Goal: Task Accomplishment & Management: Complete application form

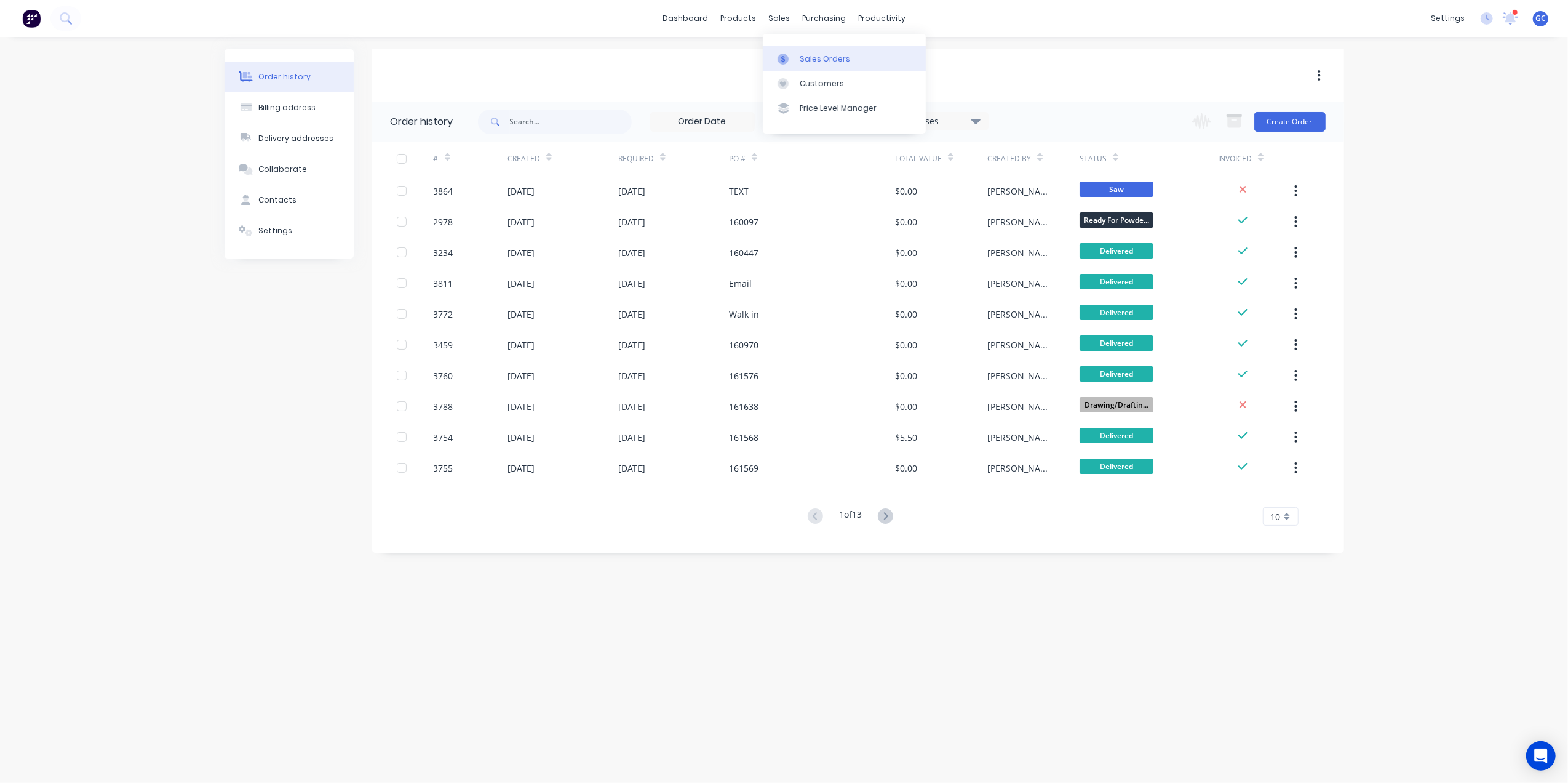
click at [818, 60] on div "Sales Orders" at bounding box center [825, 59] width 50 height 11
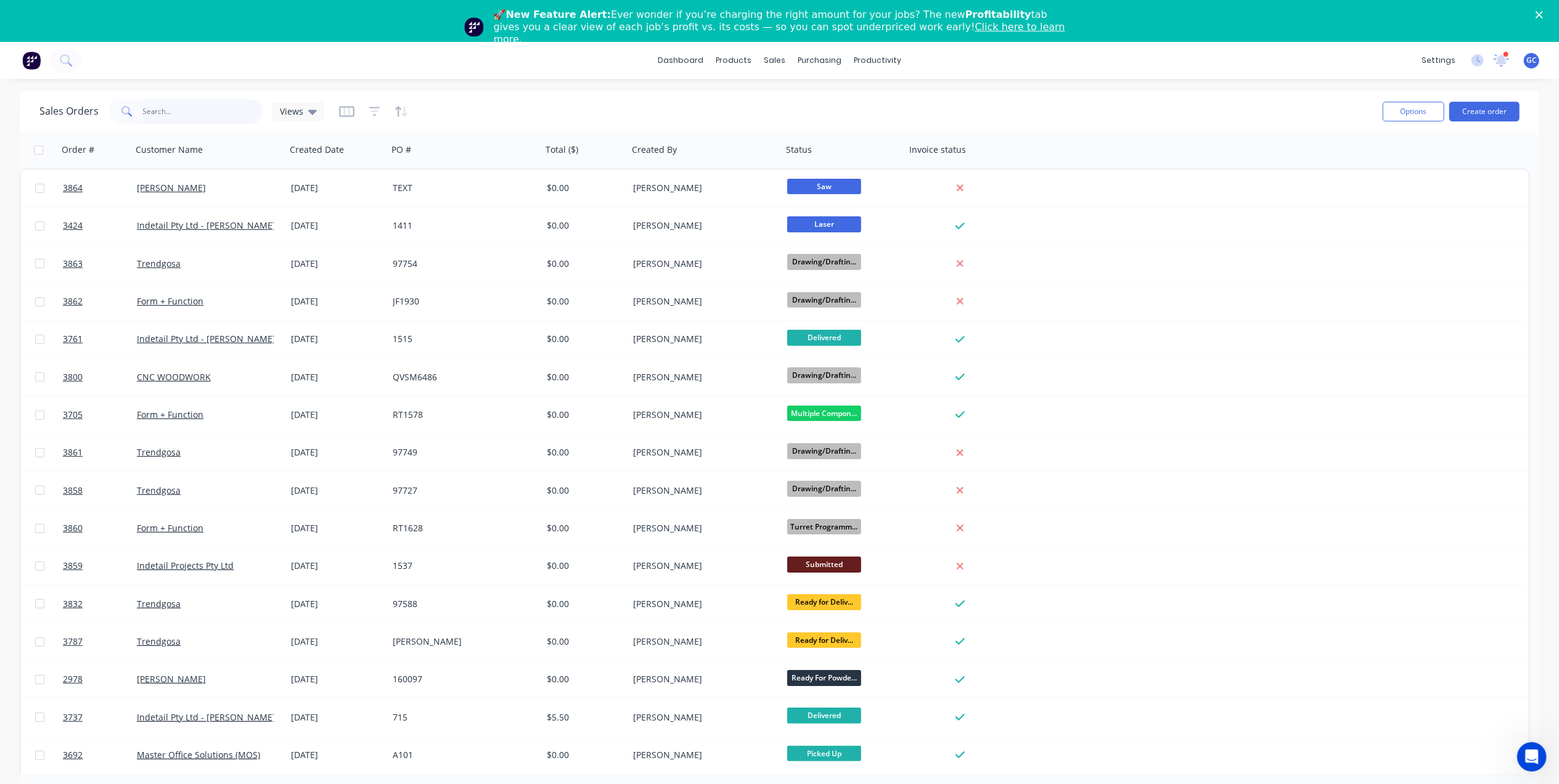
click at [196, 111] on input "text" at bounding box center [203, 111] width 120 height 24
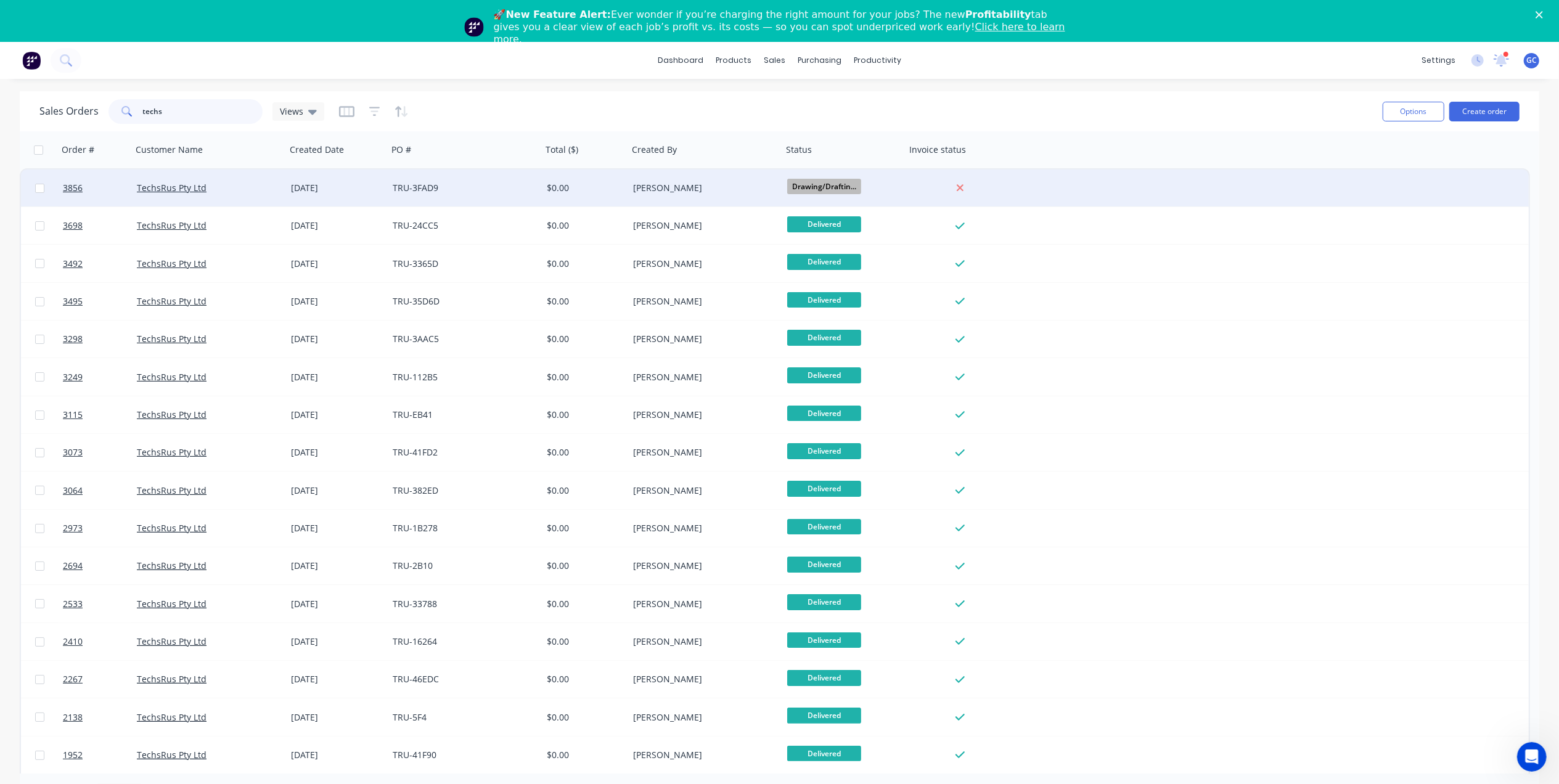
type input "techs"
click at [282, 192] on div "TechsRus Pty Ltd" at bounding box center [209, 188] width 154 height 37
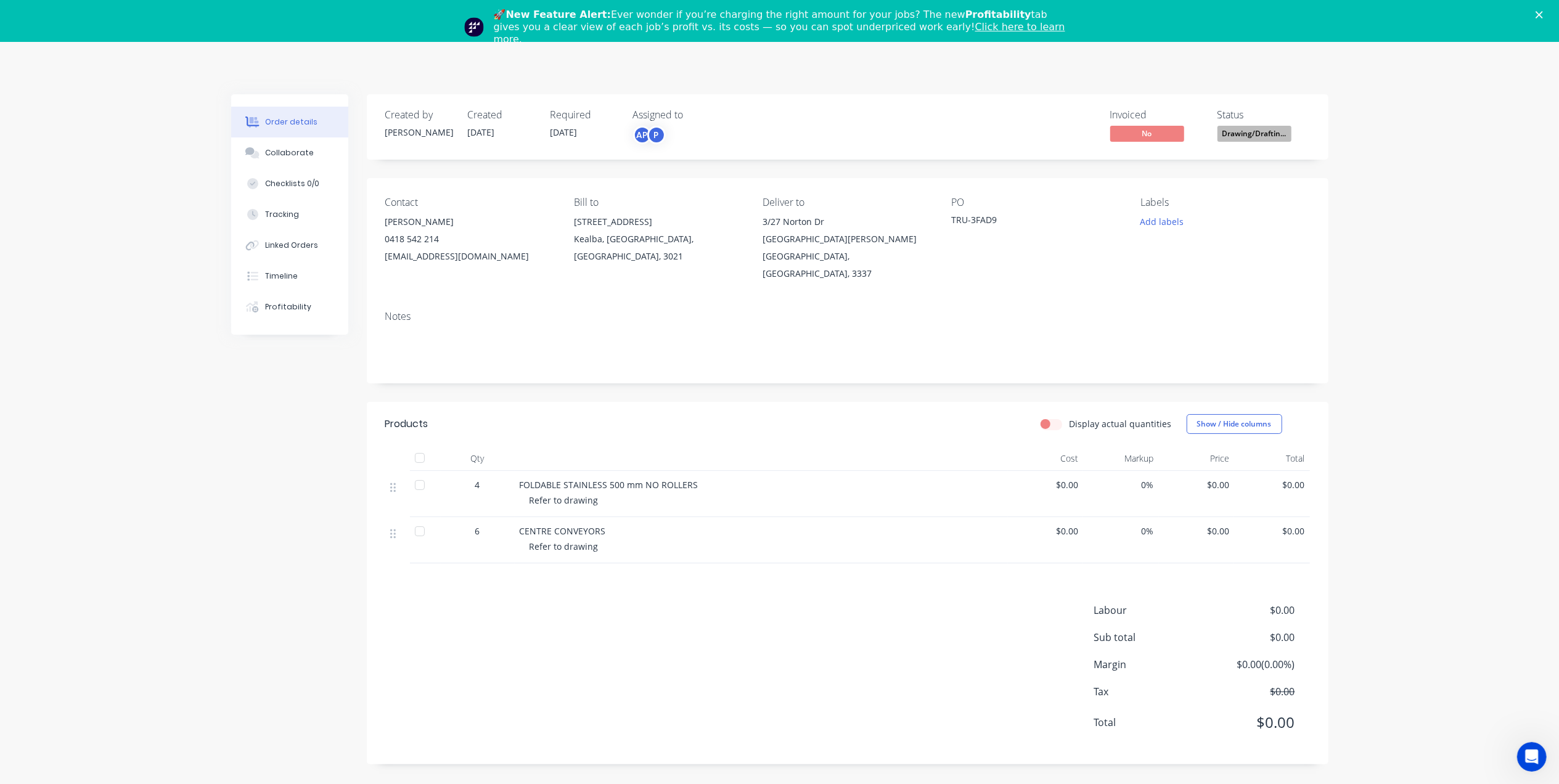
click at [1559, 10] on div "🚀 New Feature Alert: Ever wonder if you’re charging the right amount for your j…" at bounding box center [780, 27] width 1559 height 44
click at [1551, 10] on div "🚀 New Feature Alert: Ever wonder if you’re charging the right amount for your j…" at bounding box center [780, 27] width 1559 height 44
click at [1543, 11] on icon "Close" at bounding box center [1539, 15] width 8 height 8
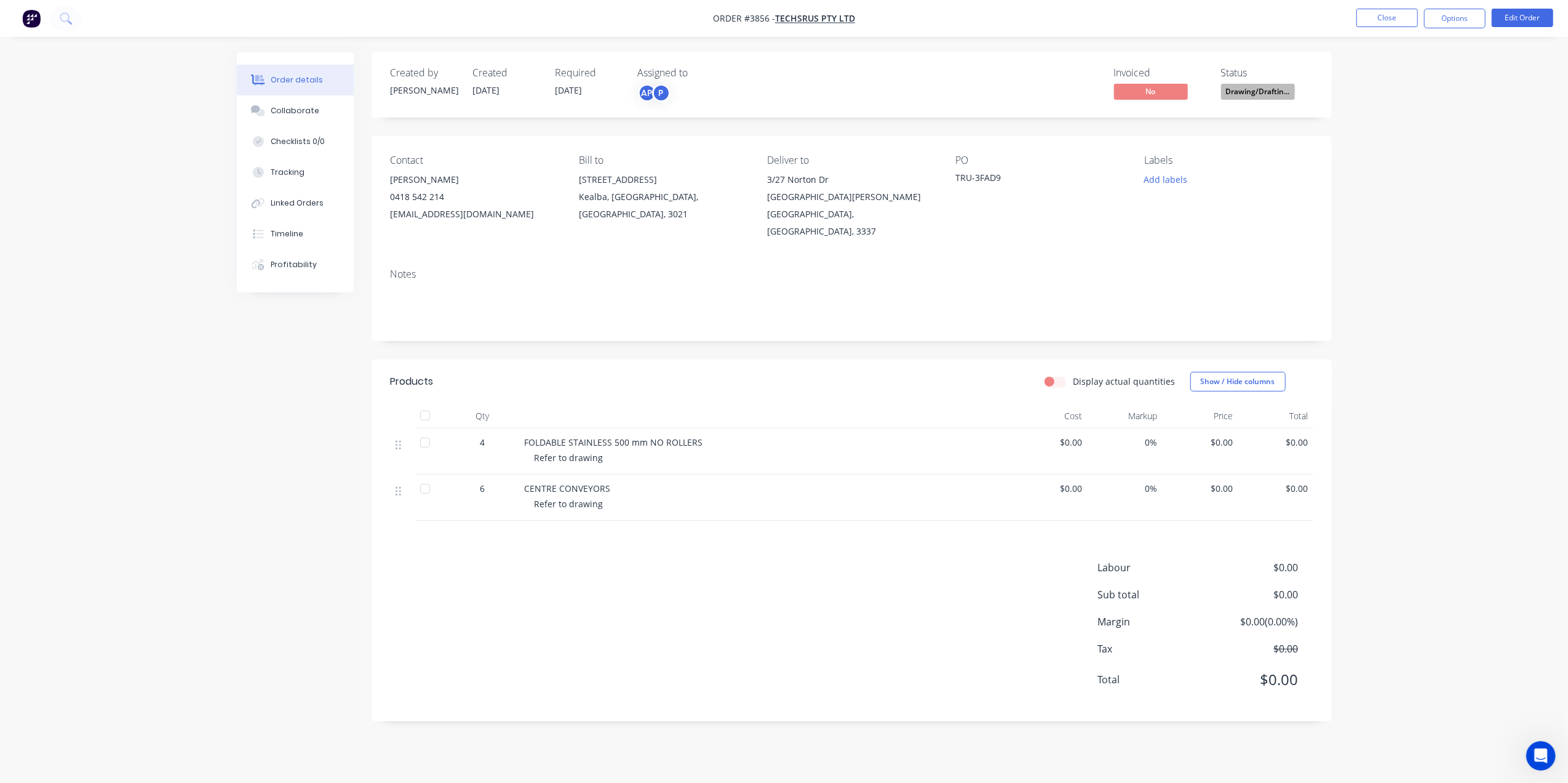
click at [1290, 92] on span "Drawing/Draftin..." at bounding box center [1258, 92] width 74 height 15
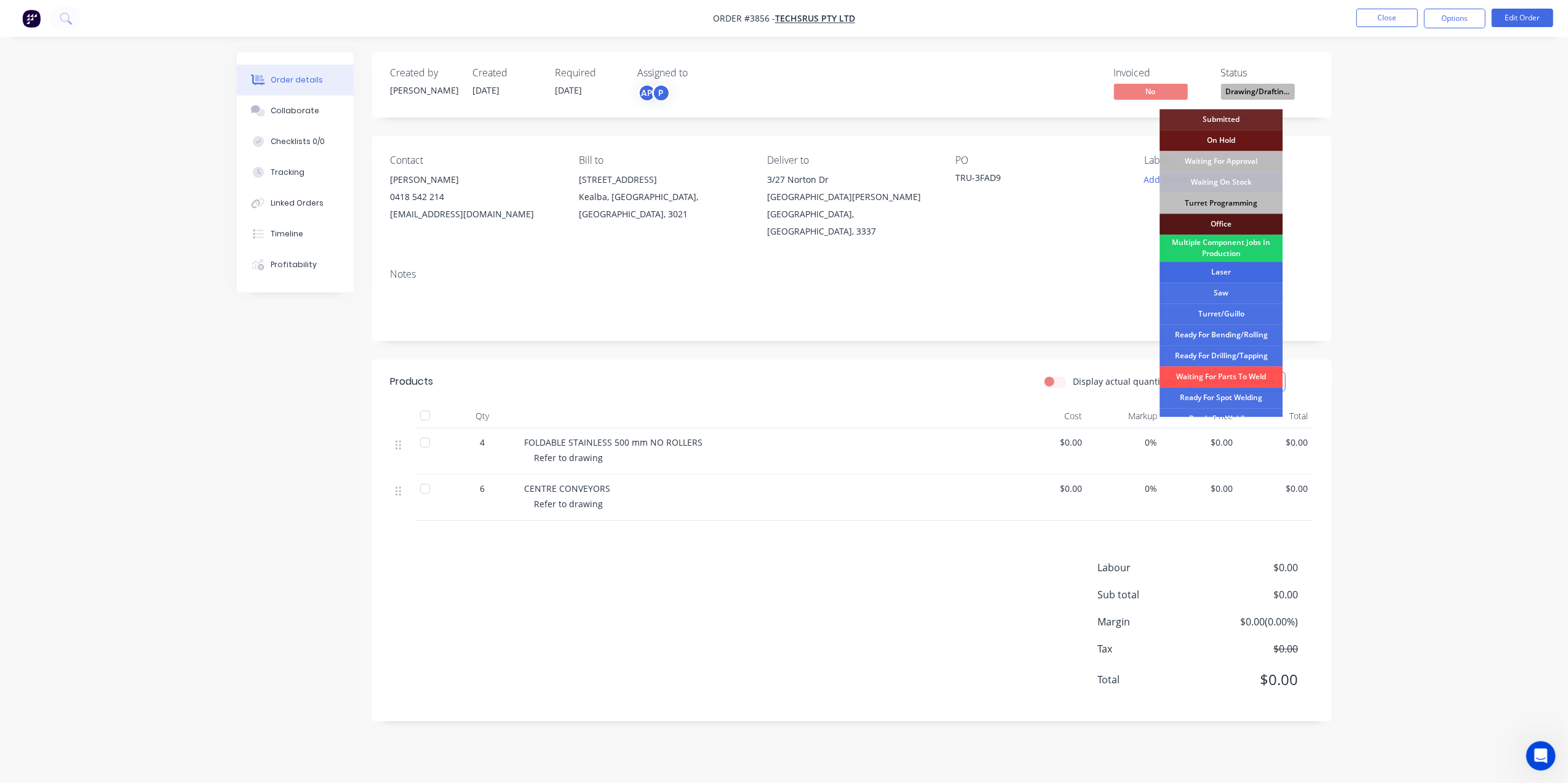
click at [1211, 275] on div "Laser" at bounding box center [1221, 272] width 123 height 21
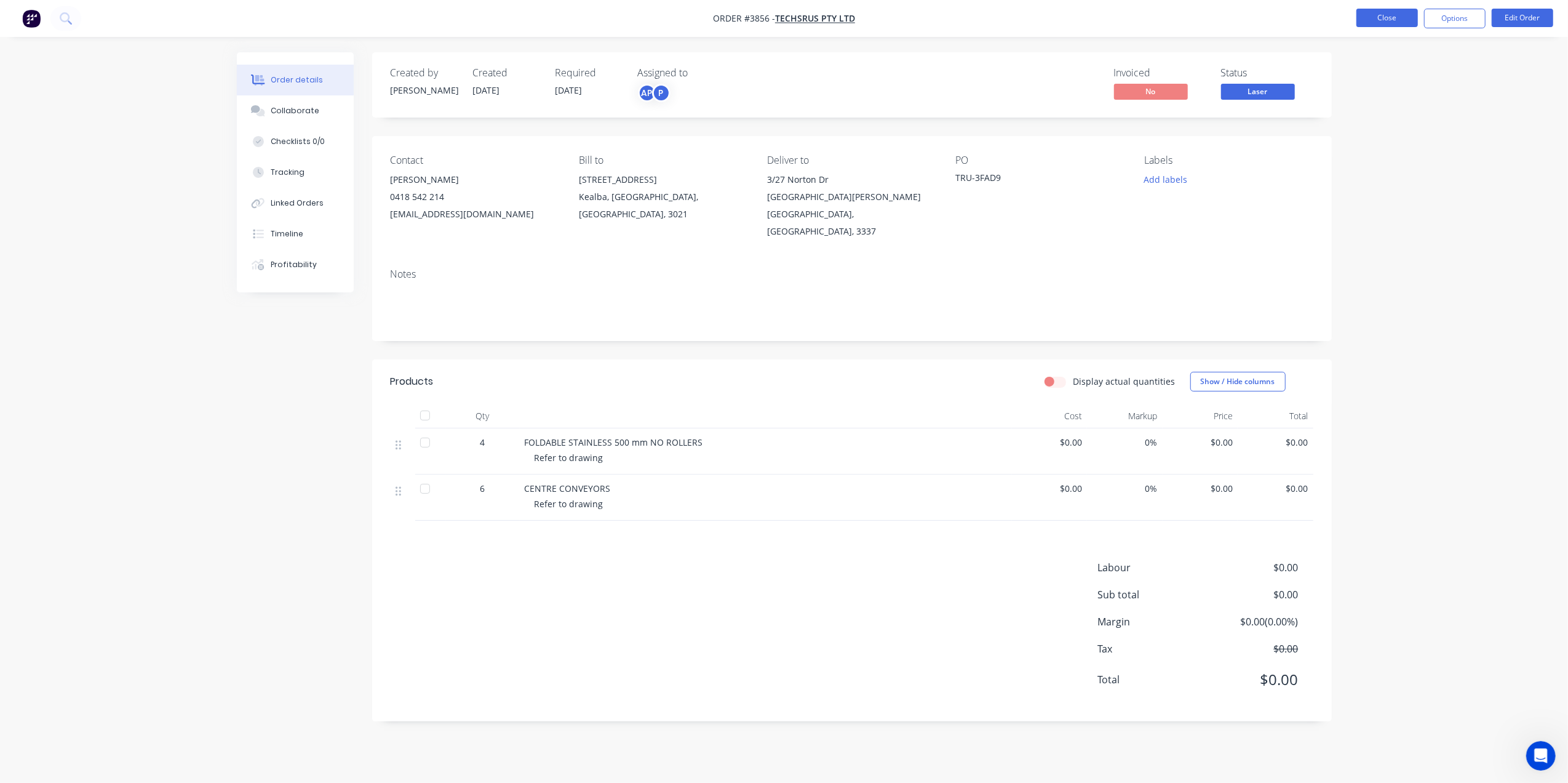
click at [1374, 16] on button "Close" at bounding box center [1387, 17] width 61 height 18
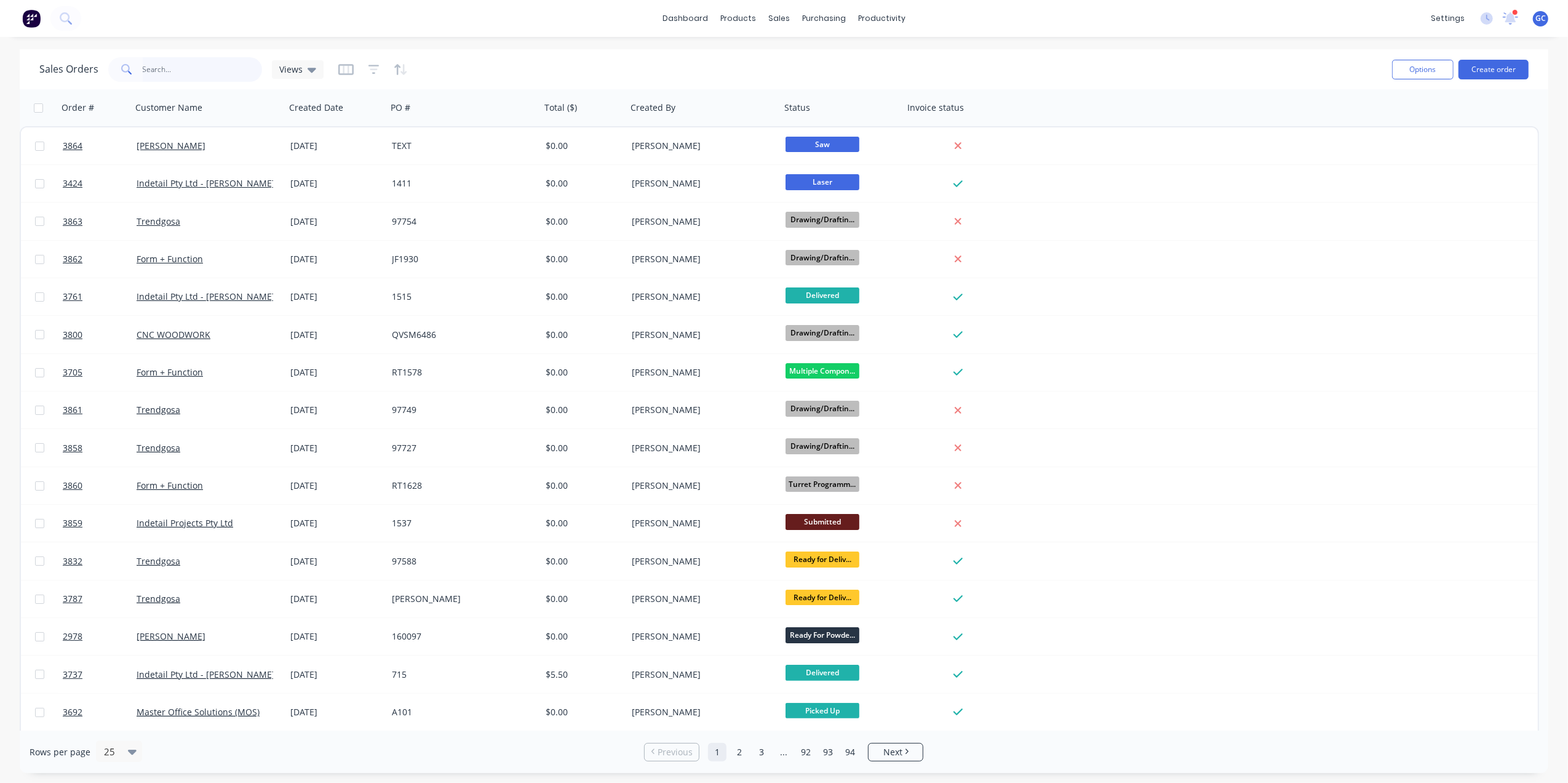
click at [222, 73] on input "text" at bounding box center [203, 69] width 120 height 24
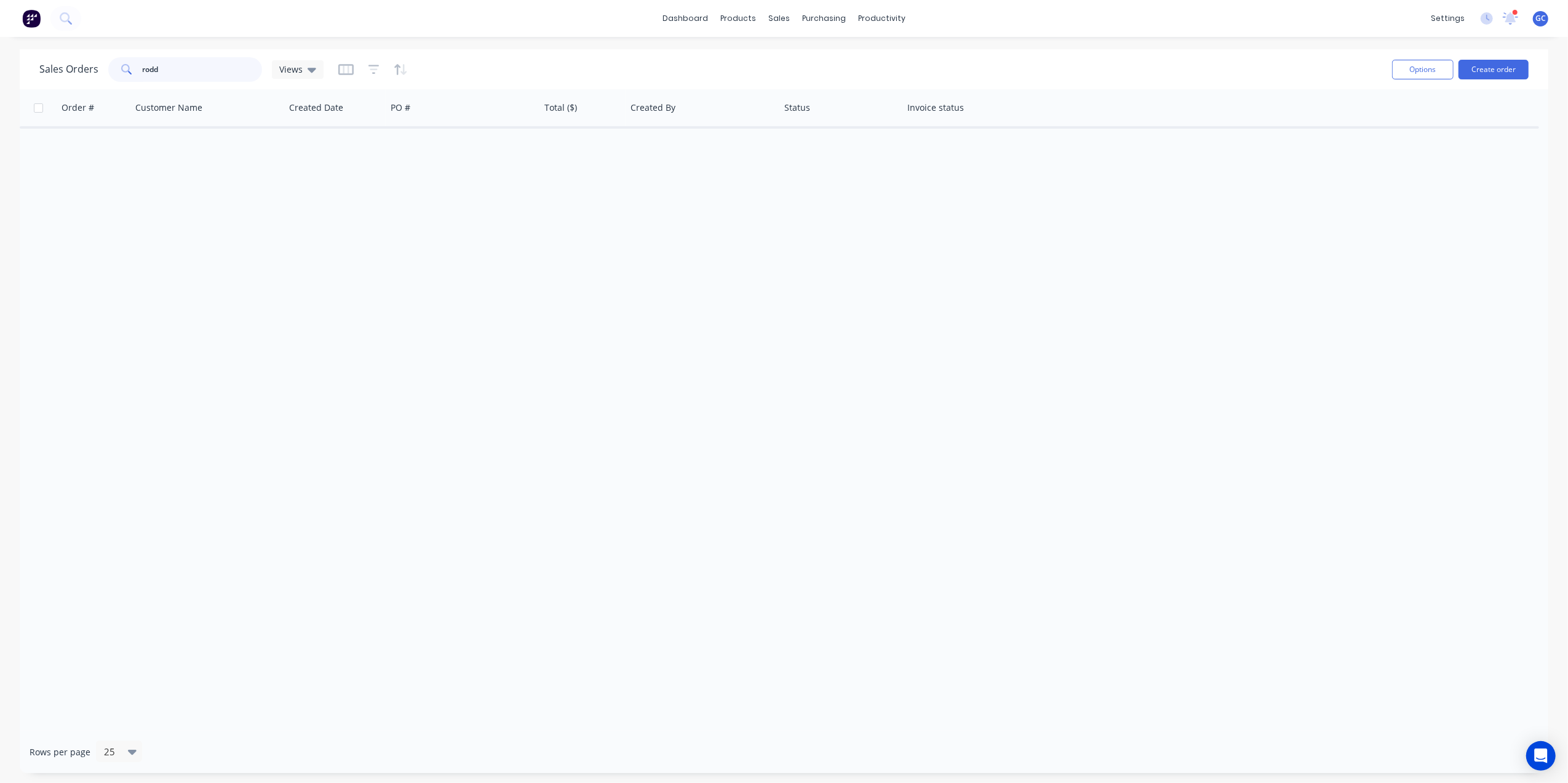
drag, startPoint x: 224, startPoint y: 71, endPoint x: 43, endPoint y: 64, distance: 181.1
click at [43, 64] on div "Sales Orders rodd Views" at bounding box center [181, 69] width 284 height 24
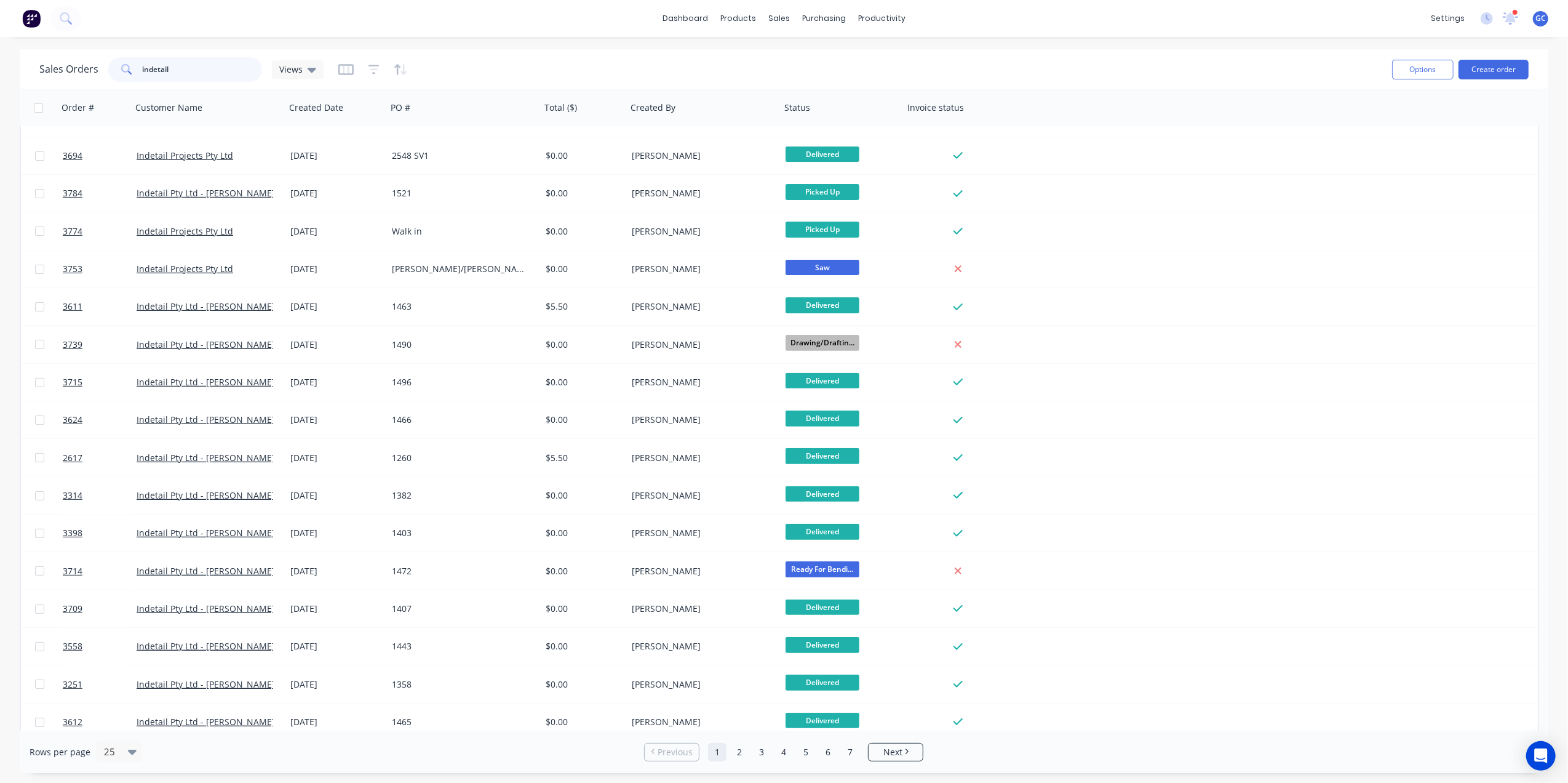
scroll to position [338, 0]
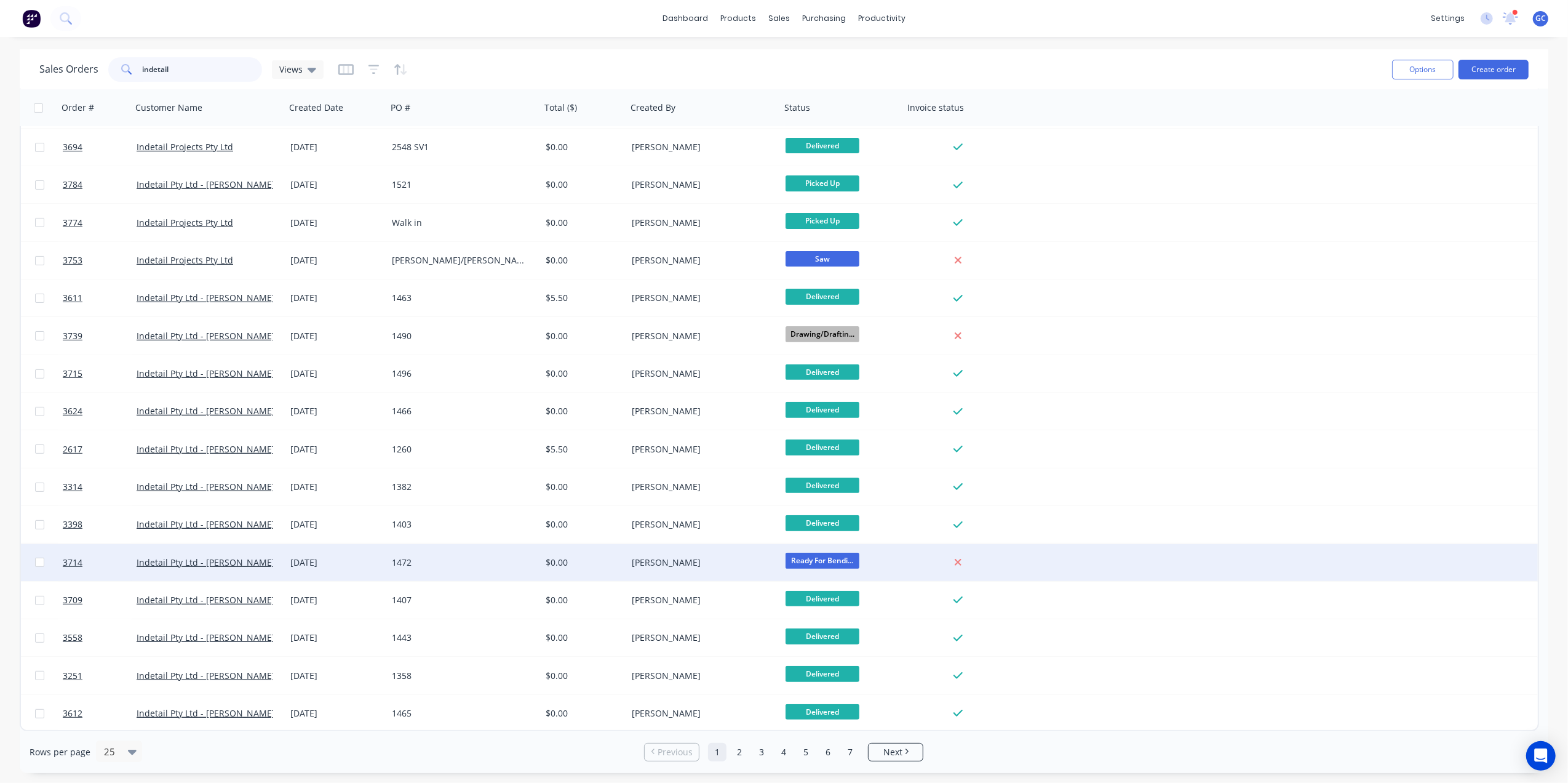
type input "indetail"
click at [601, 547] on div "$0.00" at bounding box center [583, 562] width 86 height 37
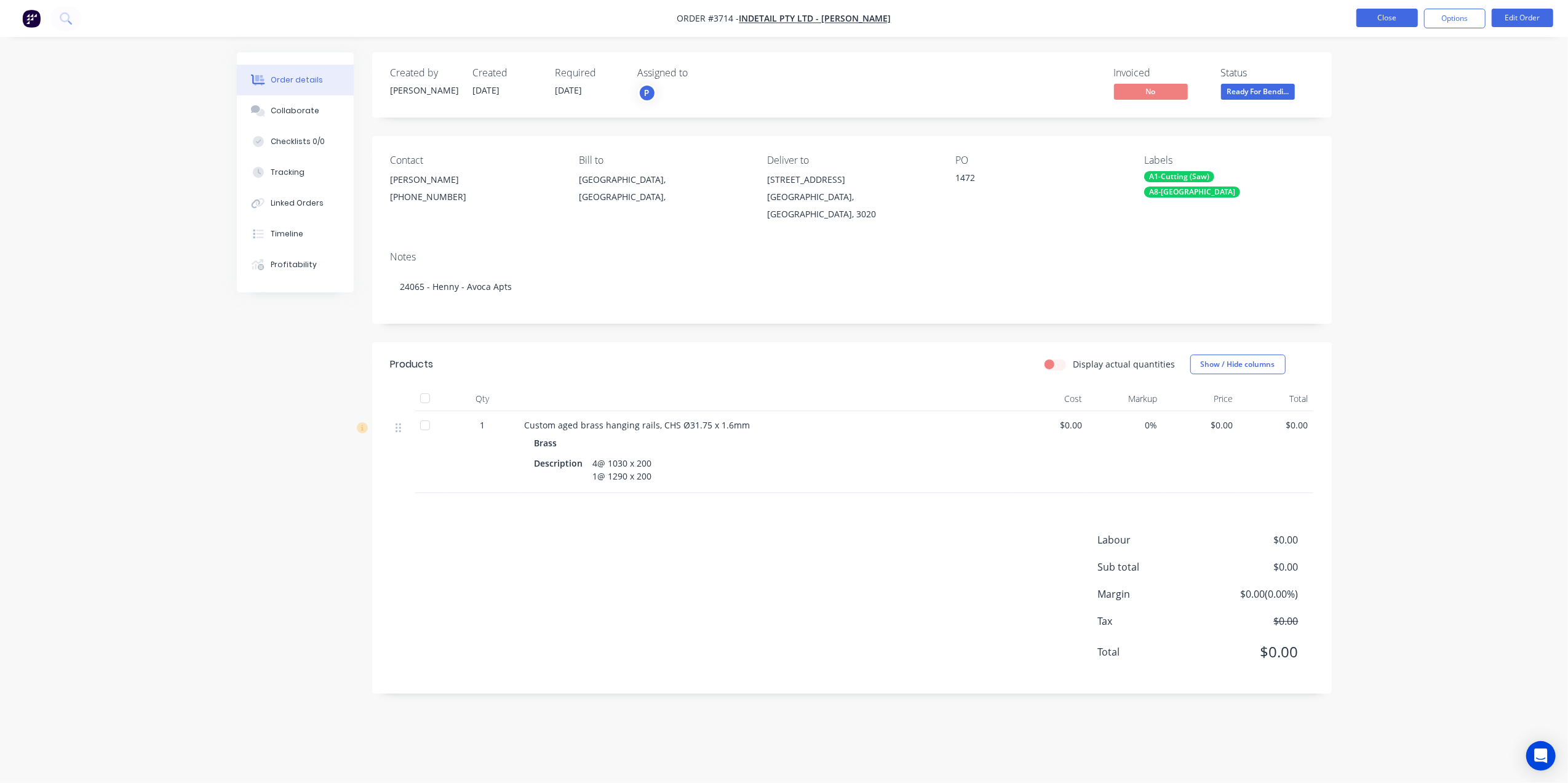
click at [1362, 18] on button "Close" at bounding box center [1387, 17] width 61 height 18
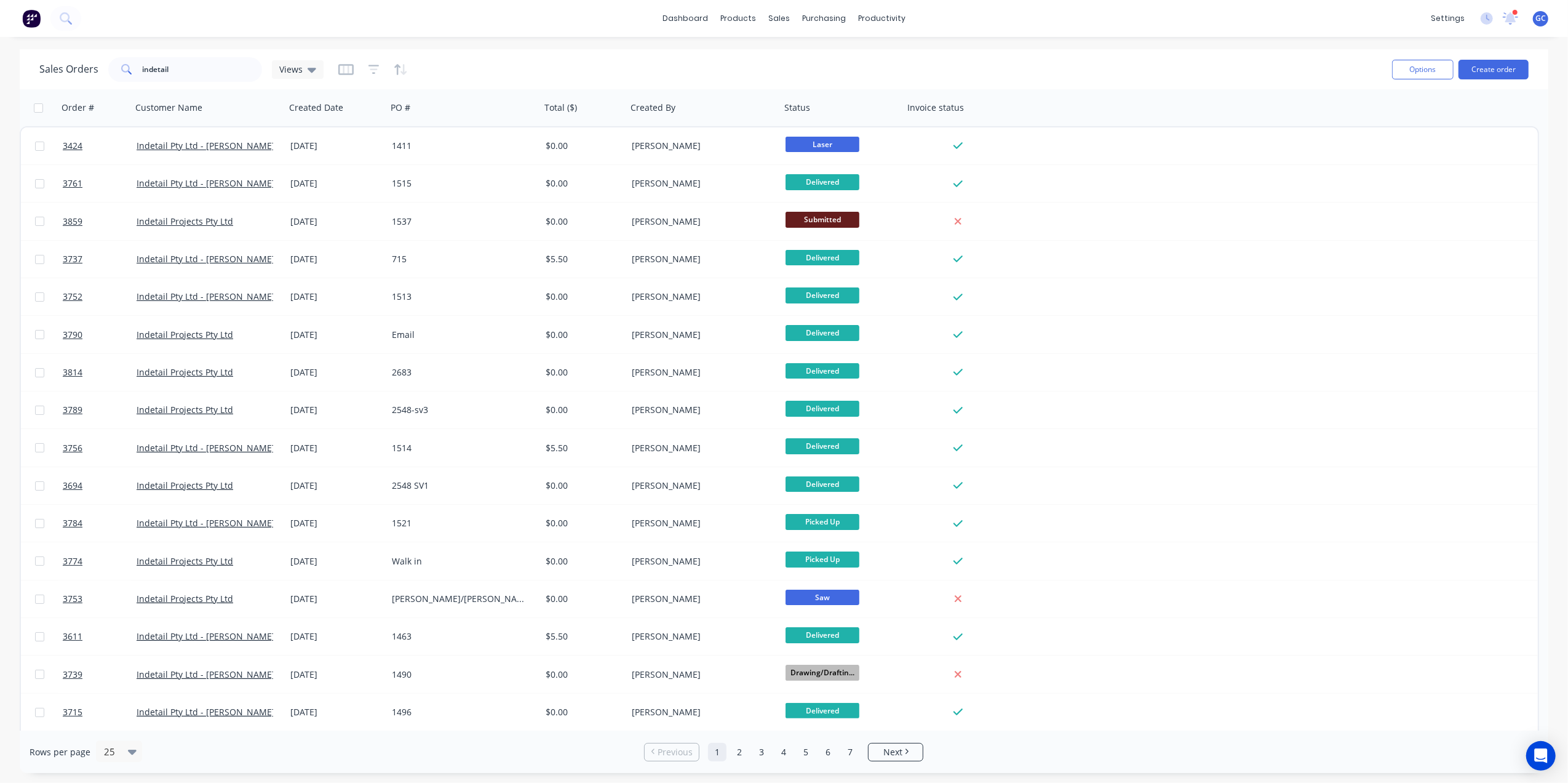
click at [906, 737] on div "Rows per page 25 Previous 1 2 3 4 5 6 7 Next" at bounding box center [783, 752] width 1528 height 43
click at [908, 747] on link "Next" at bounding box center [895, 752] width 54 height 13
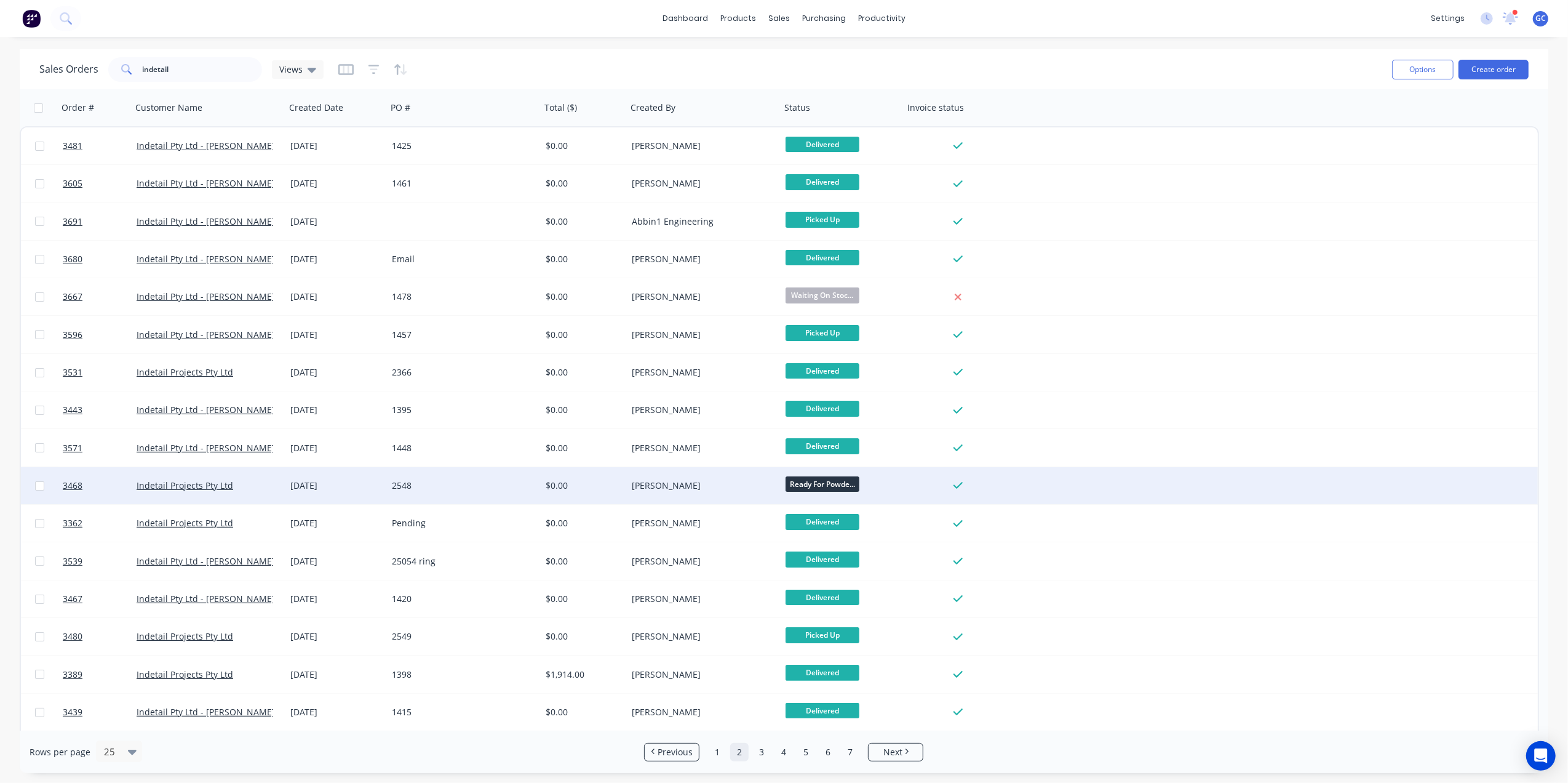
click at [712, 490] on div "[PERSON_NAME]" at bounding box center [699, 486] width 136 height 13
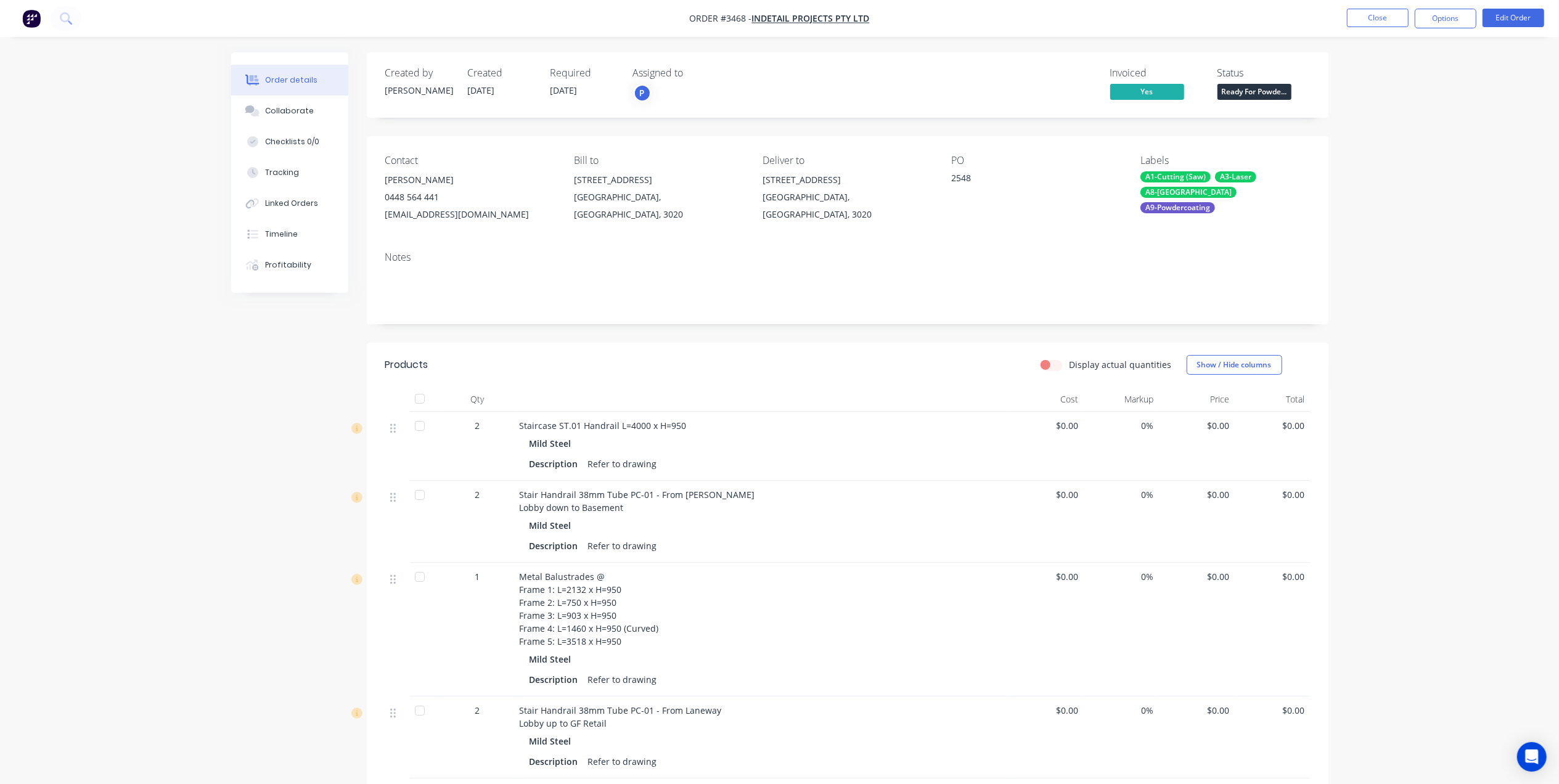
click at [1438, 31] on nav "Order #3468 - Indetail Projects Pty Ltd Close Options Edit Order" at bounding box center [780, 18] width 1559 height 37
click at [1441, 26] on button "Options" at bounding box center [1446, 18] width 62 height 20
click at [1384, 171] on div "Delivery Docket" at bounding box center [1408, 174] width 113 height 18
click at [1408, 128] on div "Without pricing" at bounding box center [1408, 125] width 113 height 18
click at [1359, 13] on button "Close" at bounding box center [1378, 18] width 62 height 18
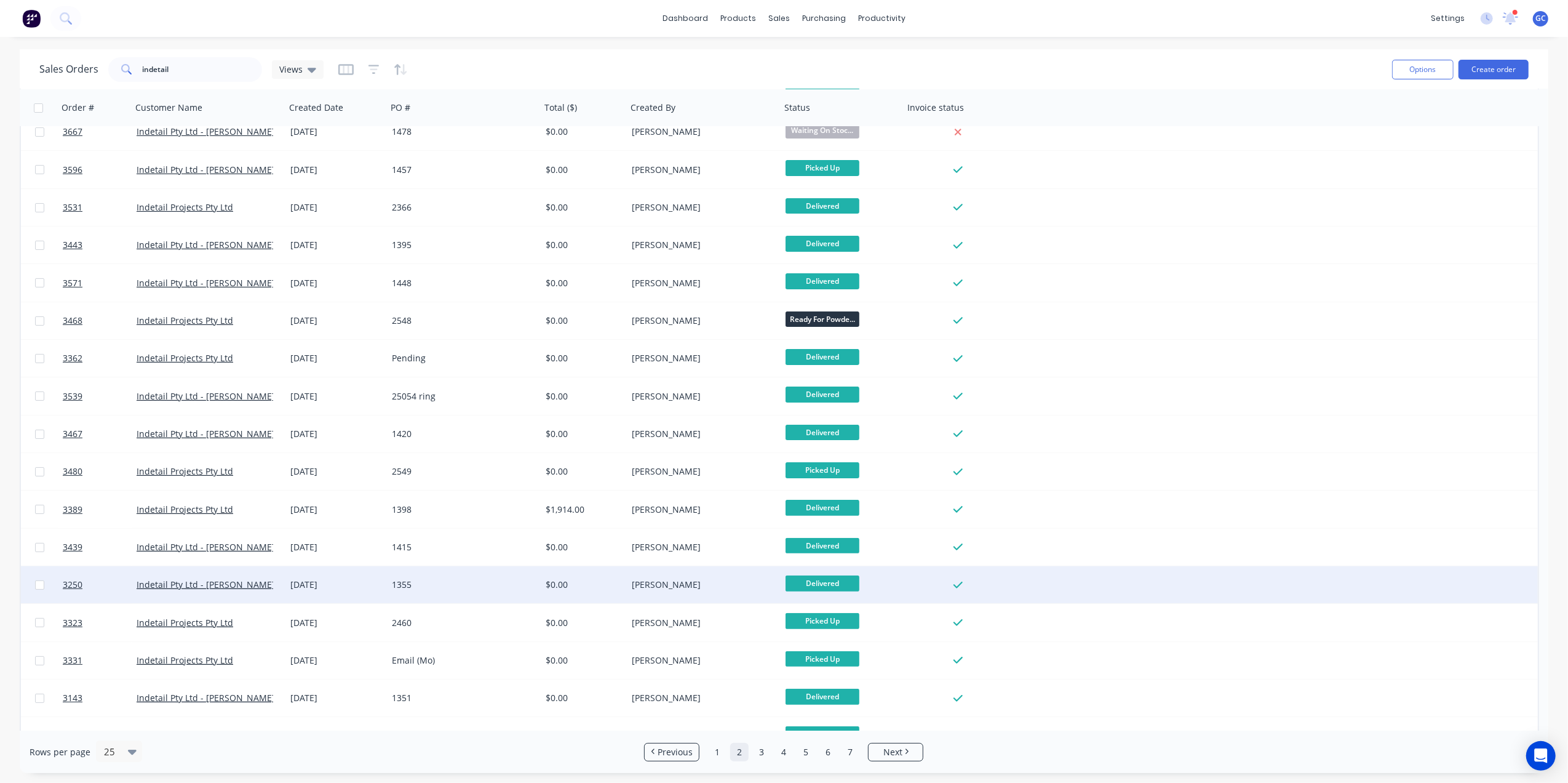
scroll to position [92, 0]
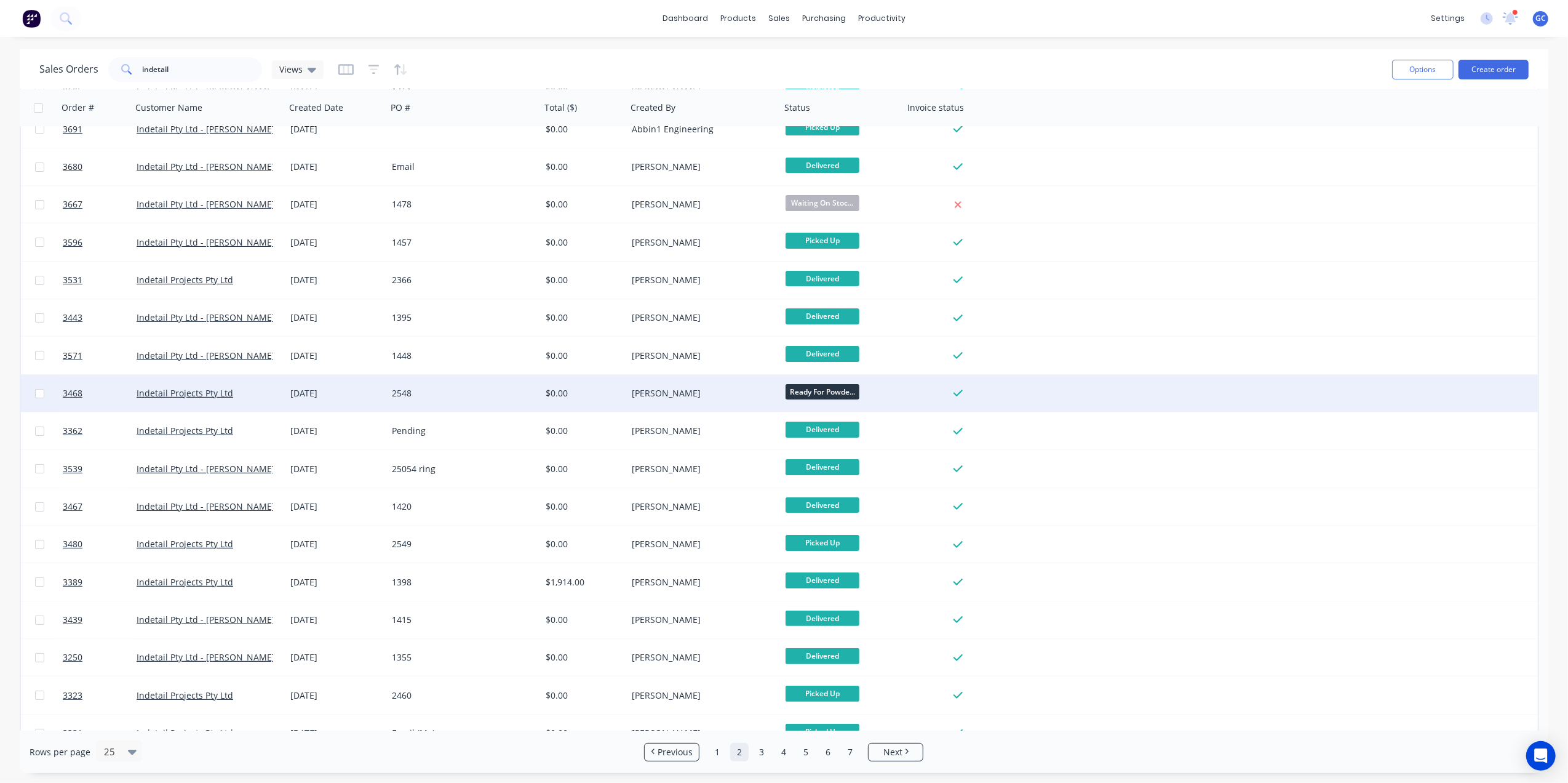
click at [684, 393] on div "[PERSON_NAME]" at bounding box center [699, 394] width 136 height 13
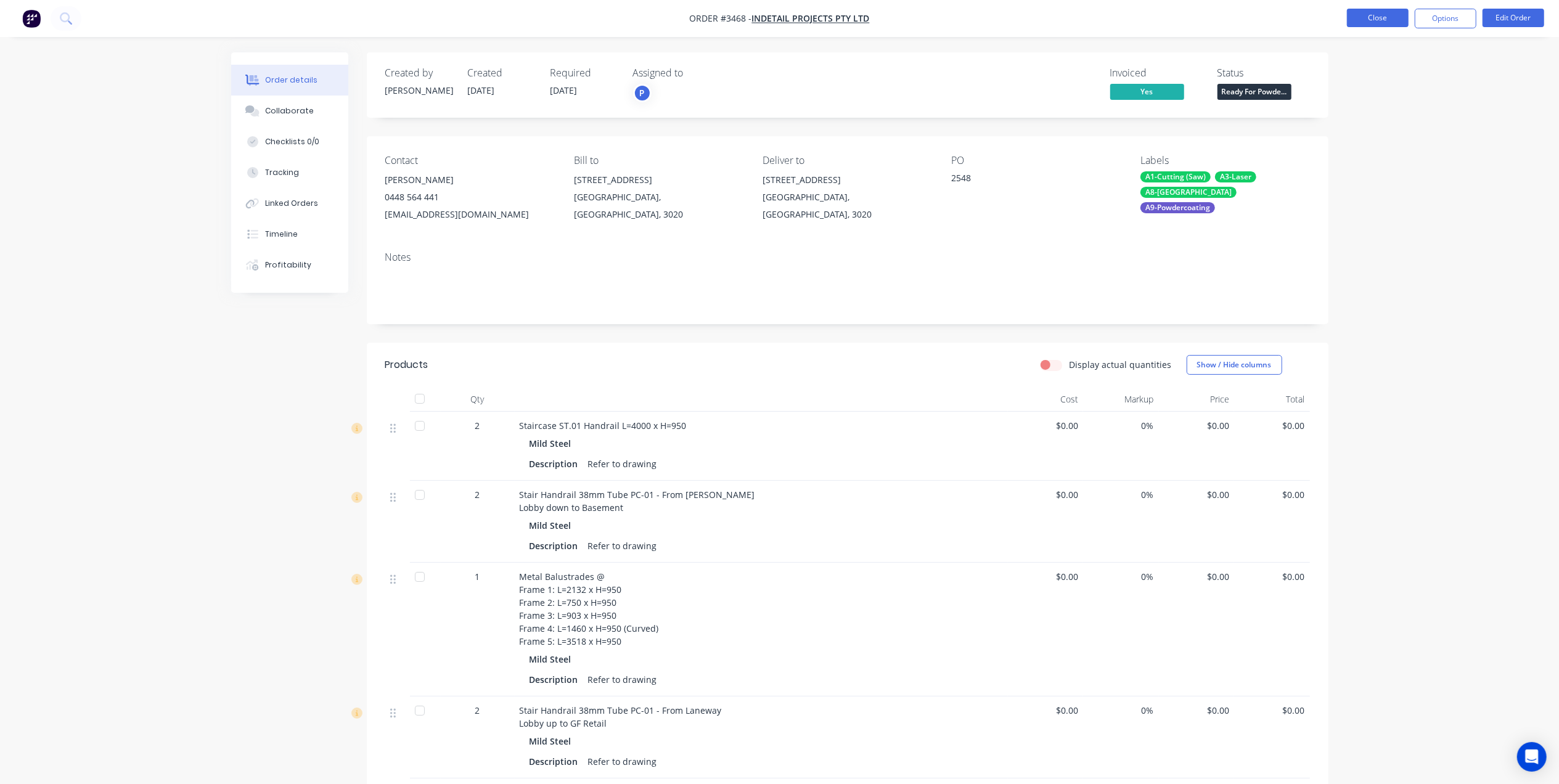
click at [1357, 25] on button "Close" at bounding box center [1378, 18] width 62 height 18
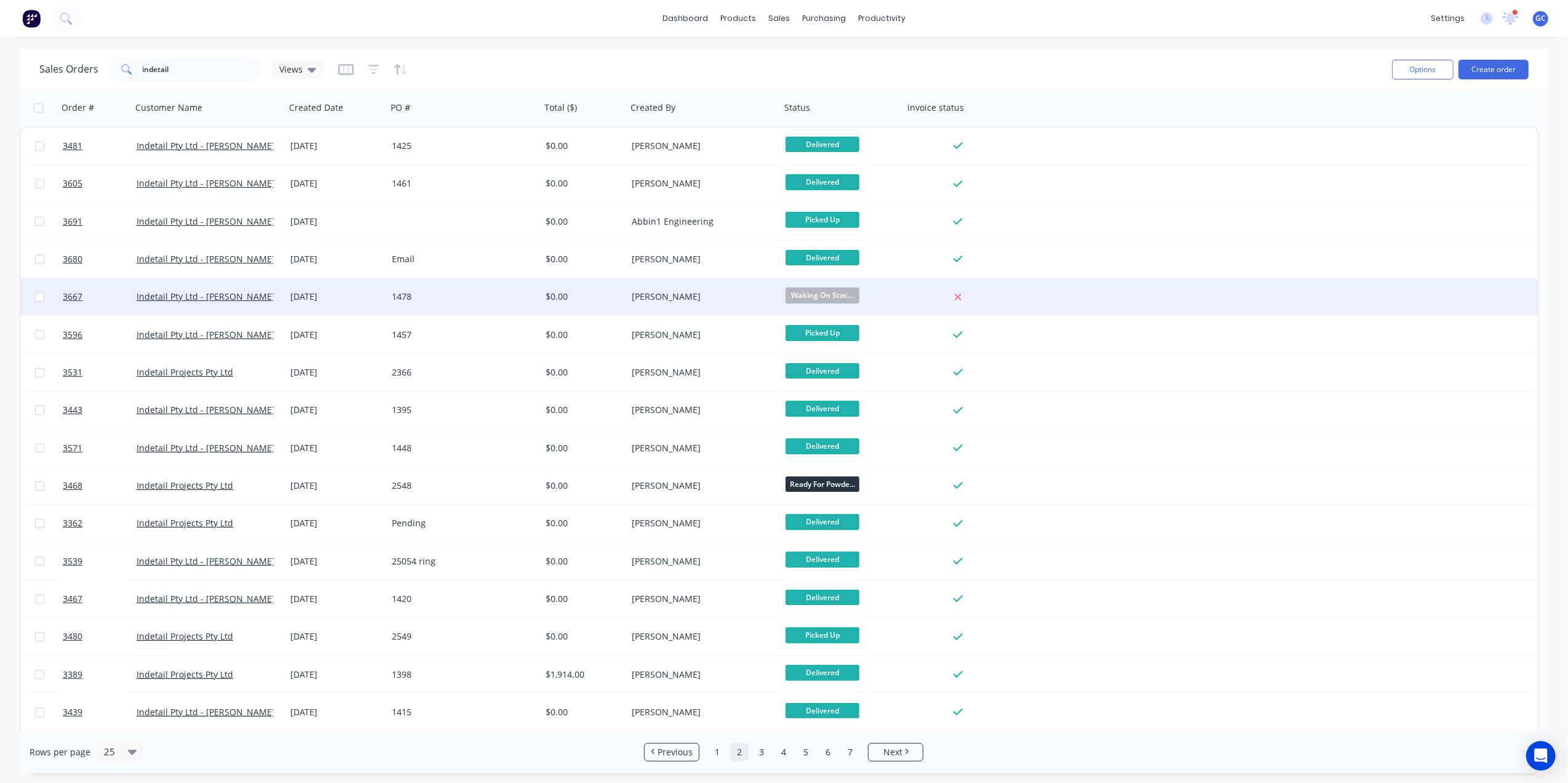
click at [746, 296] on div "[PERSON_NAME]" at bounding box center [699, 296] width 136 height 13
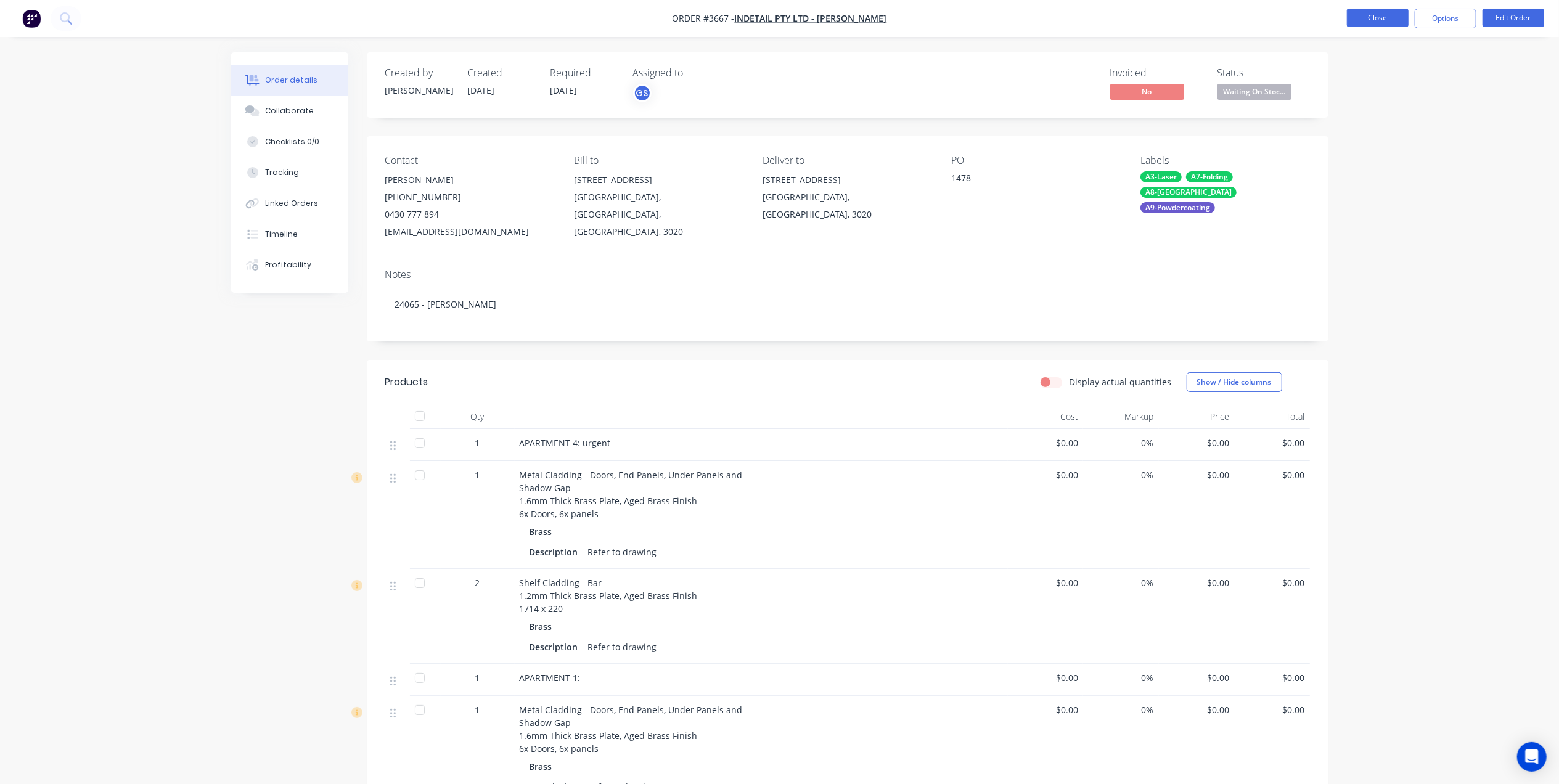
click at [1356, 23] on button "Close" at bounding box center [1378, 18] width 62 height 18
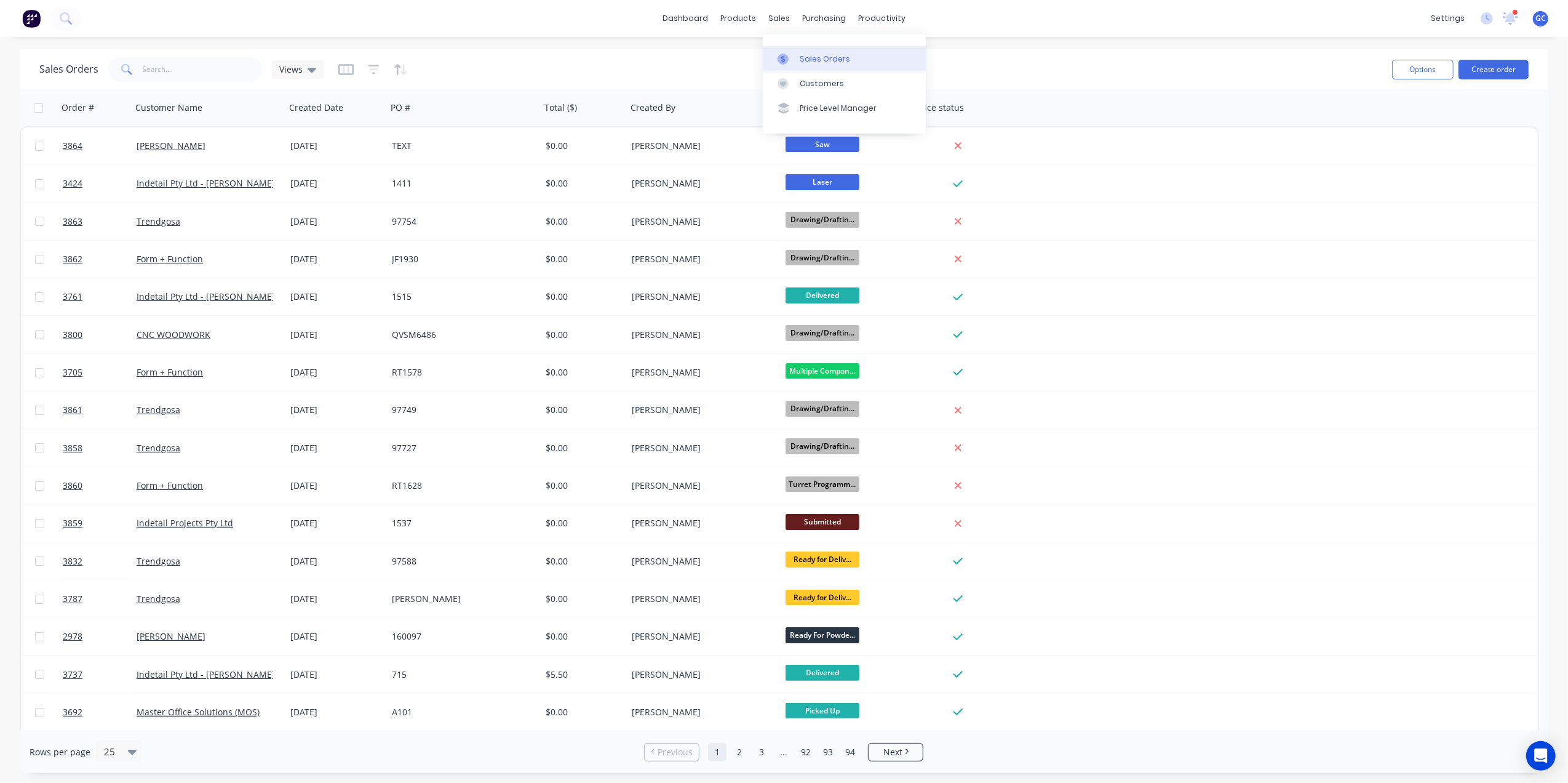
click at [820, 46] on link "Sales Orders" at bounding box center [843, 58] width 163 height 24
click at [794, 72] on link "Customers" at bounding box center [843, 83] width 163 height 24
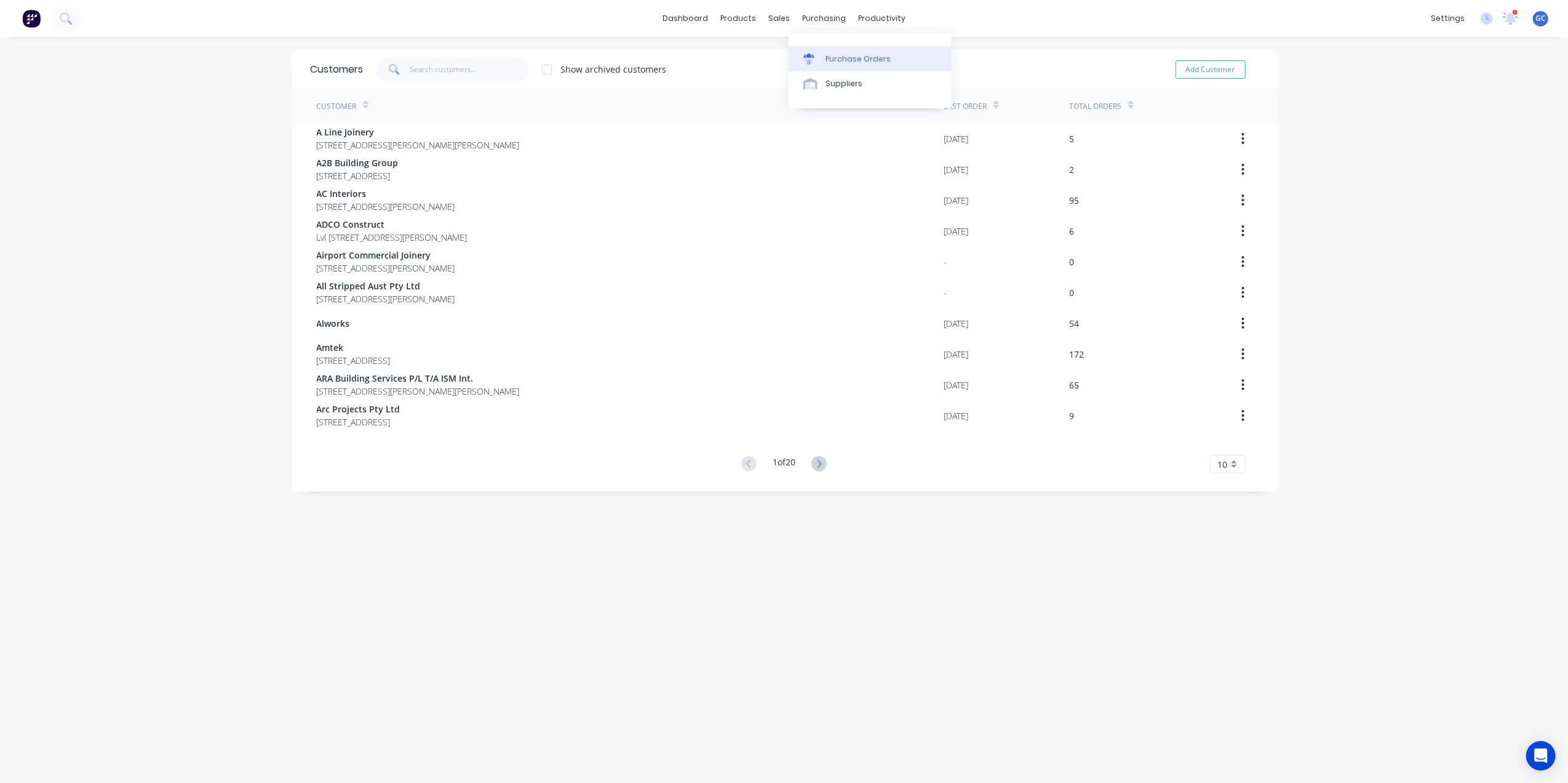
click at [839, 48] on link "Purchase Orders" at bounding box center [869, 58] width 163 height 24
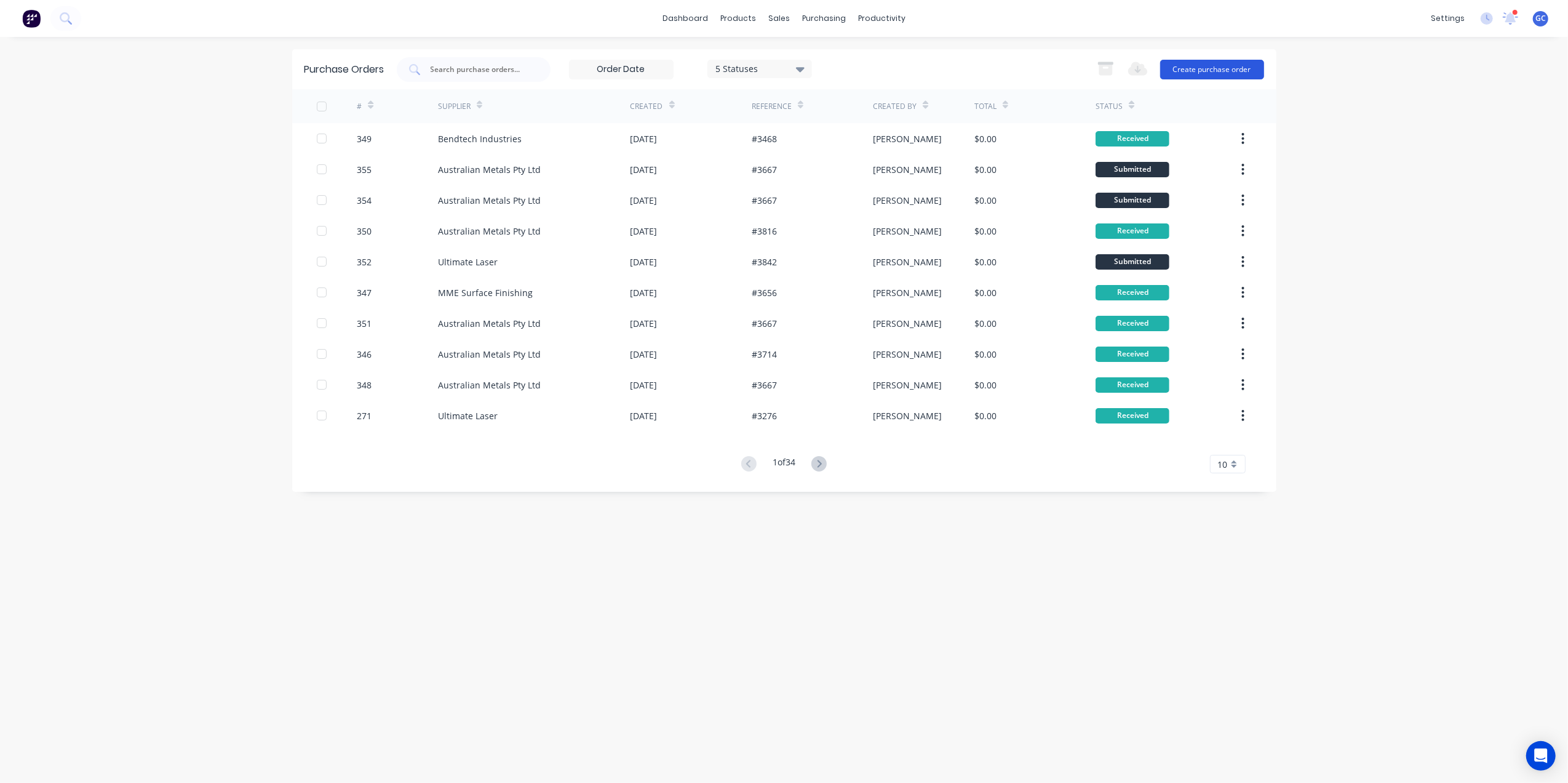
click at [1205, 73] on button "Create purchase order" at bounding box center [1212, 69] width 104 height 20
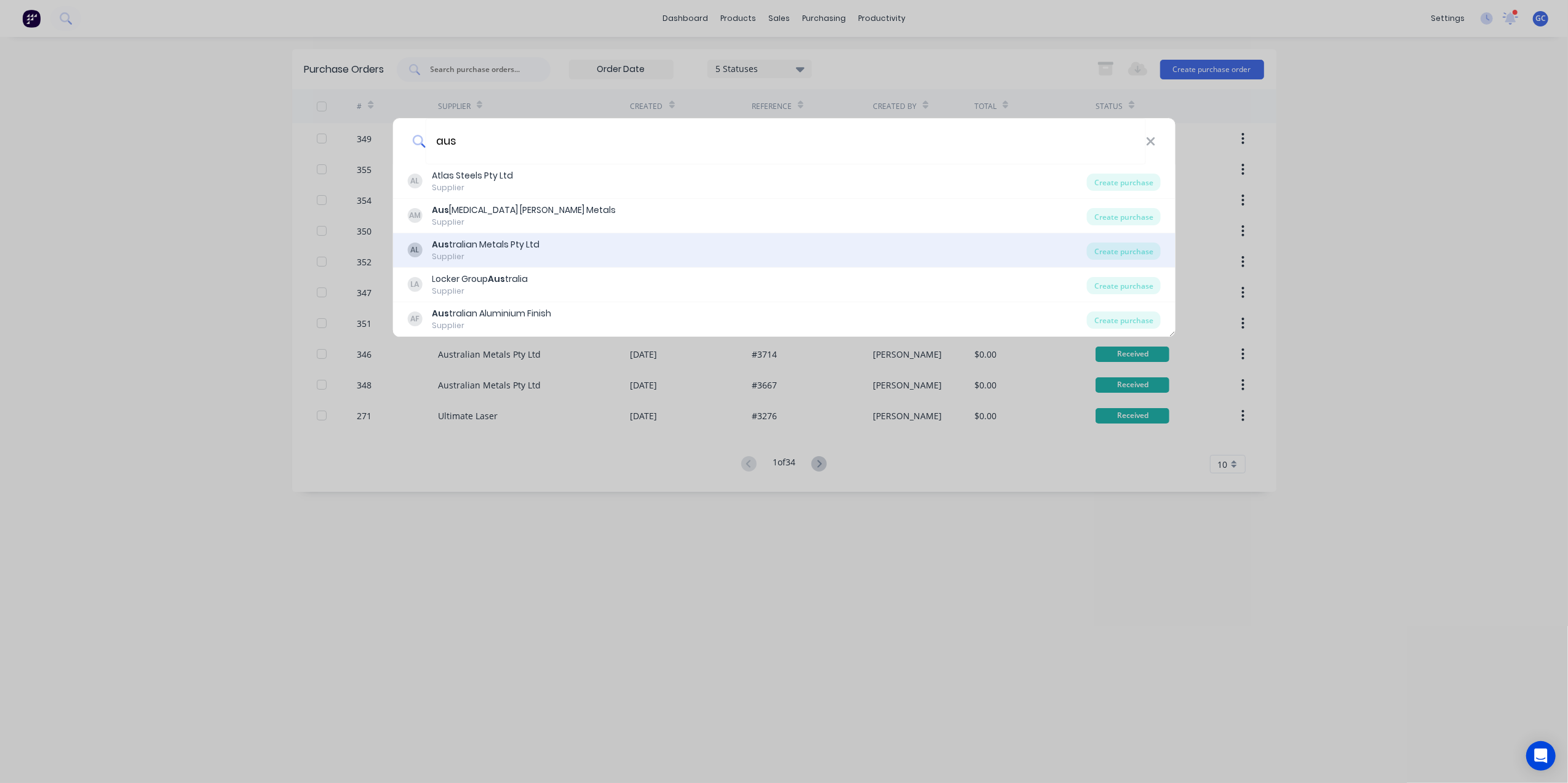
type input "aus"
click at [551, 247] on div "AL Aus tralian Metals Pty Ltd Supplier" at bounding box center [747, 250] width 680 height 24
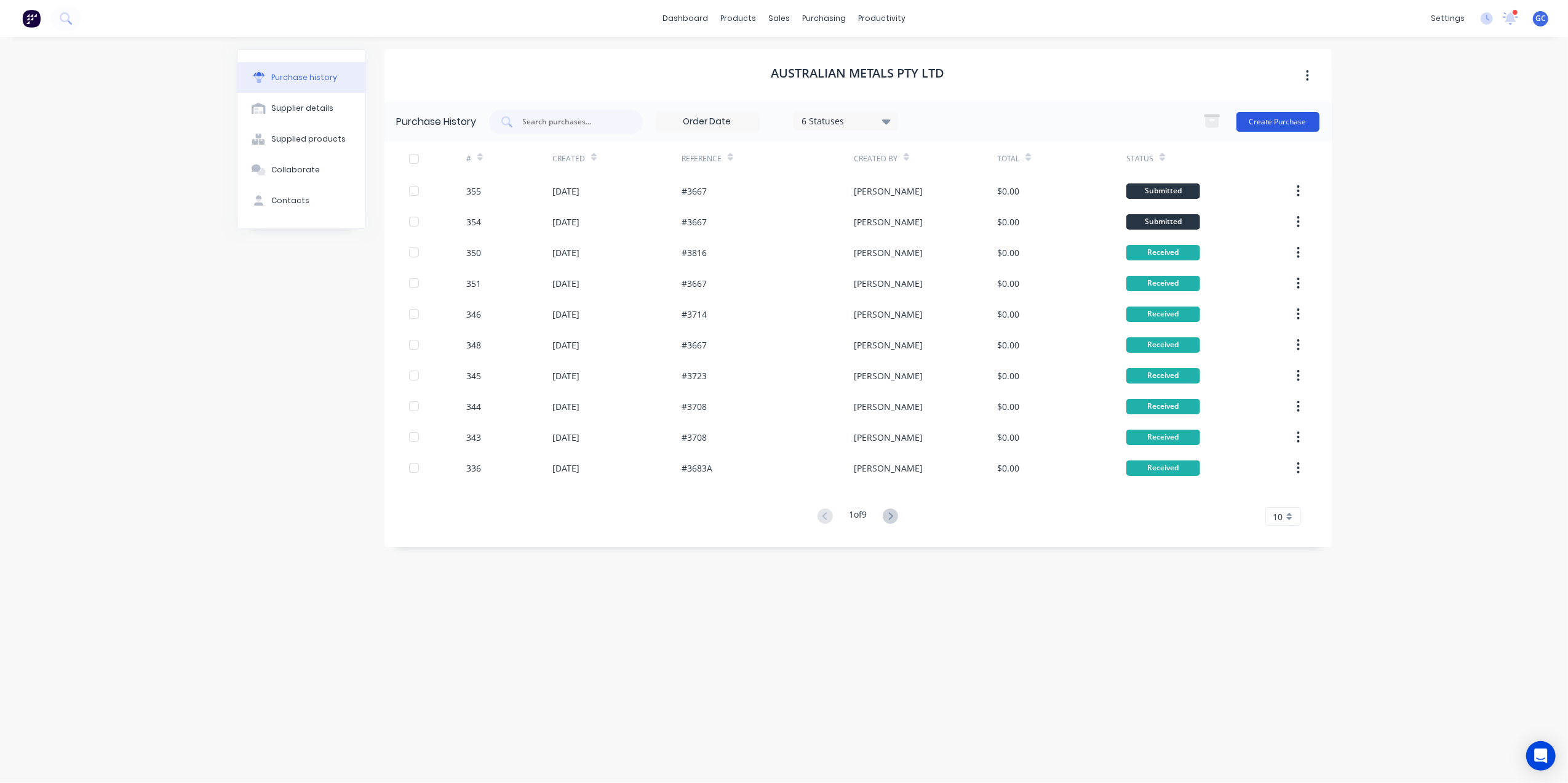
click at [1292, 118] on button "Create Purchase" at bounding box center [1277, 122] width 83 height 20
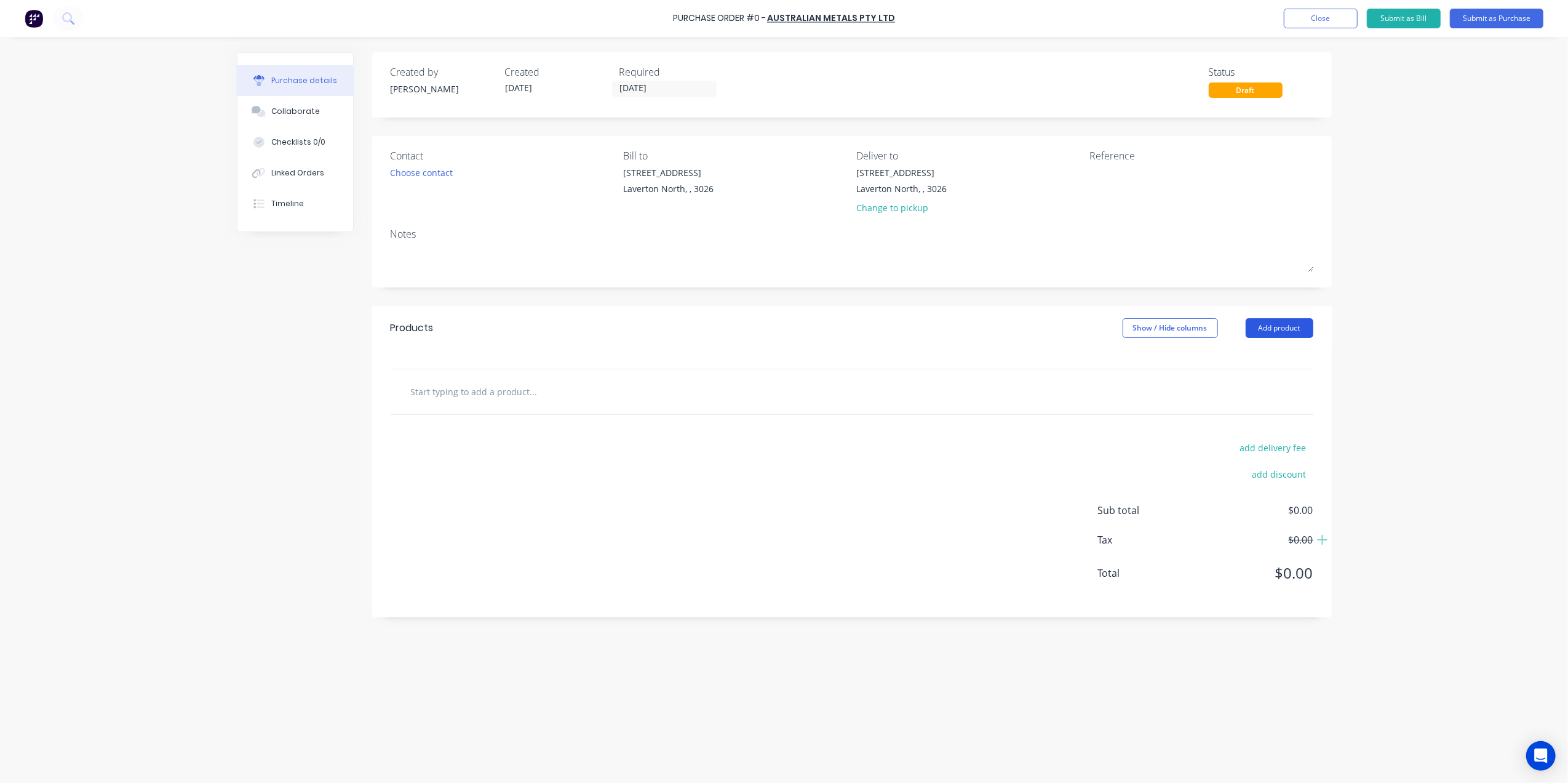
click at [1258, 325] on button "Add product" at bounding box center [1279, 328] width 68 height 20
click at [1265, 392] on div "Basic product" at bounding box center [1255, 385] width 95 height 18
click at [542, 411] on div at bounding box center [550, 412] width 103 height 18
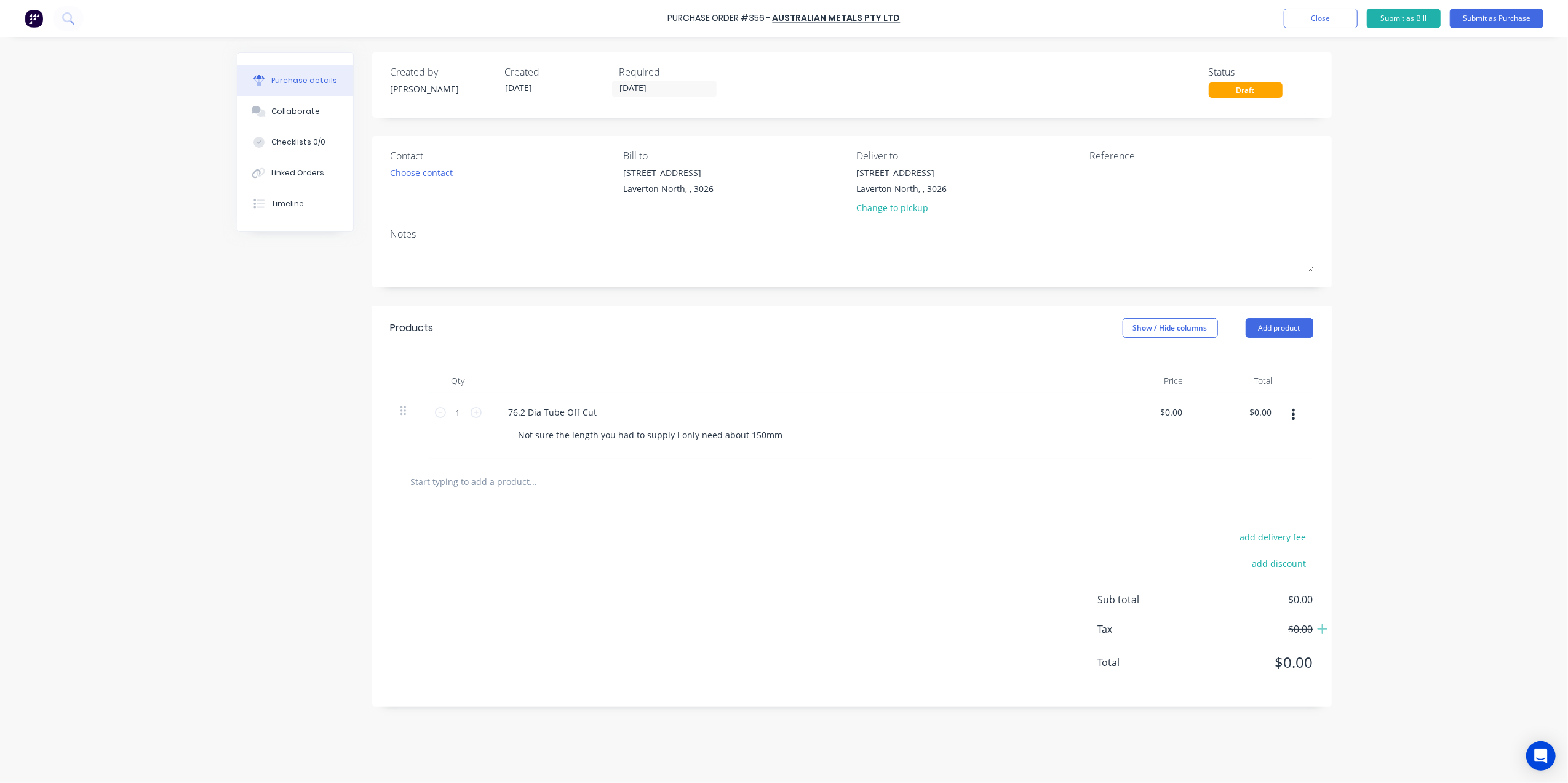
click at [827, 517] on div "add delivery fee add discount Sub total $0.00 Tax $0.00 Total $0.00" at bounding box center [851, 605] width 959 height 203
drag, startPoint x: 1278, startPoint y: 412, endPoint x: 1267, endPoint y: 412, distance: 11.0
click at [1267, 412] on div "1 1 76.2 Dia Tube Off Cut Not sure the length you had to supply i only need abo…" at bounding box center [852, 426] width 922 height 66
drag, startPoint x: 1272, startPoint y: 415, endPoint x: 1174, endPoint y: 398, distance: 99.5
click at [1174, 398] on div "1 1 76.2 Dia Tube Off Cut Not sure the length you had to supply i only need abo…" at bounding box center [852, 426] width 922 height 66
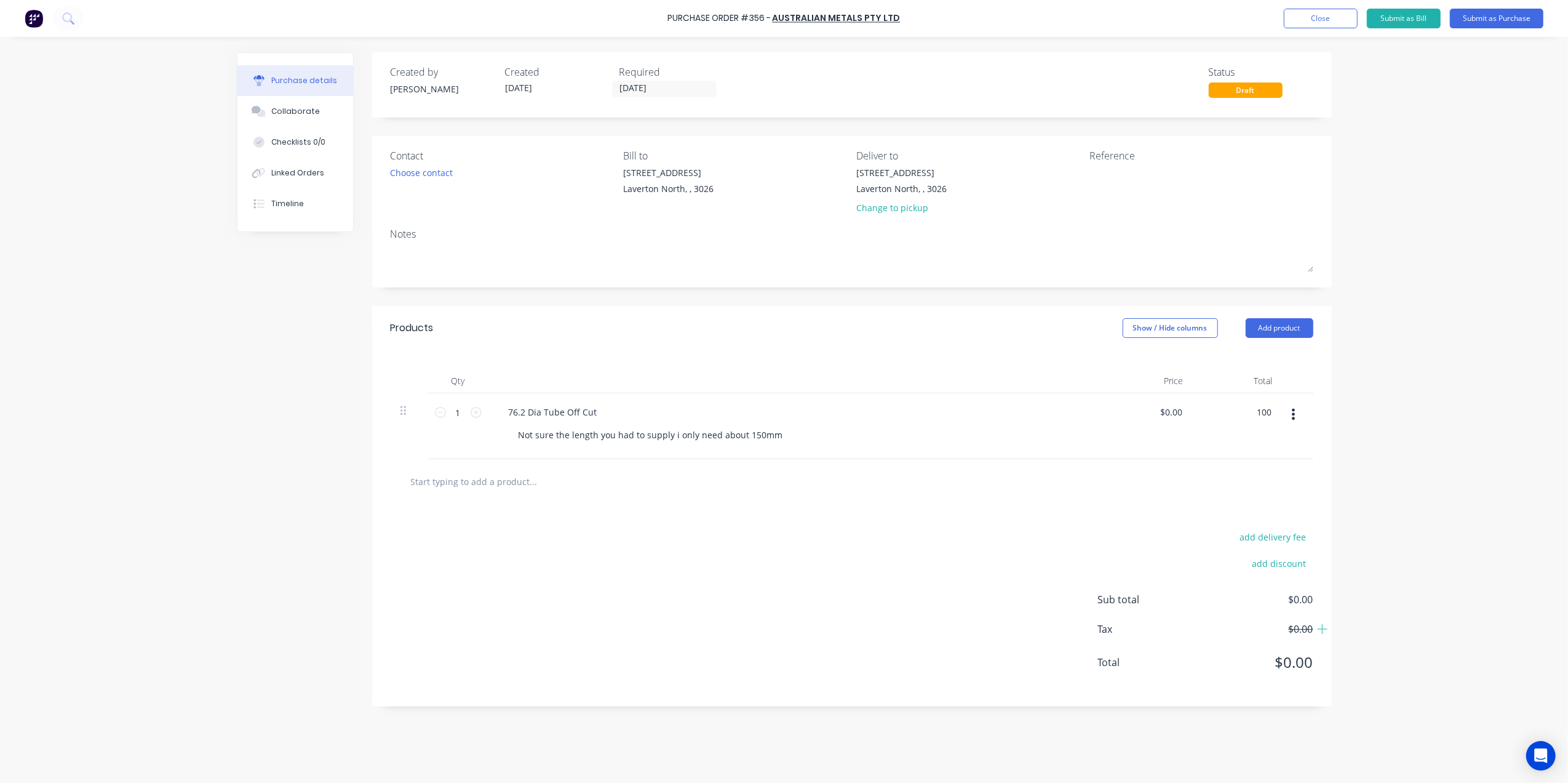
type input "100"
type input "$100.00"
click at [1026, 335] on div "Products Show / Hide columns Add product" at bounding box center [851, 327] width 959 height 44
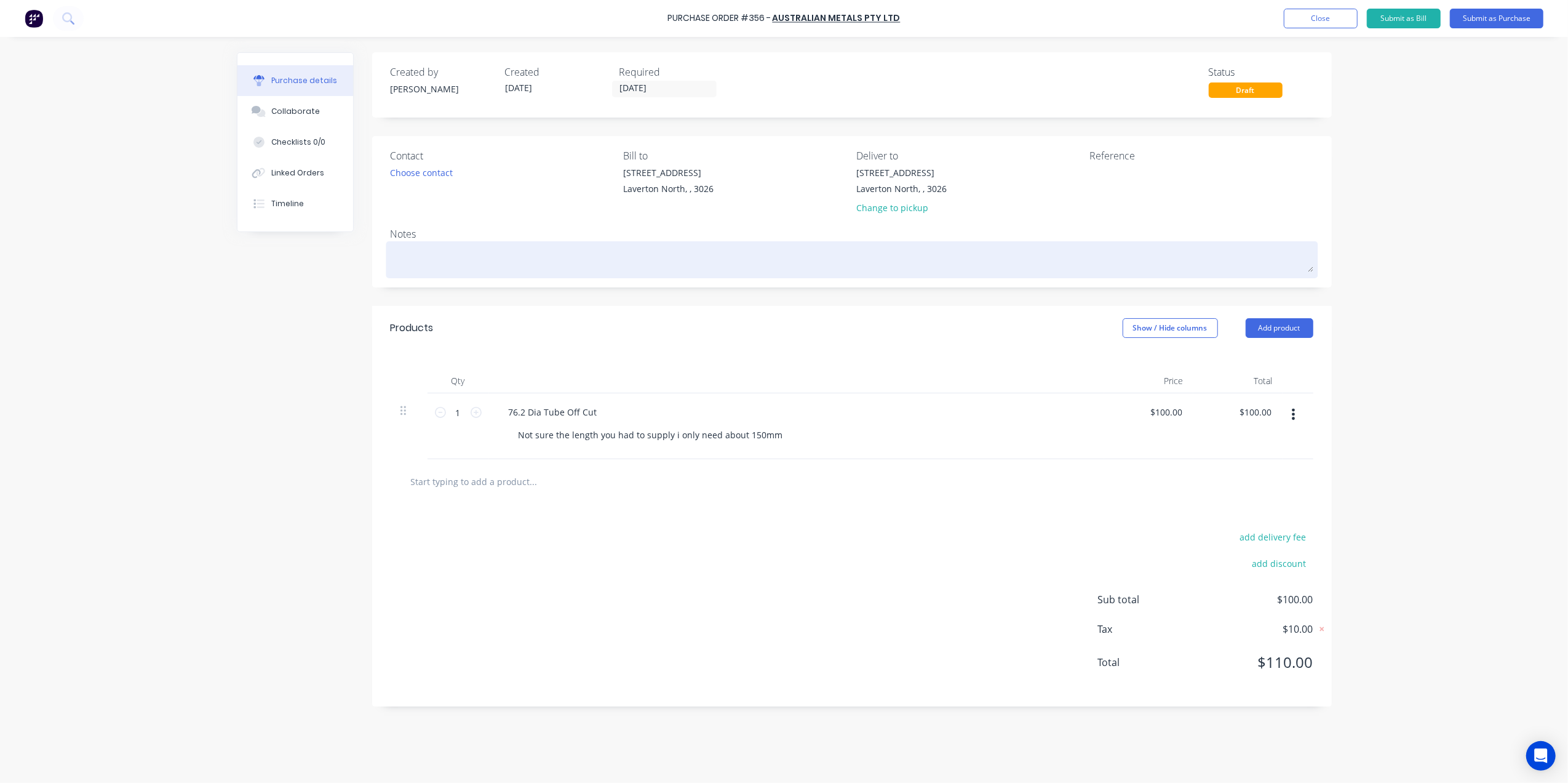
click at [427, 261] on textarea at bounding box center [852, 258] width 922 height 28
type textarea "x"
type textarea "N"
type textarea "x"
type textarea "No"
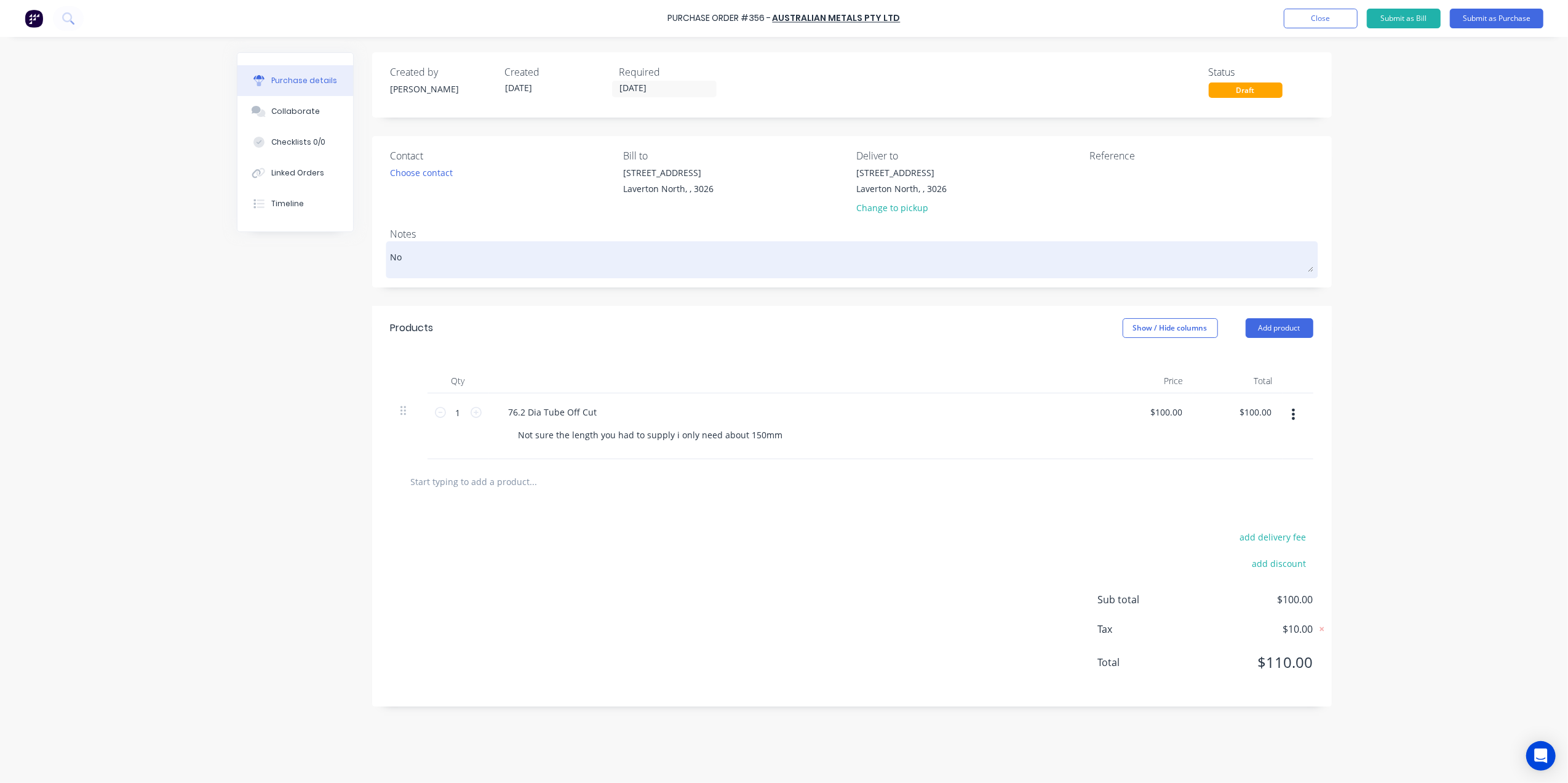
type textarea "x"
type textarea "Not"
type textarea "x"
type textarea "Not"
type textarea "x"
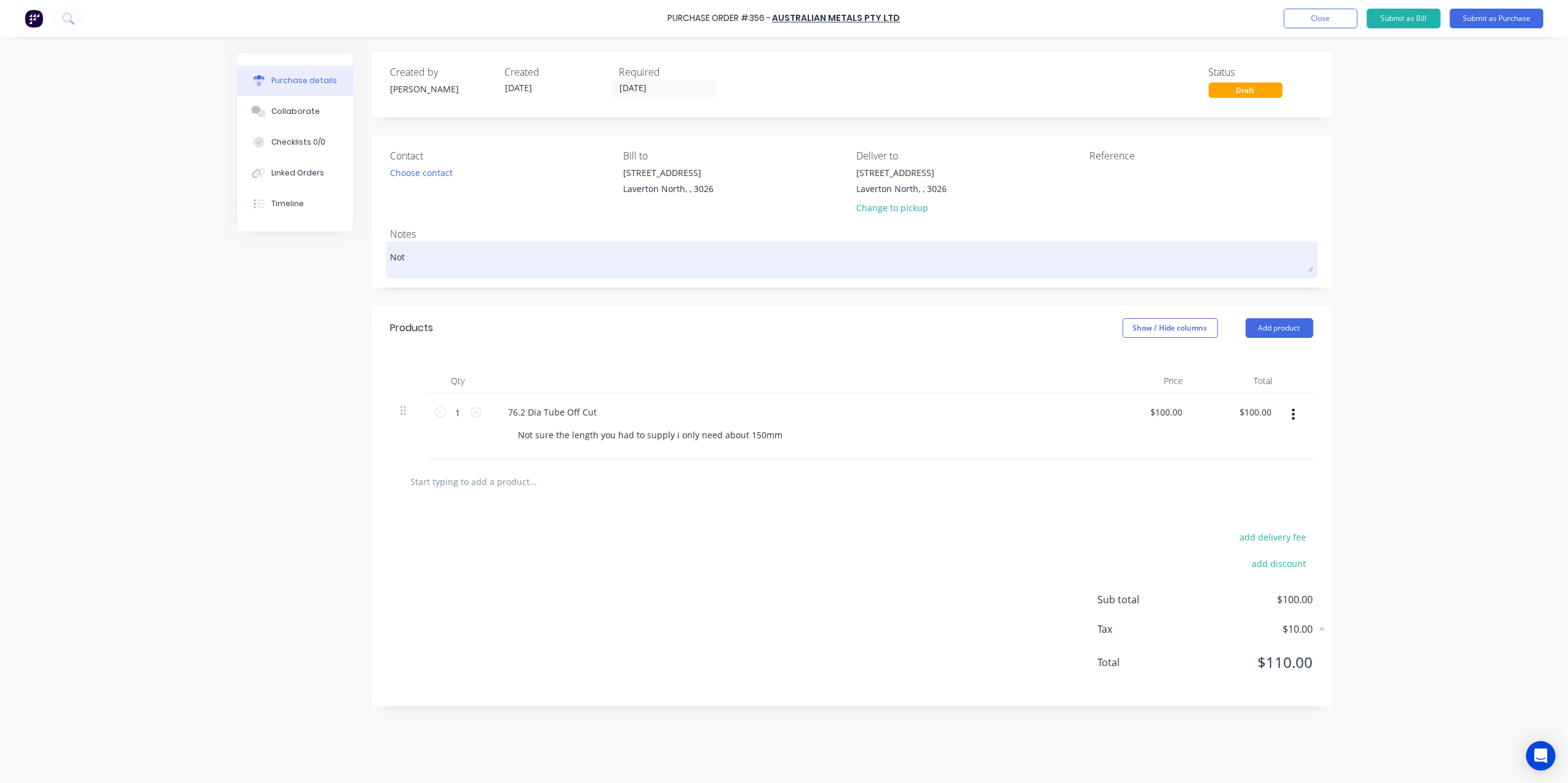
type textarea "Not u"
type textarea "x"
type textarea "Not us"
type textarea "x"
type textarea "Not usr"
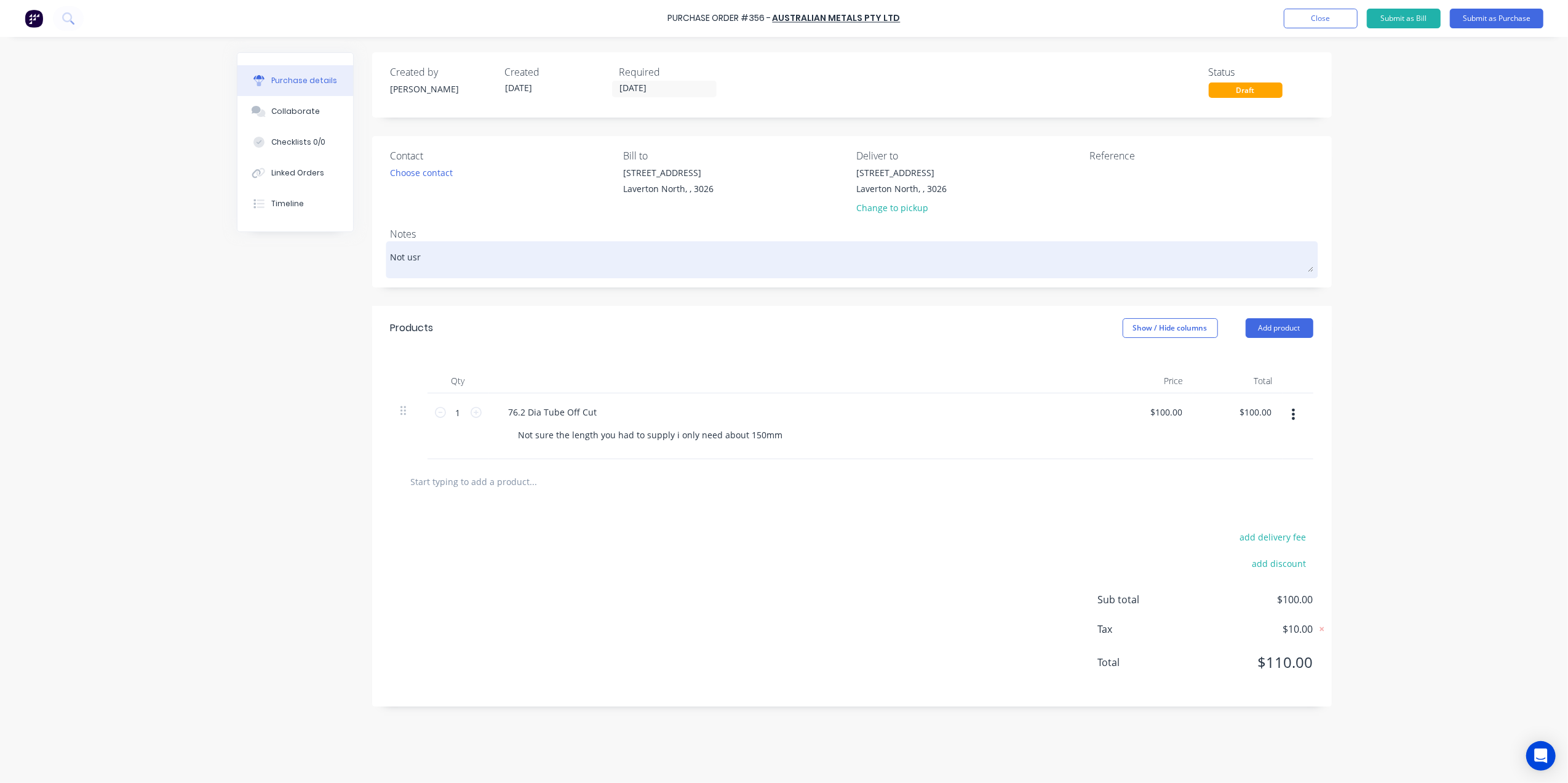
type textarea "x"
type textarea "Not usre"
type textarea "x"
type textarea "Not usre"
type textarea "x"
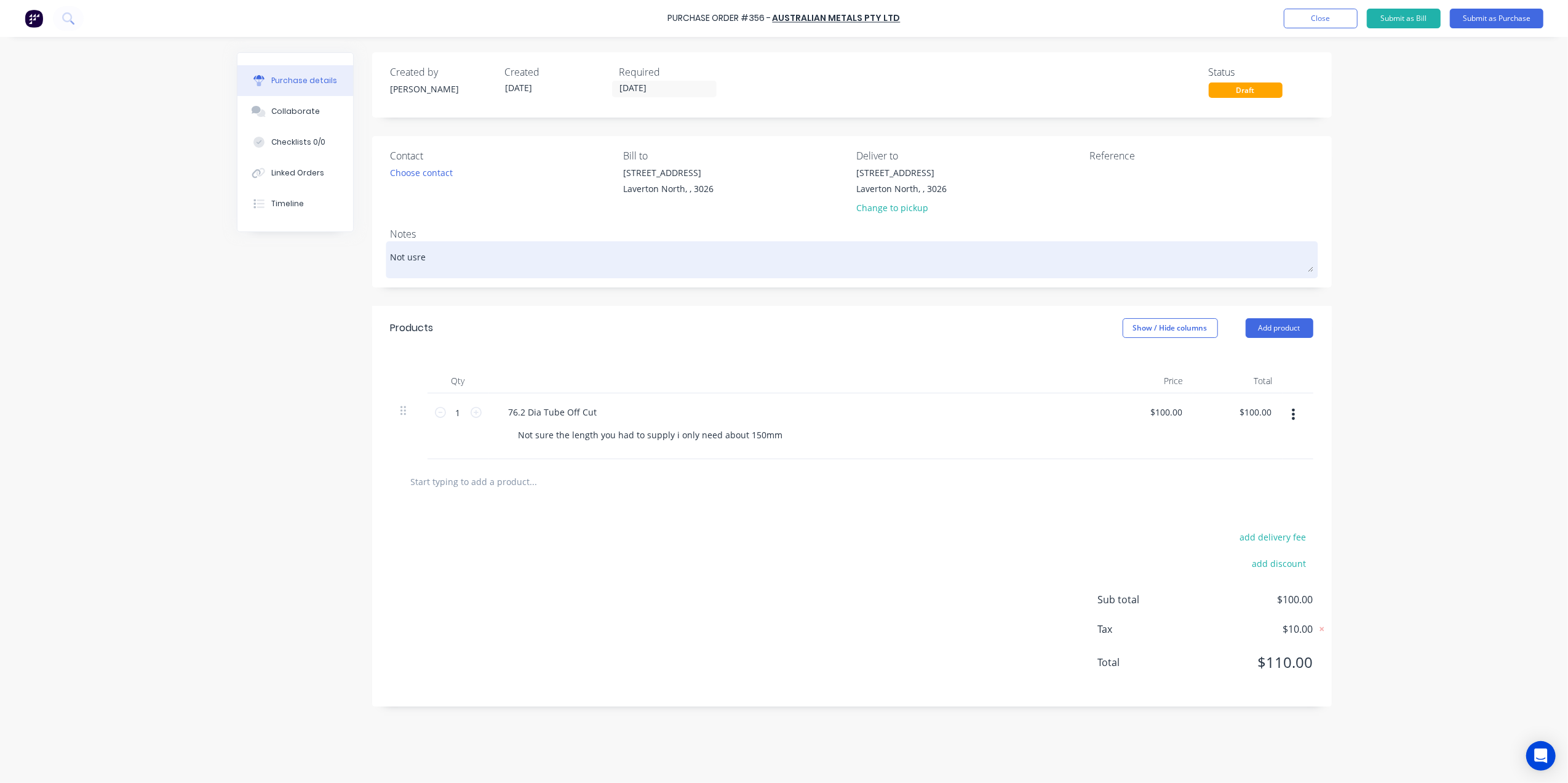
type textarea "Not usre"
type textarea "x"
type textarea "Not usr"
type textarea "x"
type textarea "Not us"
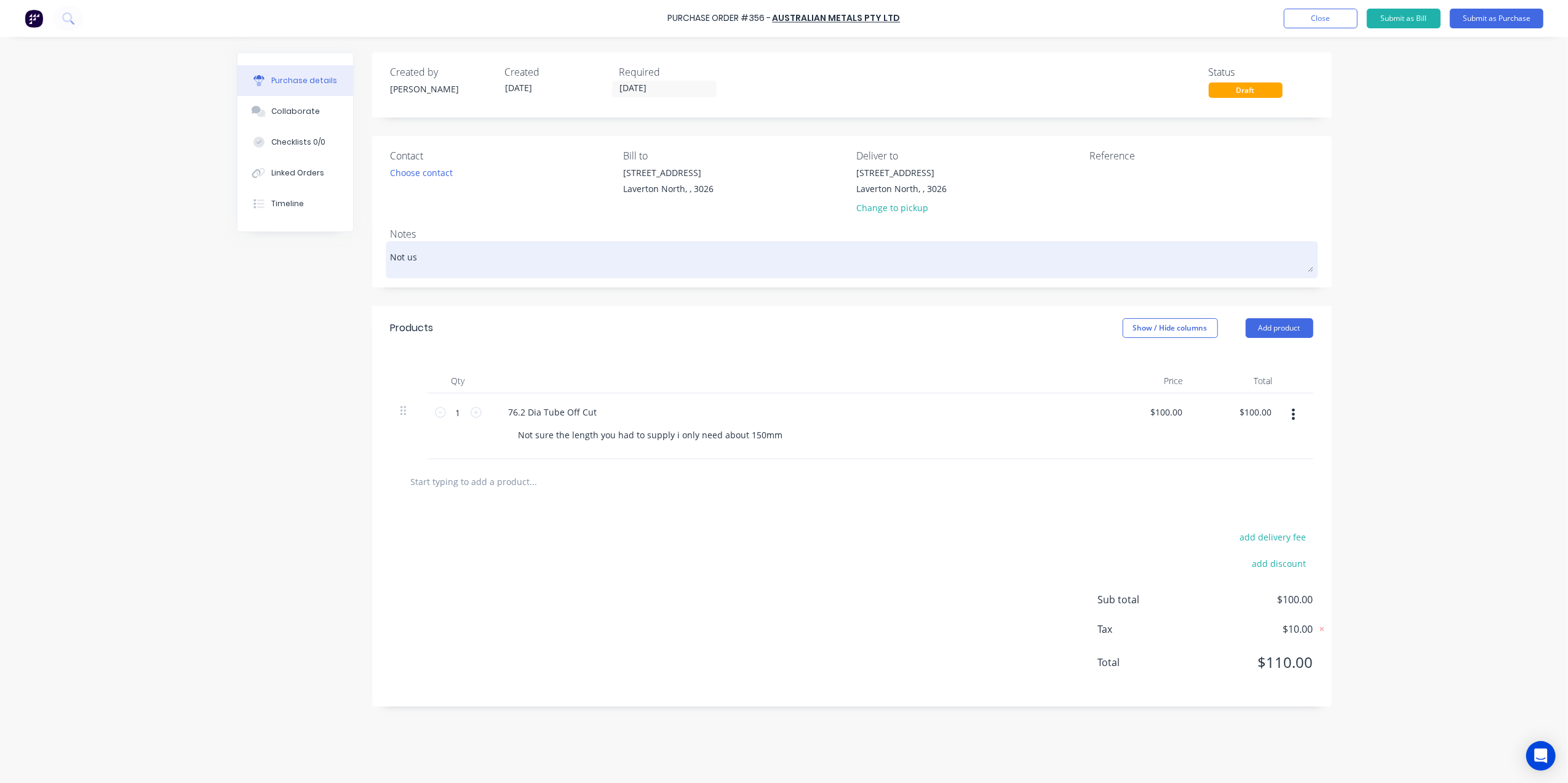
type textarea "x"
type textarea "Not u"
type textarea "x"
type textarea "Not"
type textarea "x"
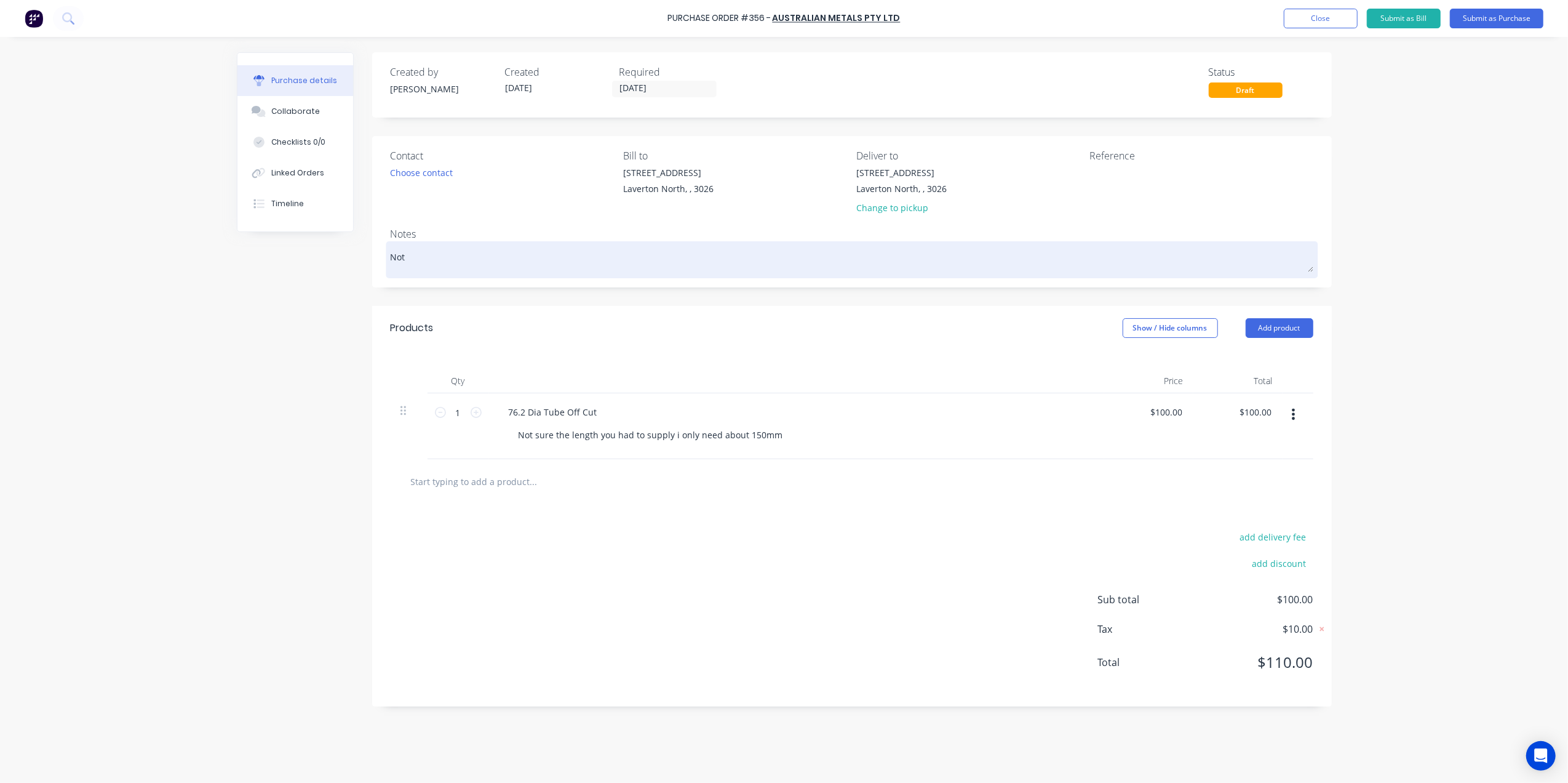
type textarea "Not s"
type textarea "x"
type textarea "Not su"
type textarea "x"
type textarea "Not sur"
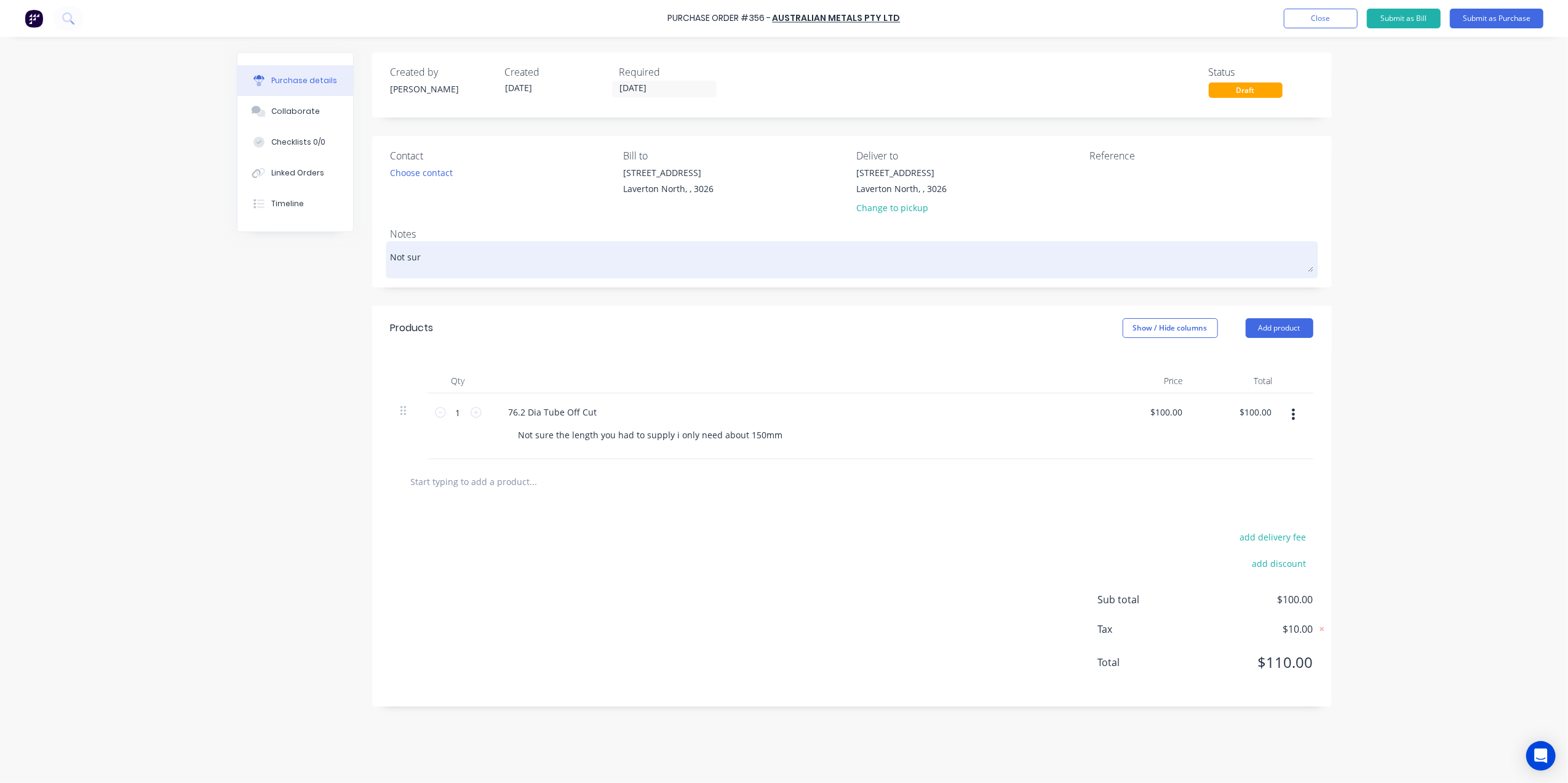
type textarea "x"
type textarea "Not sure"
type textarea "x"
type textarea "Not sure"
type textarea "x"
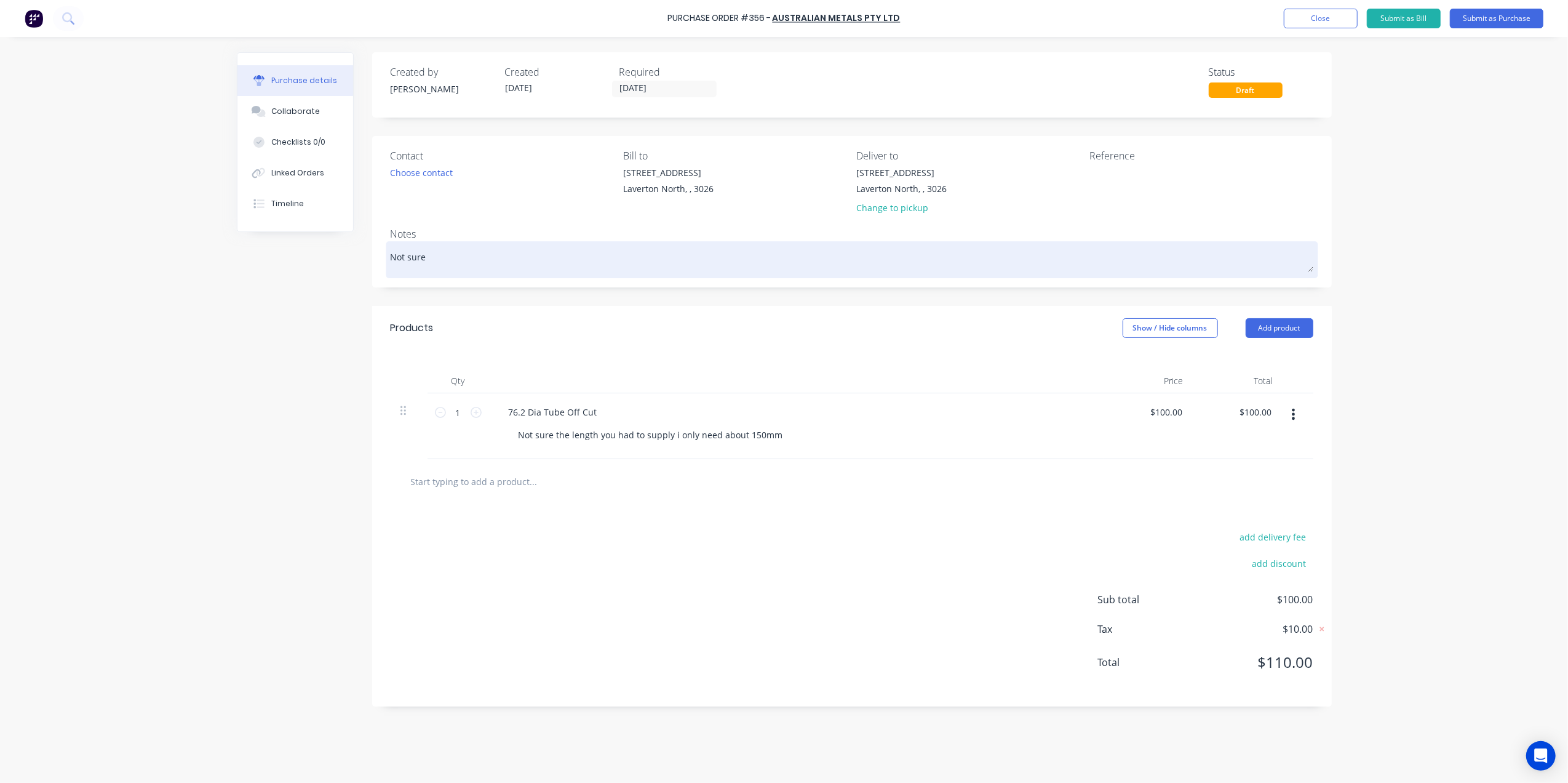
type textarea "Not sure p"
type textarea "x"
type textarea "Not sure pr"
type textarea "x"
type textarea "Not sure pri"
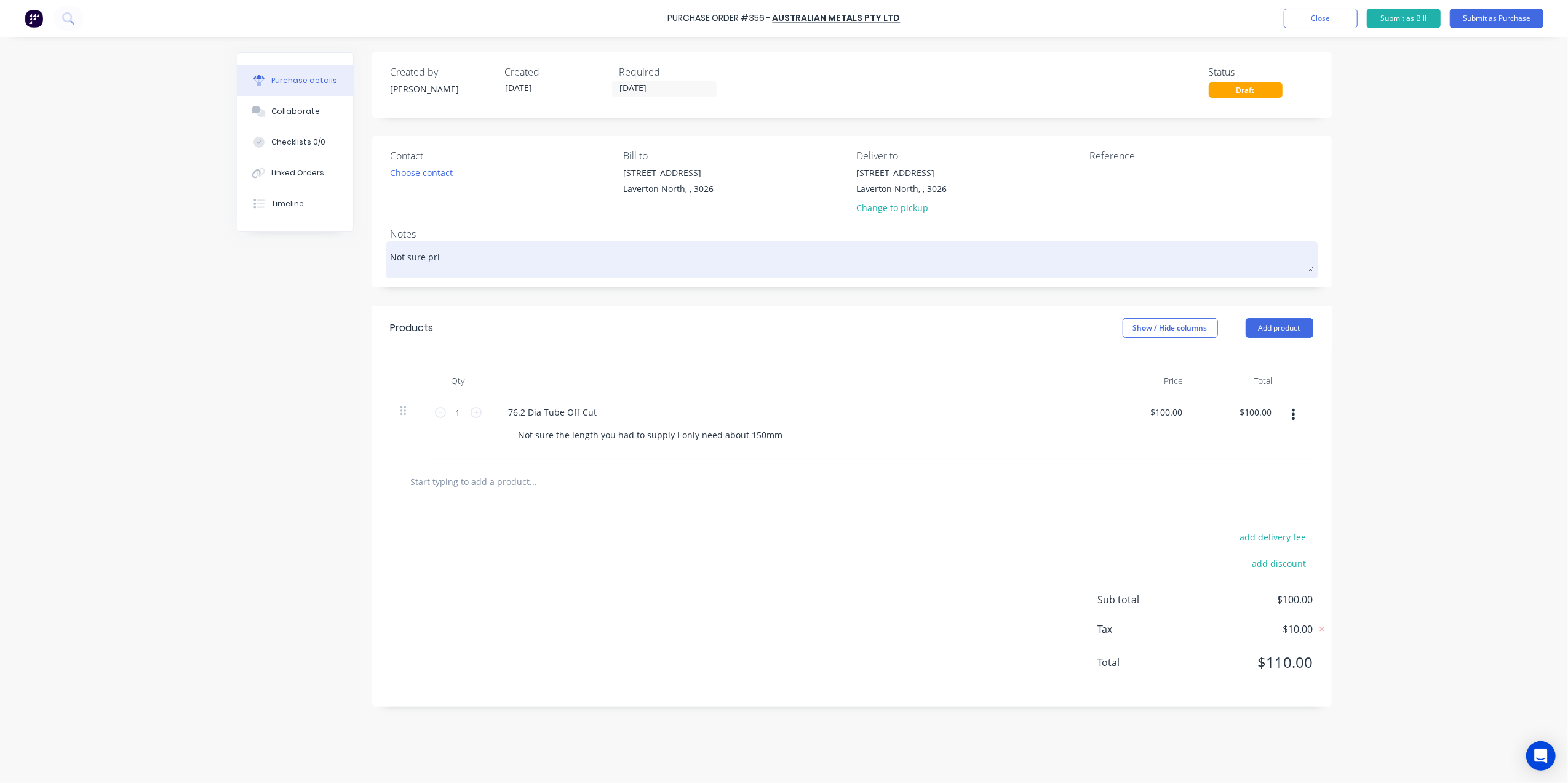
type textarea "x"
type textarea "Not sure pric"
type textarea "x"
type textarea "Not sure price"
type textarea "x"
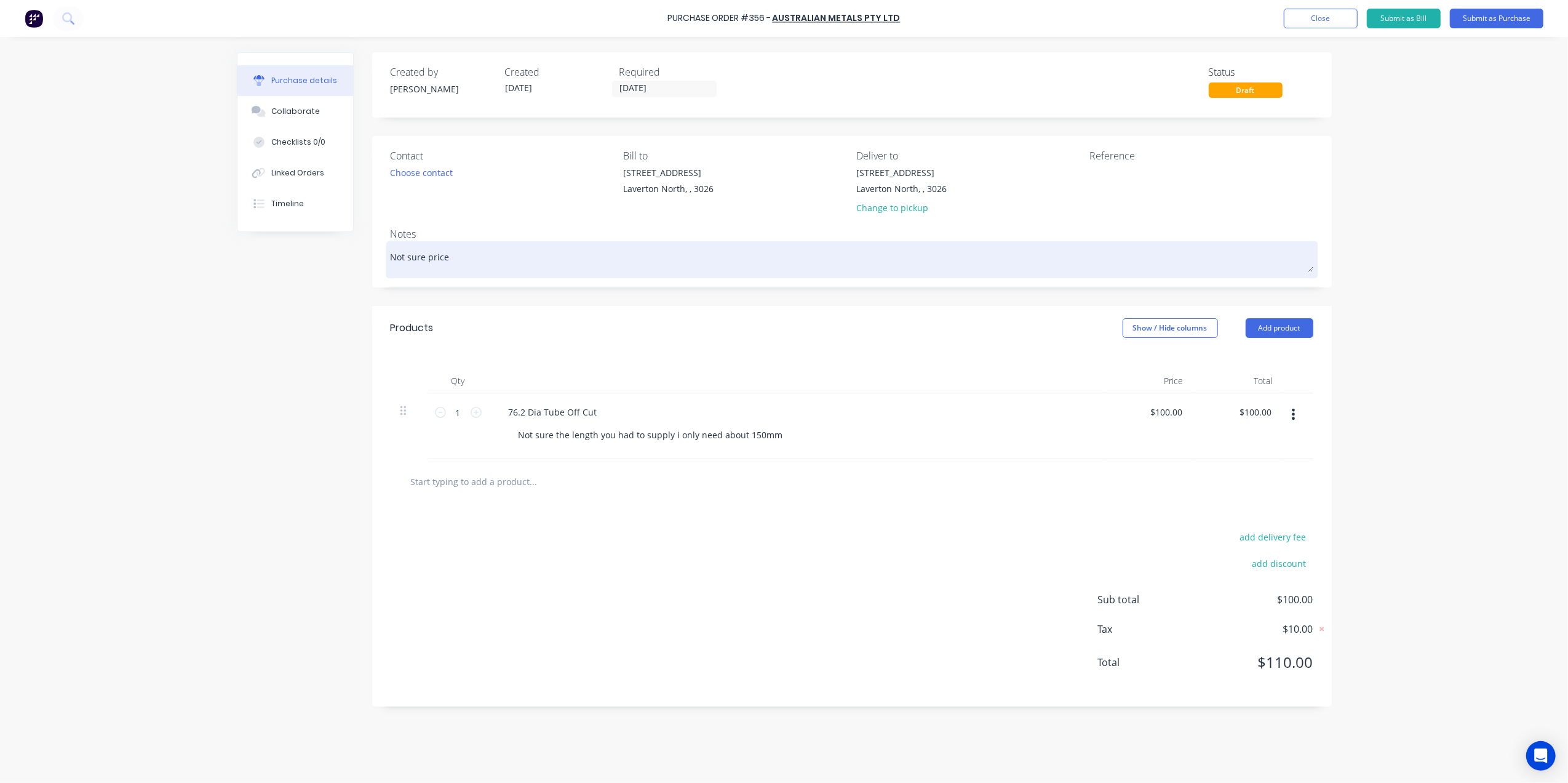
type textarea "Not sure price"
type textarea "x"
type textarea "Not sure price w"
type textarea "x"
type textarea "Not sure price wa"
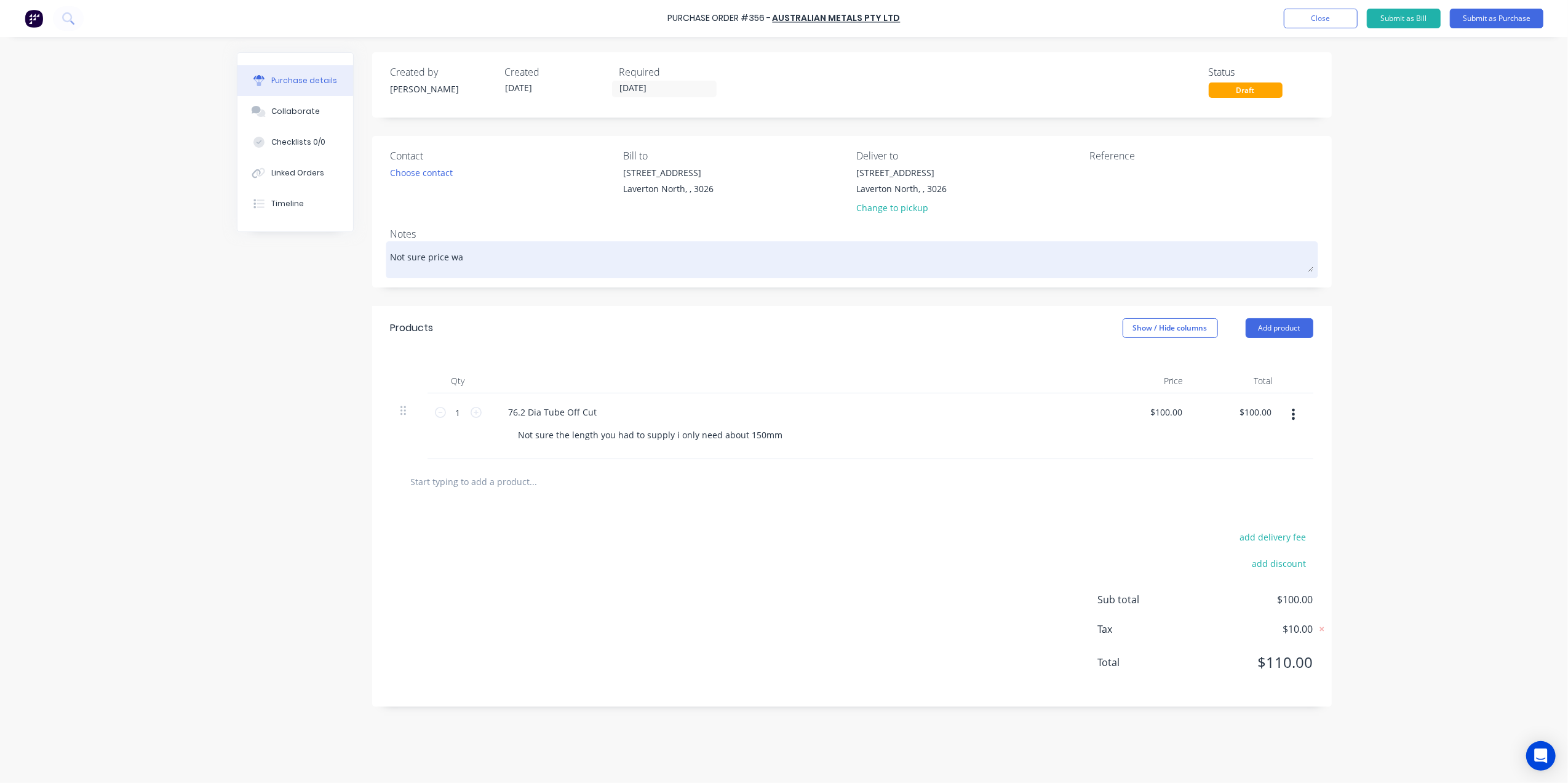
type textarea "x"
type textarea "Not sure price wa"
type textarea "x"
type textarea "Not sure price wa"
type textarea "x"
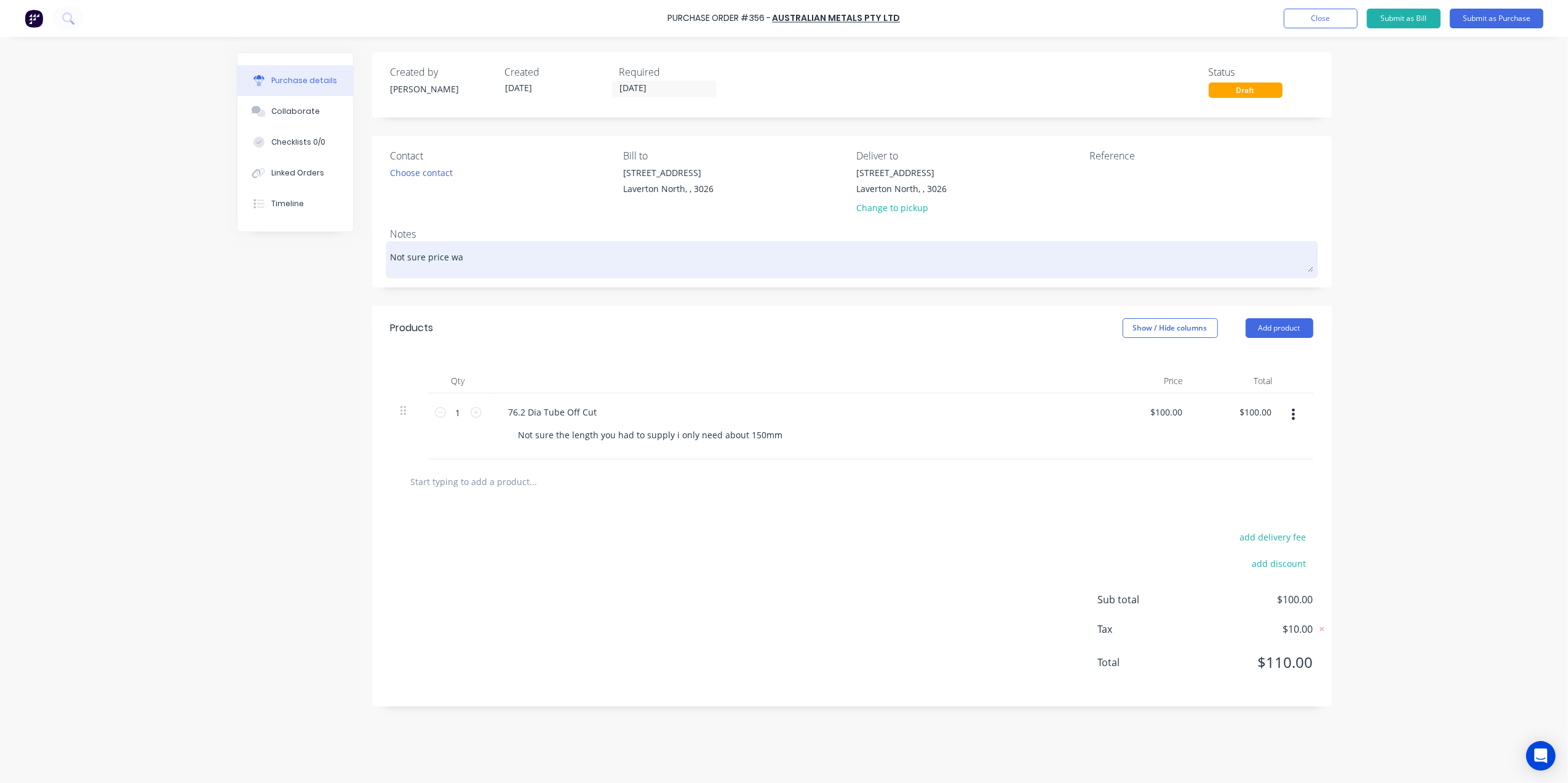
type textarea "Not sure price was"
type textarea "x"
type textarea "Not sure price was"
type textarea "x"
type textarea "Not sure price was c"
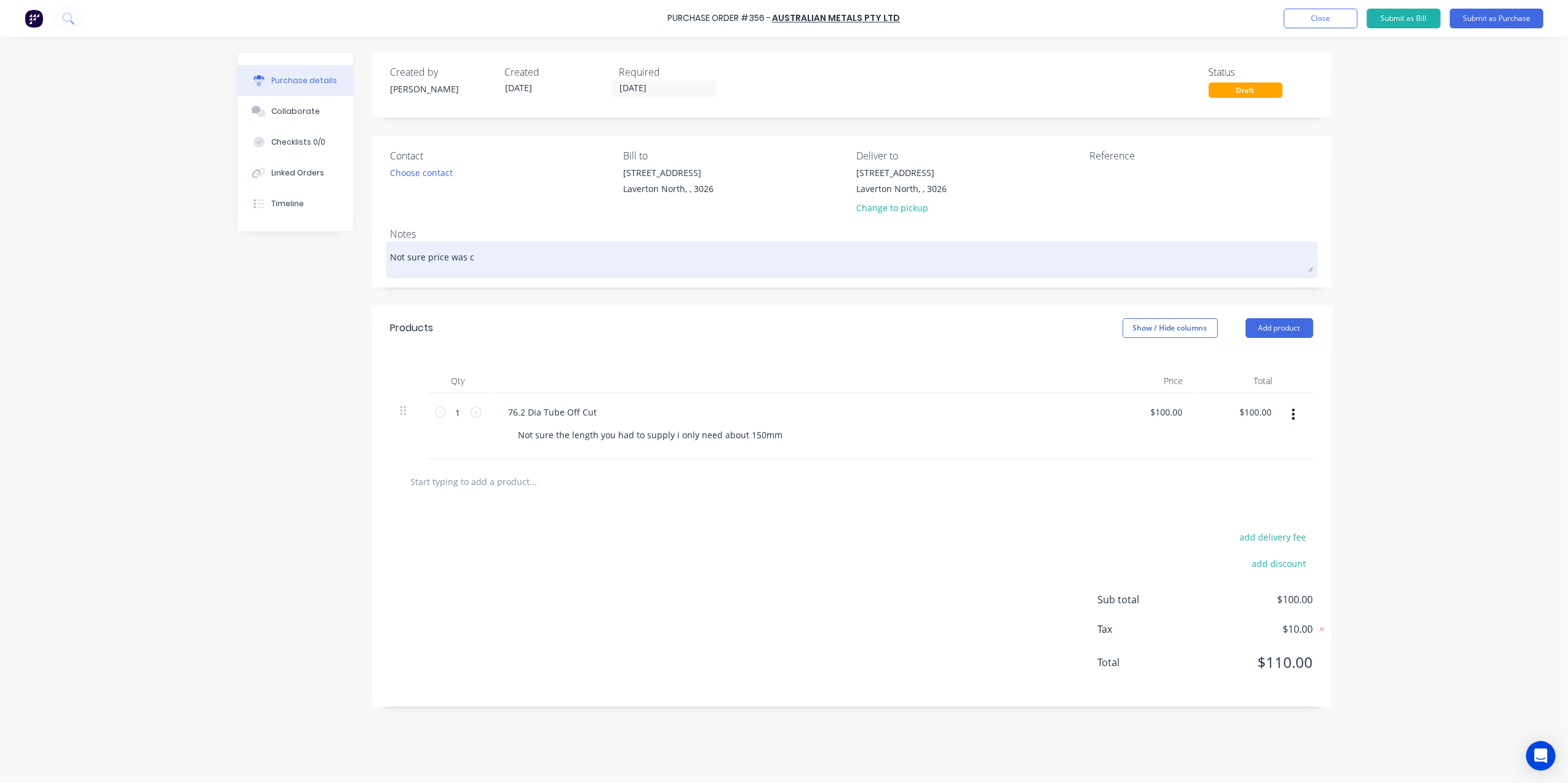
type textarea "x"
type textarea "Not sure price was co"
type textarea "x"
type textarea "Not sure price was cor"
type textarea "x"
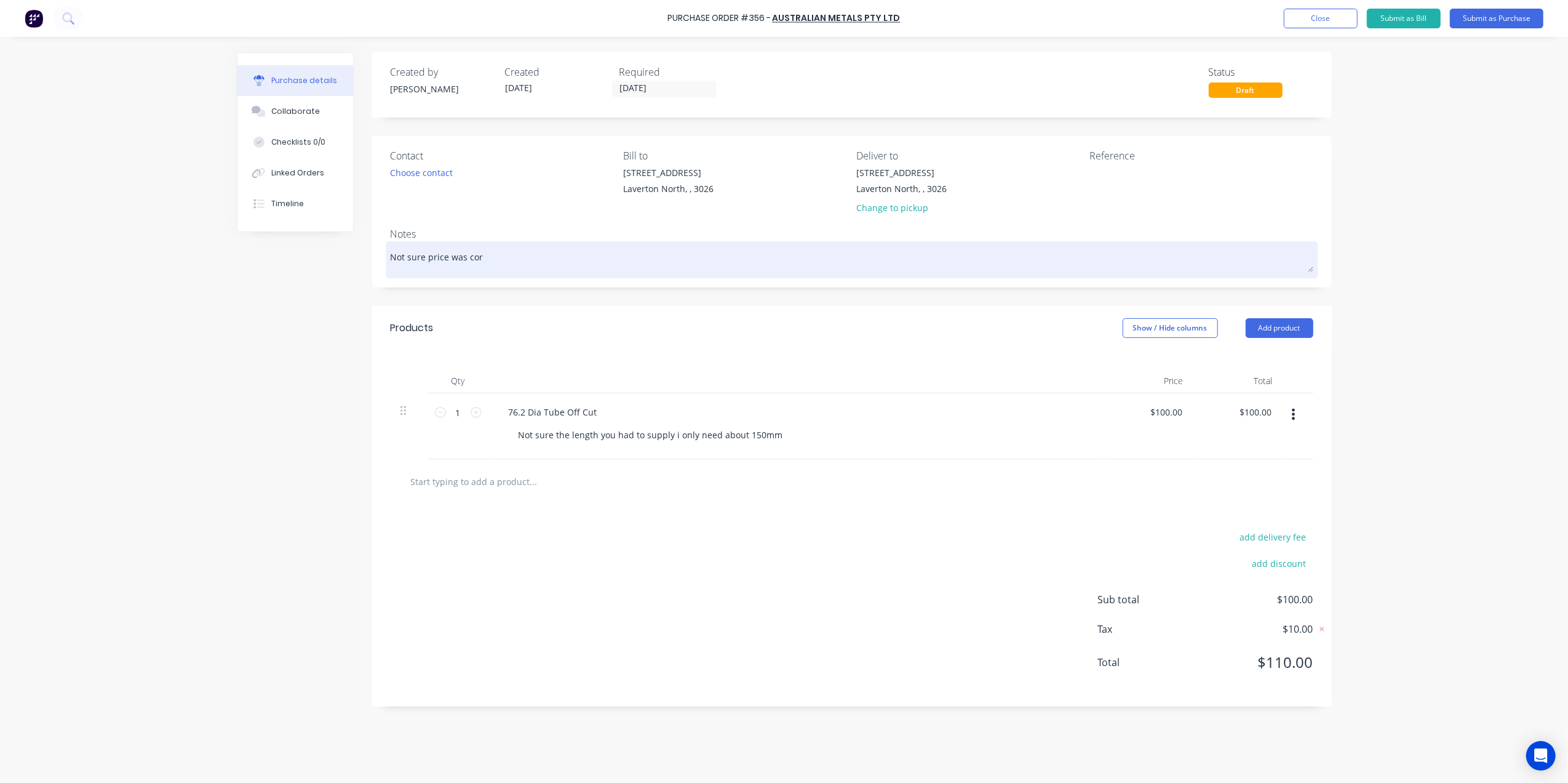
type textarea "Not sure price was corr"
type textarea "x"
type textarea "Not sure price was corre"
type textarea "x"
type textarea "Not sure price was correc"
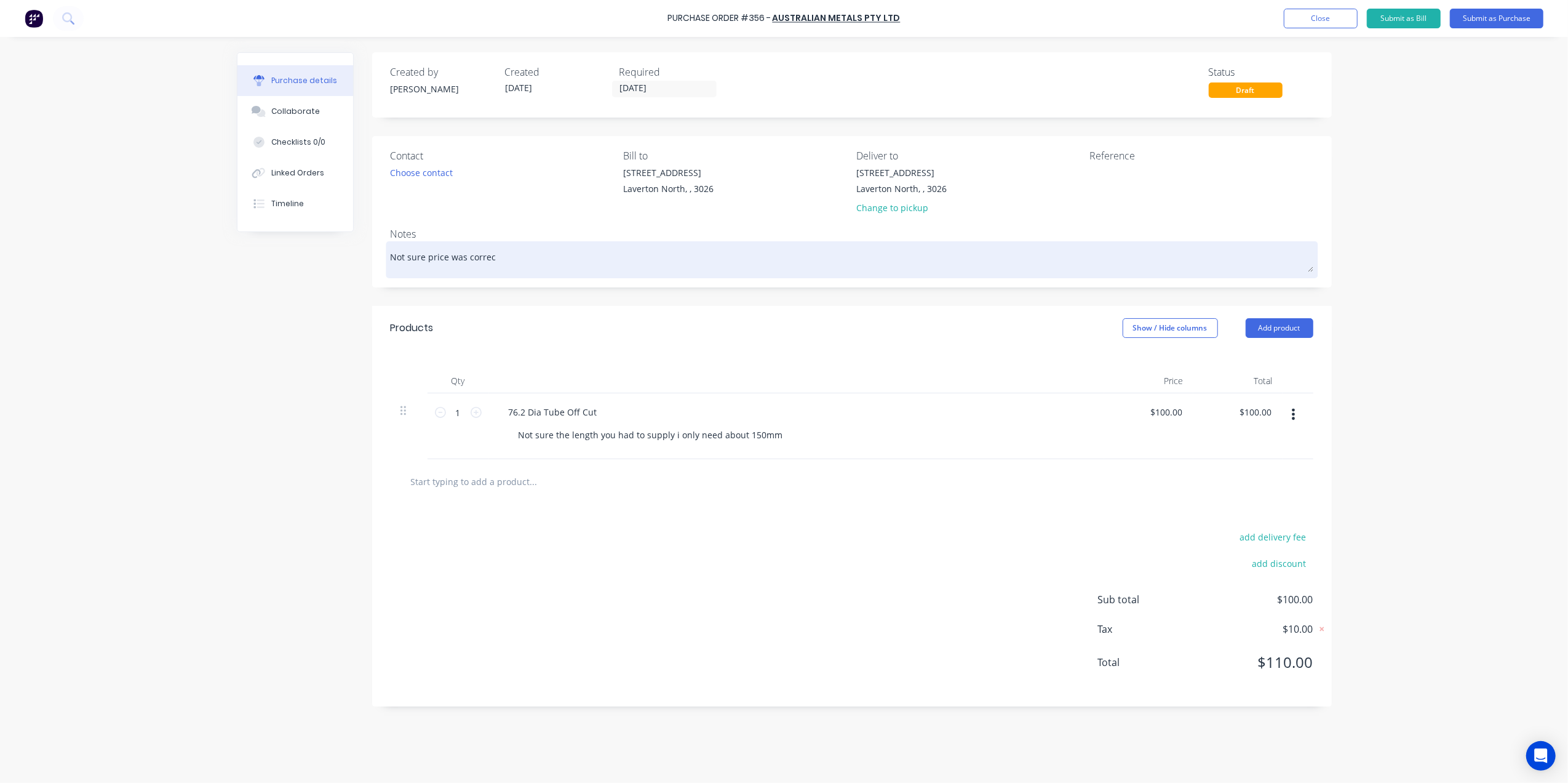
type textarea "x"
type textarea "Not sure price was correct"
type textarea "x"
type textarea "Not sure price was correct"
type textarea "x"
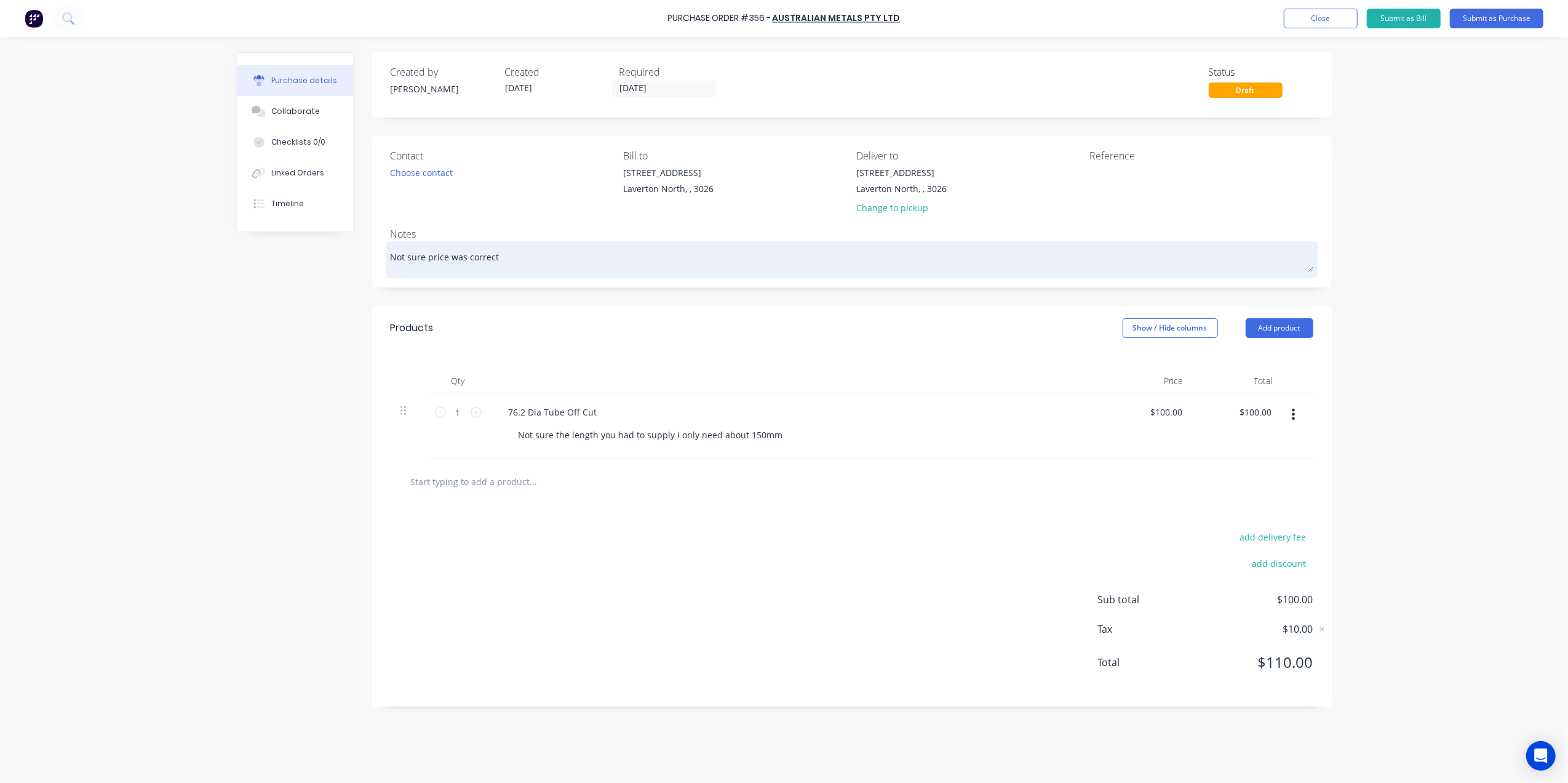
type textarea "Not sure price was correct a"
type textarea "x"
type textarea "Not sure price was correct"
type textarea "x"
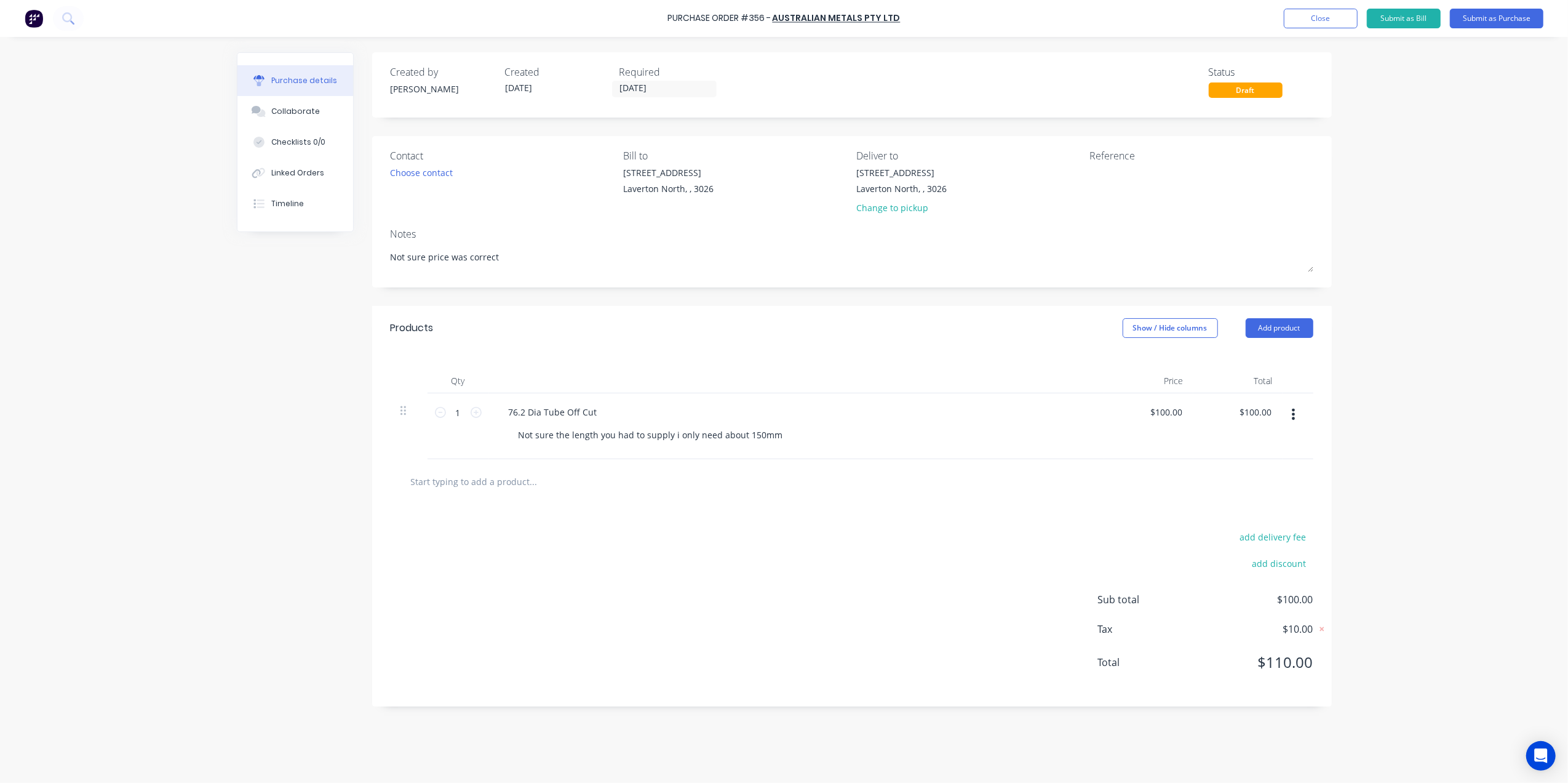
drag, startPoint x: 544, startPoint y: 257, endPoint x: 293, endPoint y: 249, distance: 251.1
click at [293, 249] on div "Created by Gino Created 29/08/25 Required 29/08/25 Status Draft Contact Choose …" at bounding box center [784, 407] width 1095 height 709
click at [421, 166] on div "Choose contact" at bounding box center [422, 173] width 63 height 13
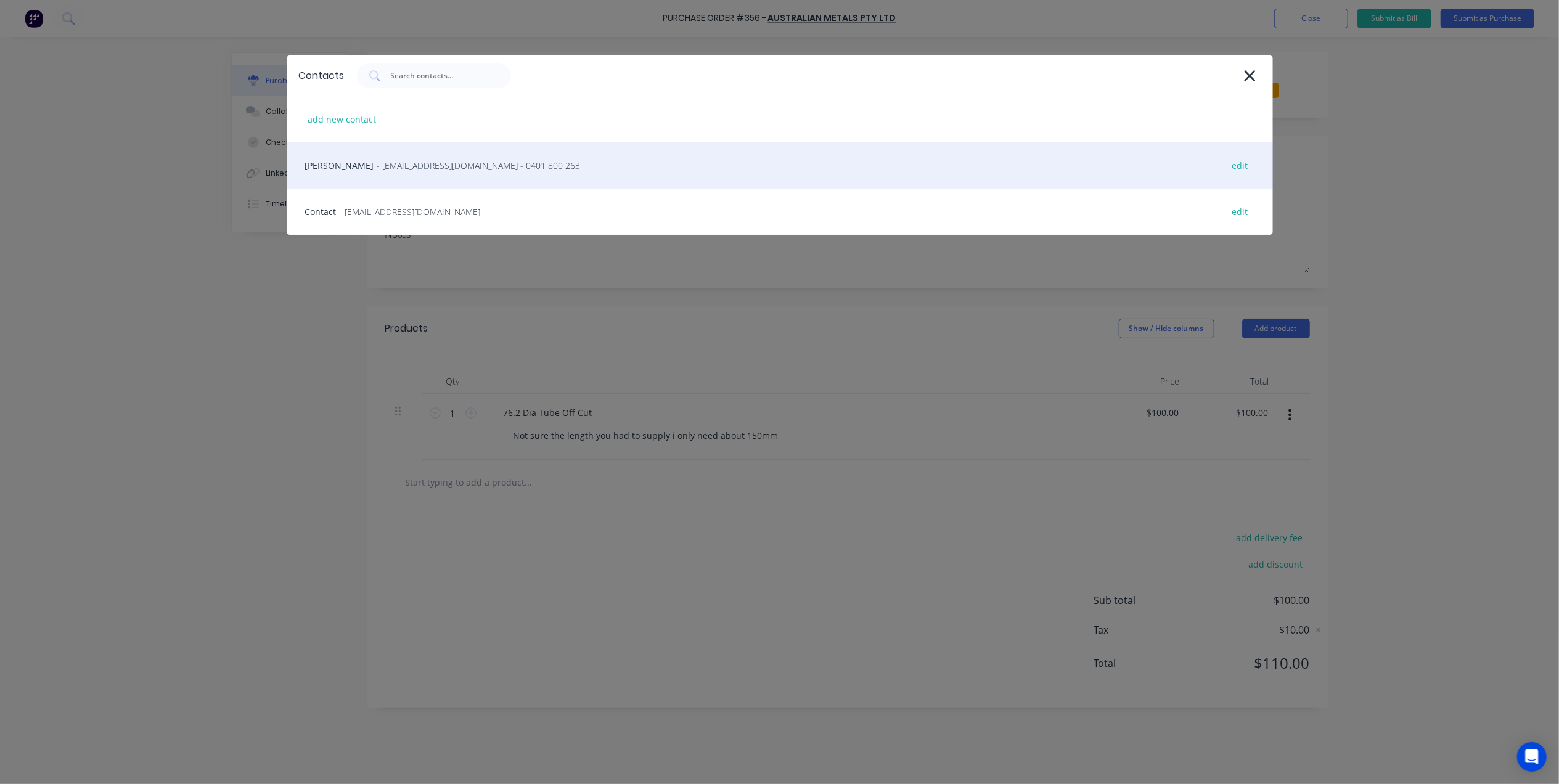
click at [509, 178] on div "Chris - sales@australianmetals.com.au - 0401 800 263 edit" at bounding box center [780, 165] width 986 height 46
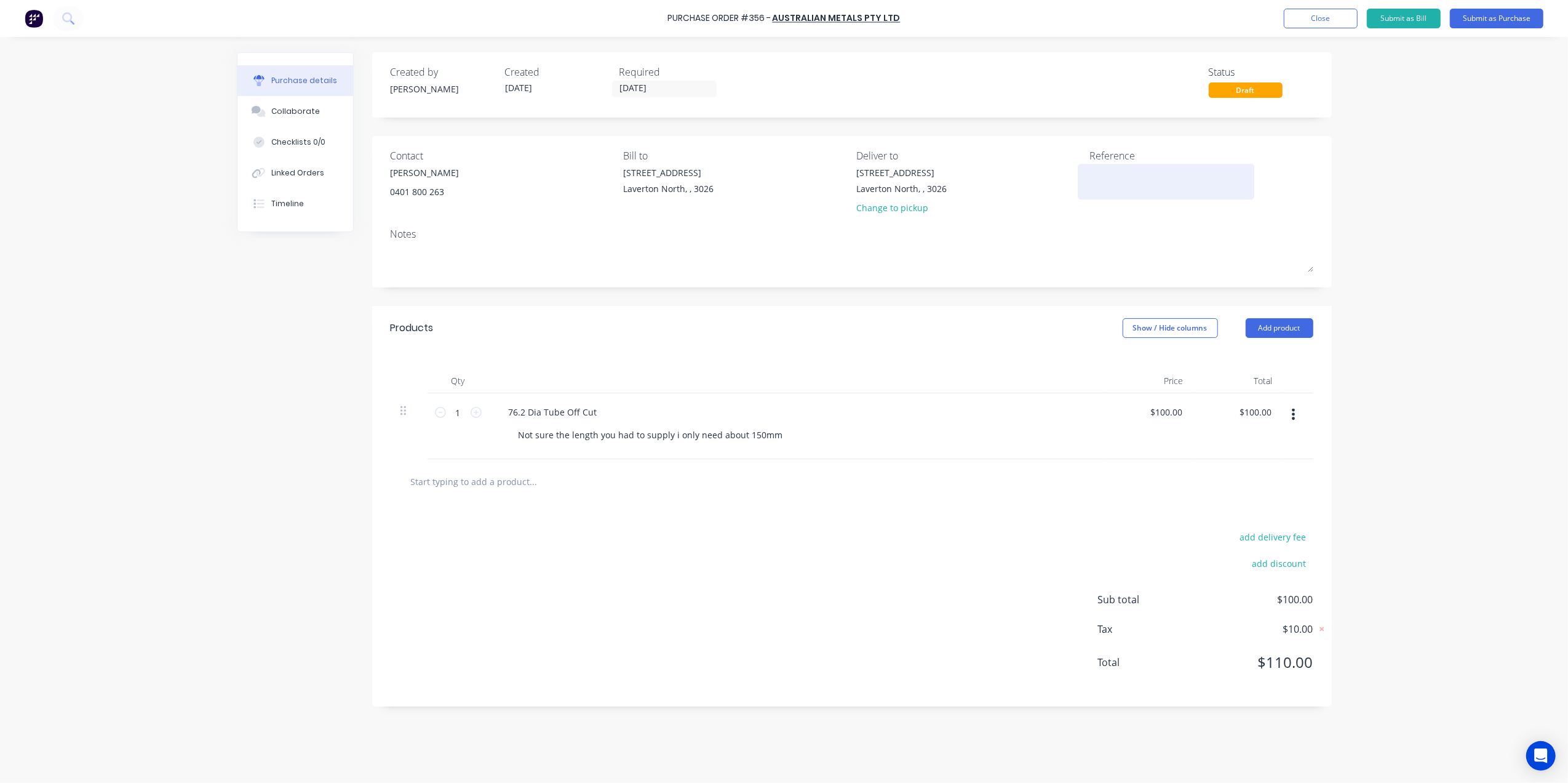
click at [1126, 170] on textarea at bounding box center [1166, 180] width 154 height 28
click at [1118, 173] on textarea at bounding box center [1166, 180] width 154 height 28
click at [1117, 173] on textarea at bounding box center [1166, 180] width 154 height 28
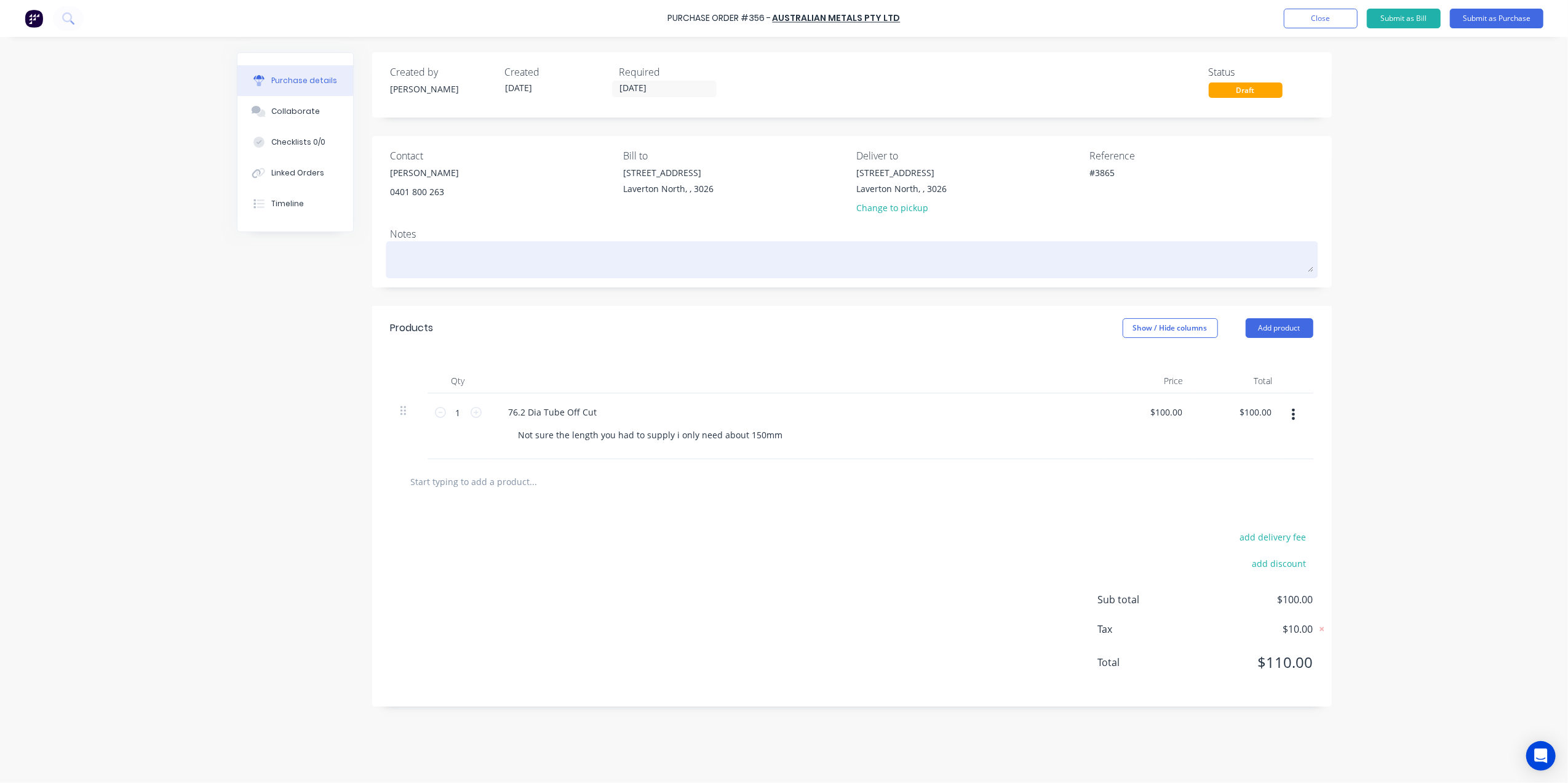
type textarea "#3865"
type textarea "x"
type textarea "#3865"
click at [446, 249] on textarea at bounding box center [852, 258] width 922 height 28
type textarea "x"
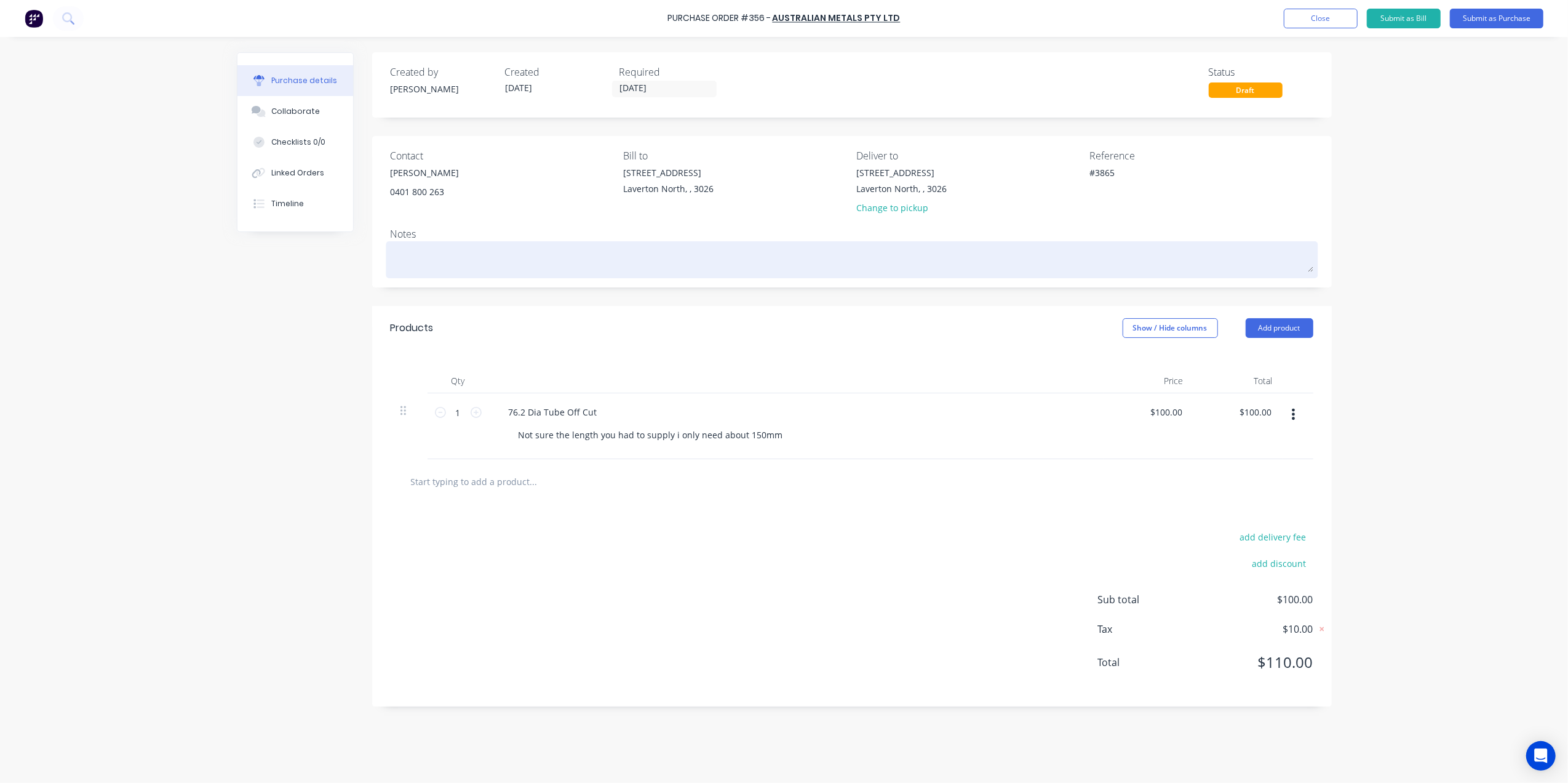
type textarea "i"
type textarea "x"
type textarea "is"
type textarea "x"
type textarea "is"
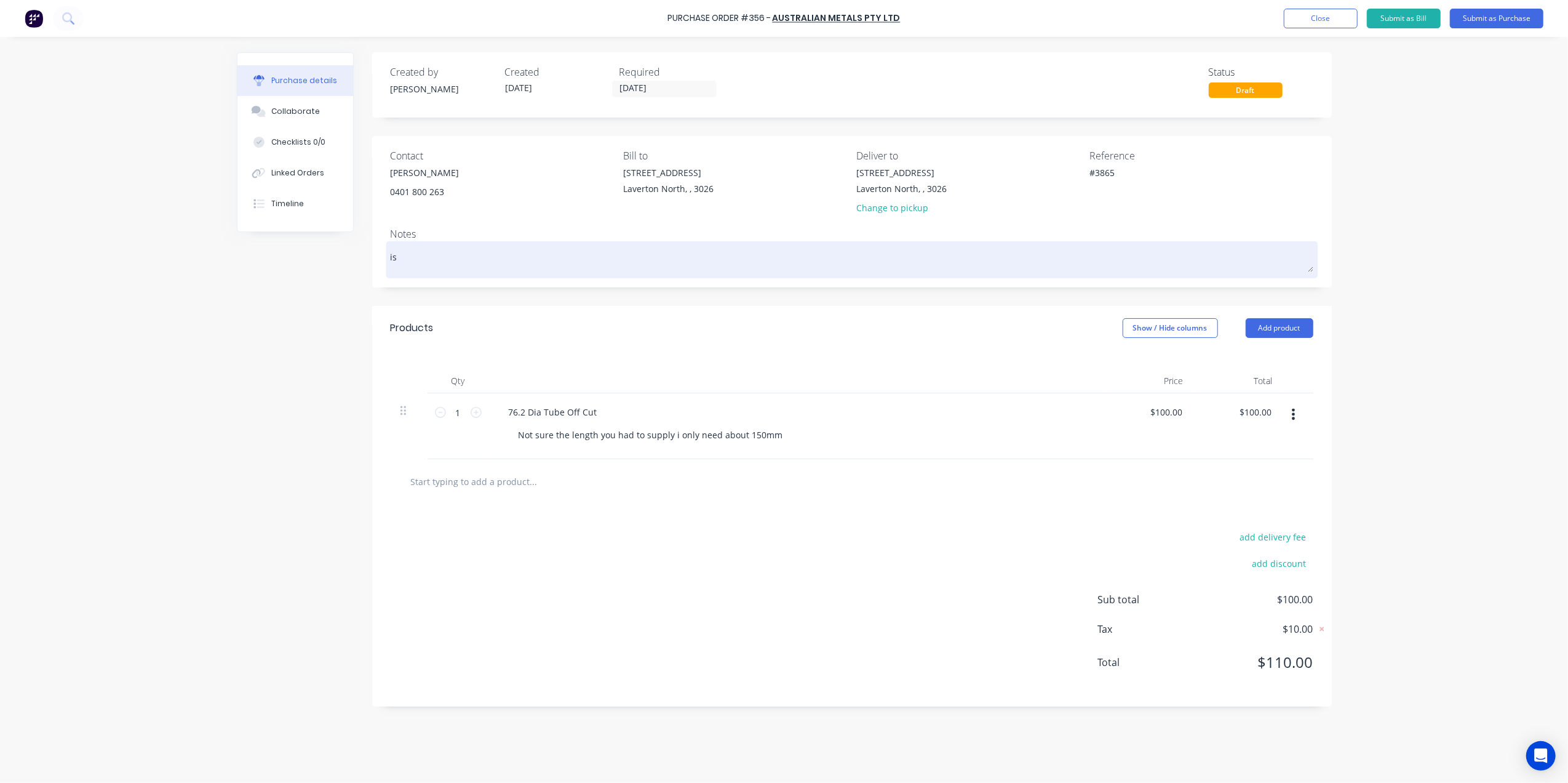
type textarea "x"
type textarea "is"
type textarea "x"
type textarea "i"
type textarea "x"
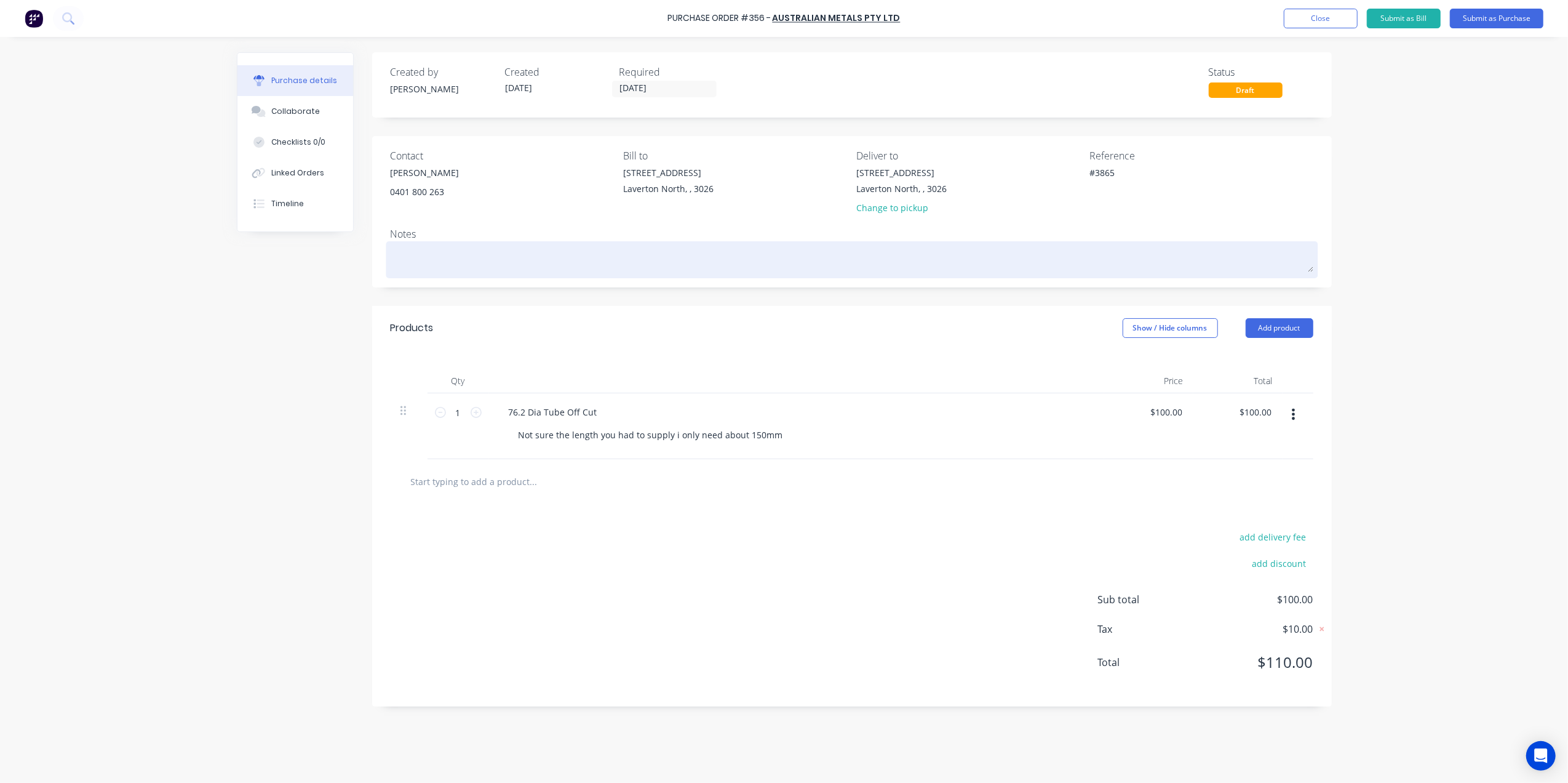
type textarea "P"
type textarea "x"
type textarea "Pr"
type textarea "x"
type textarea "Pri"
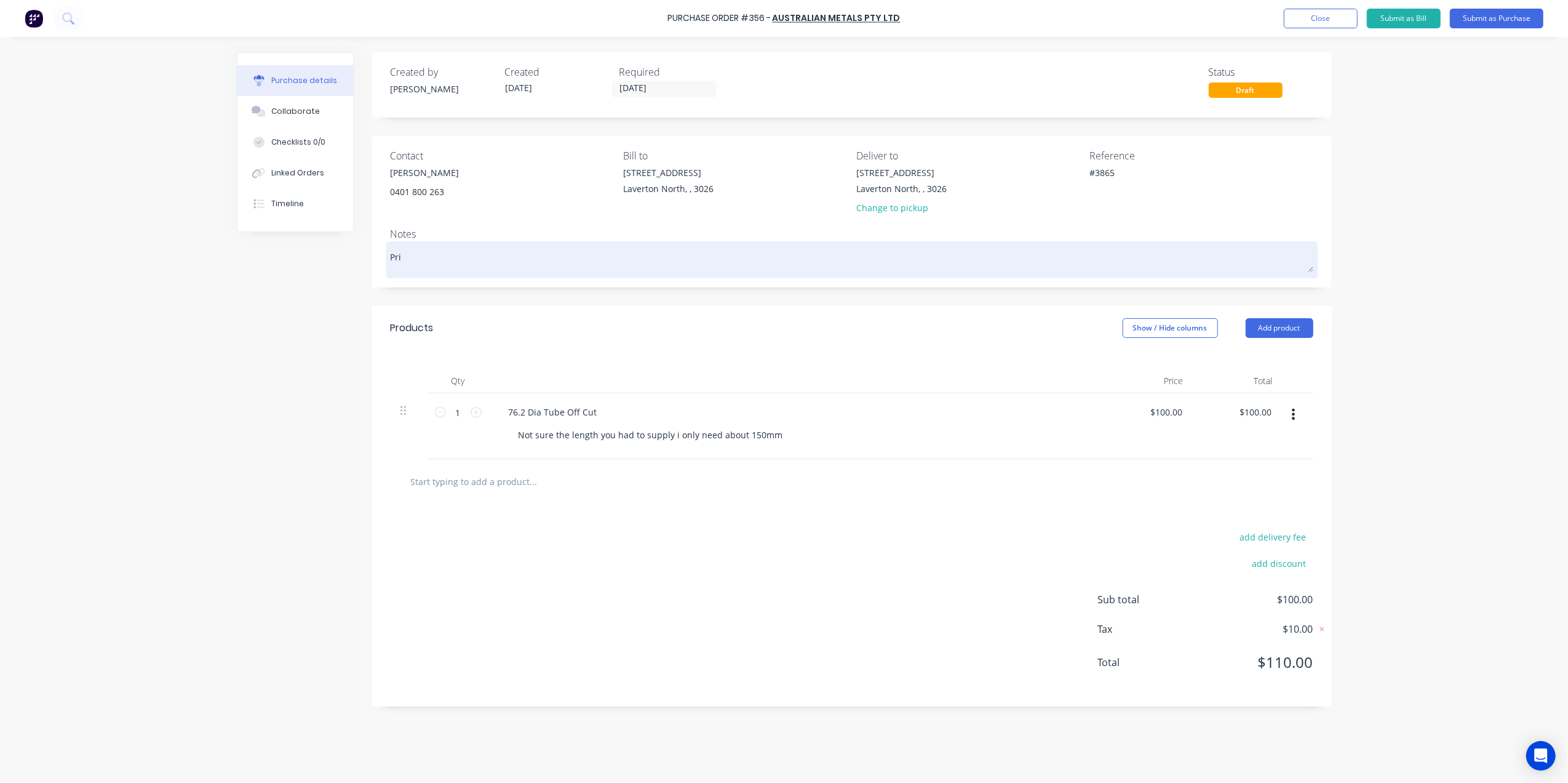
type textarea "x"
type textarea "Pric"
type textarea "x"
type textarea "Price"
type textarea "x"
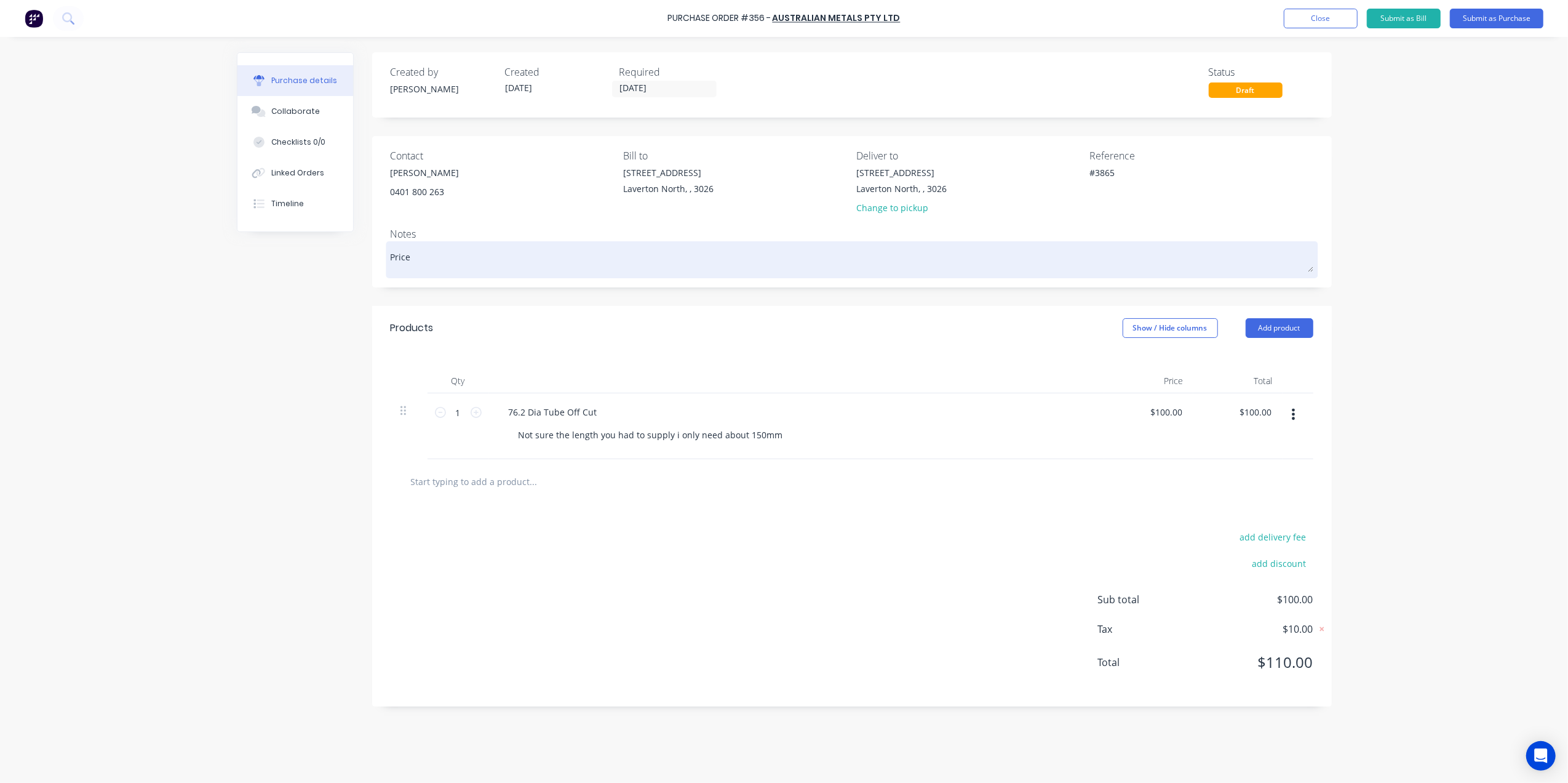
type textarea "Price"
type textarea "x"
type textarea "Price T"
type textarea "x"
type textarea "Price TB"
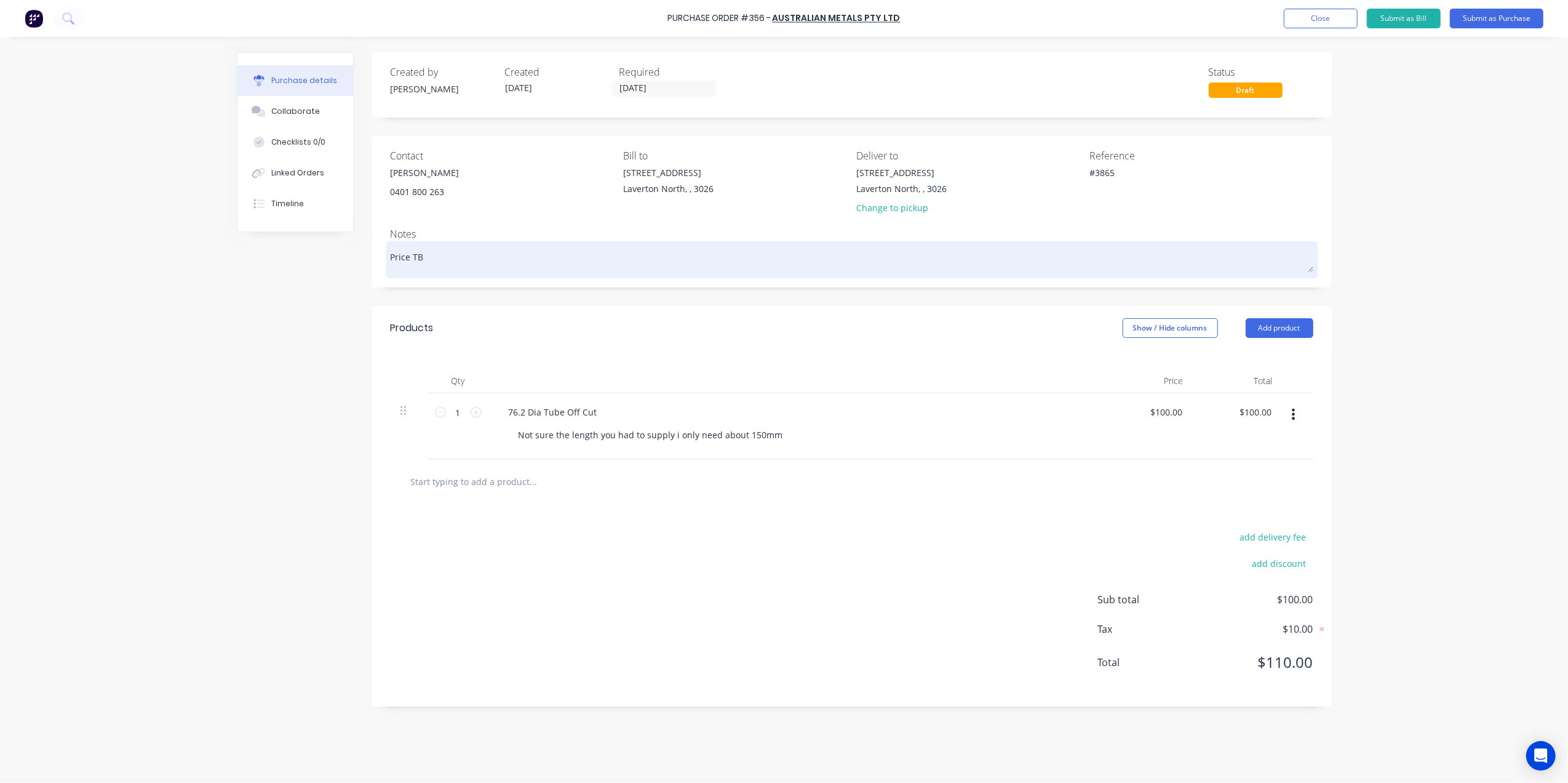
type textarea "x"
type textarea "Price TBC"
type textarea "x"
type textarea "Price TBC"
type textarea "x"
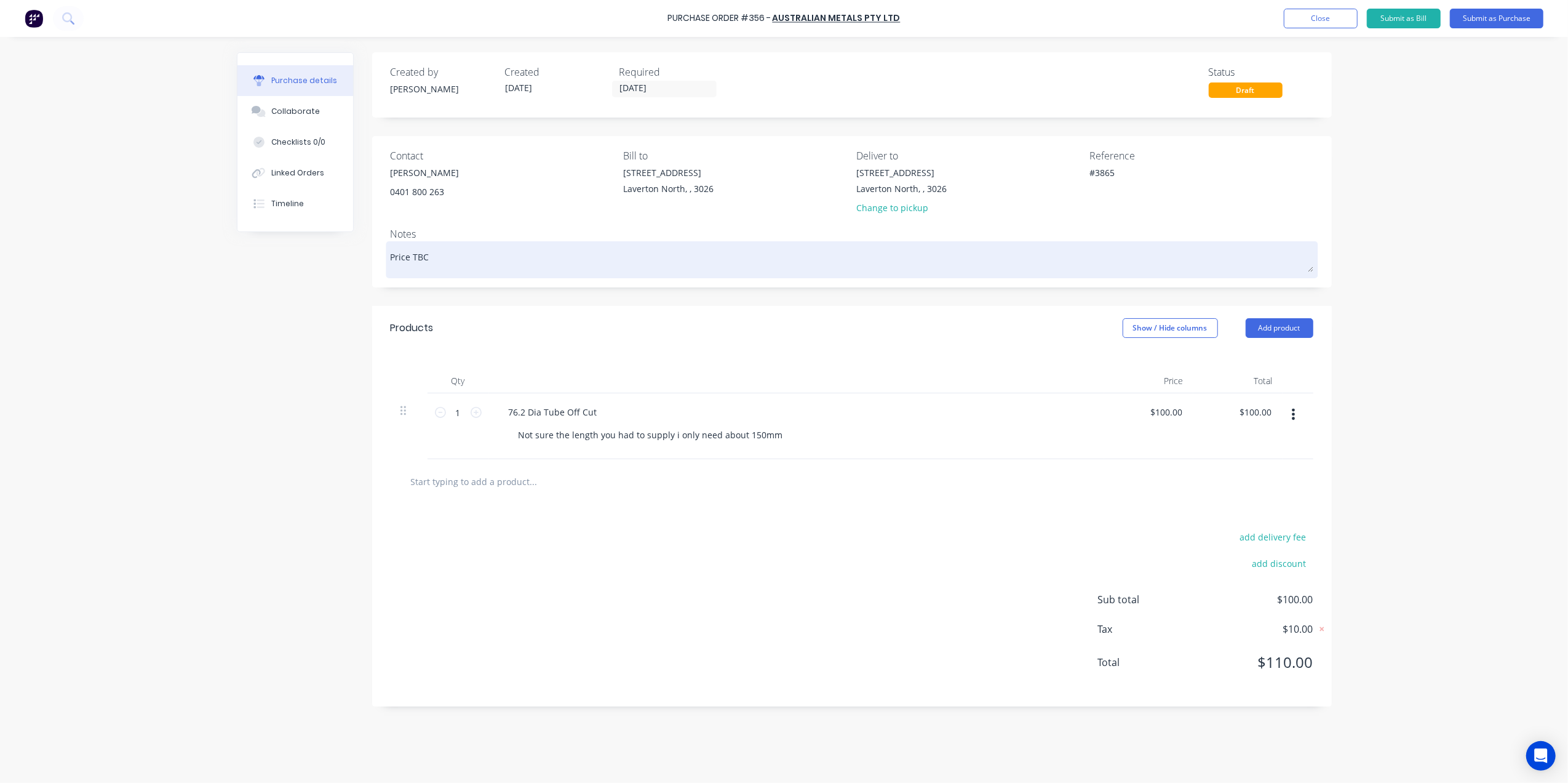
type textarea "Price TBC d"
type textarea "x"
type textarea "Price TBC de"
type textarea "x"
type textarea "Price TBC dep"
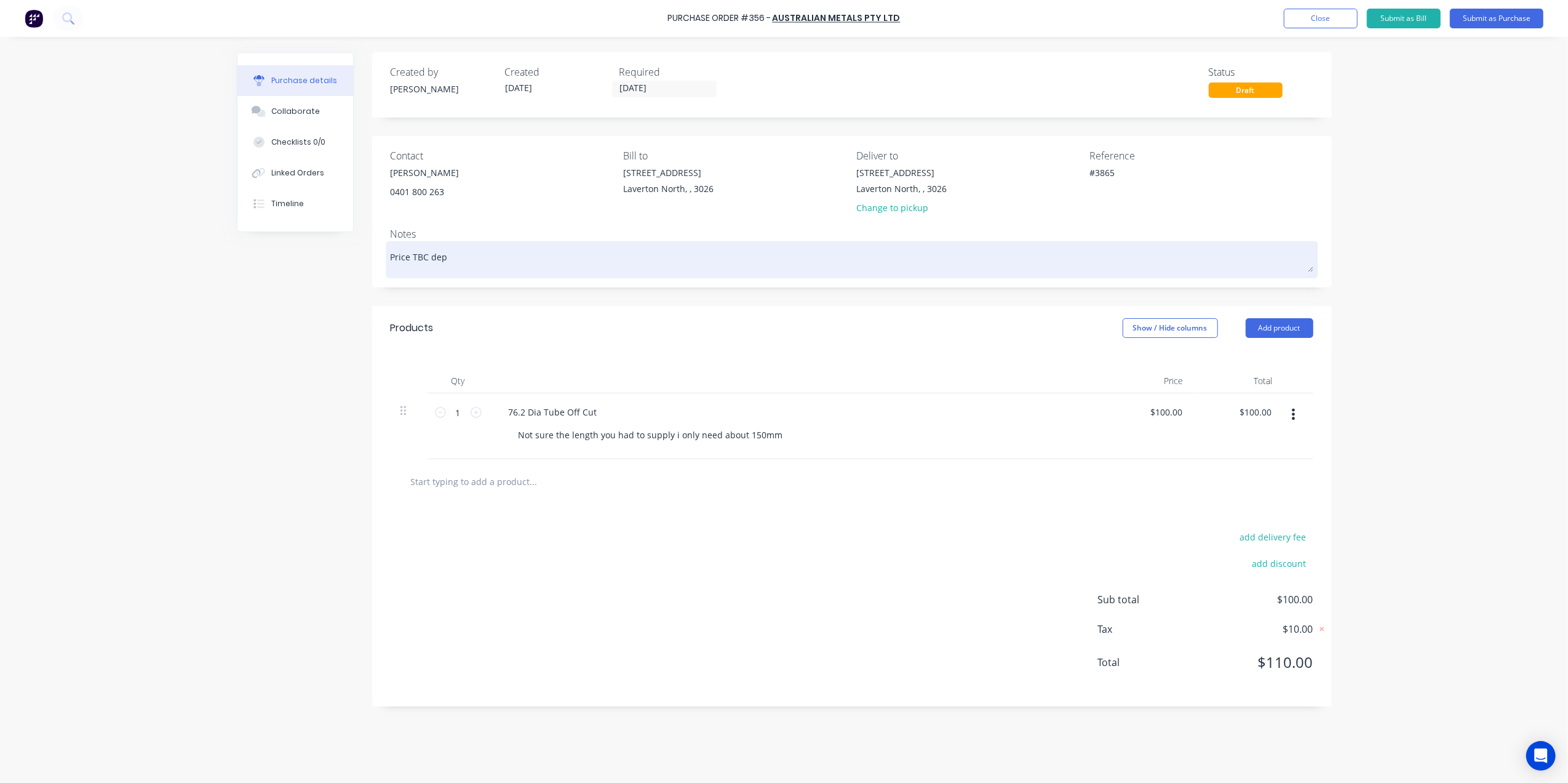
type textarea "x"
type textarea "Price TBC depe"
type textarea "x"
type textarea "Price TBC depen"
type textarea "x"
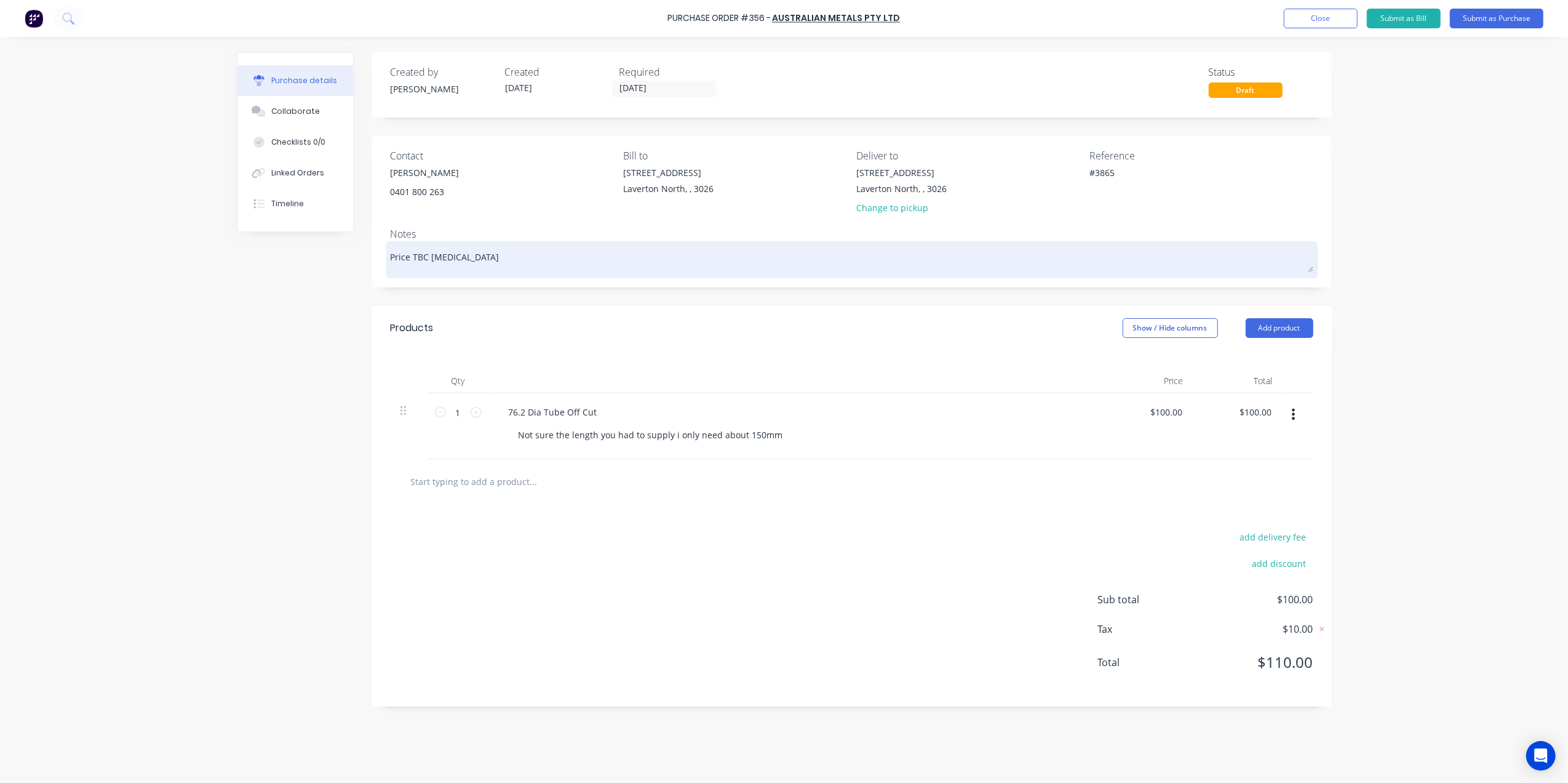
type textarea "Price TBC depend"
type textarea "x"
type textarea "Price TBC dependi"
type textarea "x"
type textarea "Price TBC dependin"
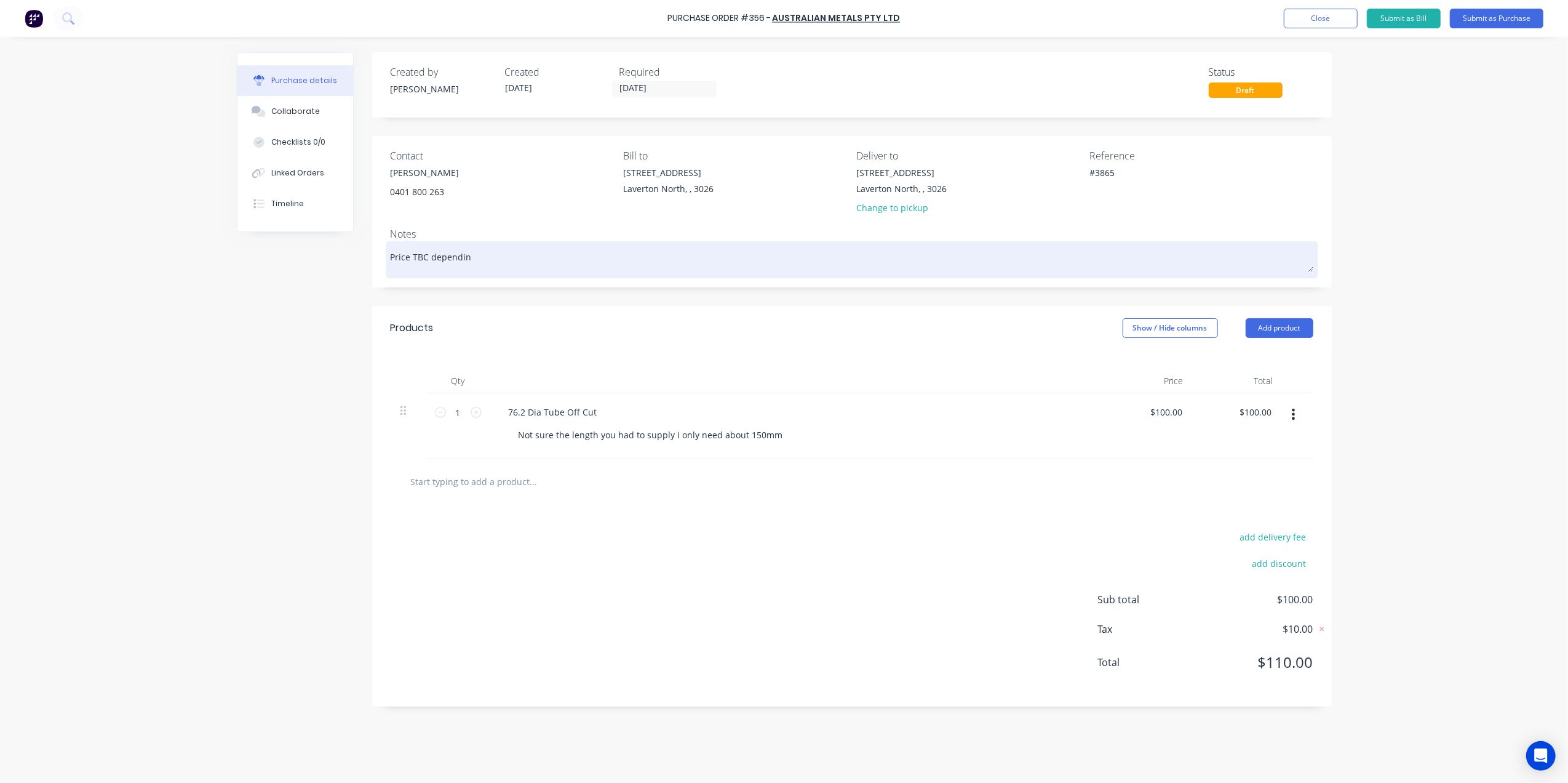
type textarea "x"
type textarea "Price TBC depending"
type textarea "x"
type textarea "Price TBC dependingo"
type textarea "x"
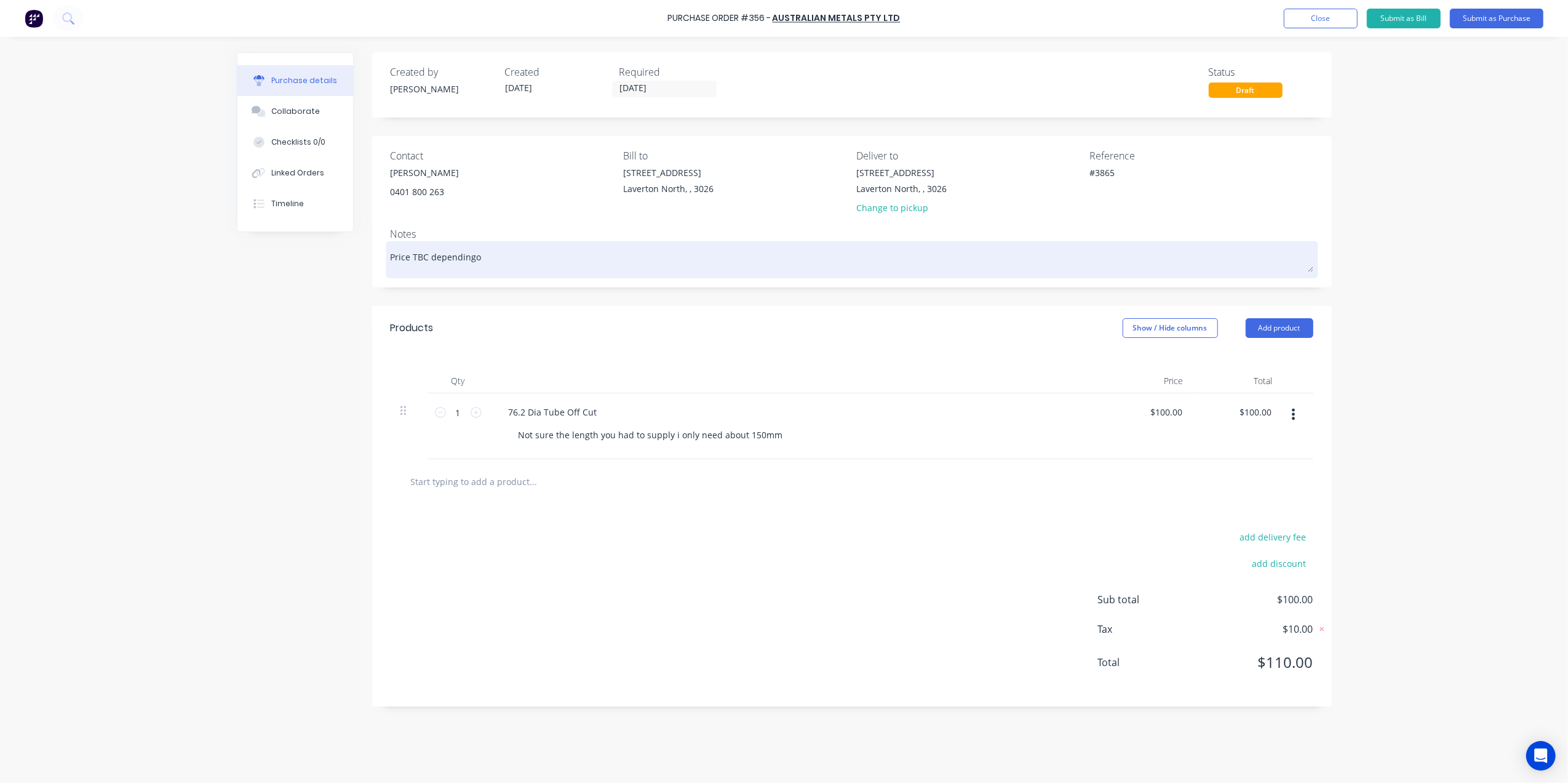
type textarea "Price TBC dependingon"
type textarea "x"
type textarea "Price TBC dependingonn"
type textarea "x"
type textarea "Price TBC dependingon"
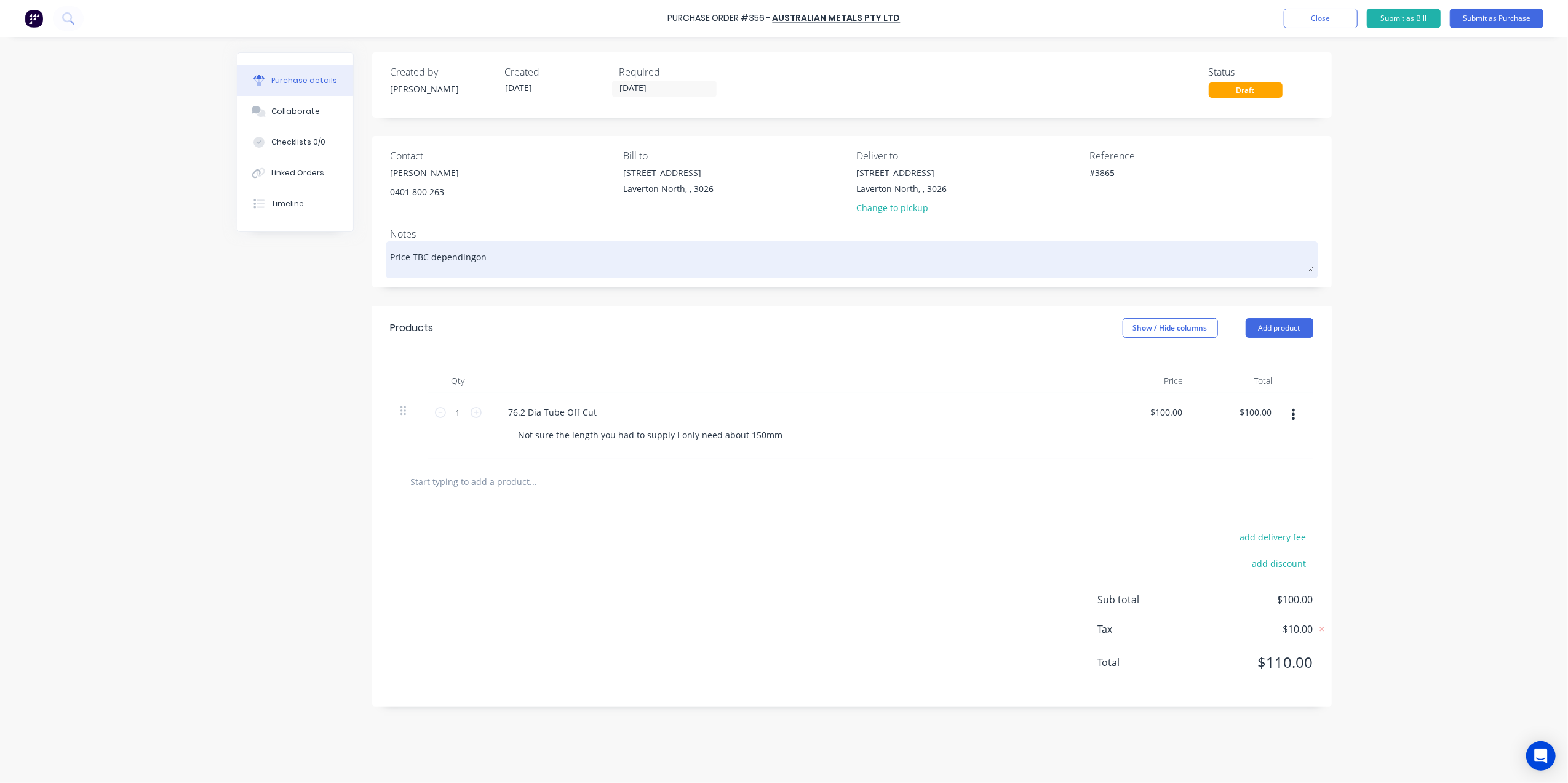
type textarea "x"
type textarea "Price TBC dependingo"
type textarea "x"
type textarea "Price TBC depending"
type textarea "x"
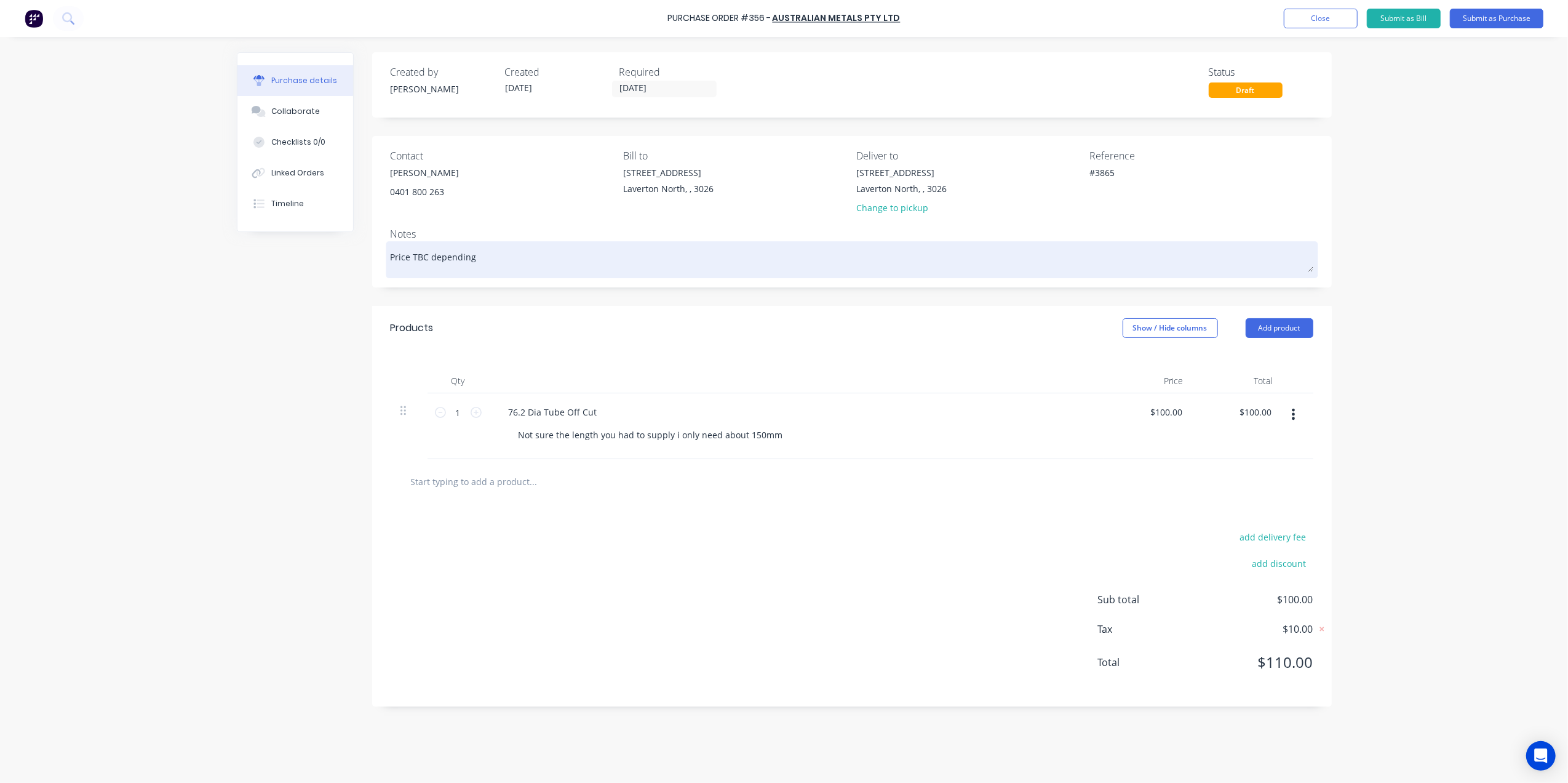
type textarea "Price TBC dependin"
type textarea "x"
type textarea "Price TBC depending"
type textarea "x"
type textarea "Price TBC depending"
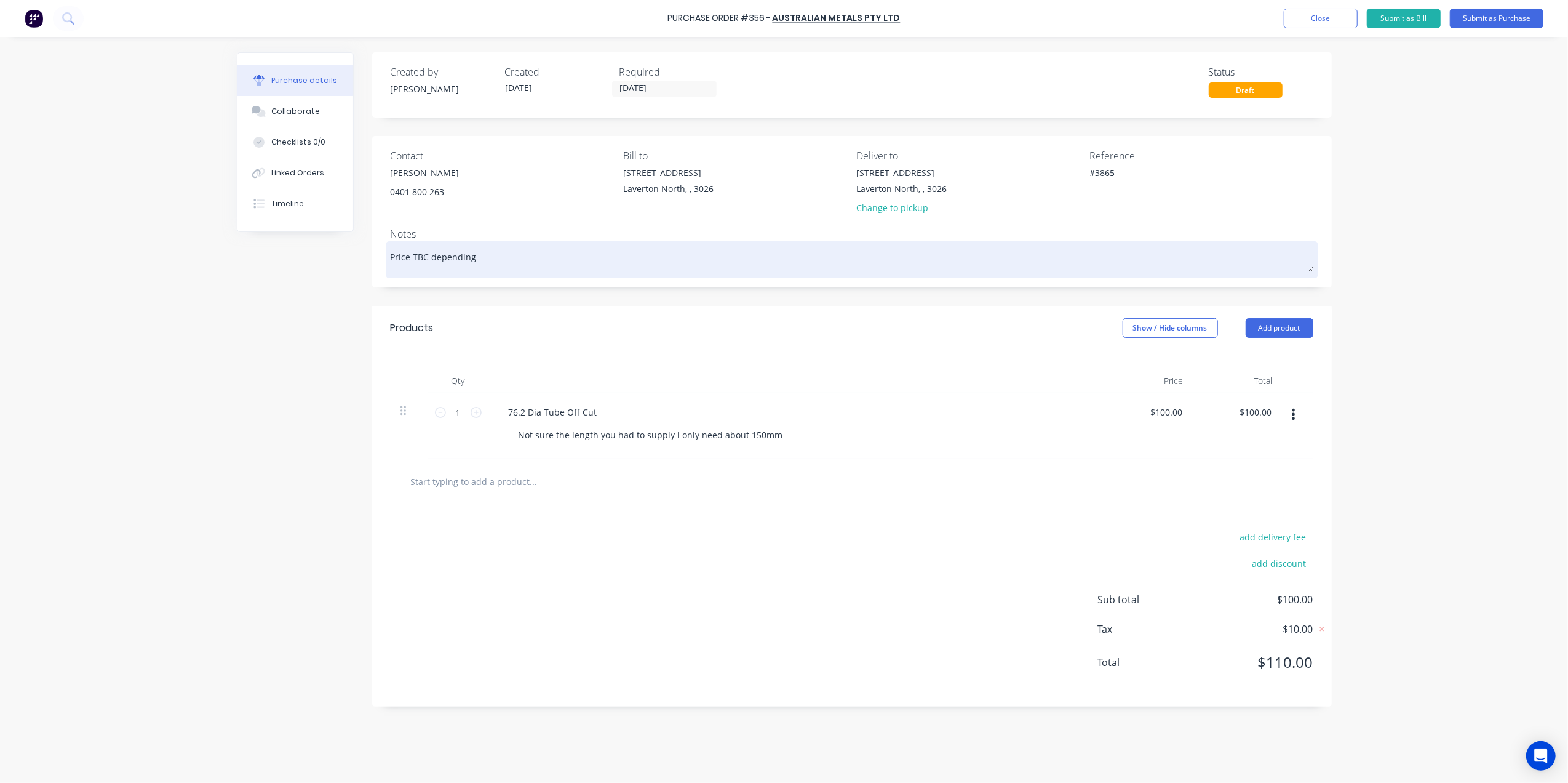
type textarea "x"
type textarea "Price TBC depending o"
type textarea "x"
type textarea "Price TBC depending on"
type textarea "x"
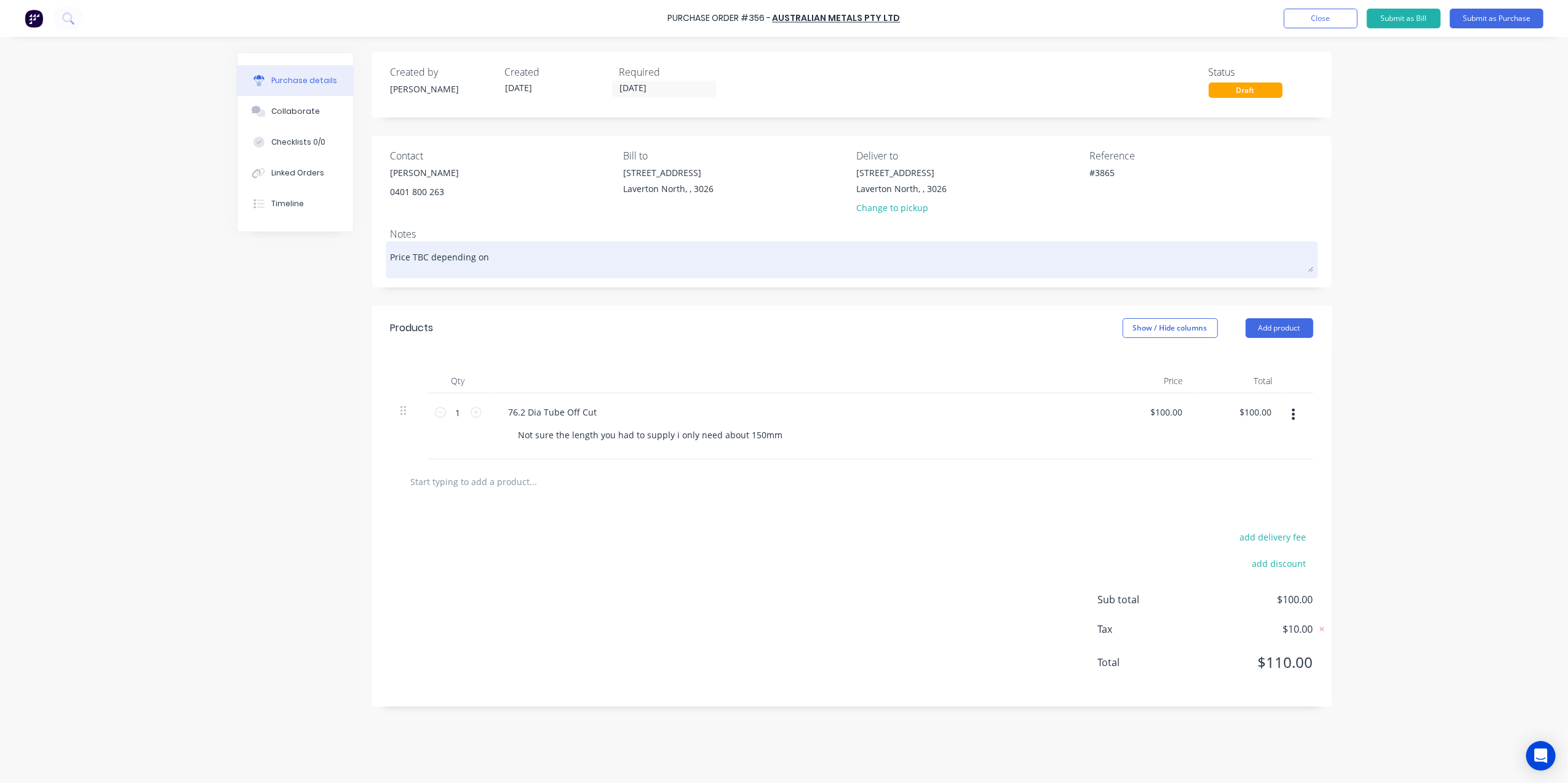
type textarea "Price TBC depending on"
type textarea "x"
type textarea "Price TBC depending on O"
type textarea "x"
type textarea "Price TBC depending on OF"
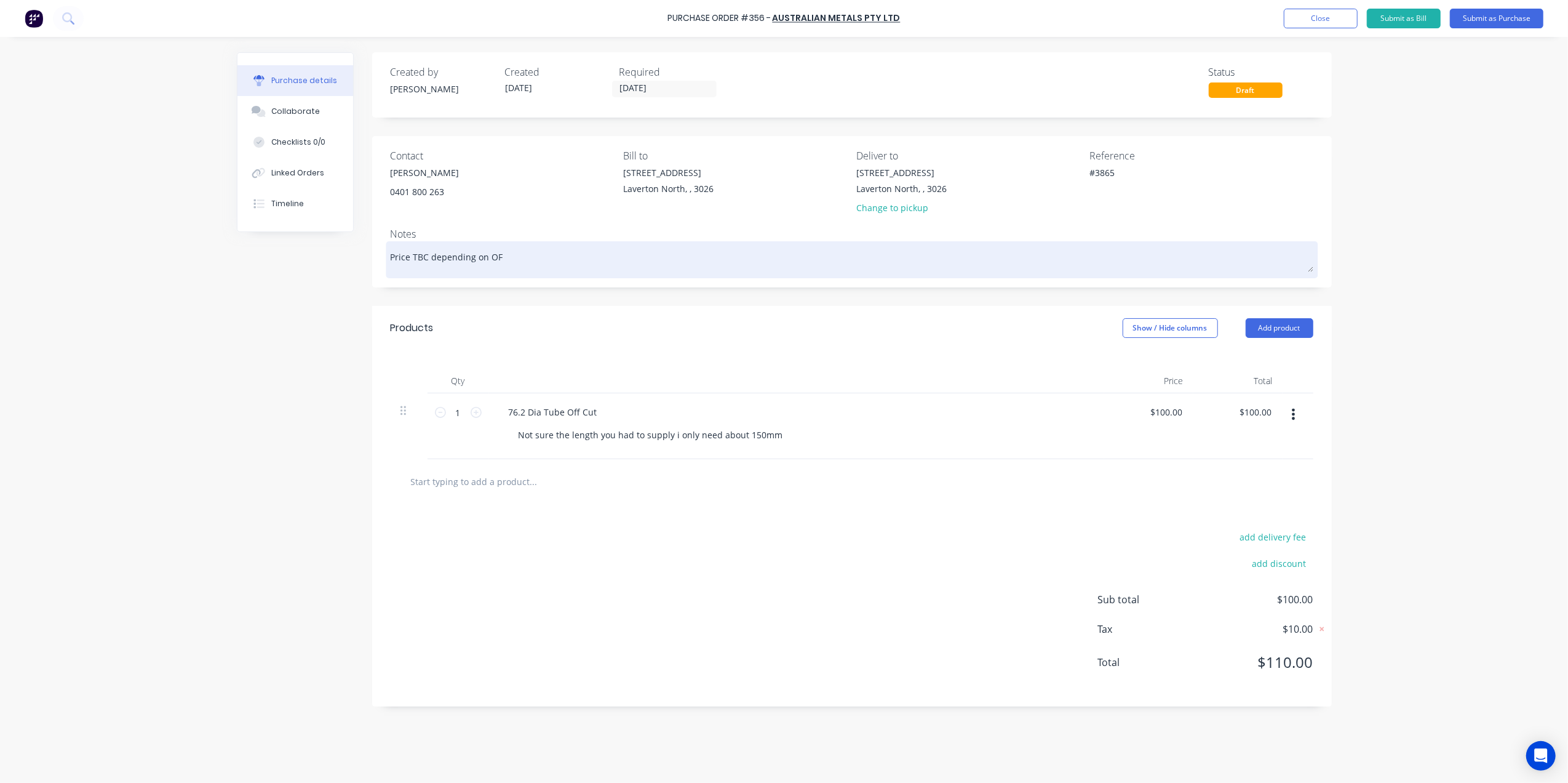
type textarea "x"
type textarea "Price TBC depending on OFF"
type textarea "x"
type textarea "Price TBC depending on OFF"
type textarea "x"
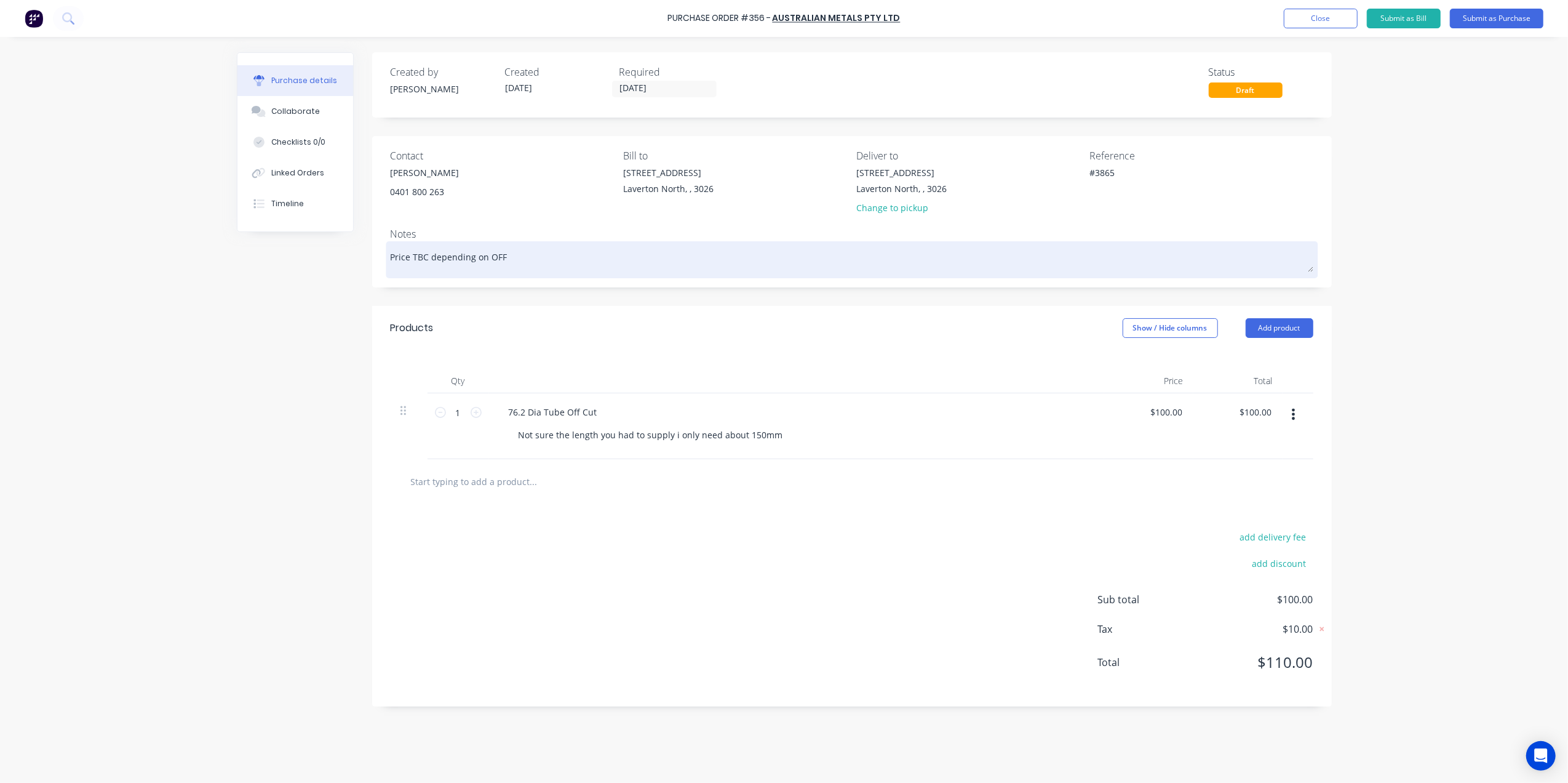
type textarea "Price TBC depending on OFF C"
type textarea "x"
type textarea "Price TBC depending on OFF CU"
type textarea "x"
type textarea "Price TBC depending on OFF CUT"
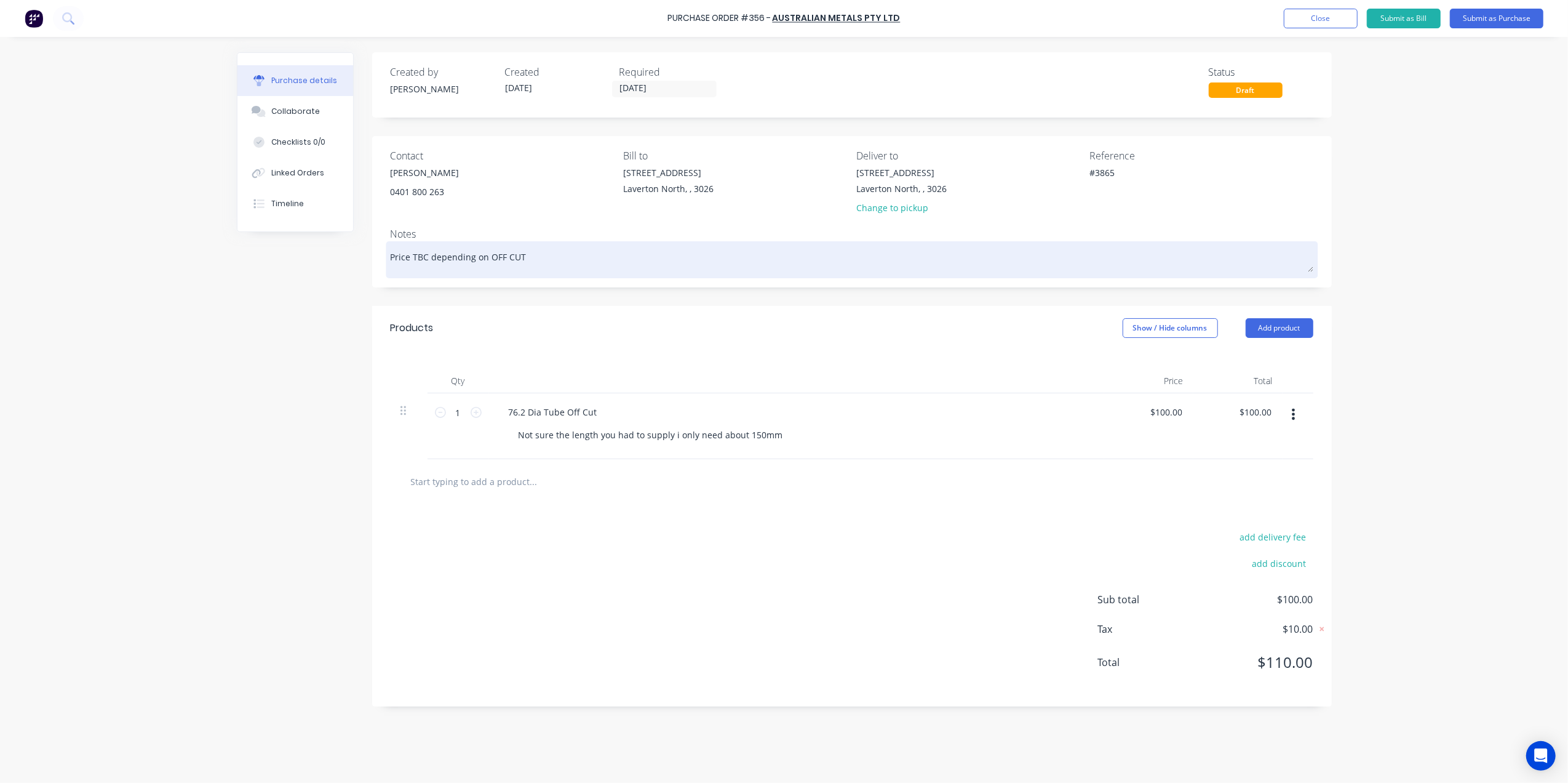
type textarea "x"
type textarea "Price TBC depending on OFF CUT"
type textarea "x"
type textarea "Price TBC depending on OFF CUT S"
type textarea "x"
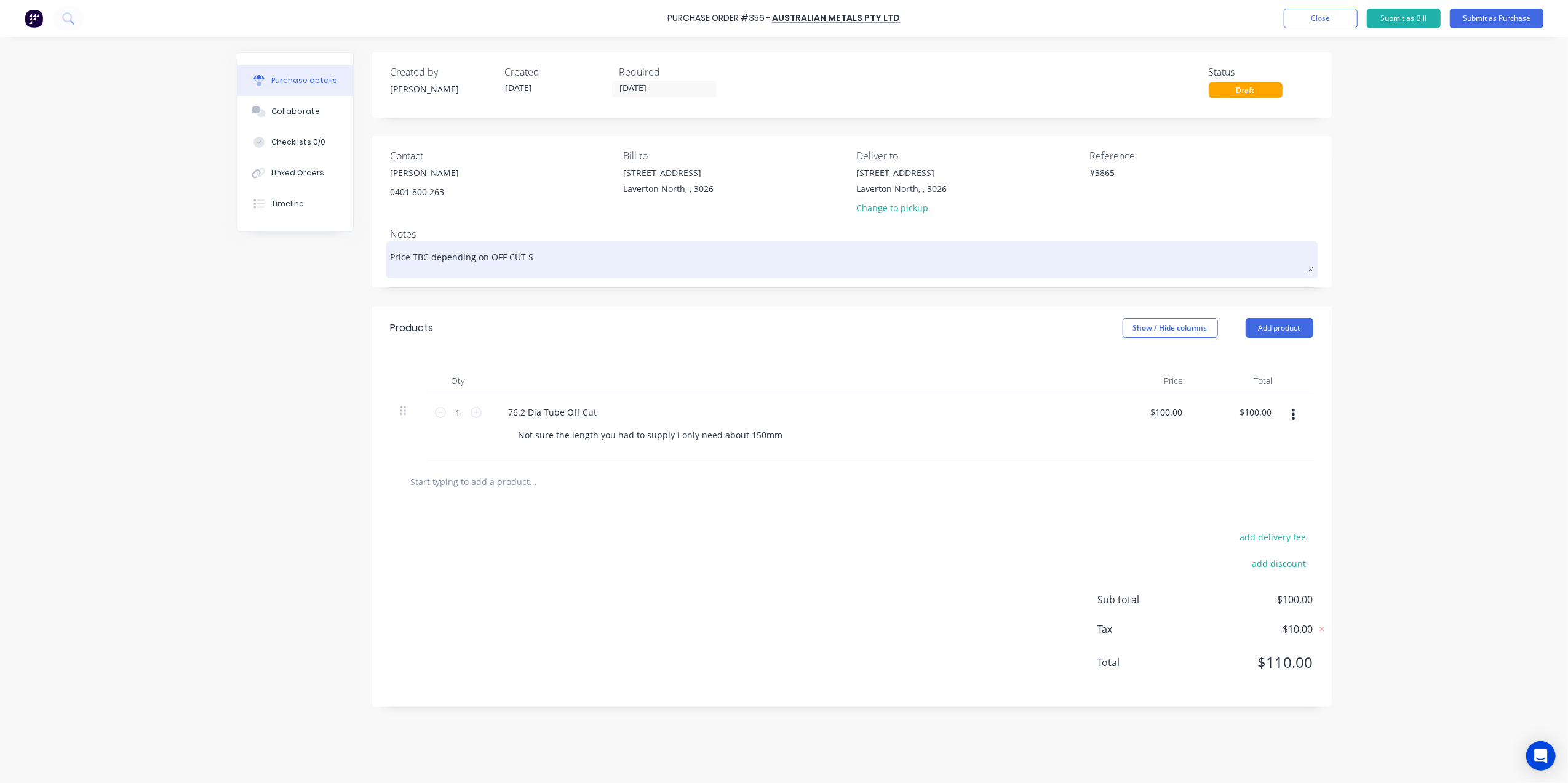
type textarea "Price TBC depending on OFF CUT Si"
type textarea "x"
type textarea "Price TBC depending on OFF CUT Siz"
type textarea "x"
type textarea "Price TBC depending on OFF CUT Size"
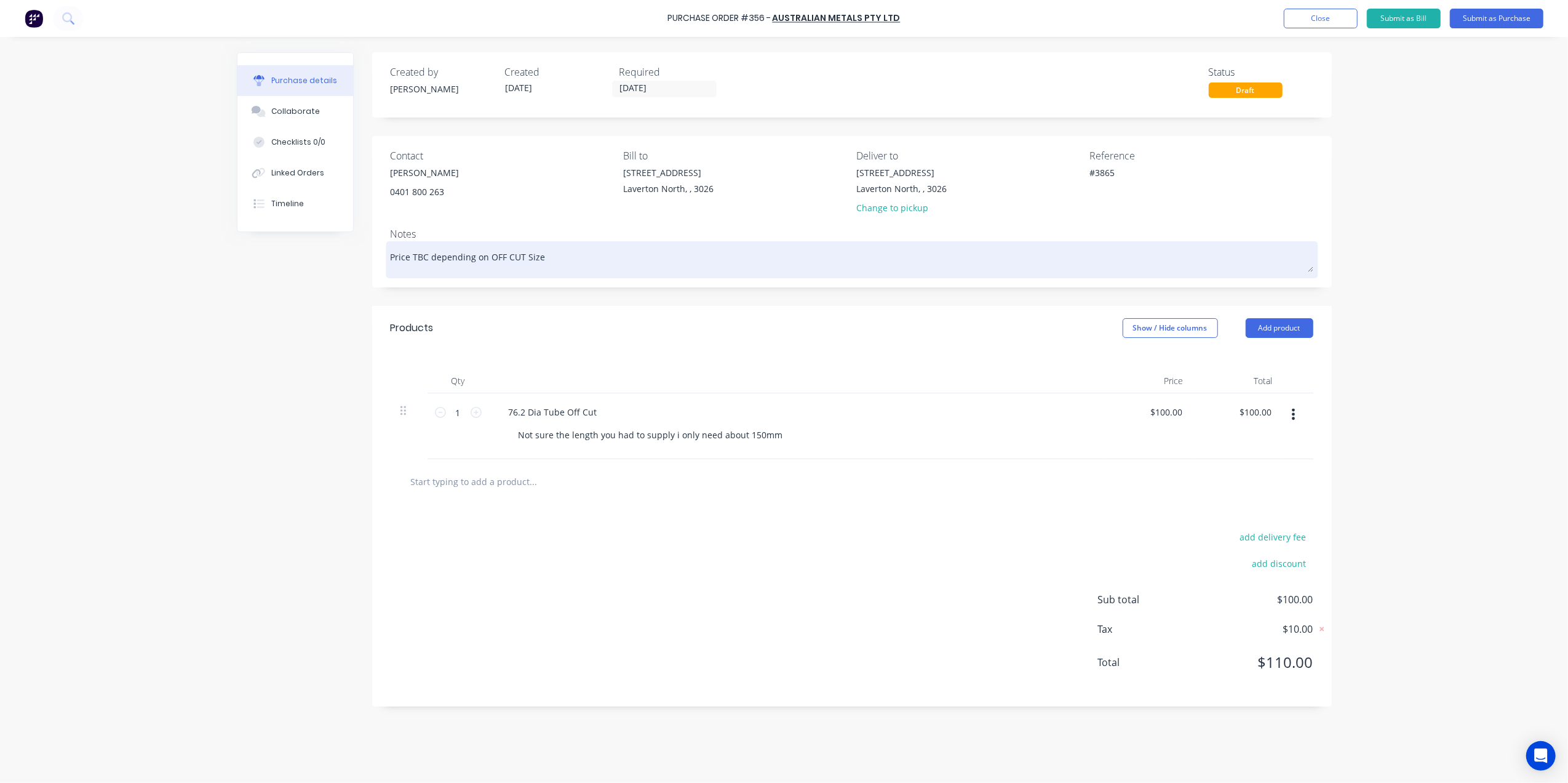
drag, startPoint x: 434, startPoint y: 261, endPoint x: 441, endPoint y: 261, distance: 7.0
click at [441, 261] on textarea "Price TBC depending on OFF CUT Size" at bounding box center [852, 258] width 922 height 28
type textarea "x"
type textarea "Price TBC dpending on OFF CUT Size"
type textarea "x"
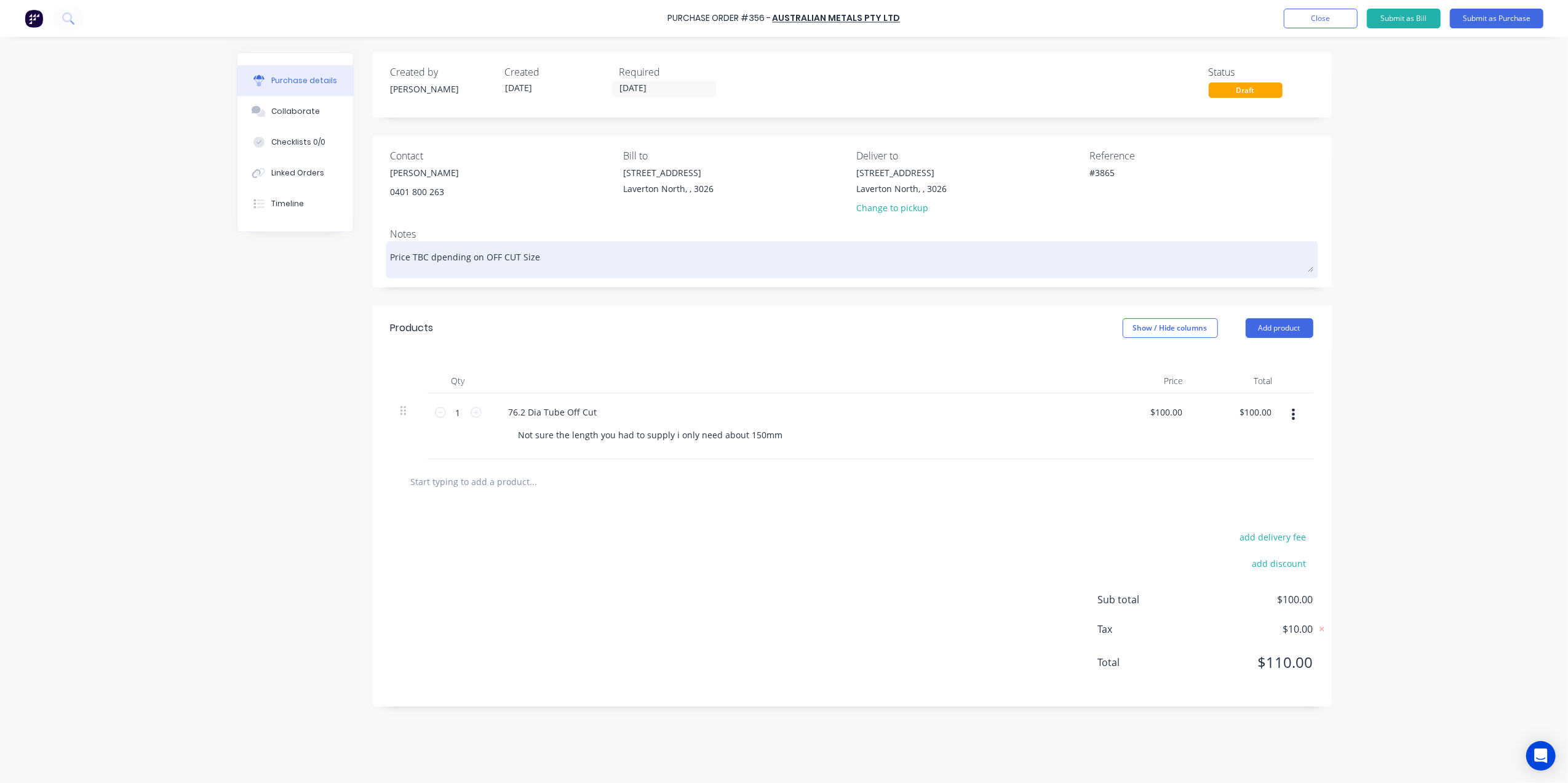
type textarea "Price TBC pending on OFF CUT Size"
type textarea "x"
type textarea "Price TBC Dpending on OFF CUT Size"
type textarea "x"
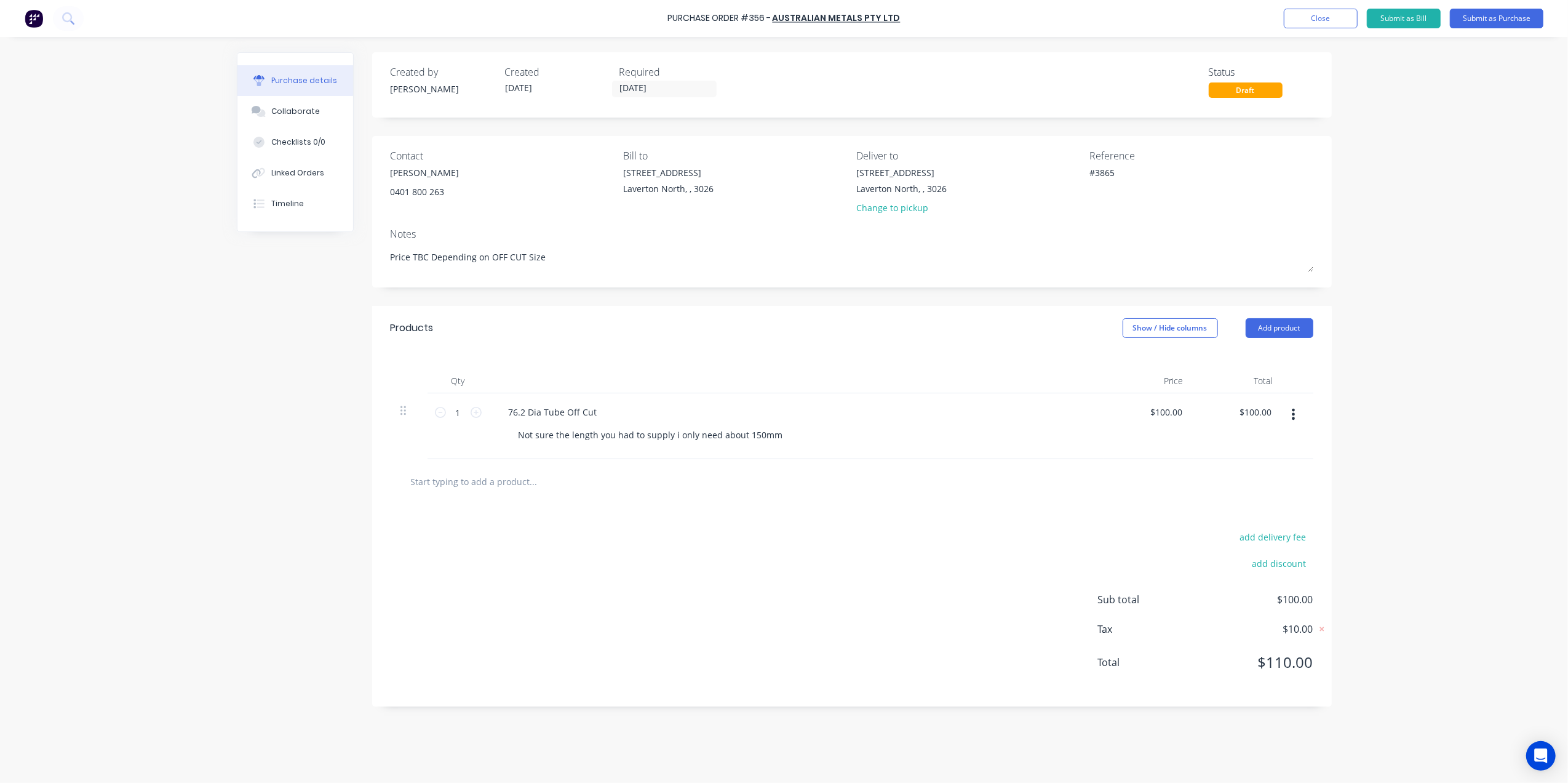
type textarea "Price TBC Depending on OFF CUT Size"
type textarea "x"
type textarea "Price TBC Depending on OFF CUT Size"
click at [625, 287] on div "Contact Chris 0401 800 263 Bill to 11 Westside Drive Laverton North, , 3026 Del…" at bounding box center [851, 212] width 959 height 152
click at [673, 335] on div "Products Show / Hide columns Add product" at bounding box center [851, 327] width 959 height 44
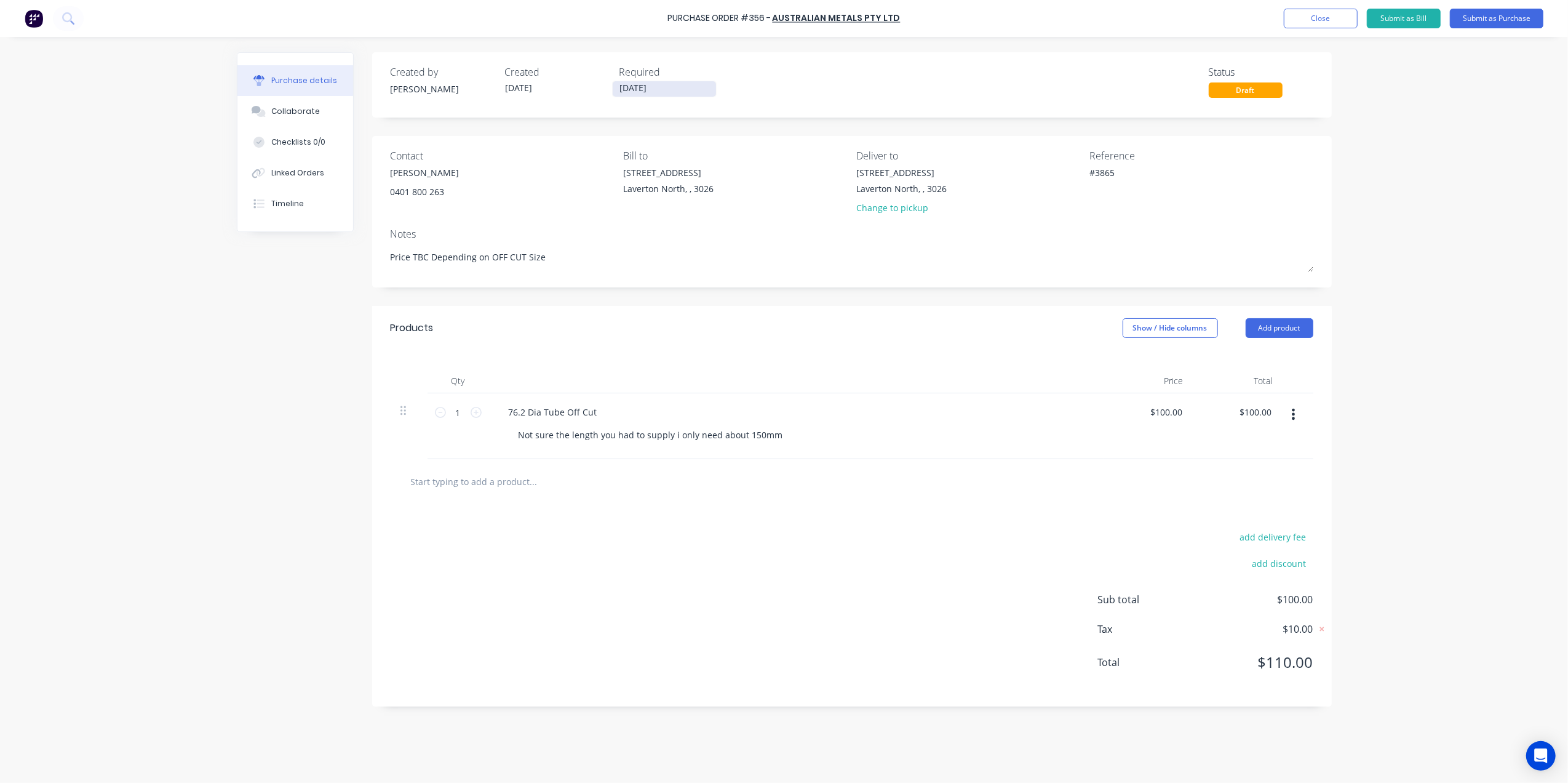
click at [645, 82] on label "[DATE]" at bounding box center [665, 89] width 105 height 17
click at [645, 82] on input "[DATE]" at bounding box center [665, 89] width 103 height 15
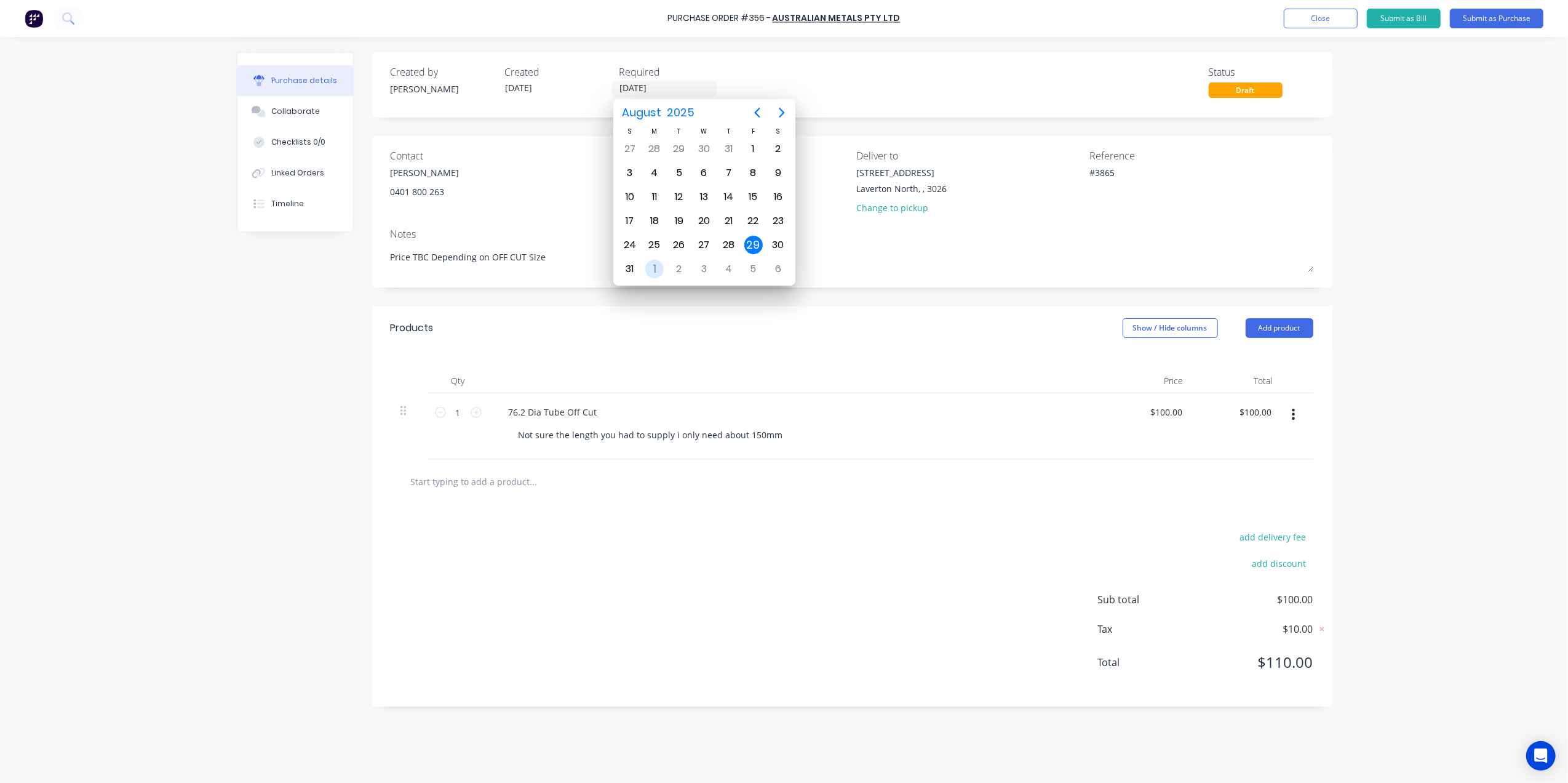
click at [658, 259] on div "1" at bounding box center [654, 268] width 18 height 18
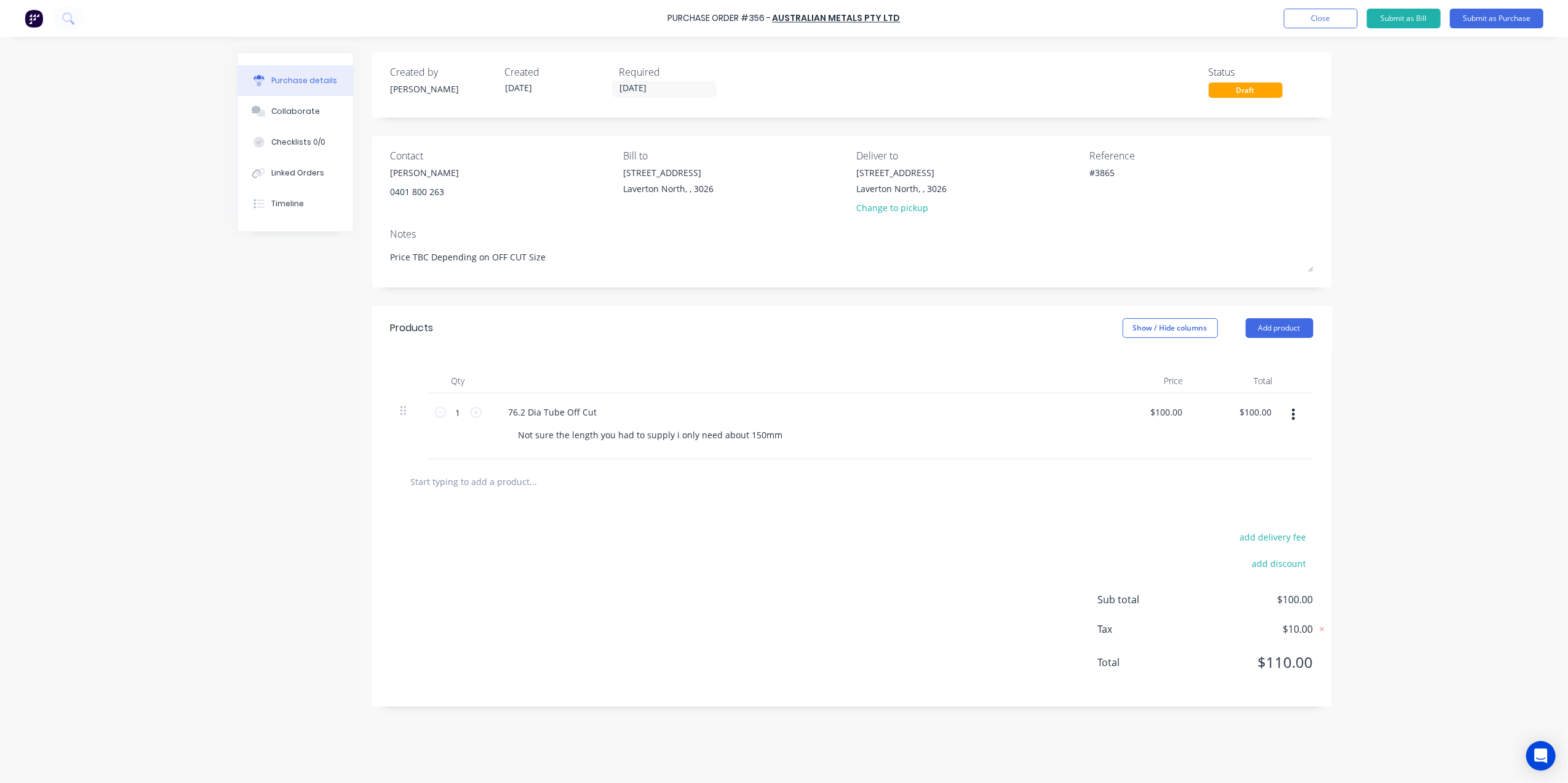
click at [790, 515] on div "add delivery fee add discount Sub total $100.00 Tax $10.00 Total $110.00" at bounding box center [851, 605] width 959 height 203
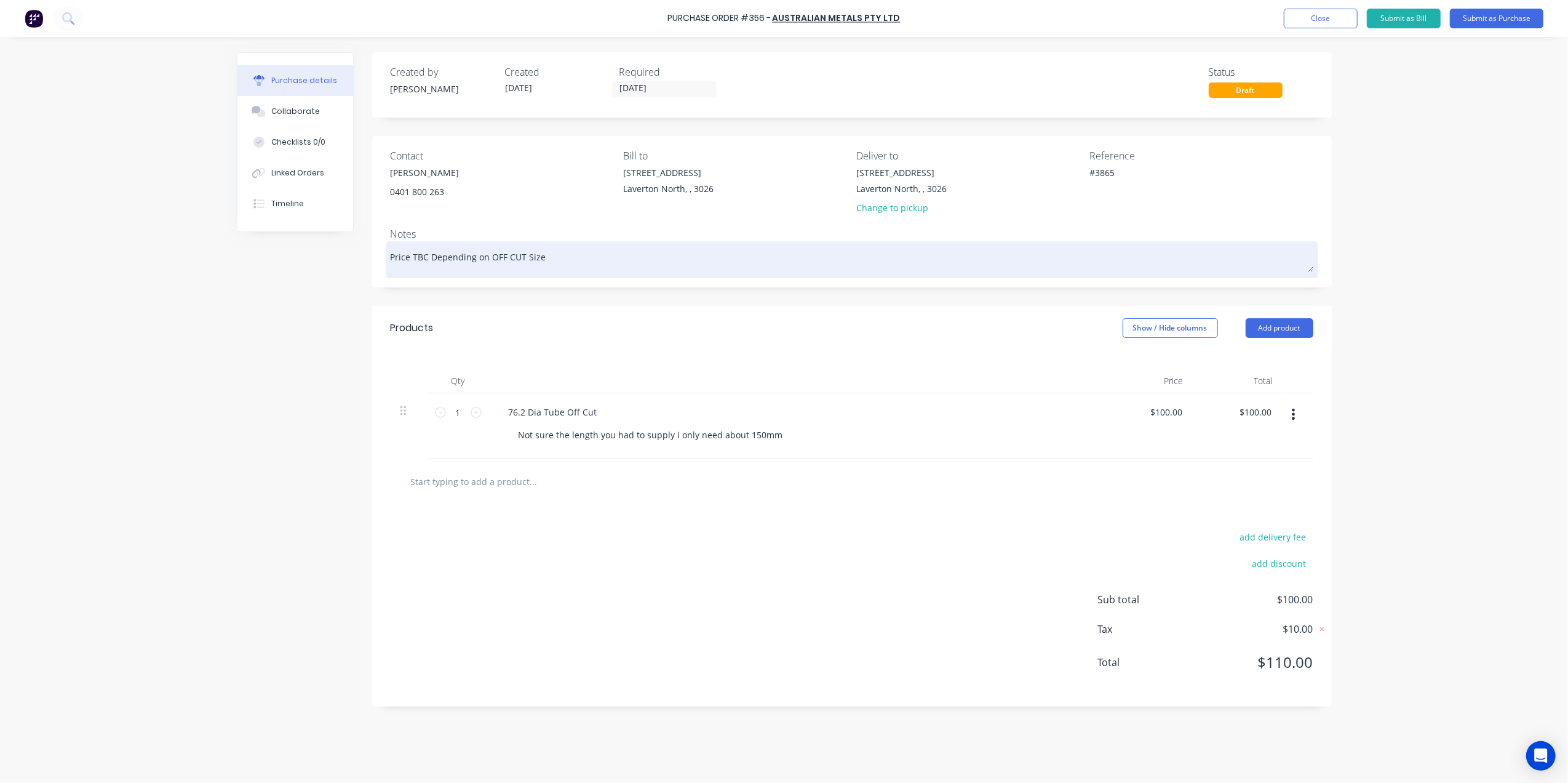
click at [1309, 267] on textarea "Price TBC Depending on OFF CUT Size" at bounding box center [852, 258] width 922 height 28
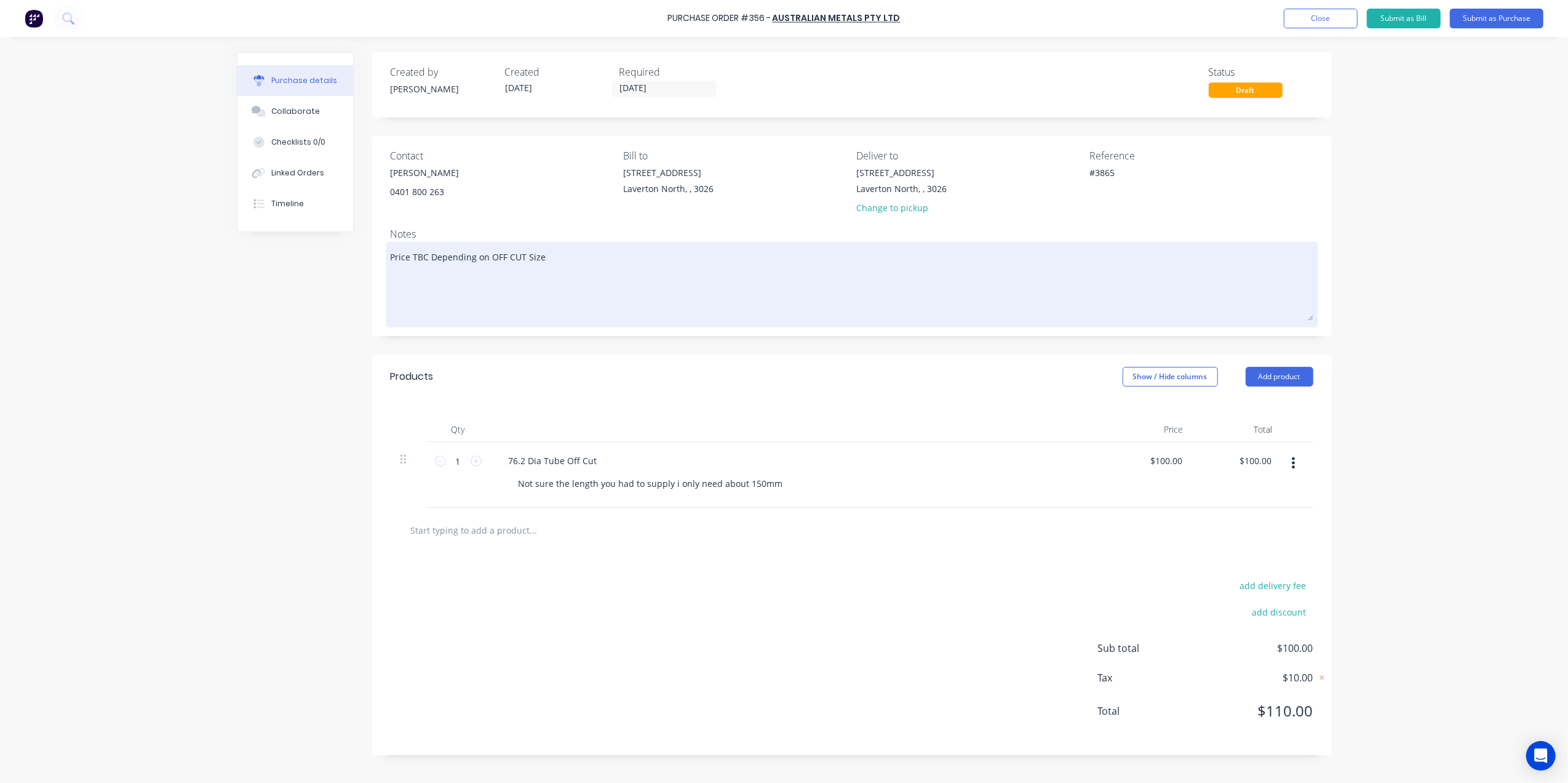
drag, startPoint x: 1309, startPoint y: 267, endPoint x: 1316, endPoint y: 316, distance: 49.5
click at [1313, 316] on div "Price TBC Depending on OFF CUT Size" at bounding box center [852, 284] width 922 height 80
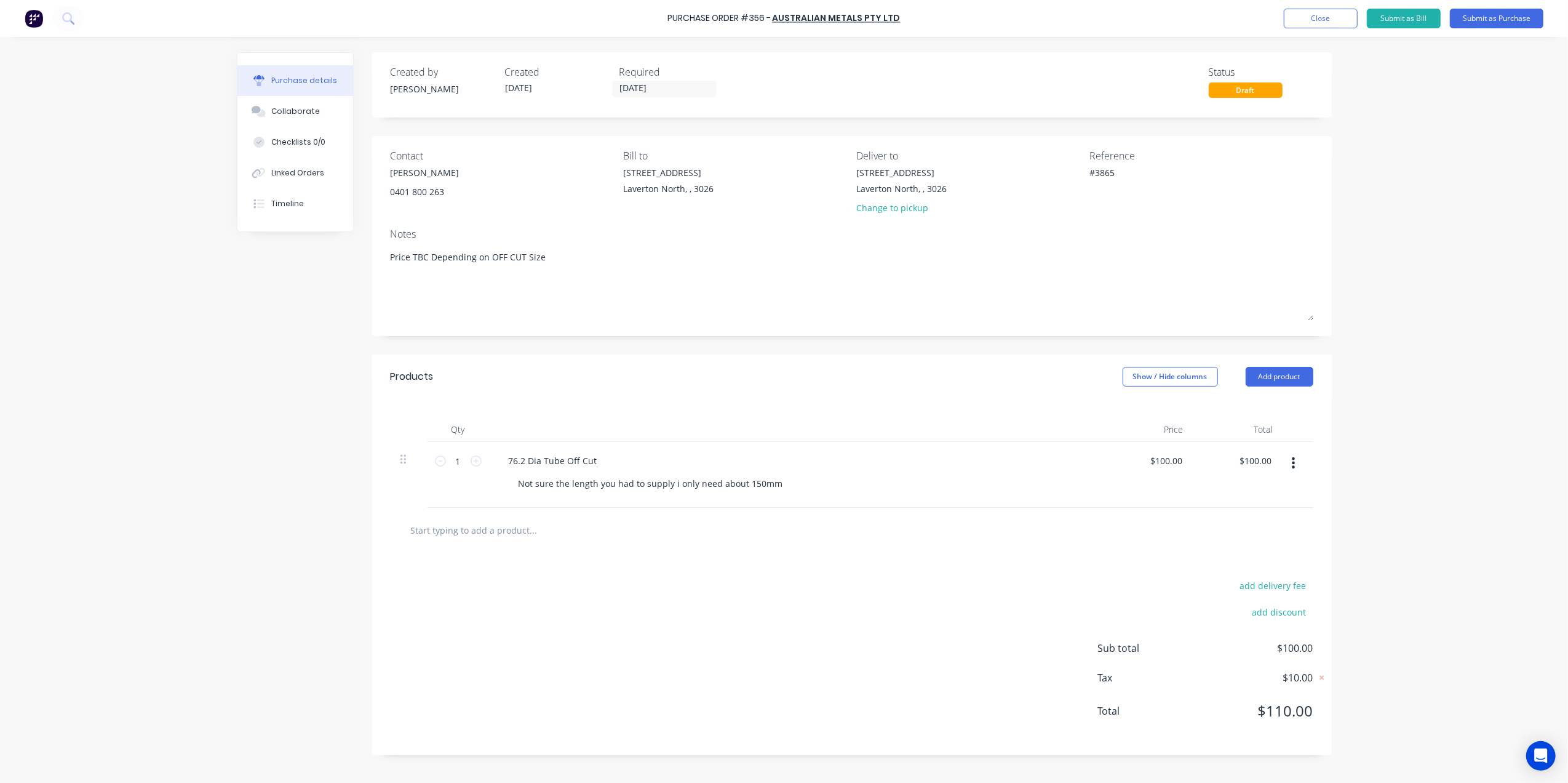
click at [934, 629] on div "add delivery fee add discount Sub total $100.00 Tax $10.00 Total $110.00" at bounding box center [851, 654] width 959 height 203
click at [1488, 20] on button "Submit as Purchase" at bounding box center [1497, 18] width 94 height 20
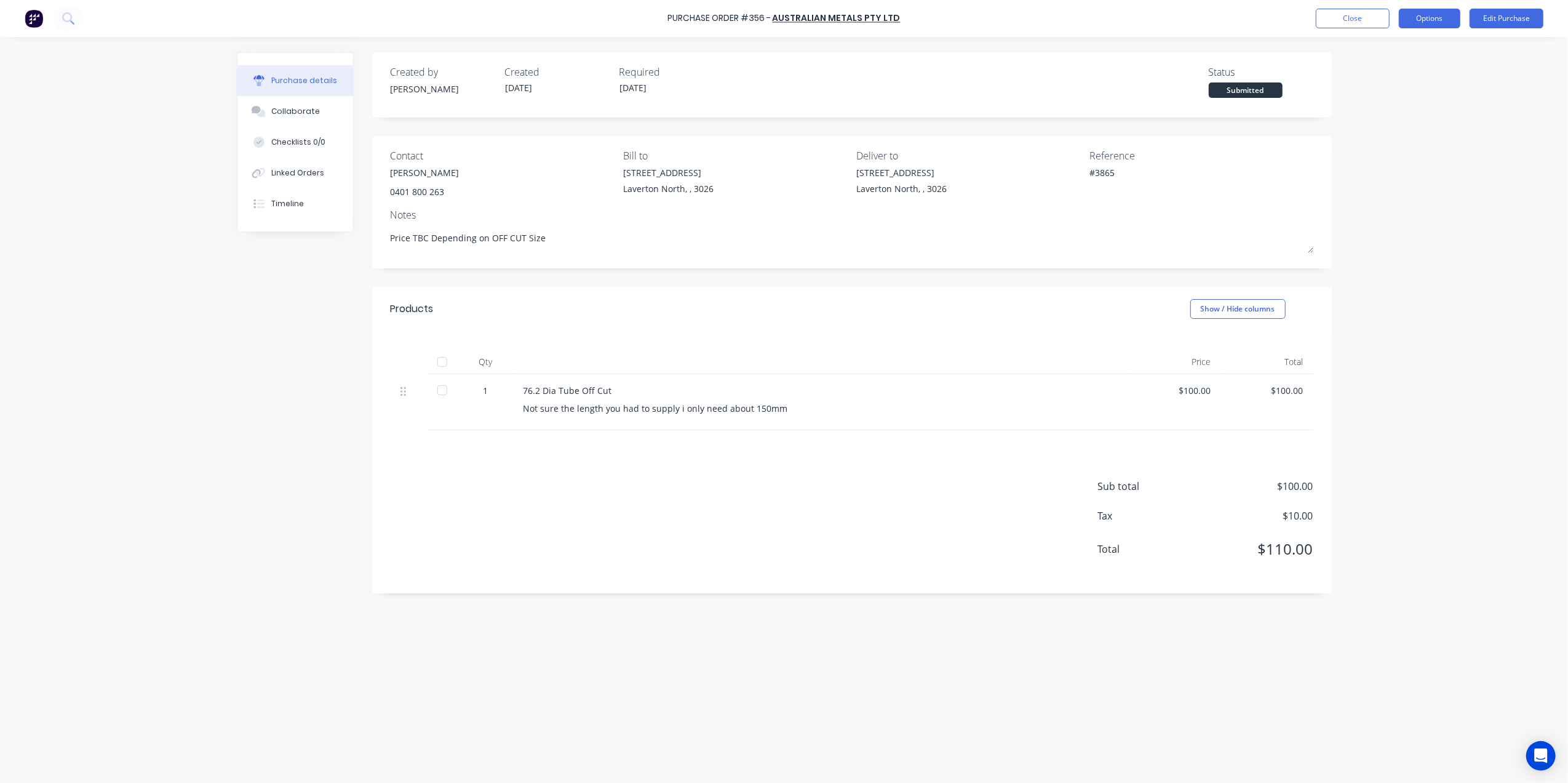
click at [1432, 17] on button "Options" at bounding box center [1429, 18] width 61 height 20
click at [1404, 57] on div "Print / Email" at bounding box center [1402, 50] width 95 height 18
click at [1405, 94] on div "Without pricing" at bounding box center [1402, 99] width 95 height 18
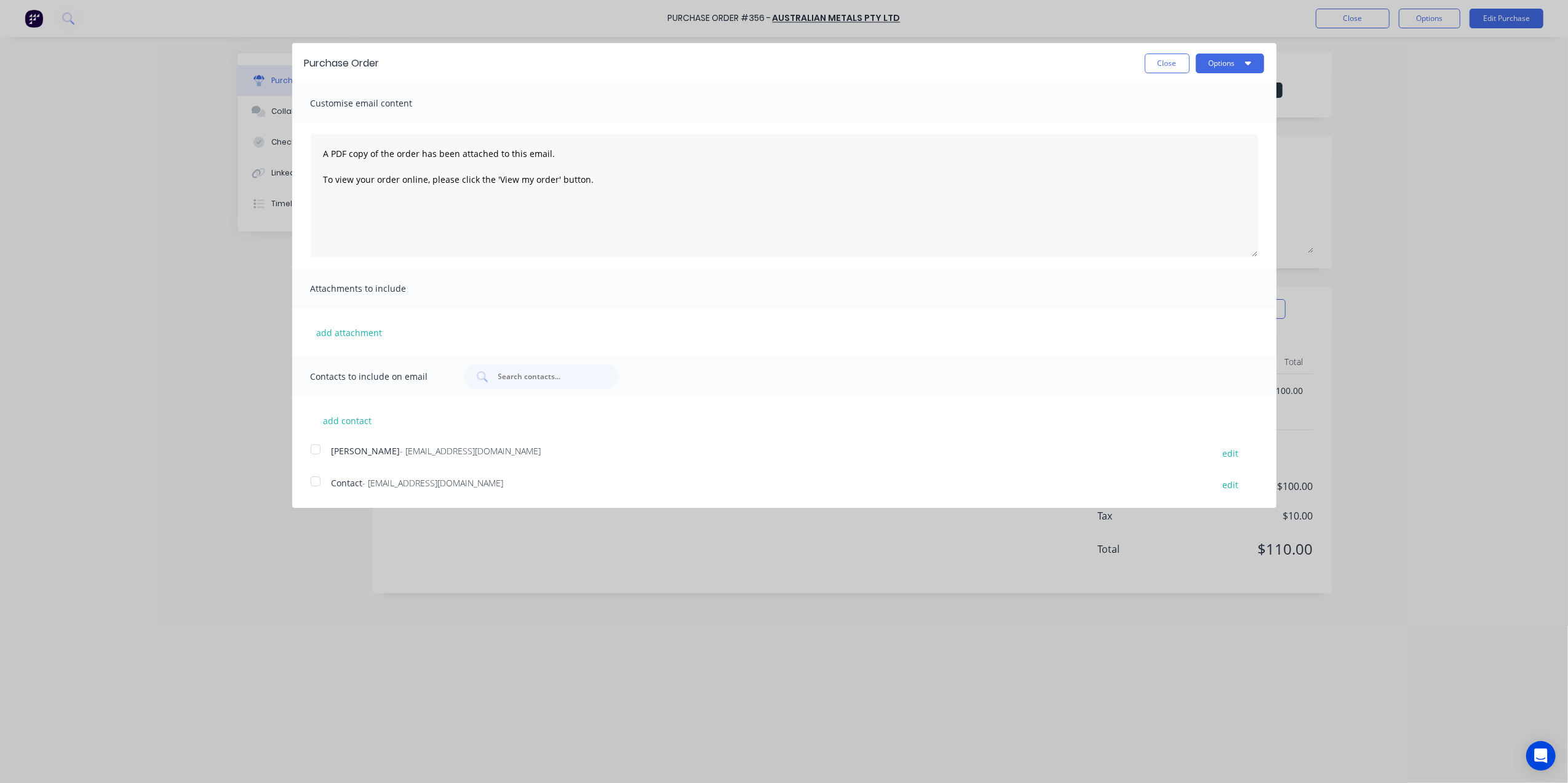
click at [324, 481] on div at bounding box center [315, 481] width 24 height 24
click at [1251, 59] on button "Options" at bounding box center [1230, 64] width 68 height 20
click at [1175, 119] on div "Email" at bounding box center [1205, 120] width 95 height 18
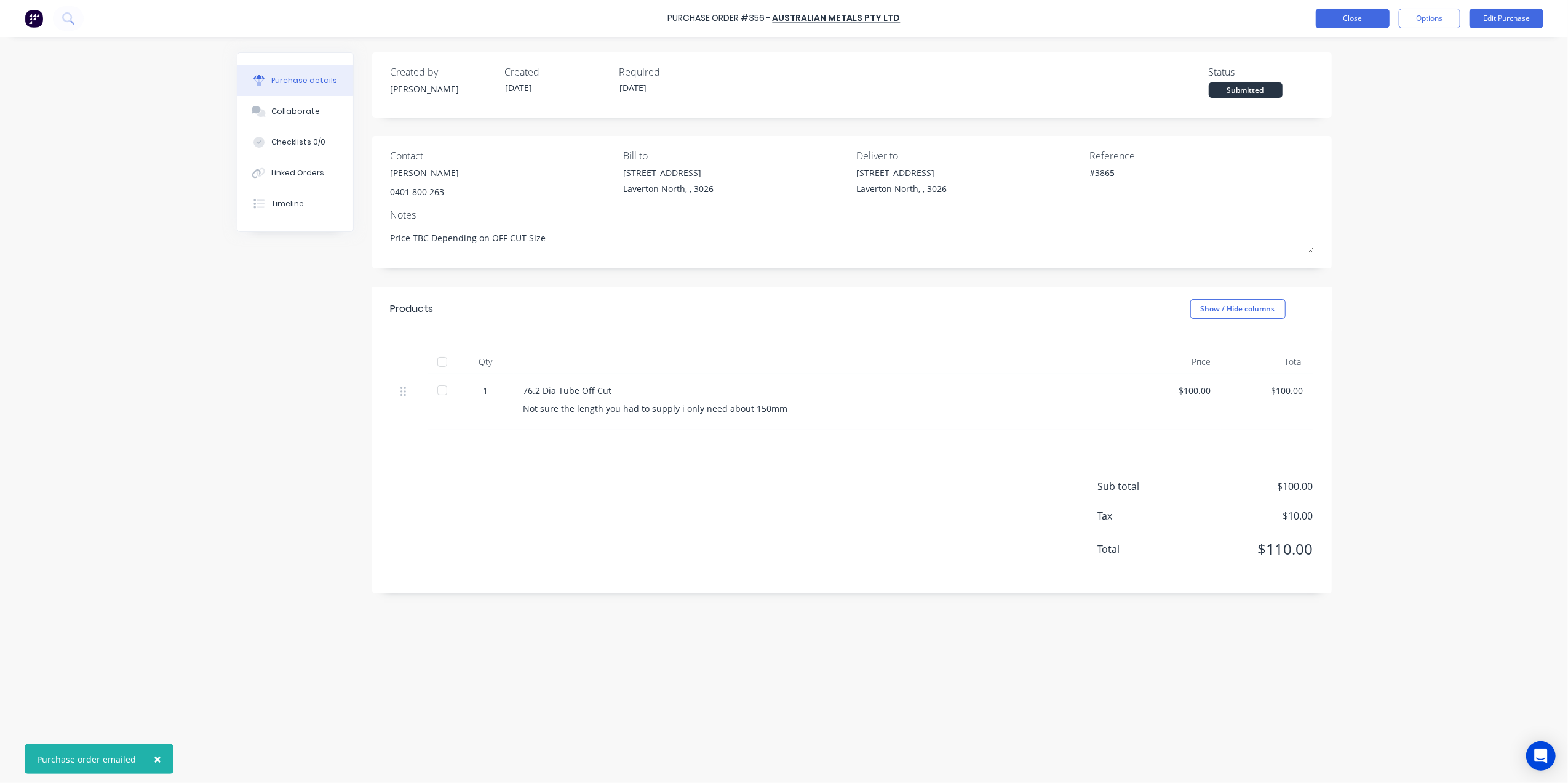
click at [1346, 8] on button "Close" at bounding box center [1353, 18] width 74 height 20
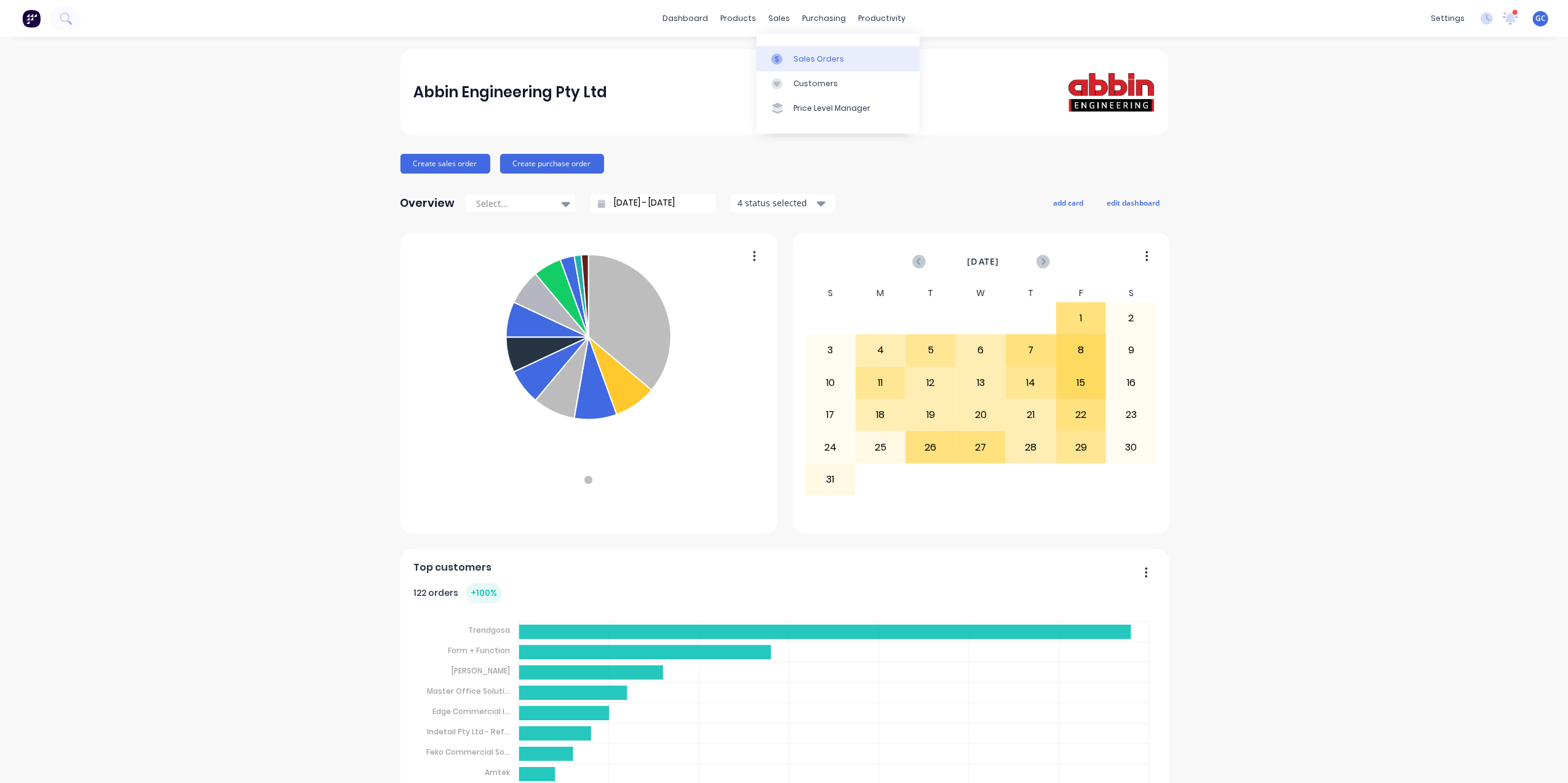
click at [817, 59] on div "Sales Orders" at bounding box center [818, 59] width 50 height 11
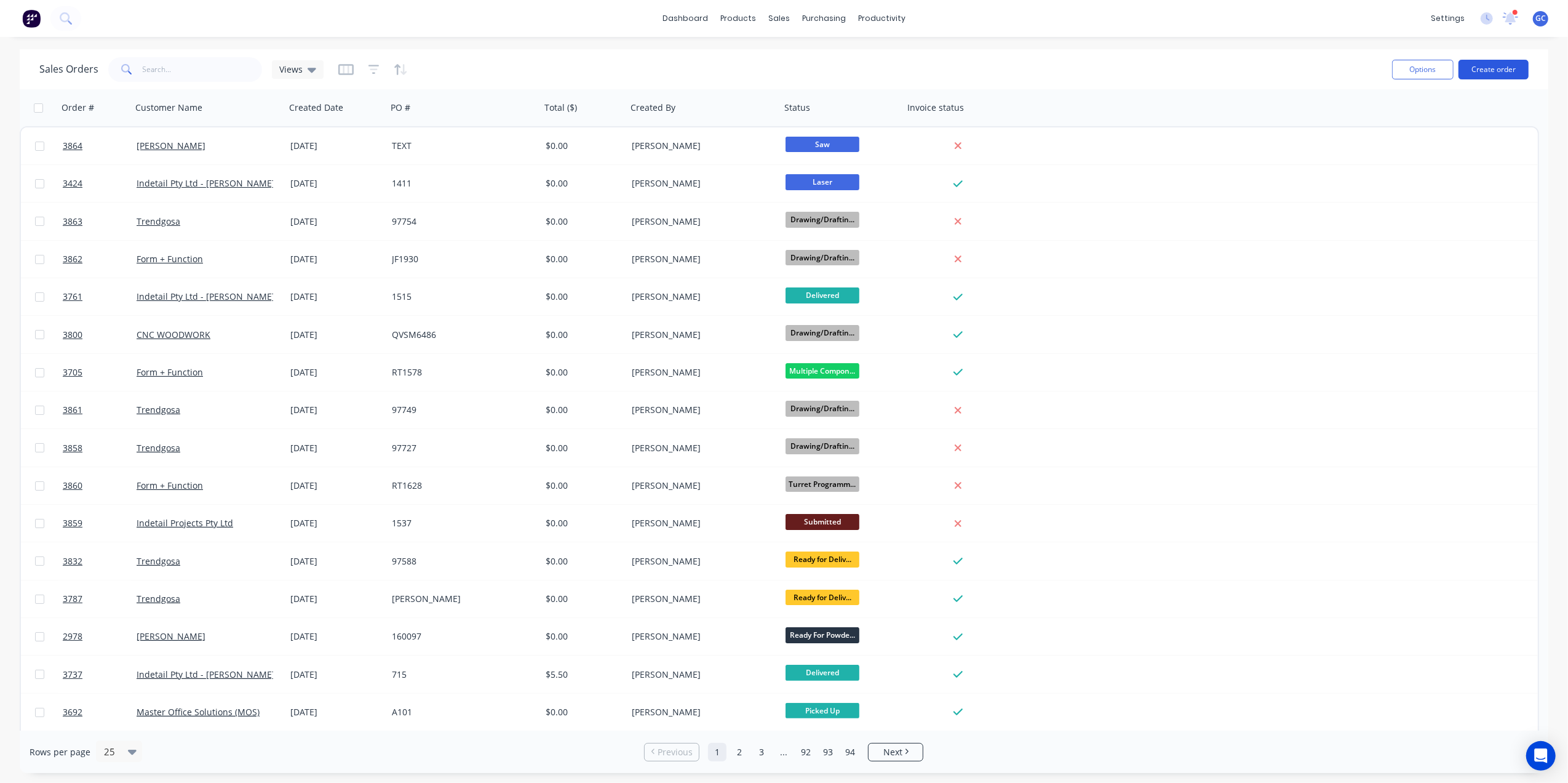
click at [1500, 75] on button "Create order" at bounding box center [1493, 69] width 70 height 20
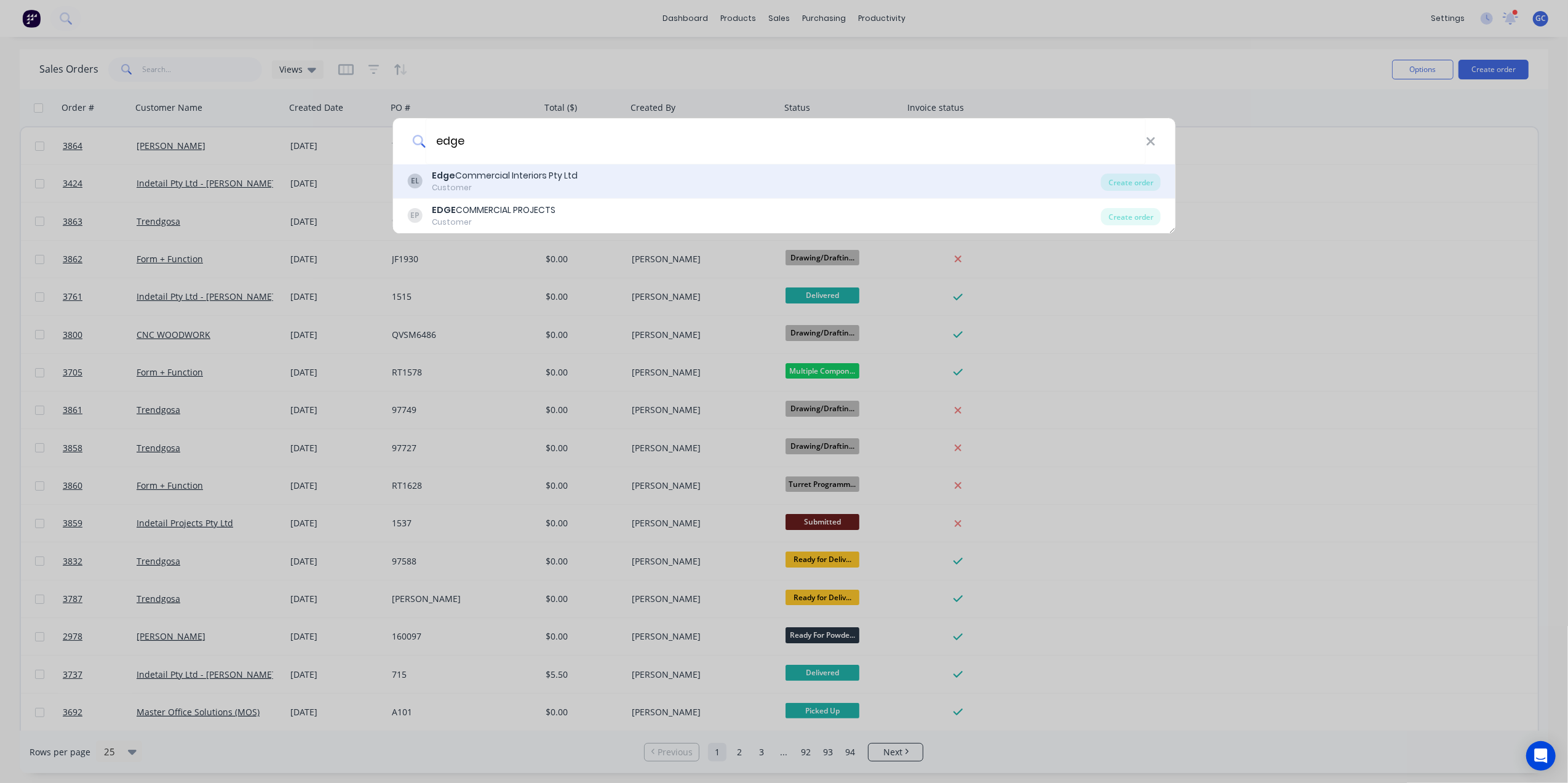
type input "edge"
click at [491, 182] on div "Customer" at bounding box center [504, 188] width 146 height 11
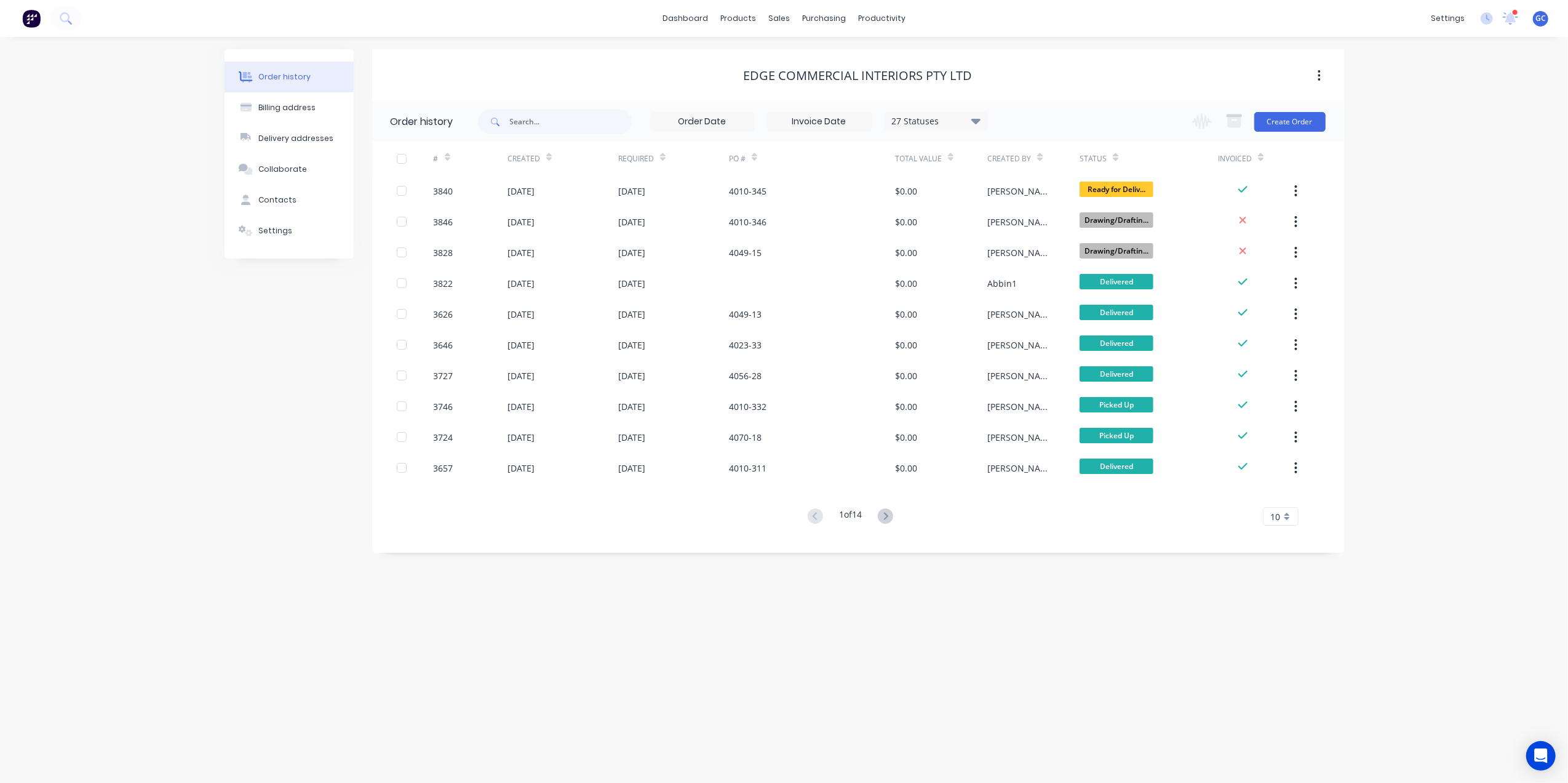
click at [1298, 136] on div "Change order status Submitted On Hold Waiting For Approval Waiting On Stock Dra…" at bounding box center [1254, 121] width 140 height 40
click at [1298, 119] on button "Create Order" at bounding box center [1290, 122] width 71 height 20
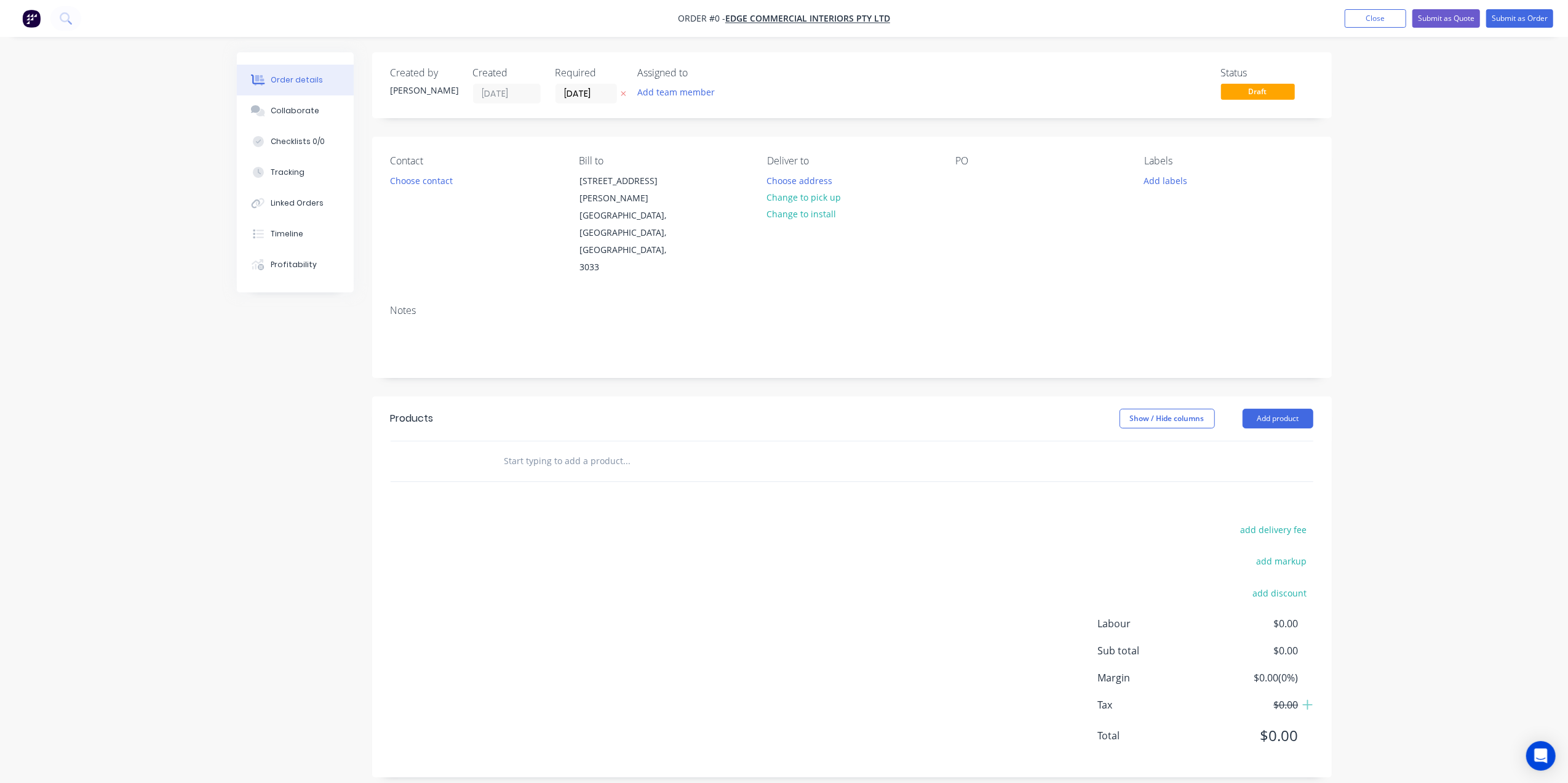
click at [1291, 396] on header "Products Show / Hide columns Add product" at bounding box center [851, 418] width 959 height 44
click at [1295, 408] on button "Add product" at bounding box center [1277, 418] width 71 height 20
click at [1211, 465] on div "Basic product" at bounding box center [1255, 474] width 95 height 18
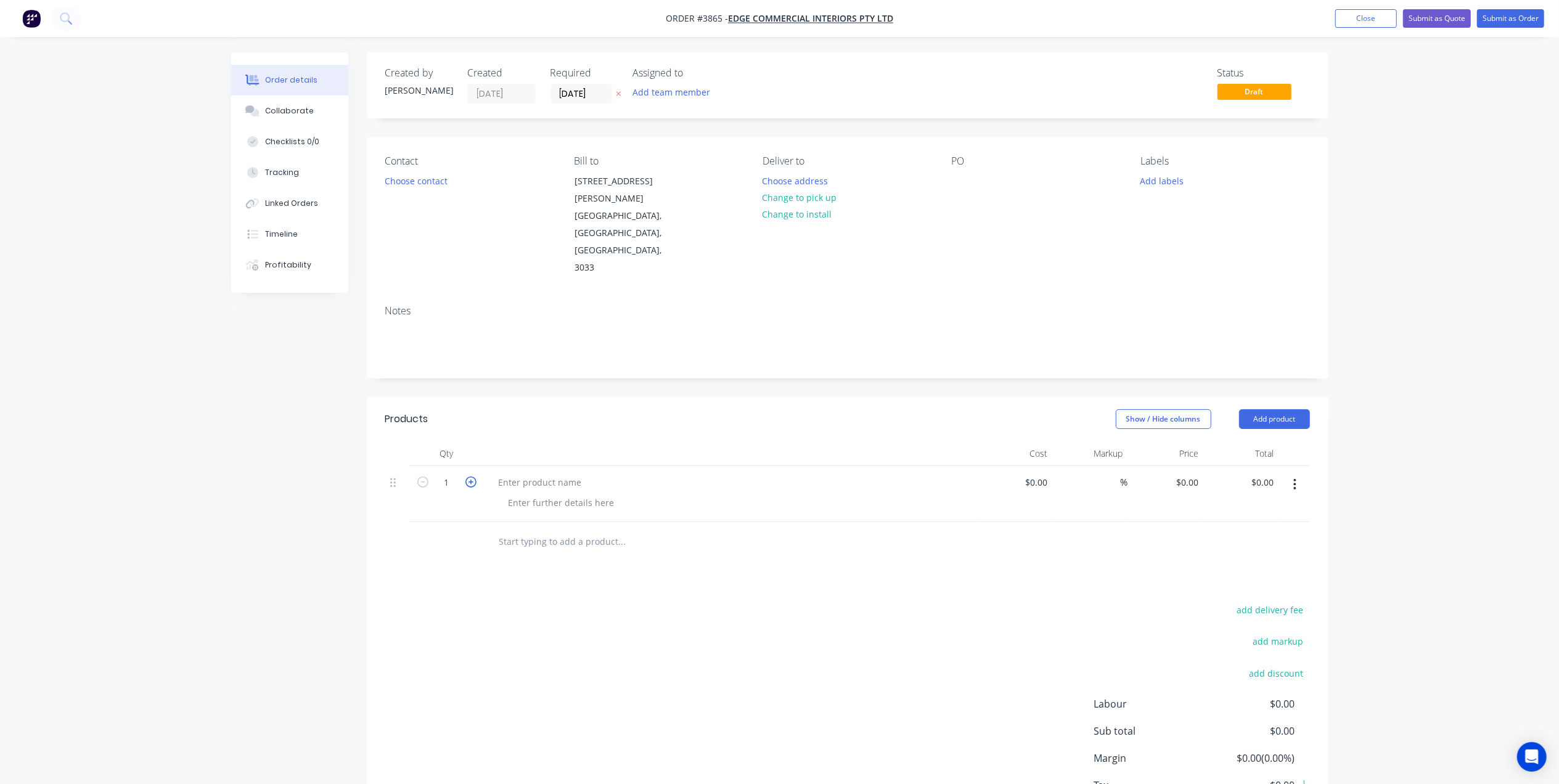
click at [471, 476] on icon "button" at bounding box center [471, 482] width 11 height 11
type input "2"
click at [556, 473] on div at bounding box center [540, 482] width 103 height 18
click at [546, 493] on div at bounding box center [562, 503] width 126 height 18
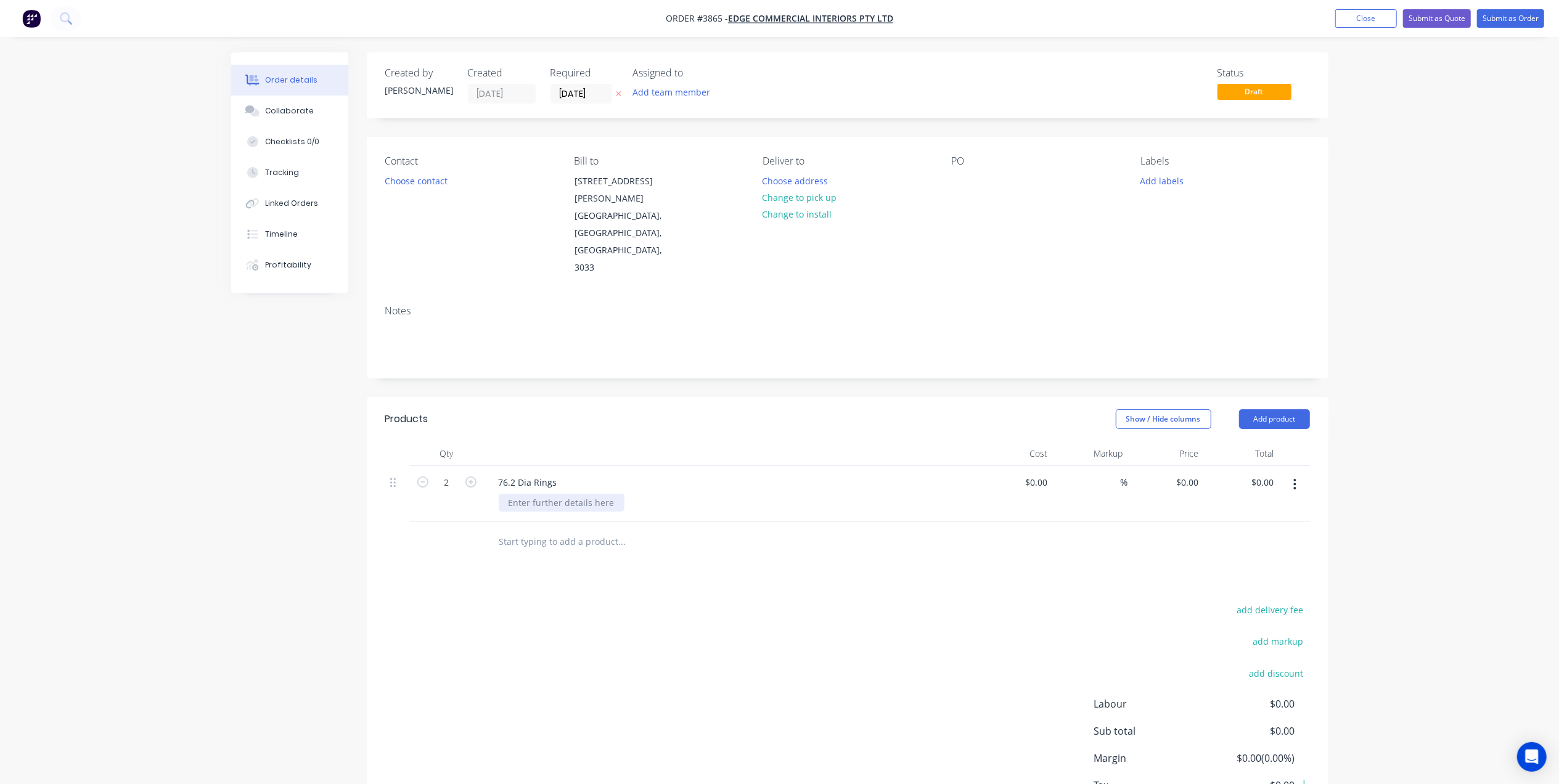
click at [546, 493] on div at bounding box center [562, 503] width 126 height 18
click at [508, 493] on div "Linished" at bounding box center [526, 503] width 55 height 18
click at [1265, 409] on button "Add product" at bounding box center [1274, 419] width 71 height 20
click at [1255, 463] on button "Basic product" at bounding box center [1251, 475] width 117 height 24
click at [523, 529] on div at bounding box center [540, 538] width 103 height 18
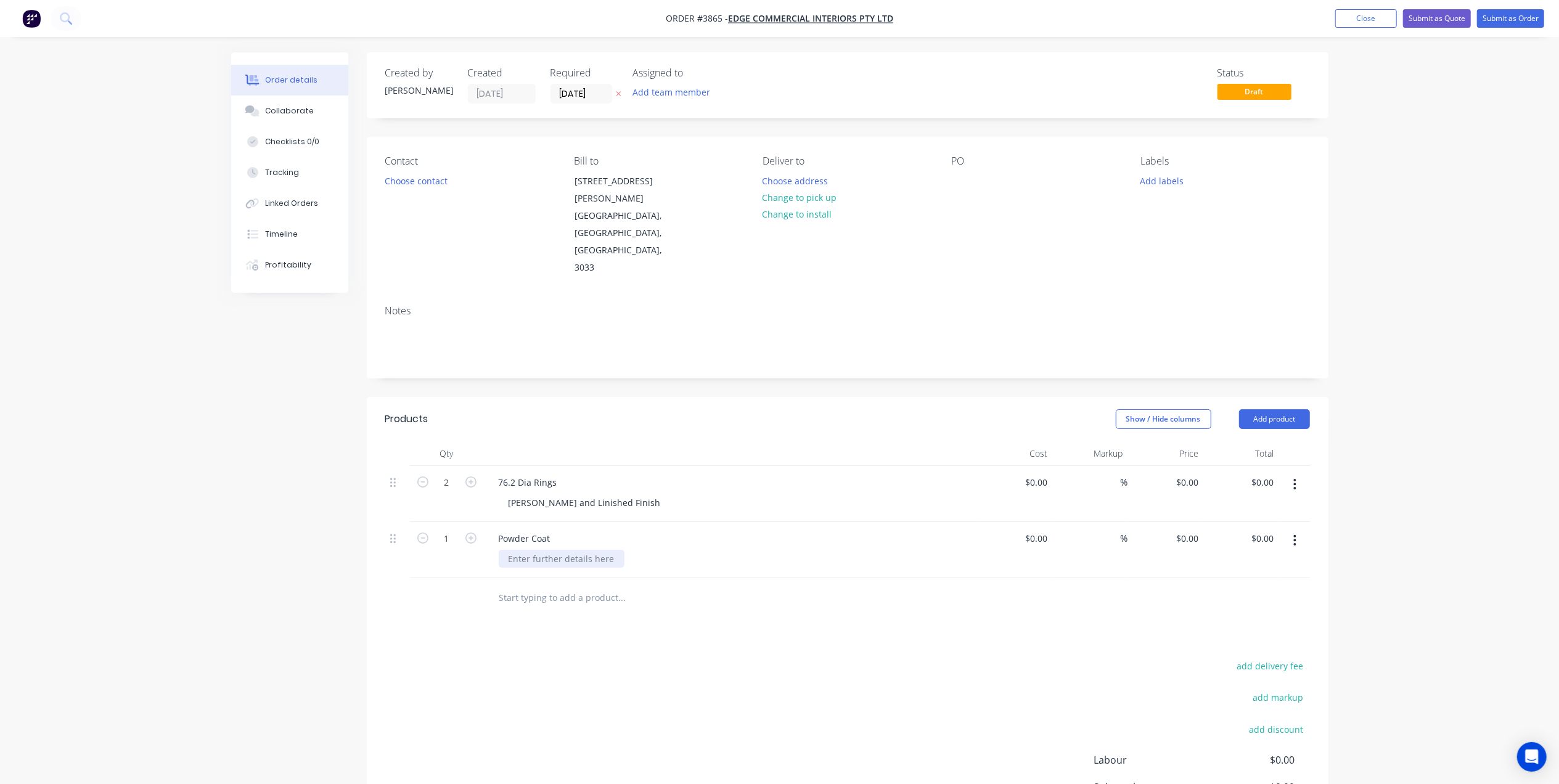
click at [558, 550] on div at bounding box center [562, 559] width 126 height 18
click at [810, 522] on div "Powder Coat Crystal Clear" at bounding box center [730, 550] width 493 height 56
click at [415, 175] on button "Choose contact" at bounding box center [416, 181] width 76 height 17
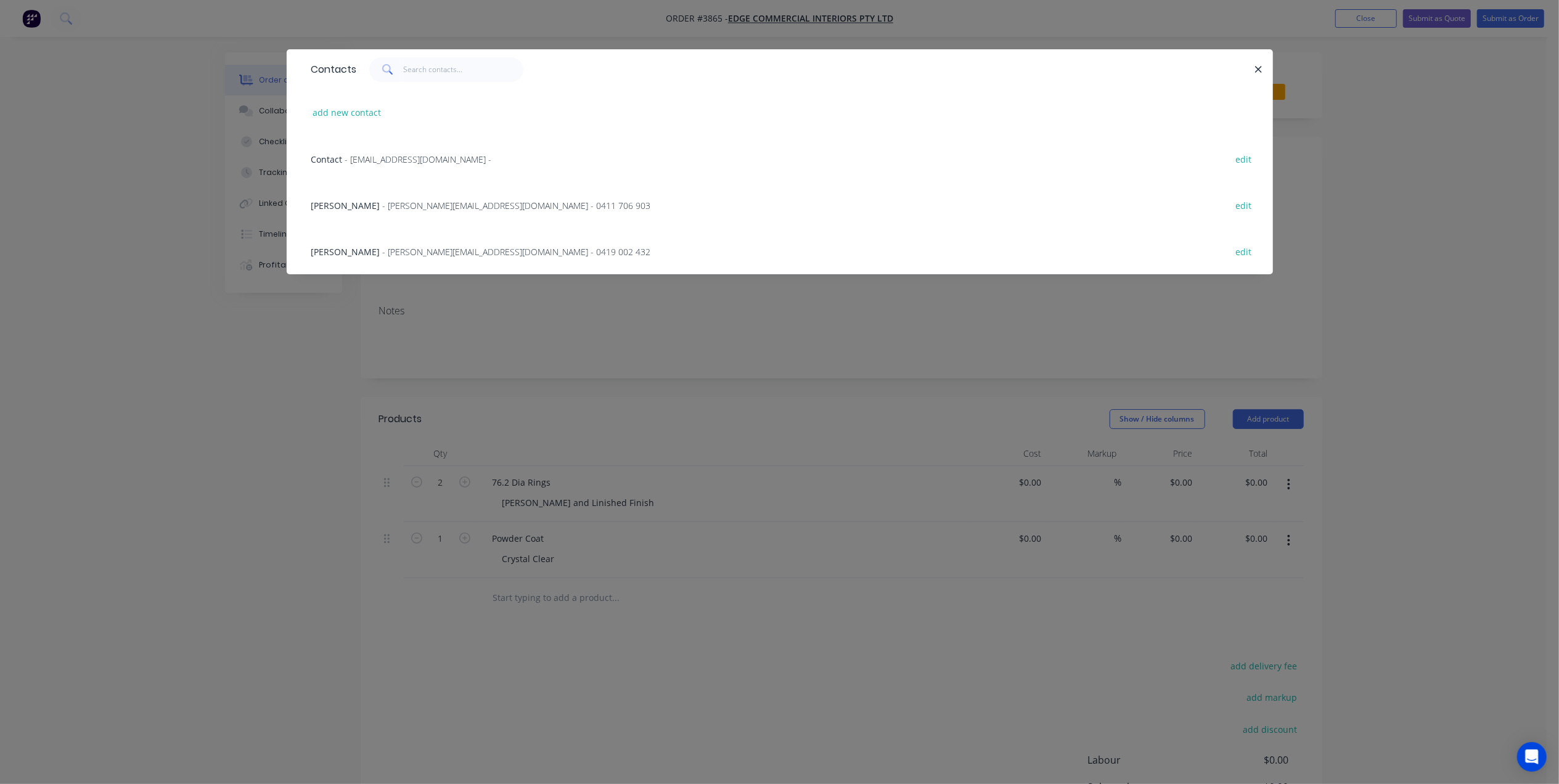
click at [373, 157] on span "- info@edgecommercial.com.au -" at bounding box center [418, 159] width 146 height 12
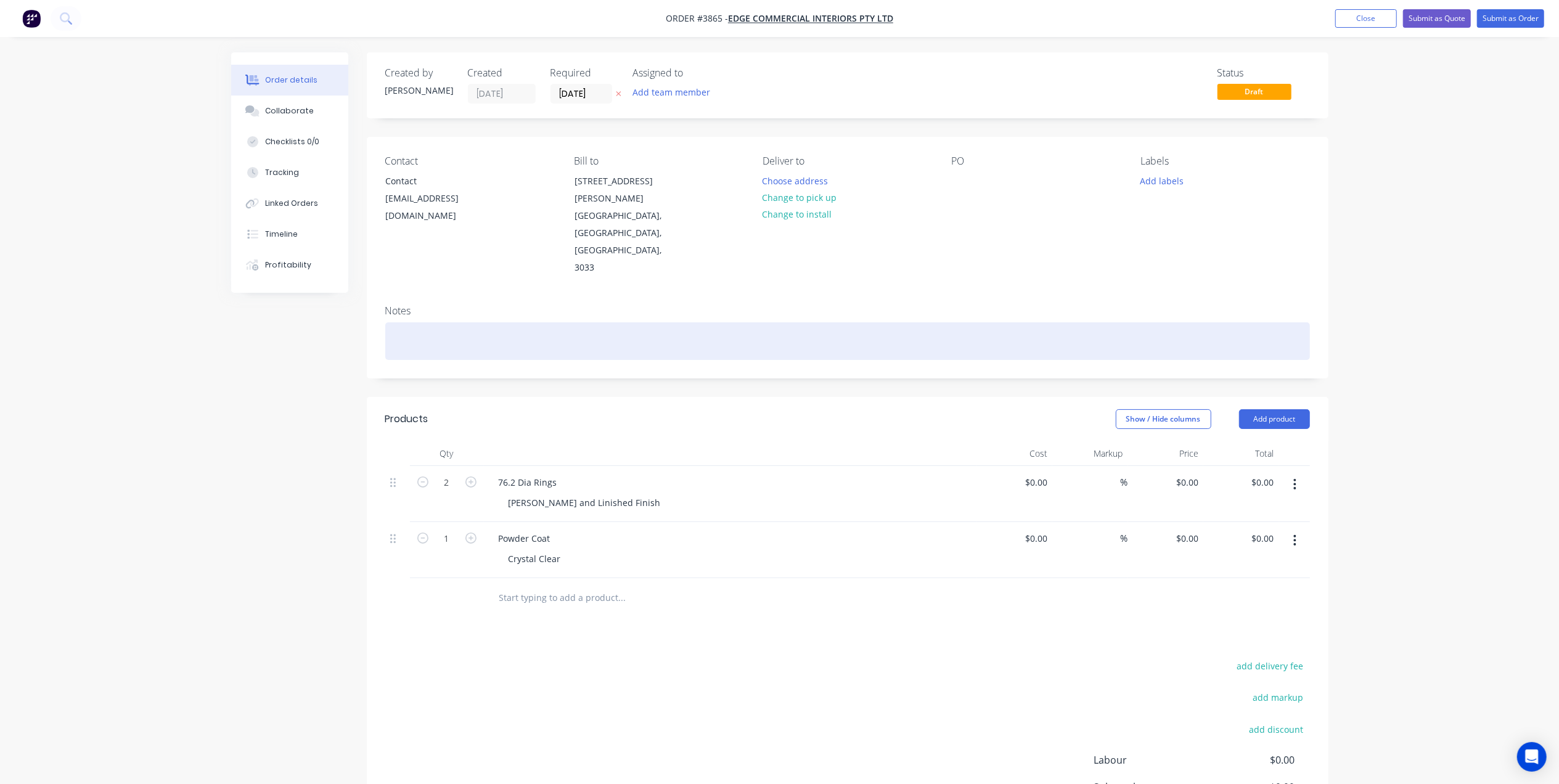
click at [452, 322] on div at bounding box center [847, 341] width 924 height 38
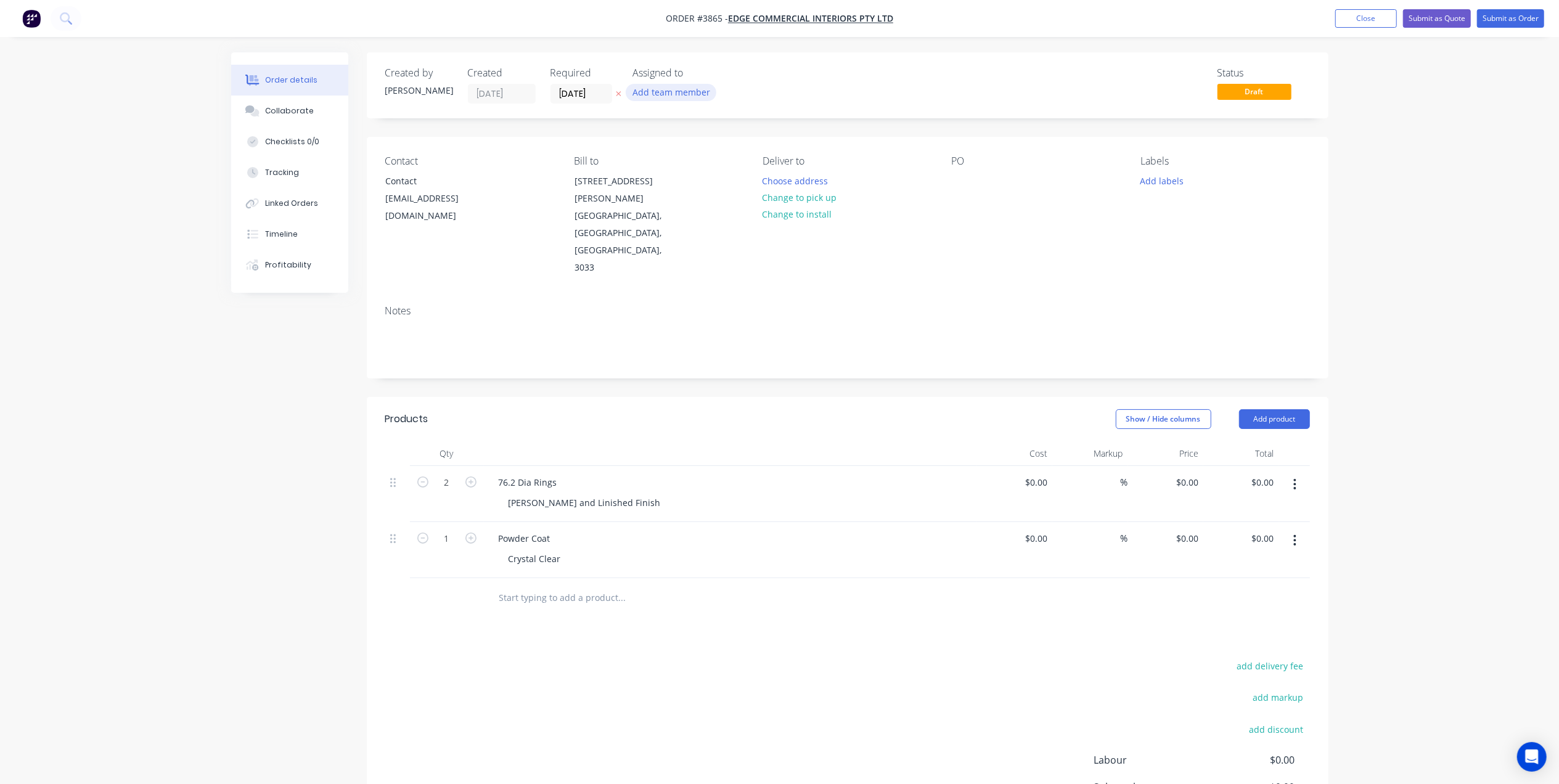
click at [678, 97] on button "Add team member" at bounding box center [670, 92] width 90 height 17
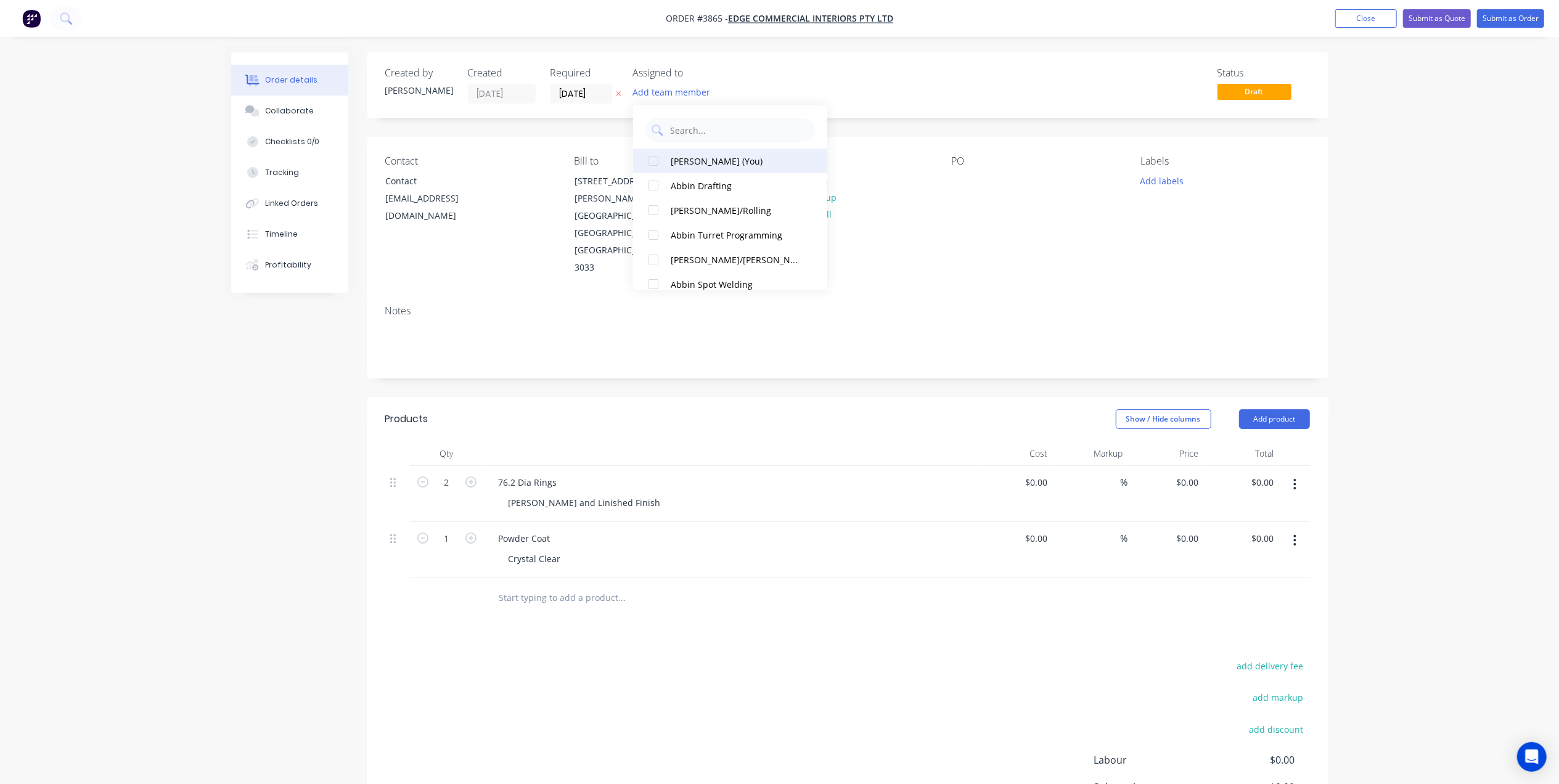
click at [696, 165] on div "Gino C (You)" at bounding box center [736, 160] width 131 height 13
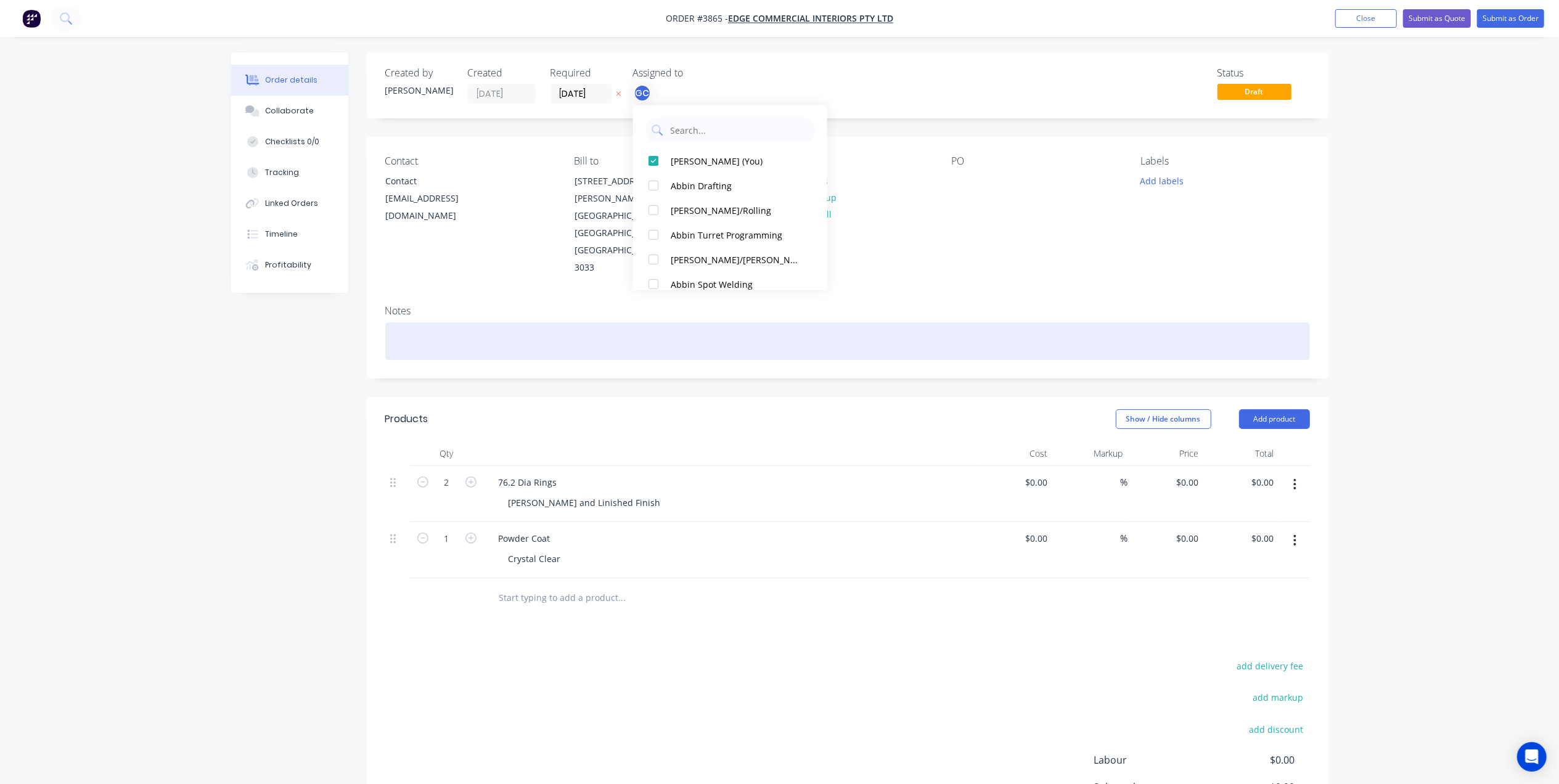
click at [484, 322] on div at bounding box center [847, 341] width 924 height 38
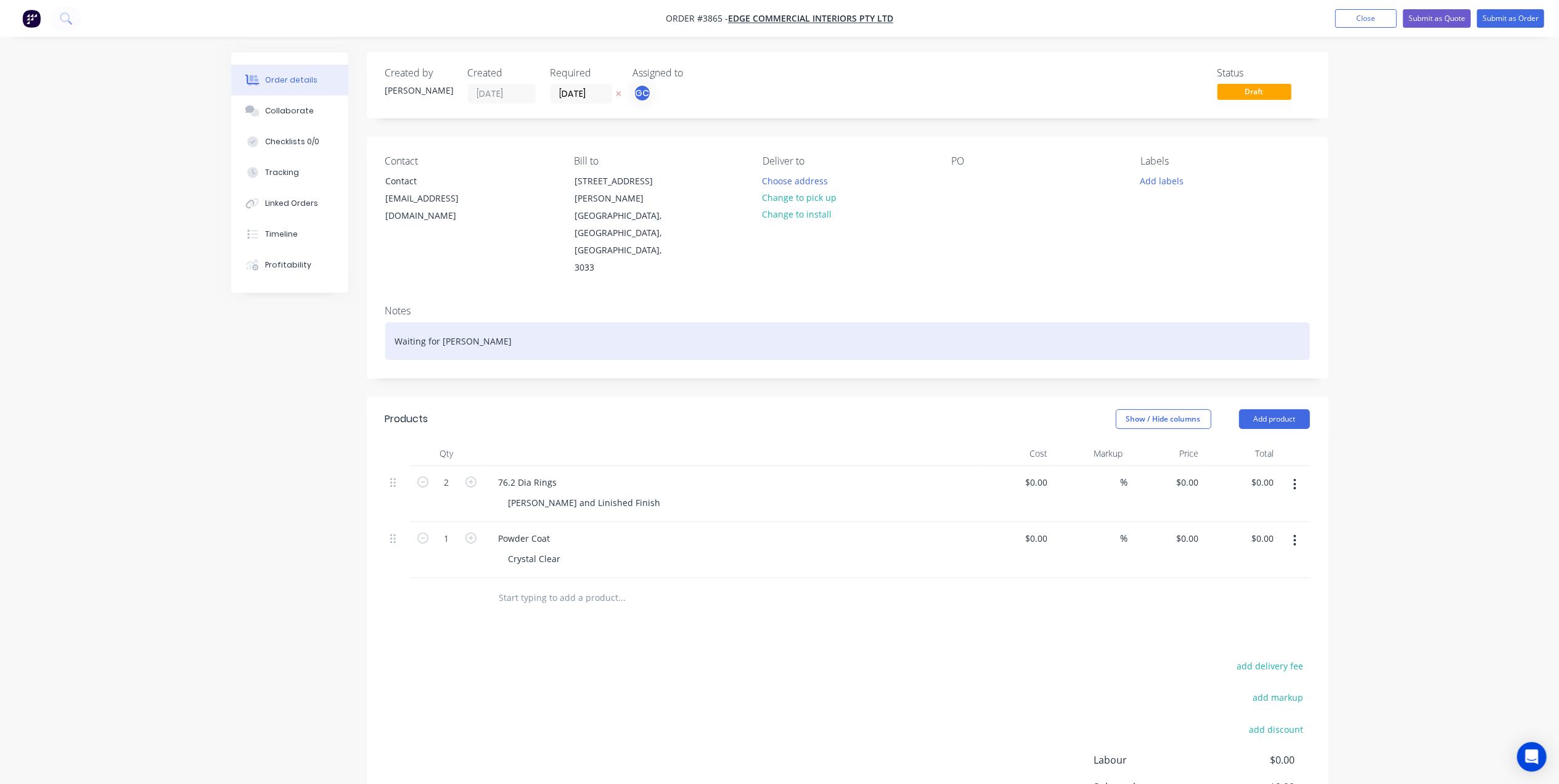
click at [395, 322] on div "Waiting for PO" at bounding box center [847, 341] width 924 height 38
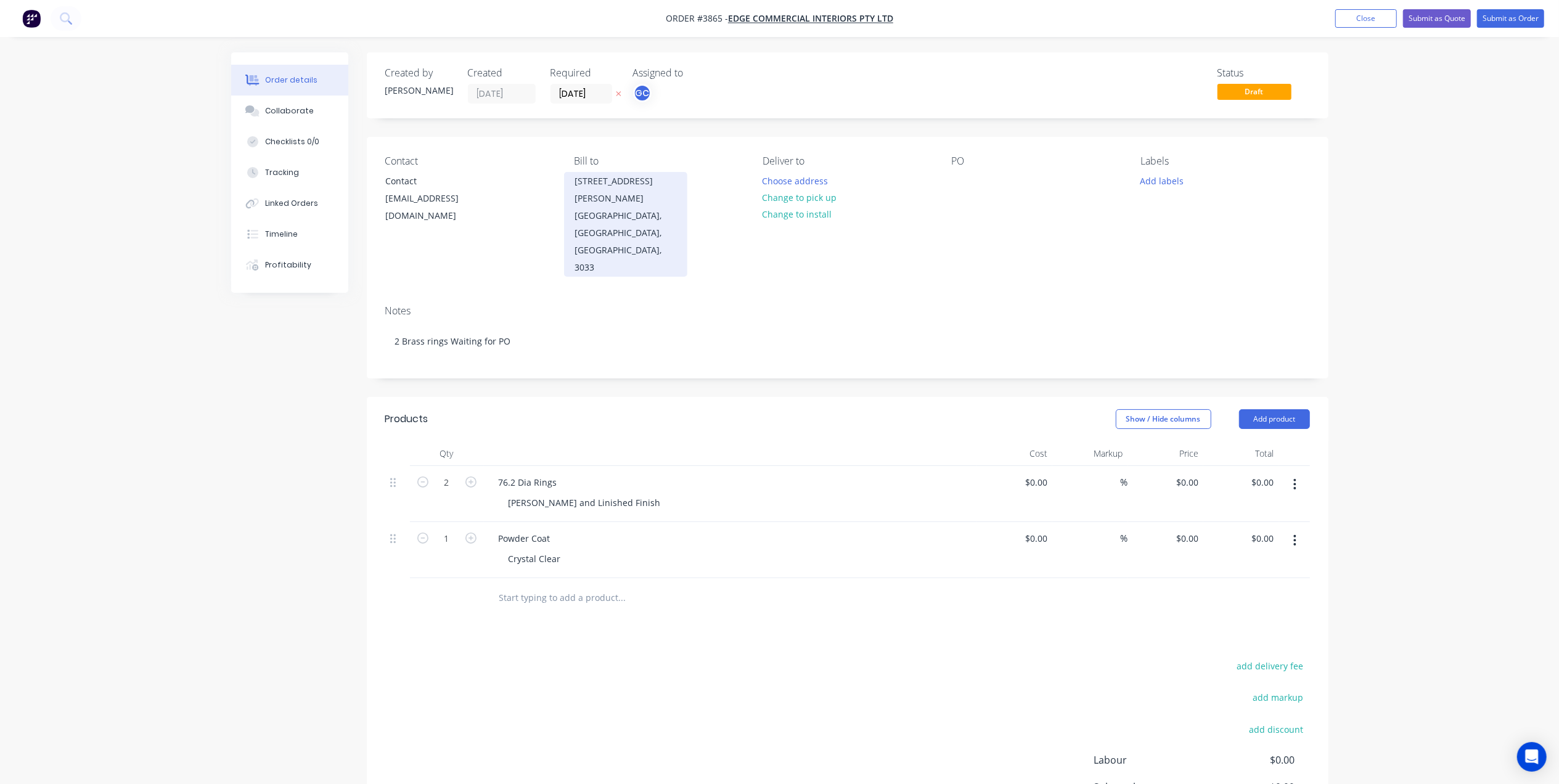
click at [574, 224] on div "32 Webber Parade East Keilor, Victoria, Australia, 3033" at bounding box center [625, 225] width 123 height 105
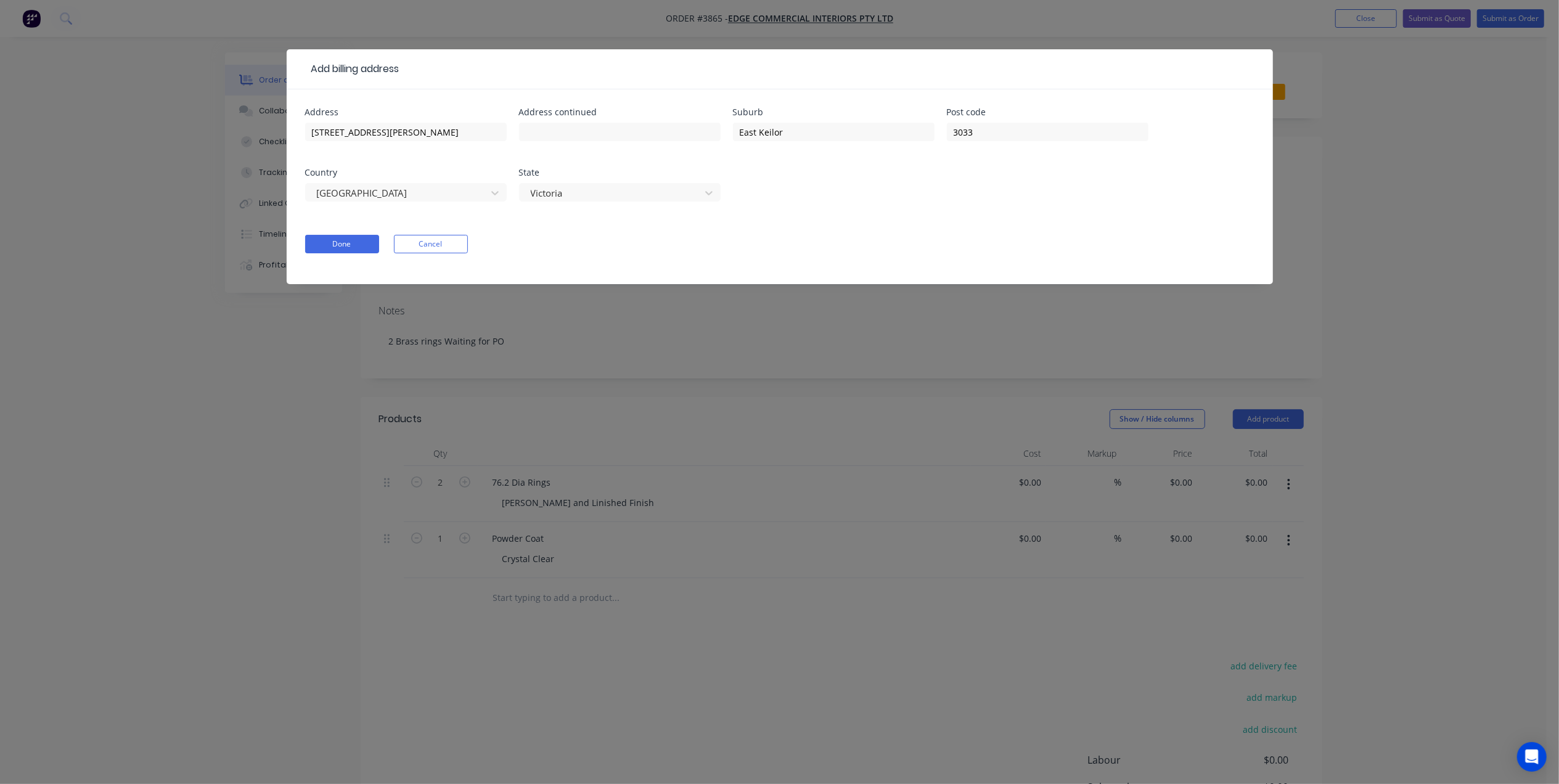
click at [721, 373] on div "Add billing address Address 32 Webber Parade Address continued Suburb East Keil…" at bounding box center [780, 392] width 1559 height 784
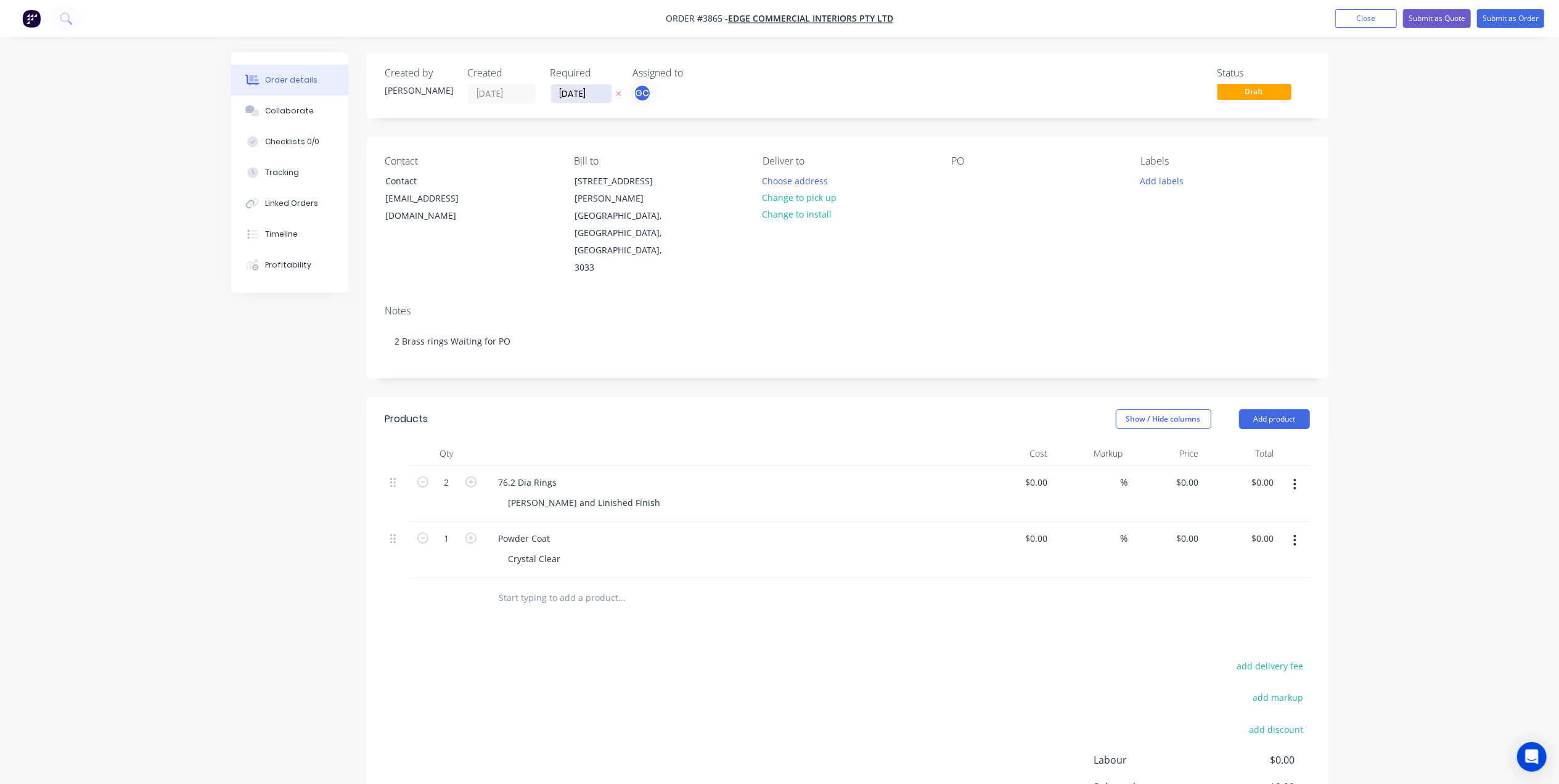
click at [583, 97] on input "[DATE]" at bounding box center [581, 94] width 60 height 18
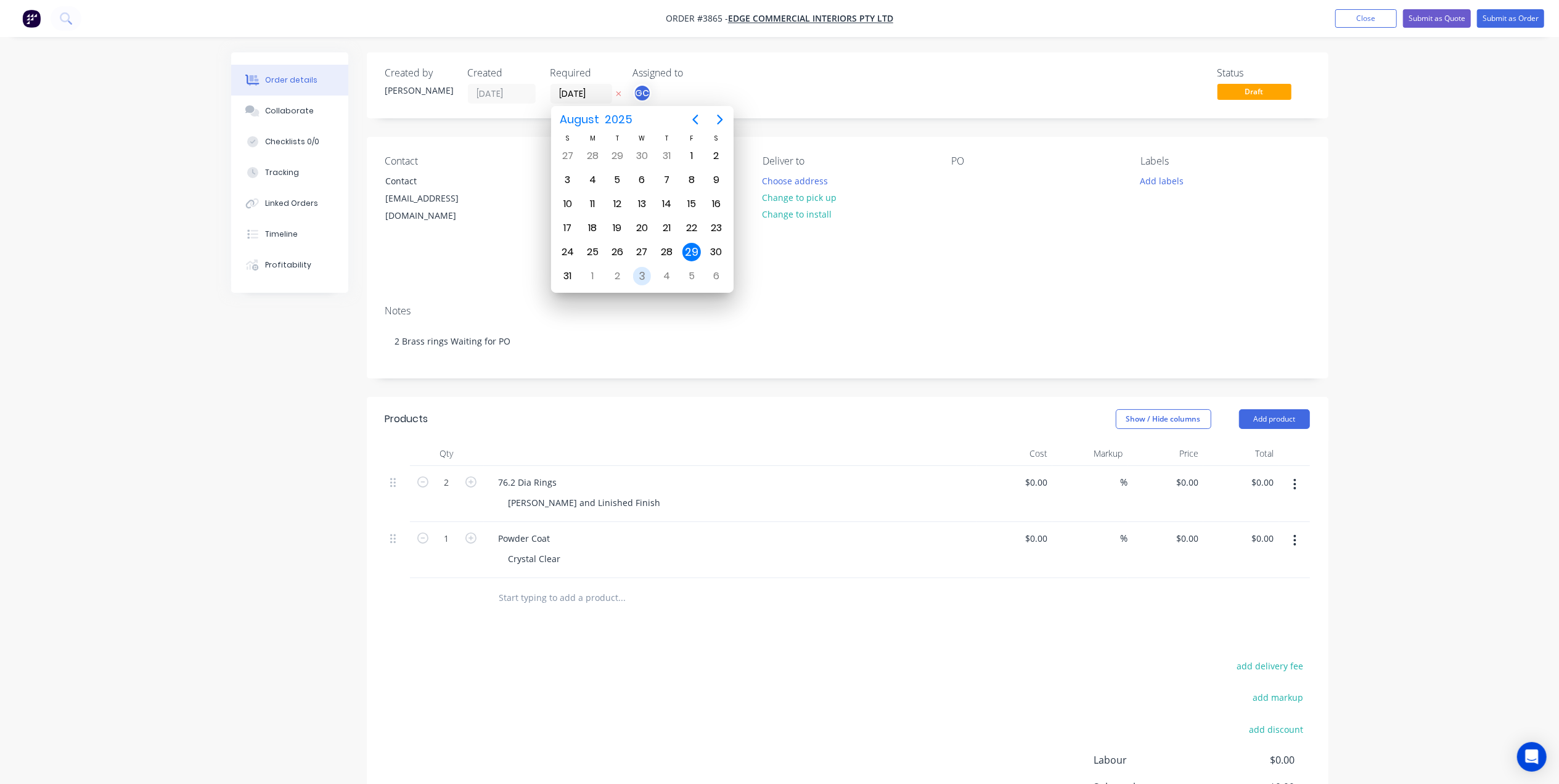
click at [642, 280] on div "3" at bounding box center [642, 276] width 18 height 18
type input "[DATE]"
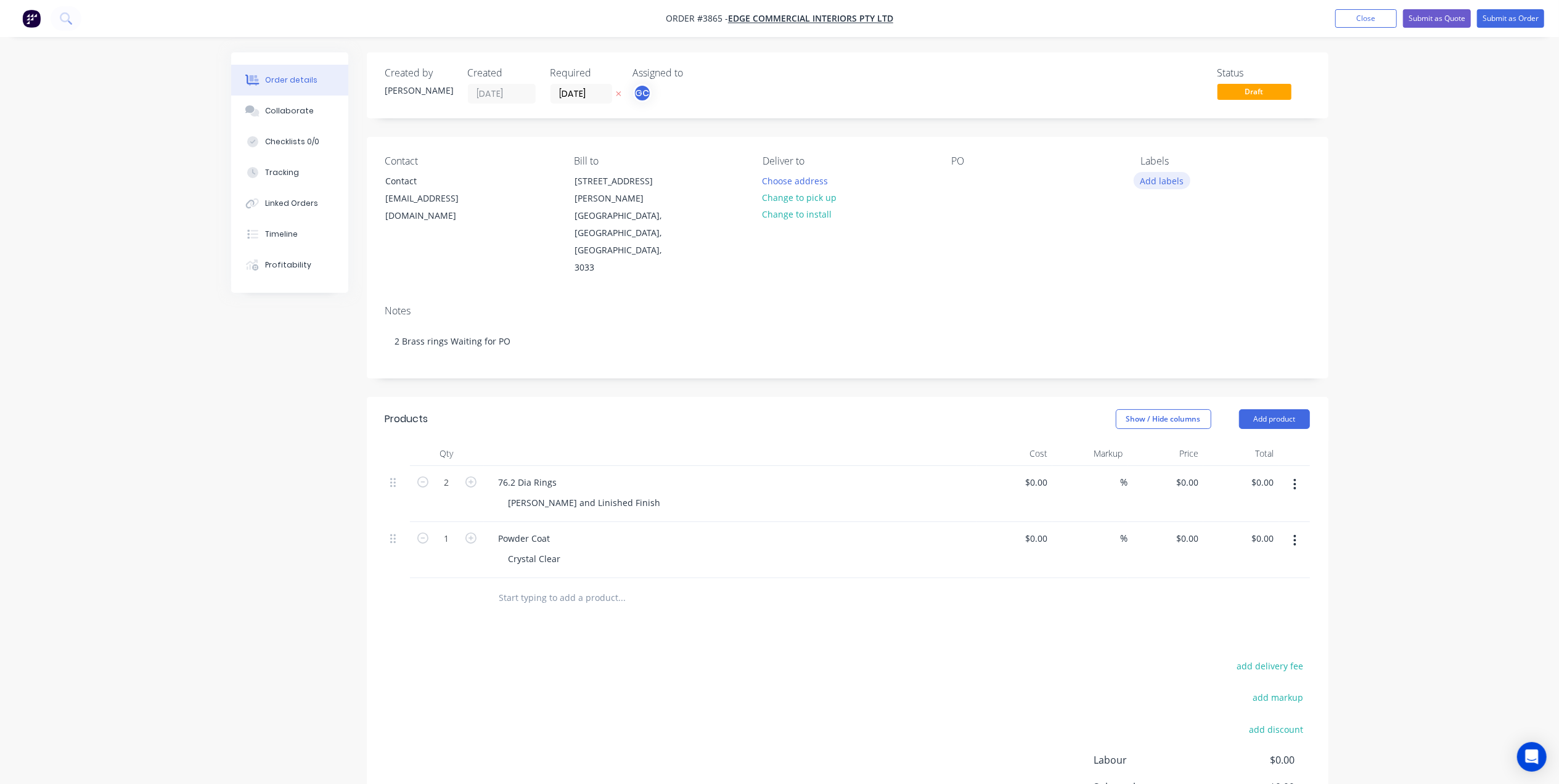
click at [1158, 178] on button "Add labels" at bounding box center [1162, 181] width 57 height 17
click at [1214, 316] on div "A1-Cutting (Saw)" at bounding box center [1210, 315] width 70 height 13
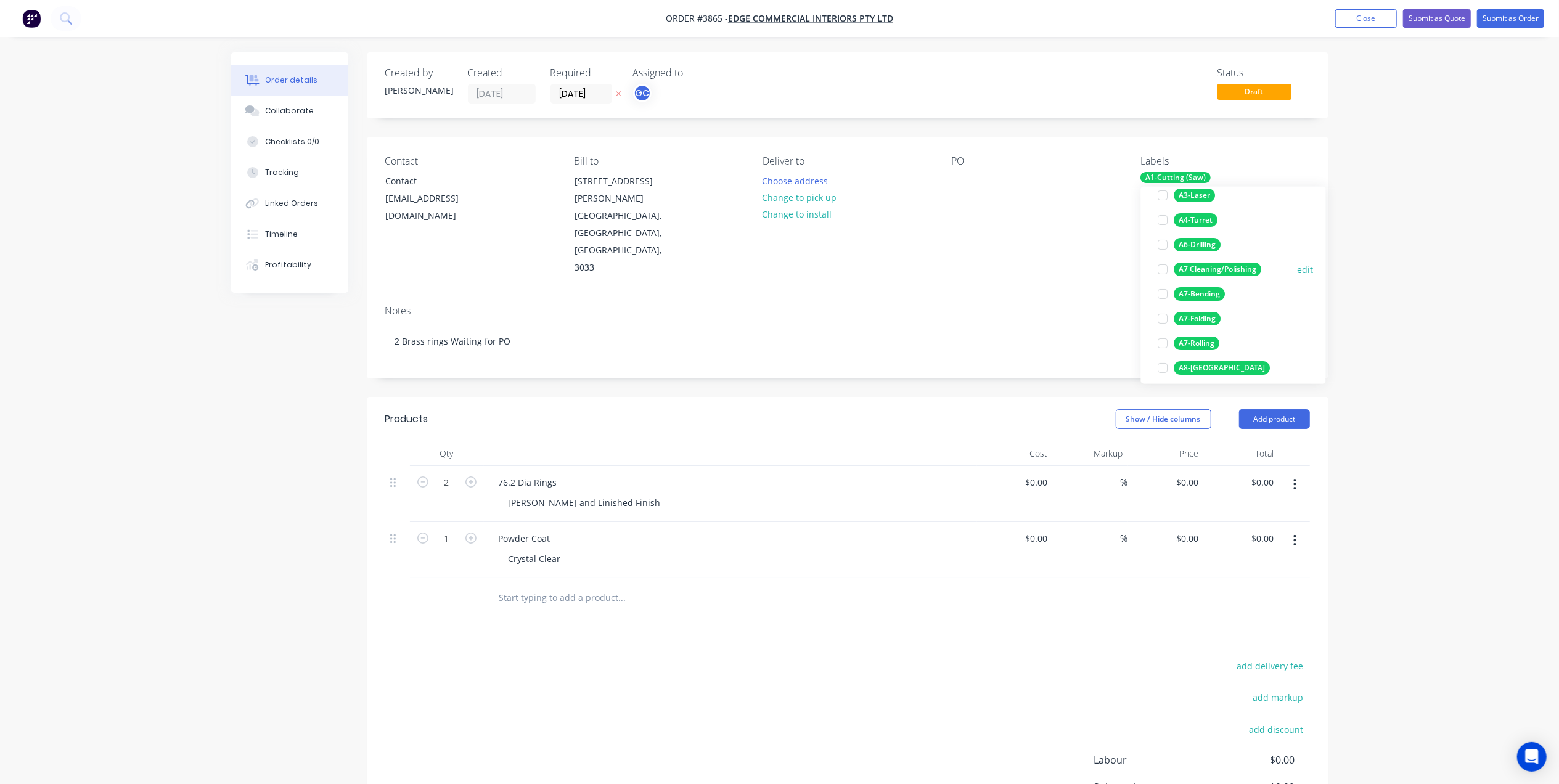
click at [1229, 271] on div "A7 Cleaning/Polishing" at bounding box center [1218, 269] width 88 height 13
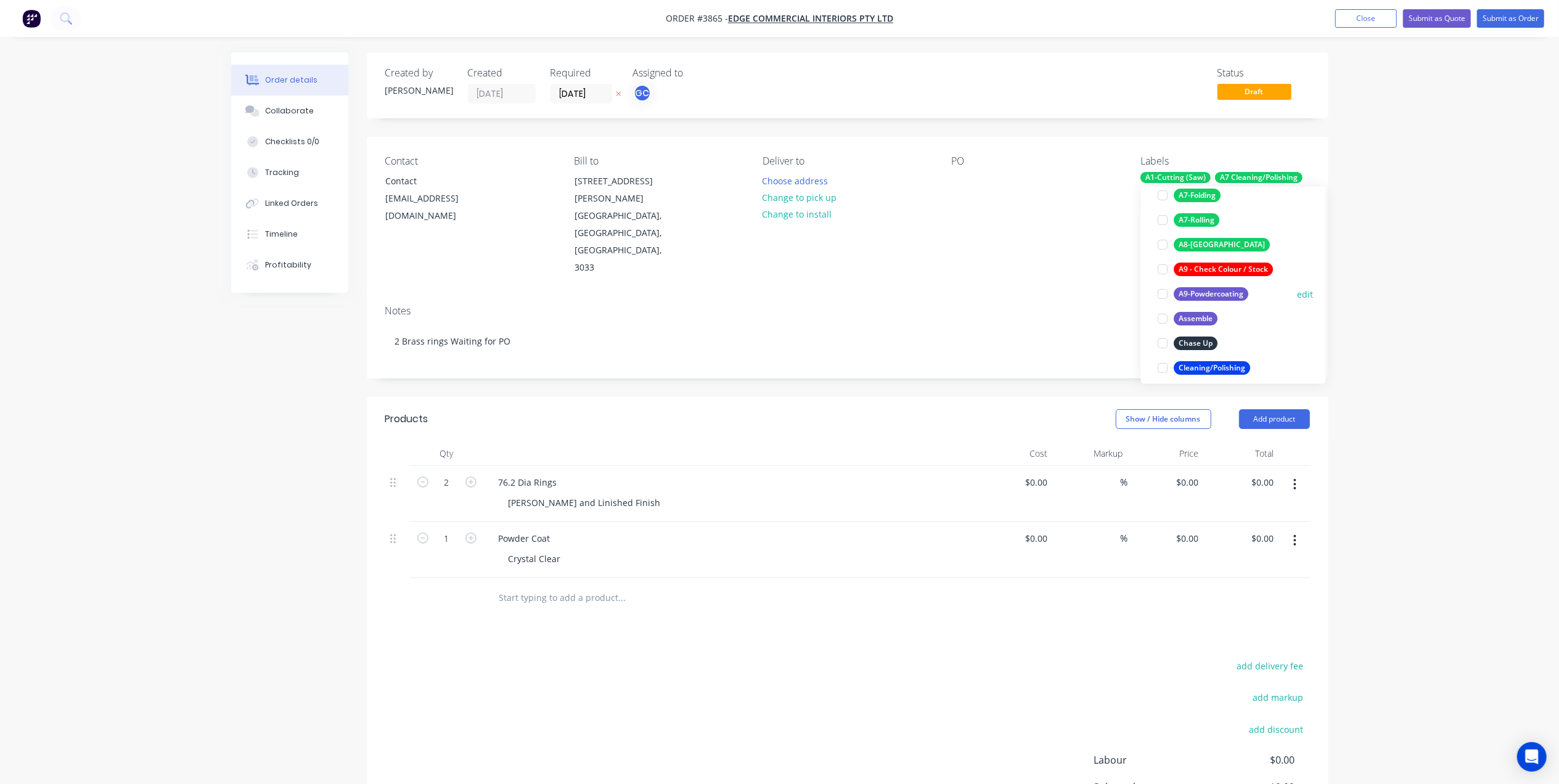
click at [1234, 296] on div "A9-Powdercoating" at bounding box center [1212, 293] width 74 height 13
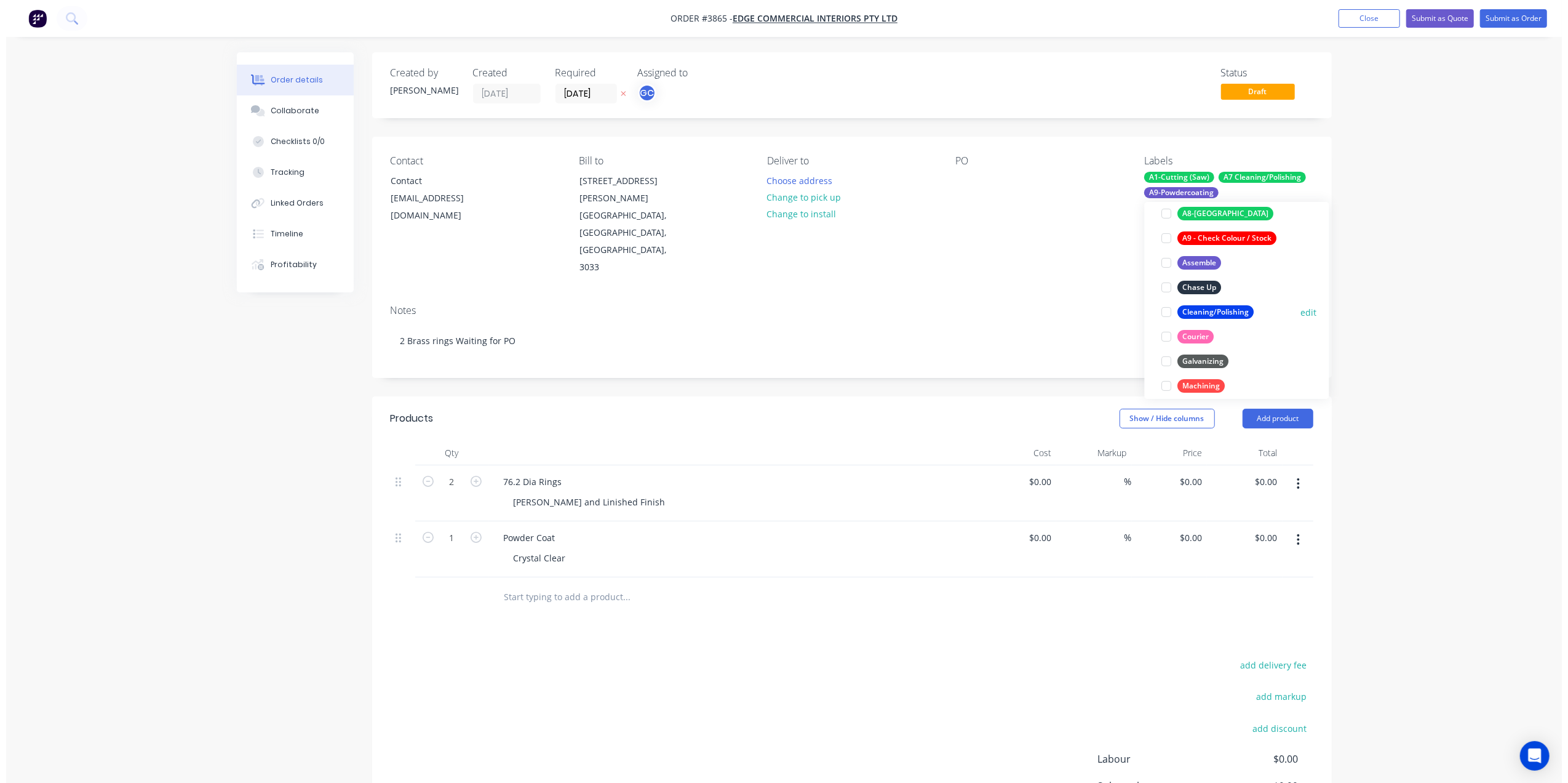
scroll to position [567, 0]
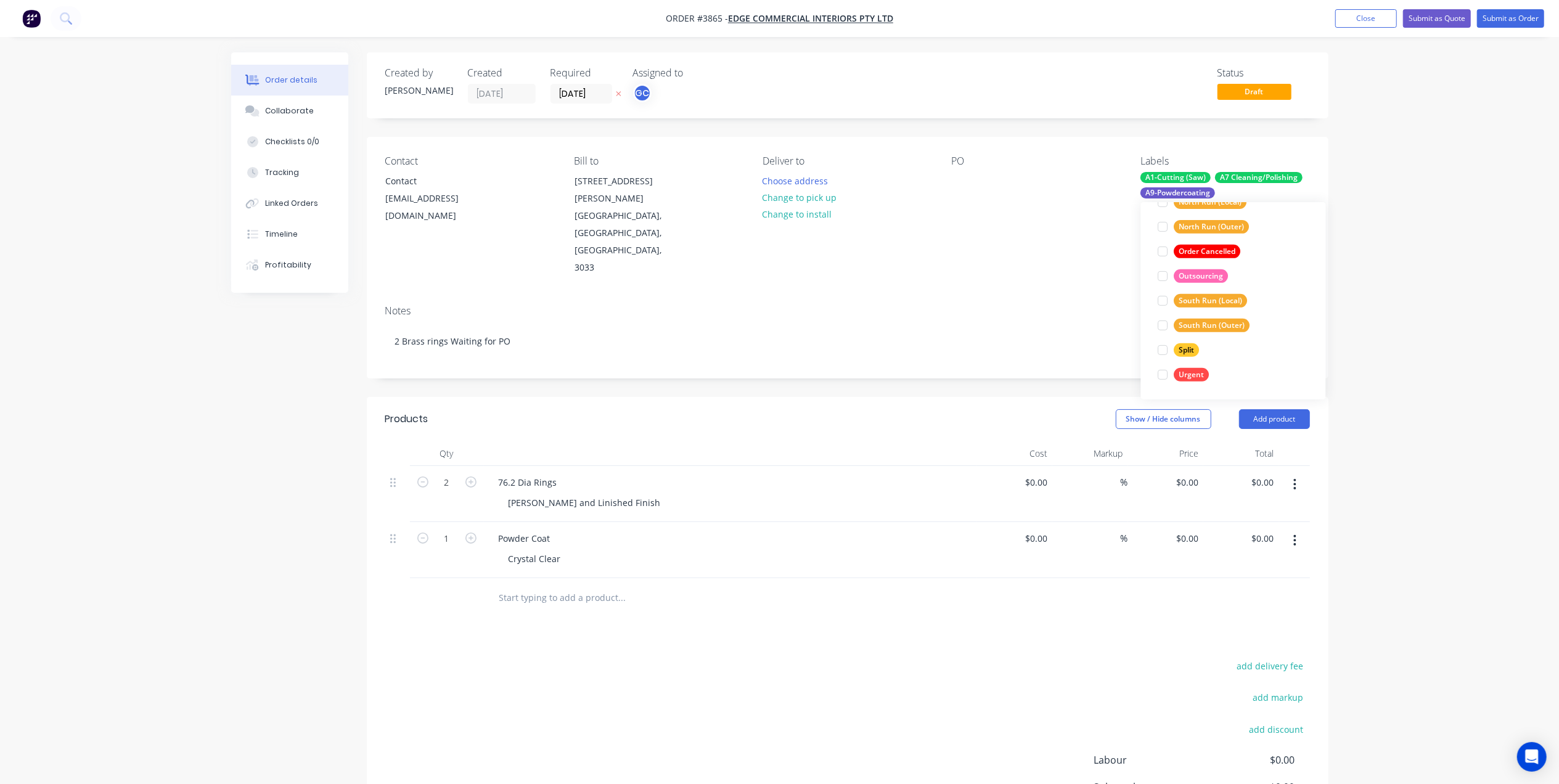
click at [1046, 305] on div "Notes" at bounding box center [847, 311] width 924 height 12
click at [959, 178] on div at bounding box center [962, 181] width 20 height 18
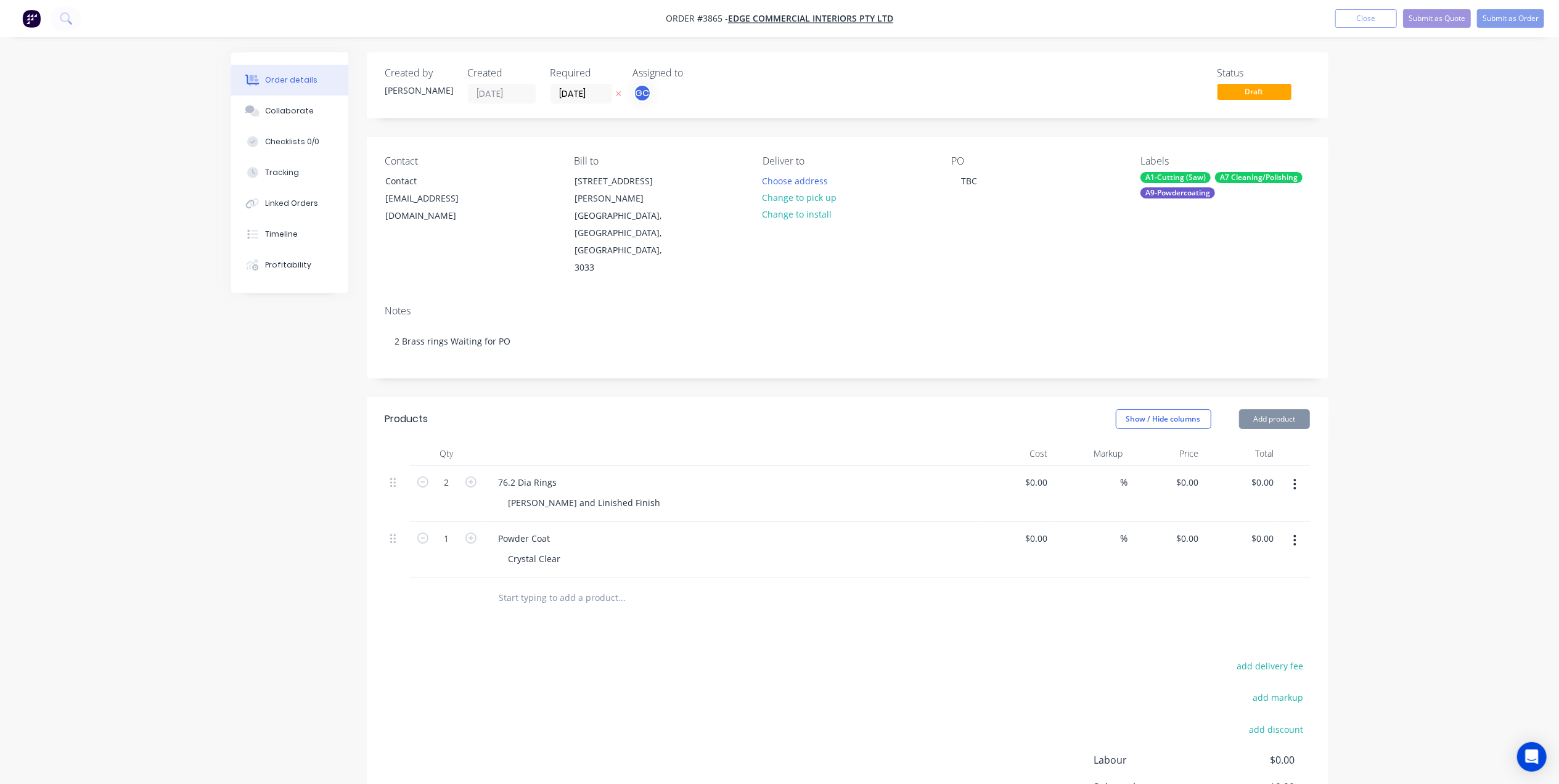
click at [1015, 234] on div "Contact Contact info@edgecommercial.com.au Bill to 32 Webber Parade East Keilor…" at bounding box center [847, 216] width 962 height 158
click at [1515, 13] on button "Submit as Order" at bounding box center [1511, 18] width 67 height 18
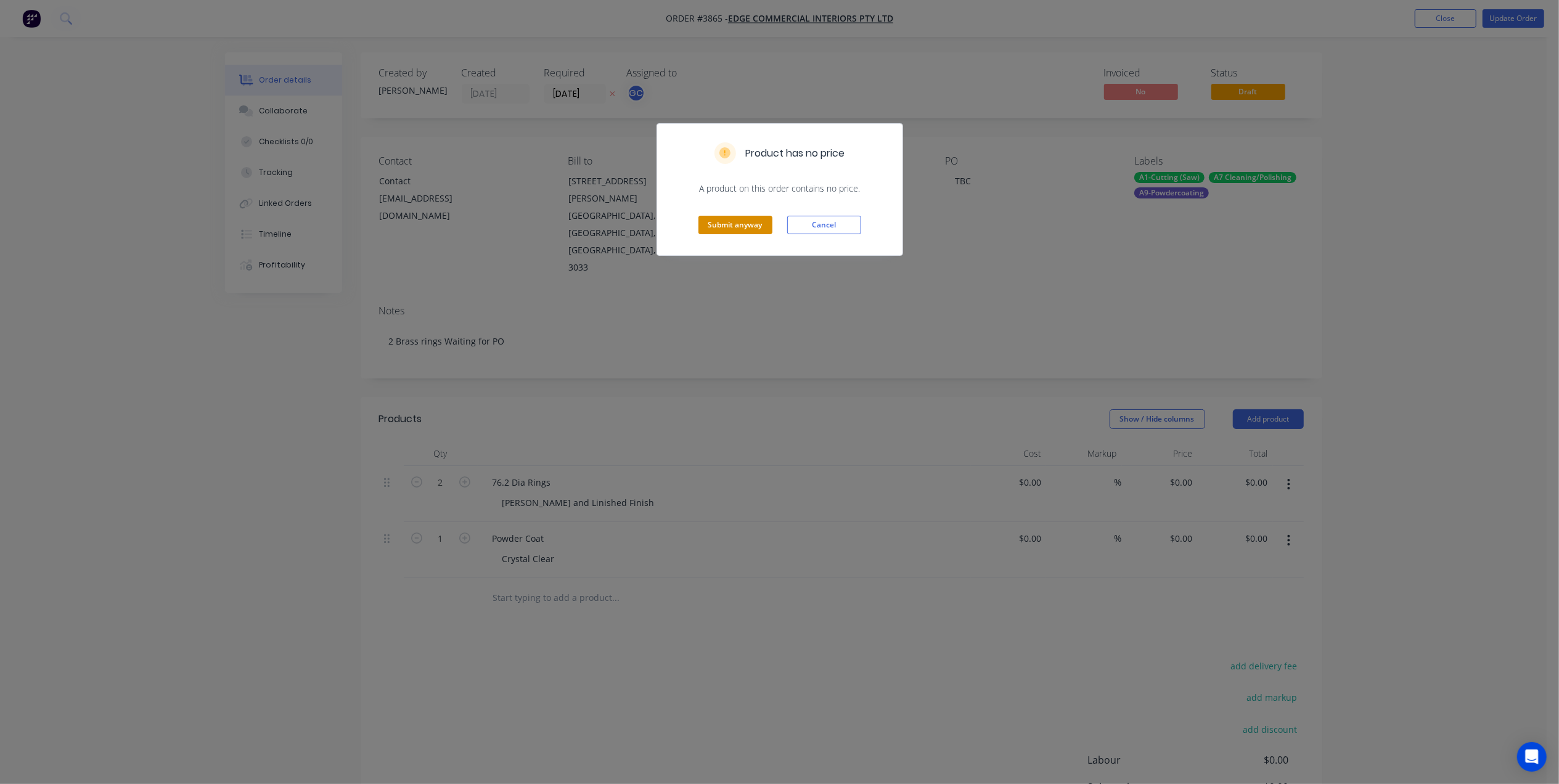
click at [705, 223] on button "Submit anyway" at bounding box center [735, 225] width 74 height 18
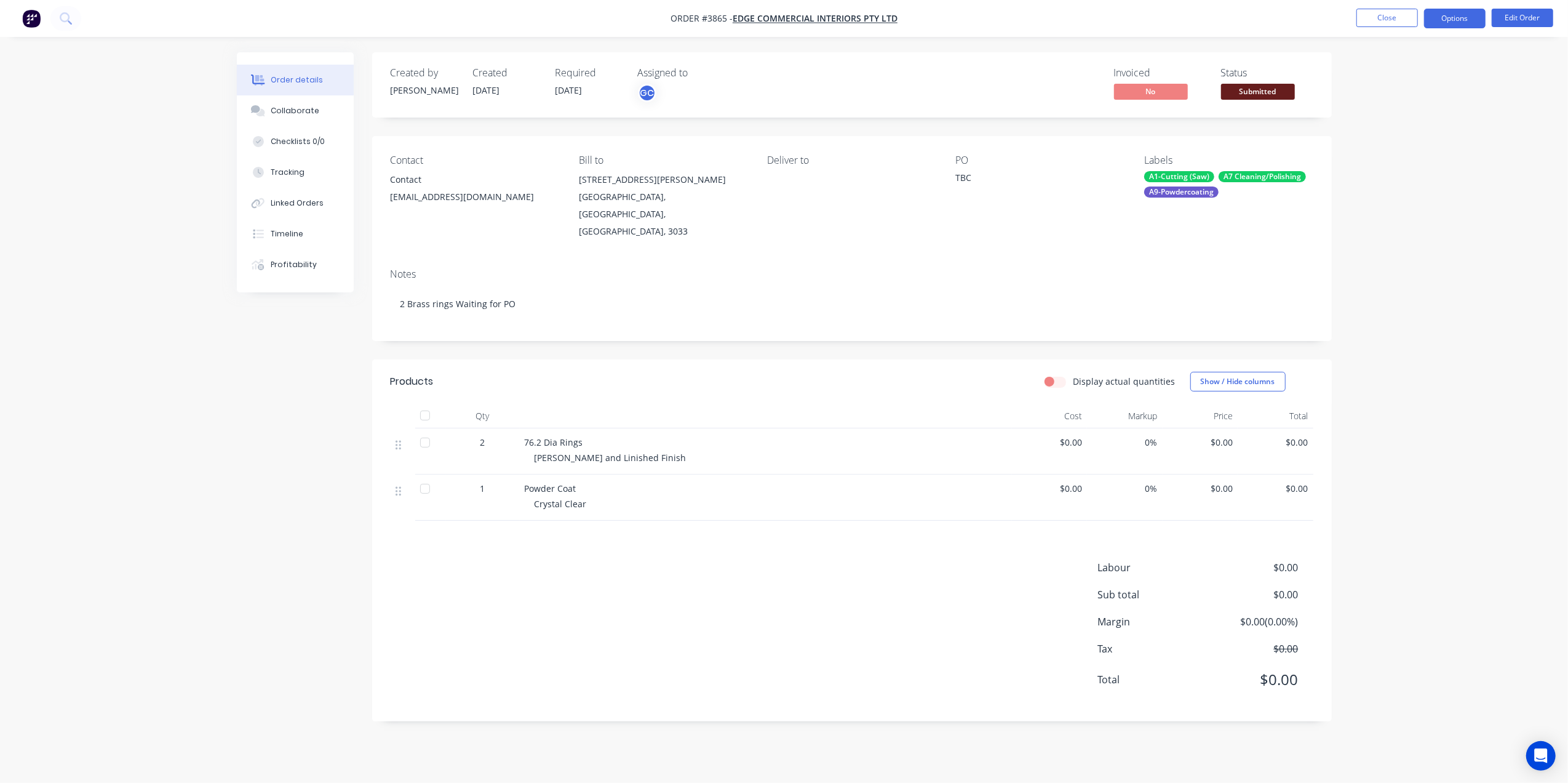
click at [1467, 23] on button "Options" at bounding box center [1455, 18] width 61 height 20
click at [1406, 149] on div "Work Order" at bounding box center [1418, 149] width 113 height 18
click at [1408, 118] on div "Without pricing" at bounding box center [1418, 124] width 113 height 18
click at [582, 436] on div "76.2 Dia Rings" at bounding box center [766, 442] width 482 height 13
click at [1461, 28] on button "Options" at bounding box center [1455, 18] width 61 height 20
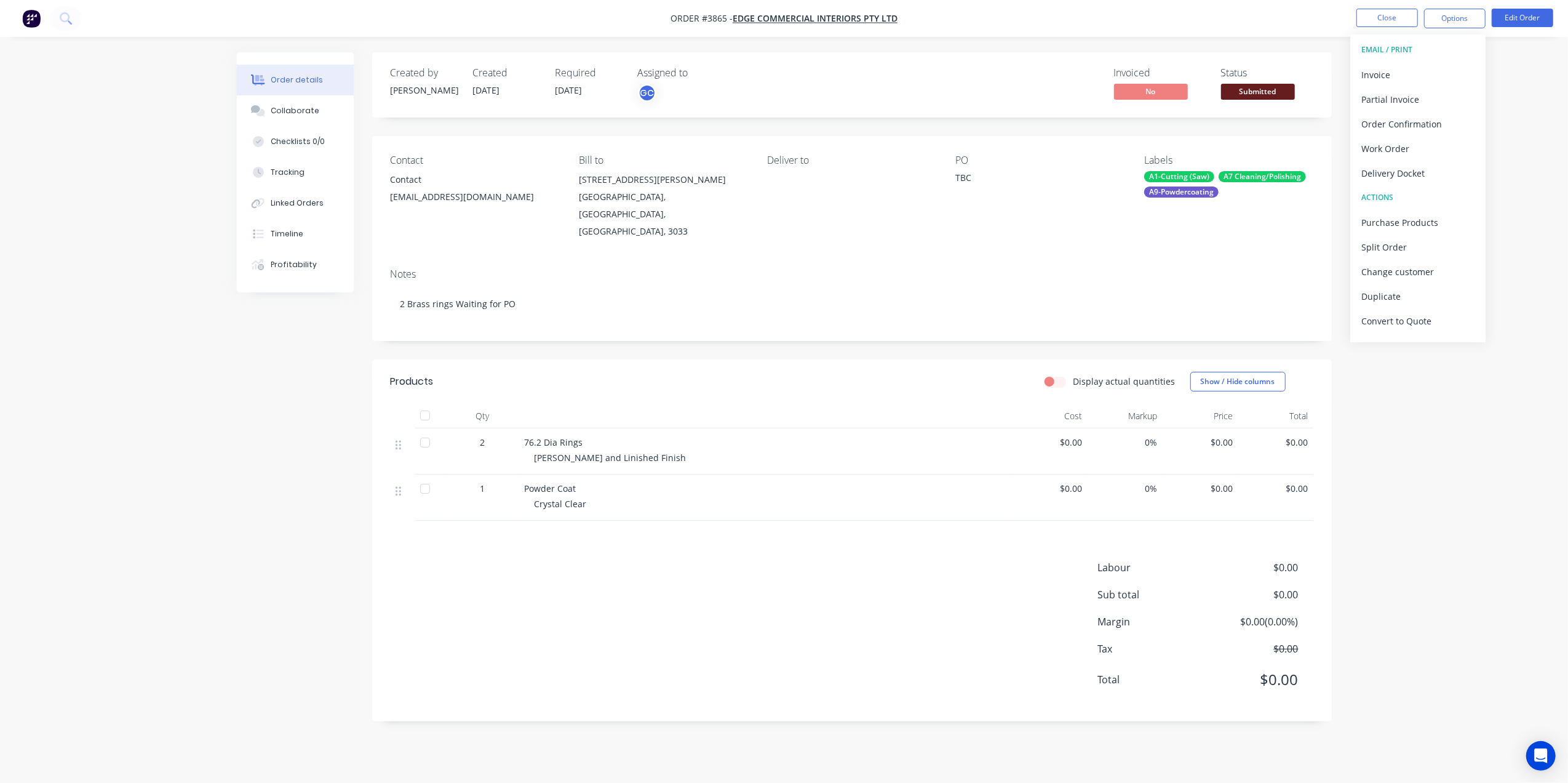
click at [1522, 28] on li "Edit Order" at bounding box center [1522, 18] width 61 height 20
click at [1526, 17] on button "Edit Order" at bounding box center [1522, 17] width 61 height 18
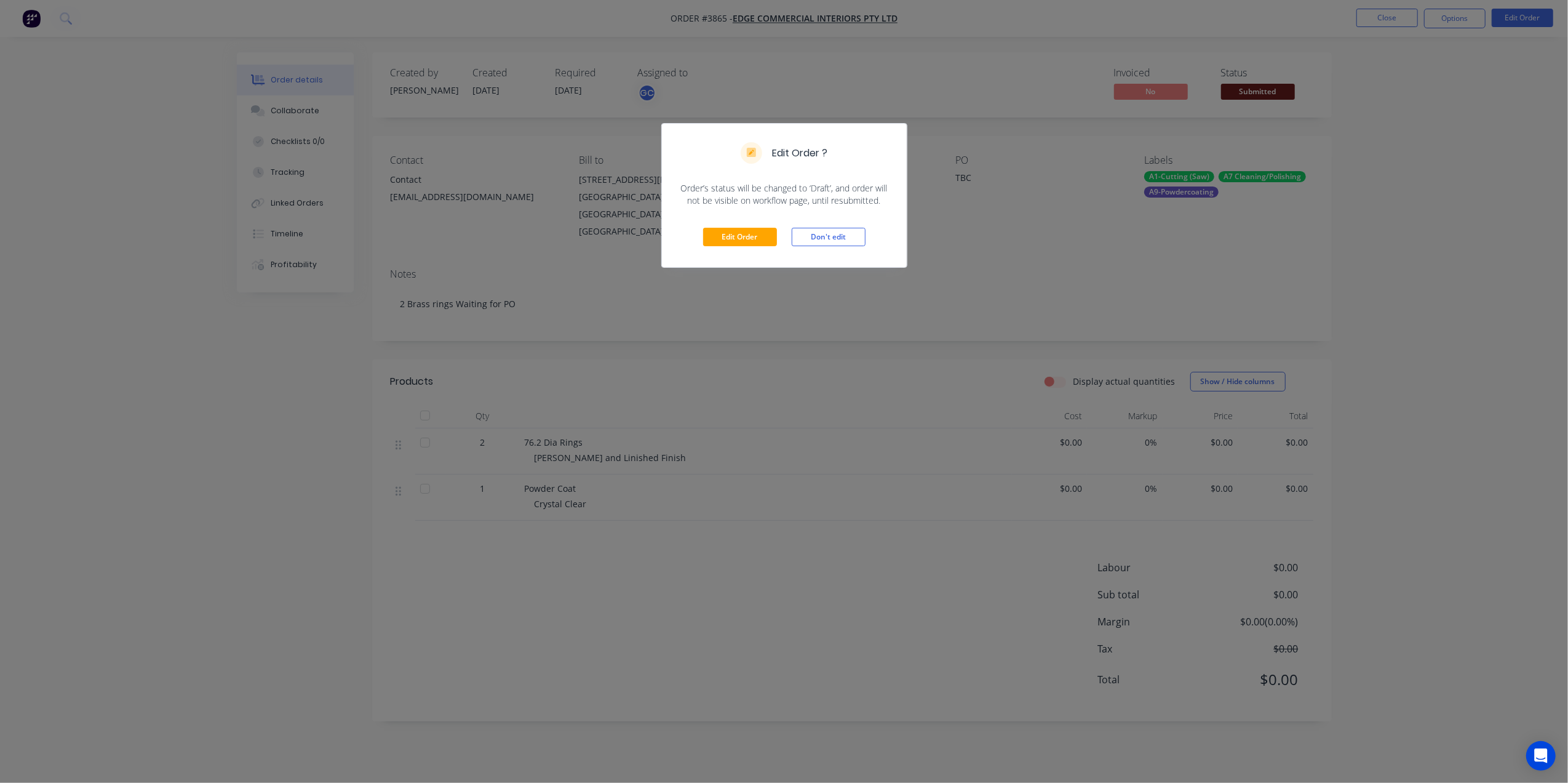
click at [729, 225] on div "Edit Order Don't edit" at bounding box center [784, 237] width 245 height 60
click at [748, 224] on div "Edit Order Don't edit" at bounding box center [784, 237] width 245 height 60
click at [743, 238] on button "Edit Order" at bounding box center [740, 237] width 74 height 18
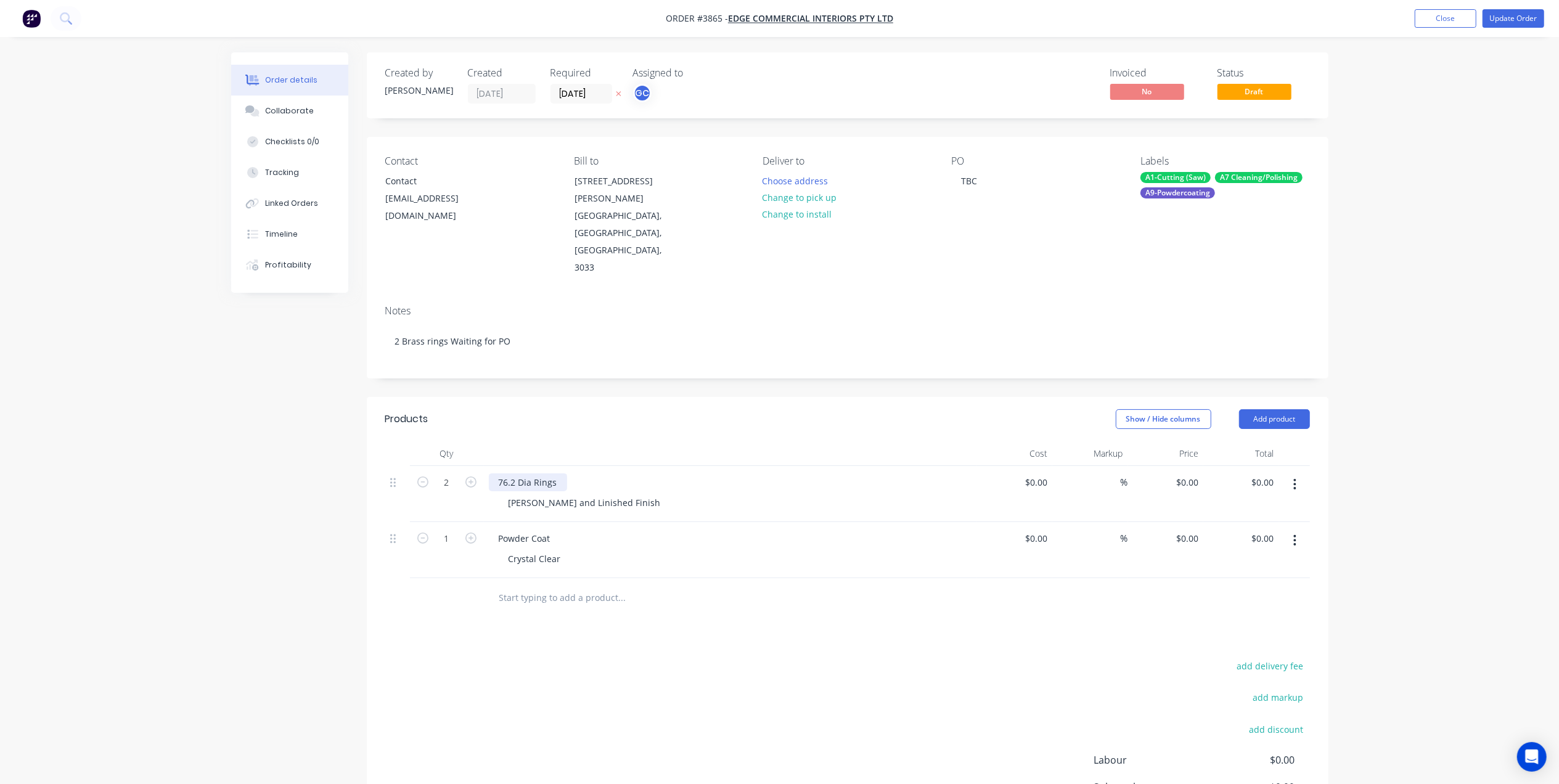
click at [532, 473] on div "76.2 Dia Rings" at bounding box center [528, 482] width 78 height 18
click at [1529, 18] on button "Update Order" at bounding box center [1513, 18] width 62 height 18
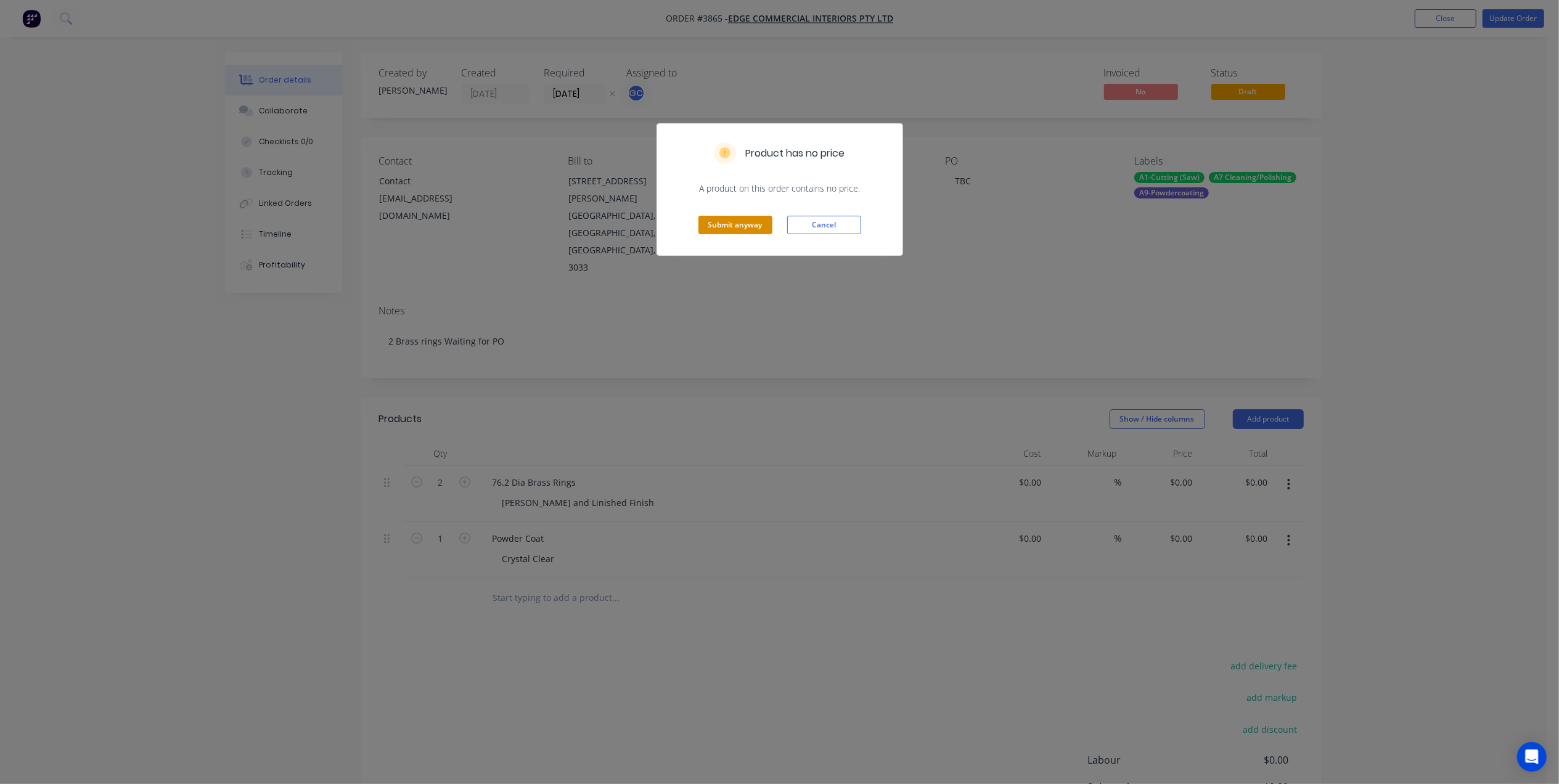
click at [705, 225] on button "Submit anyway" at bounding box center [735, 225] width 74 height 18
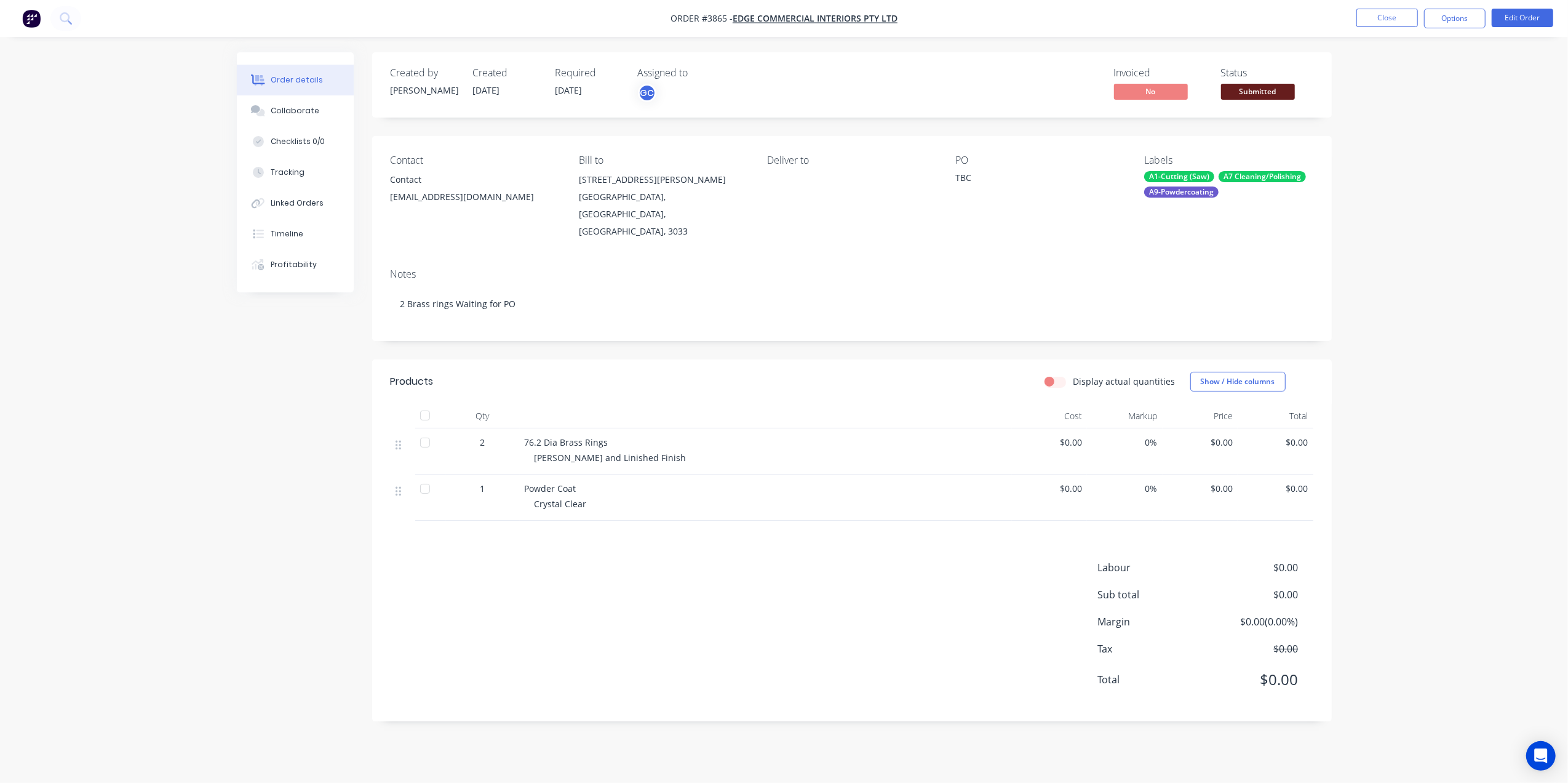
click at [1455, 30] on nav "Order #3865 - Edge Commercial Interiors Pty Ltd Close Options Edit Order" at bounding box center [784, 18] width 1568 height 37
click at [1466, 22] on button "Options" at bounding box center [1455, 18] width 61 height 20
click at [1420, 140] on div "Work Order" at bounding box center [1418, 149] width 113 height 18
click at [1413, 123] on div "Without pricing" at bounding box center [1418, 124] width 113 height 18
click at [1513, 13] on button "Edit Order" at bounding box center [1522, 17] width 61 height 18
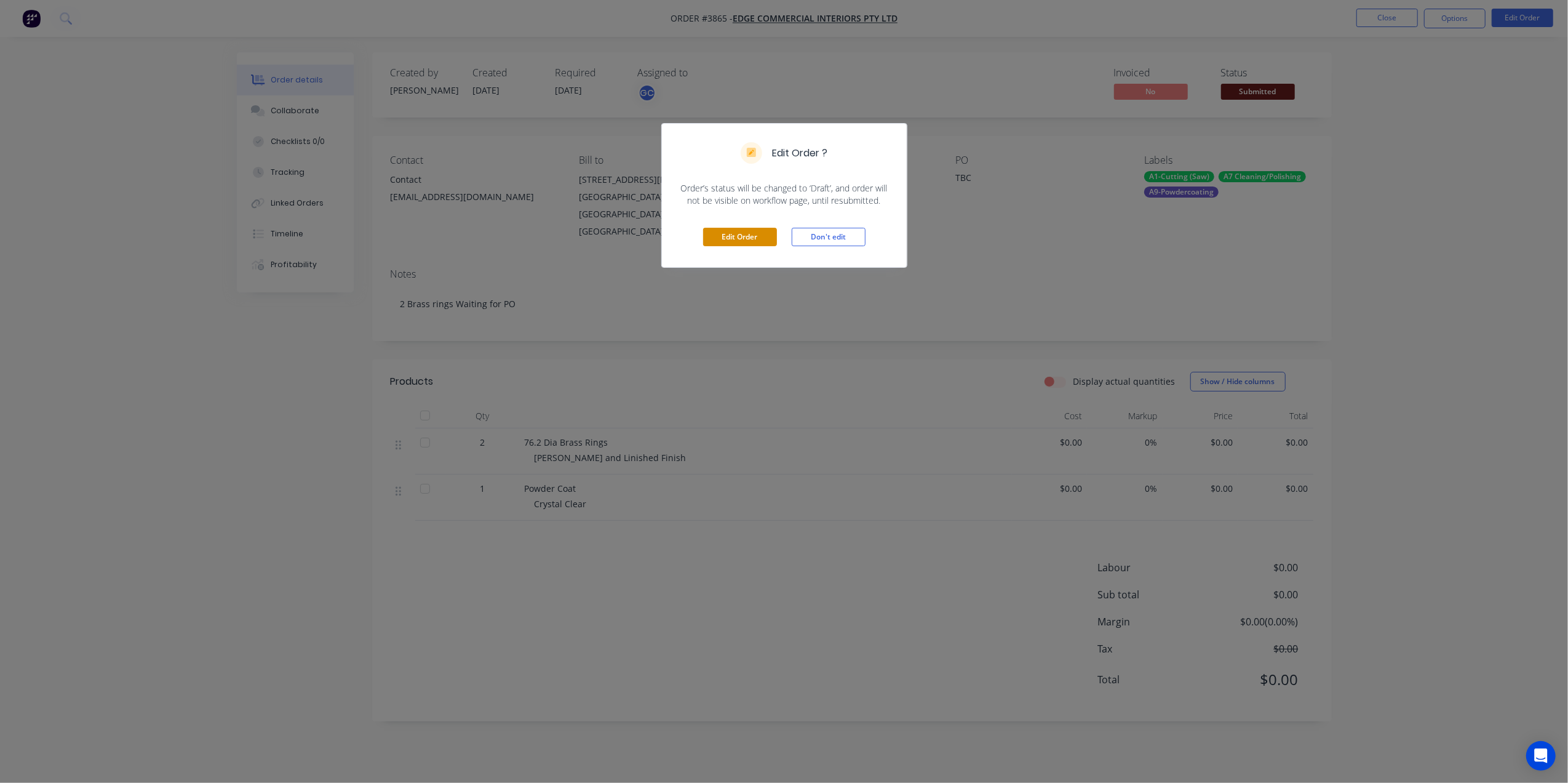
drag, startPoint x: 743, startPoint y: 230, endPoint x: 743, endPoint y: 239, distance: 9.0
click at [743, 232] on button "Edit Order" at bounding box center [740, 237] width 74 height 18
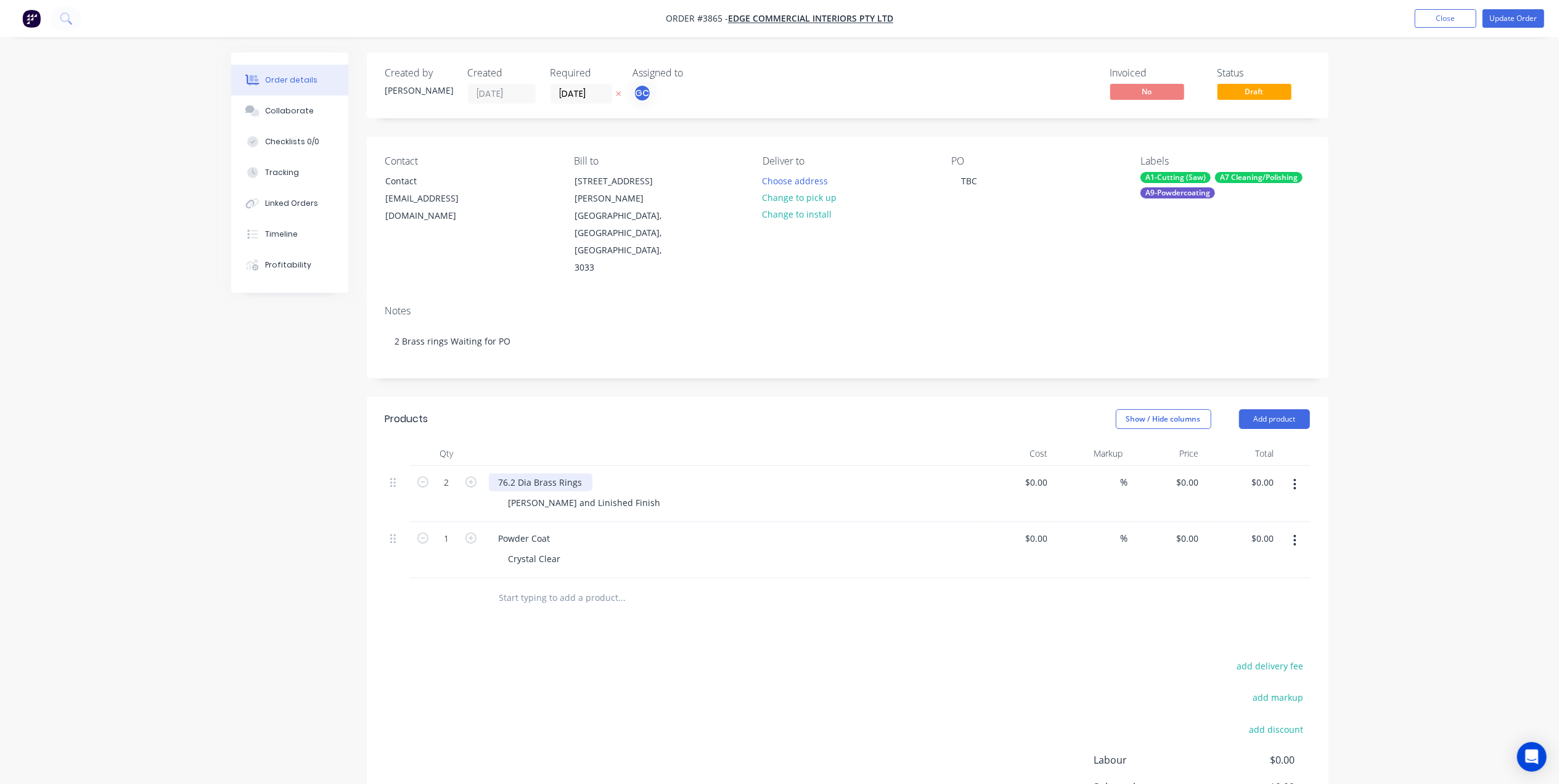
click at [584, 473] on div "76.2 Dia Brass Rings" at bounding box center [541, 482] width 104 height 18
click at [653, 397] on header "Products Show / Hide columns Add product" at bounding box center [847, 419] width 962 height 44
click at [637, 473] on div "76.2 Dia Brass Rings Cut A 20mm ( SIZE IS CRITICAL)" at bounding box center [605, 482] width 233 height 18
click at [723, 585] on input "text" at bounding box center [622, 597] width 247 height 24
click at [644, 657] on div "add delivery fee add markup add discount Labour $0.00 Sub total $0.00 Margin $0…" at bounding box center [847, 776] width 924 height 238
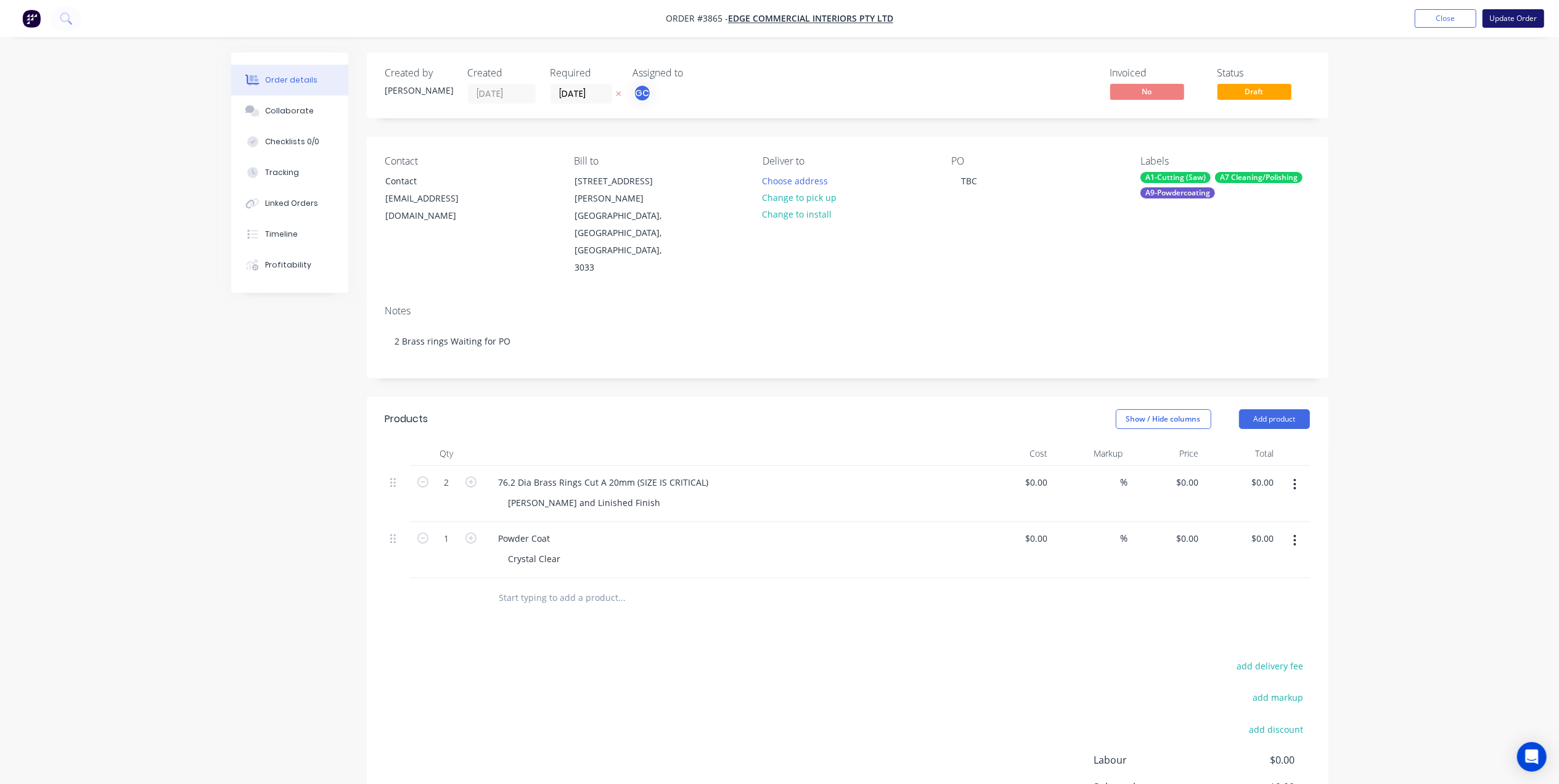
click at [1498, 10] on button "Update Order" at bounding box center [1513, 18] width 62 height 18
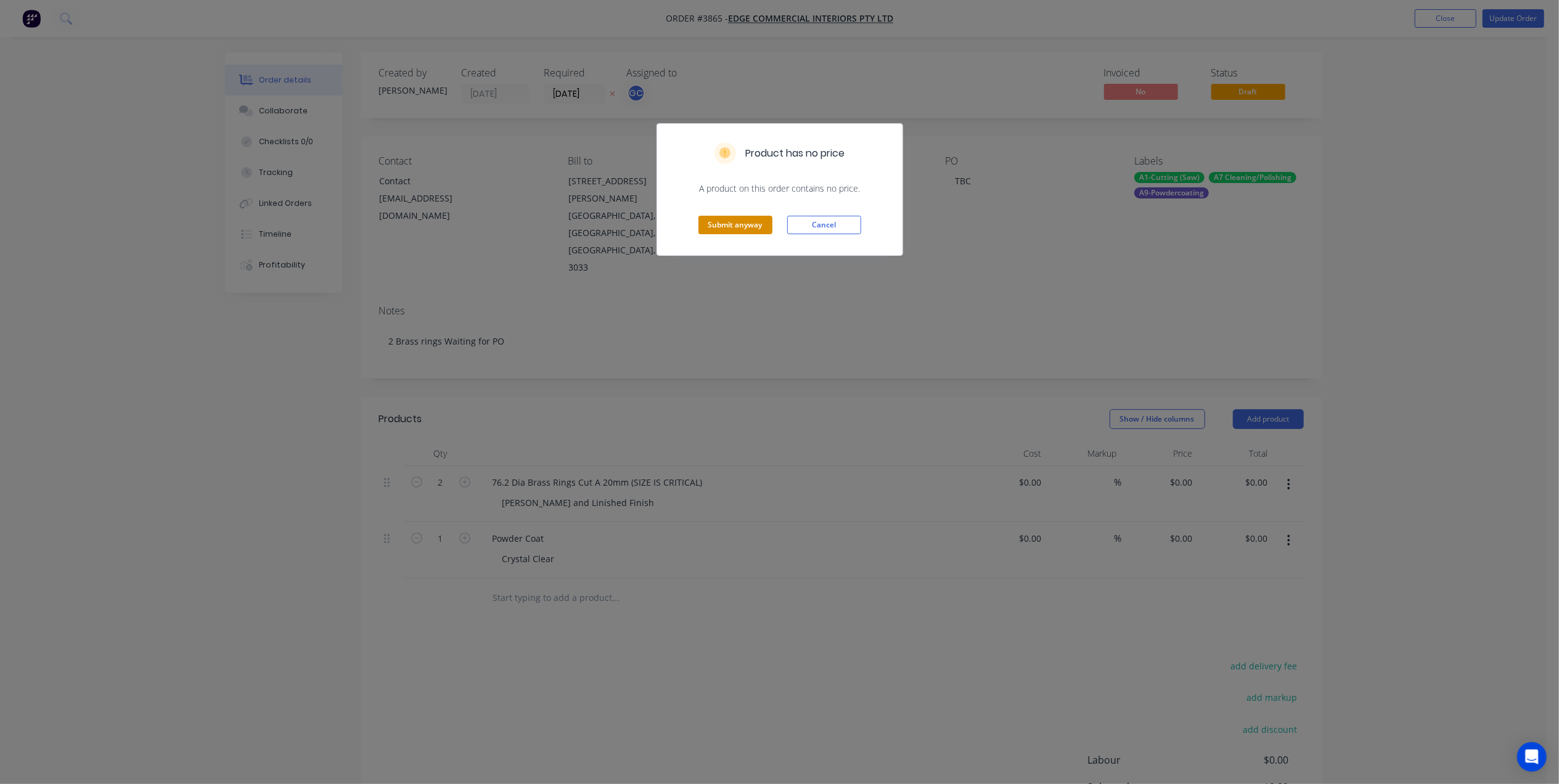
click at [742, 227] on button "Submit anyway" at bounding box center [735, 225] width 74 height 18
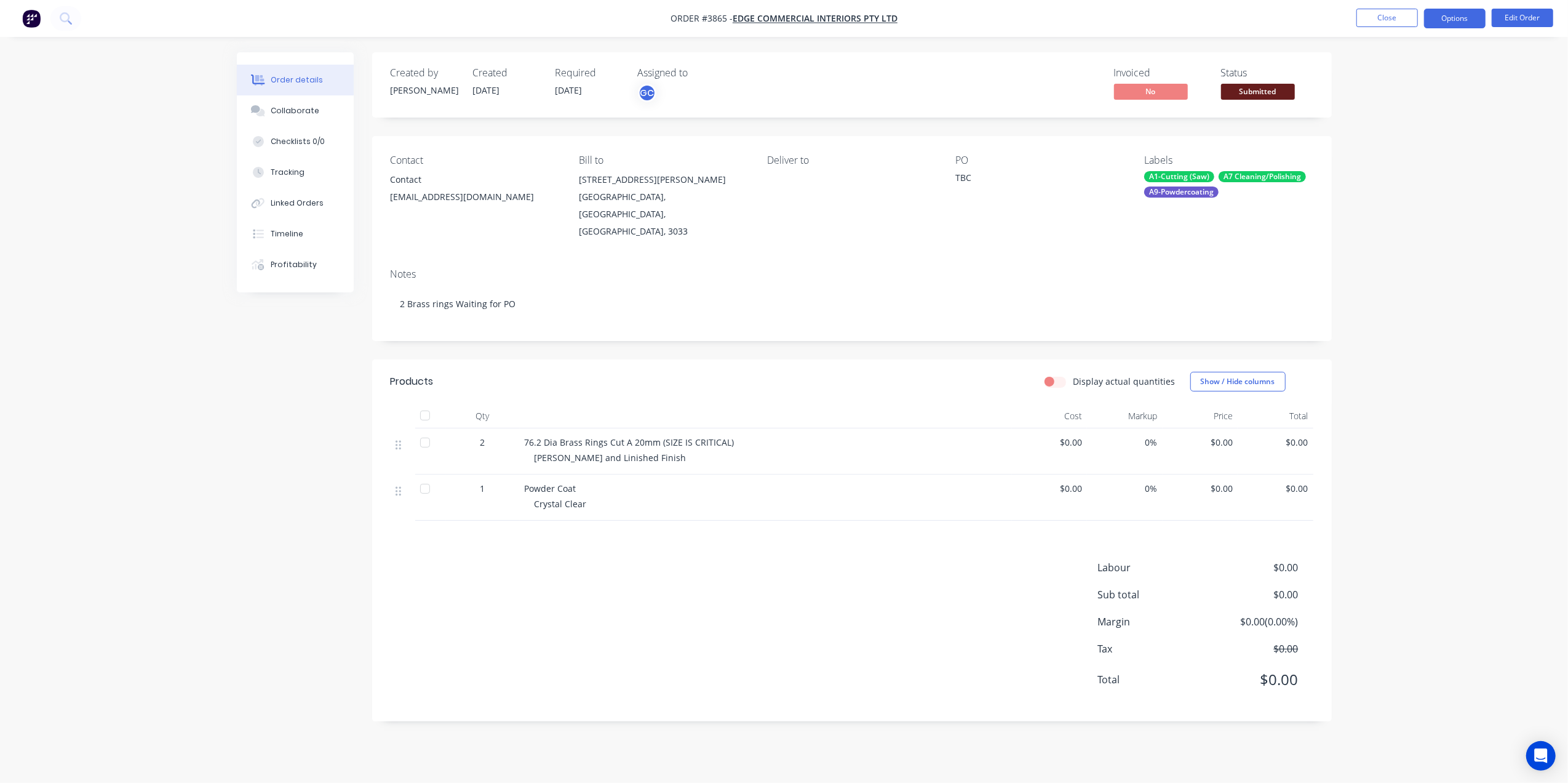
click at [1467, 17] on button "Options" at bounding box center [1455, 18] width 61 height 20
click at [1402, 146] on div "Work Order" at bounding box center [1418, 149] width 113 height 18
click at [1398, 122] on div "Without pricing" at bounding box center [1418, 124] width 113 height 18
click at [1509, 13] on button "Edit Order" at bounding box center [1522, 17] width 61 height 18
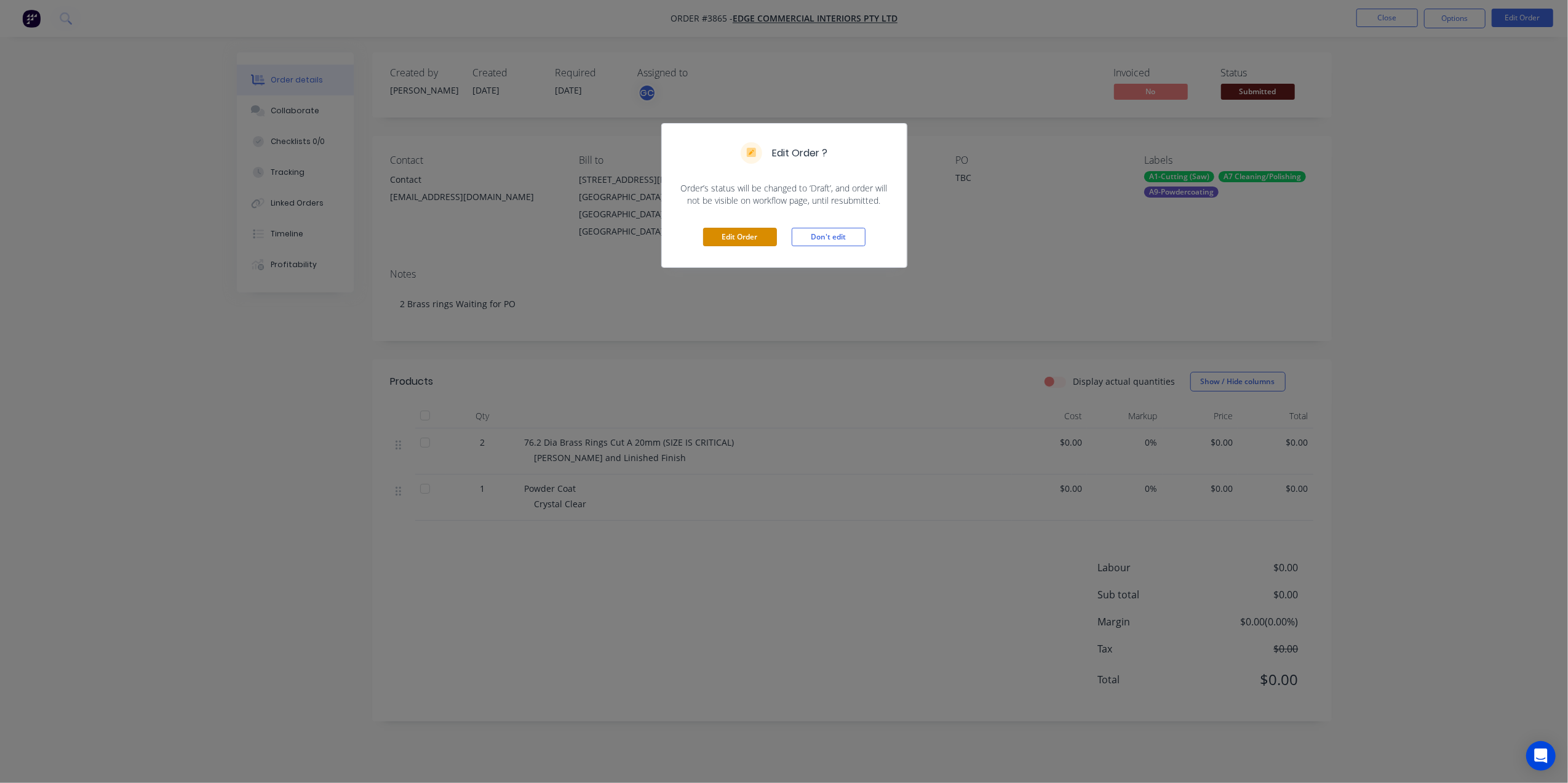
drag, startPoint x: 744, startPoint y: 234, endPoint x: 686, endPoint y: 301, distance: 88.6
click at [744, 234] on button "Edit Order" at bounding box center [740, 237] width 74 height 18
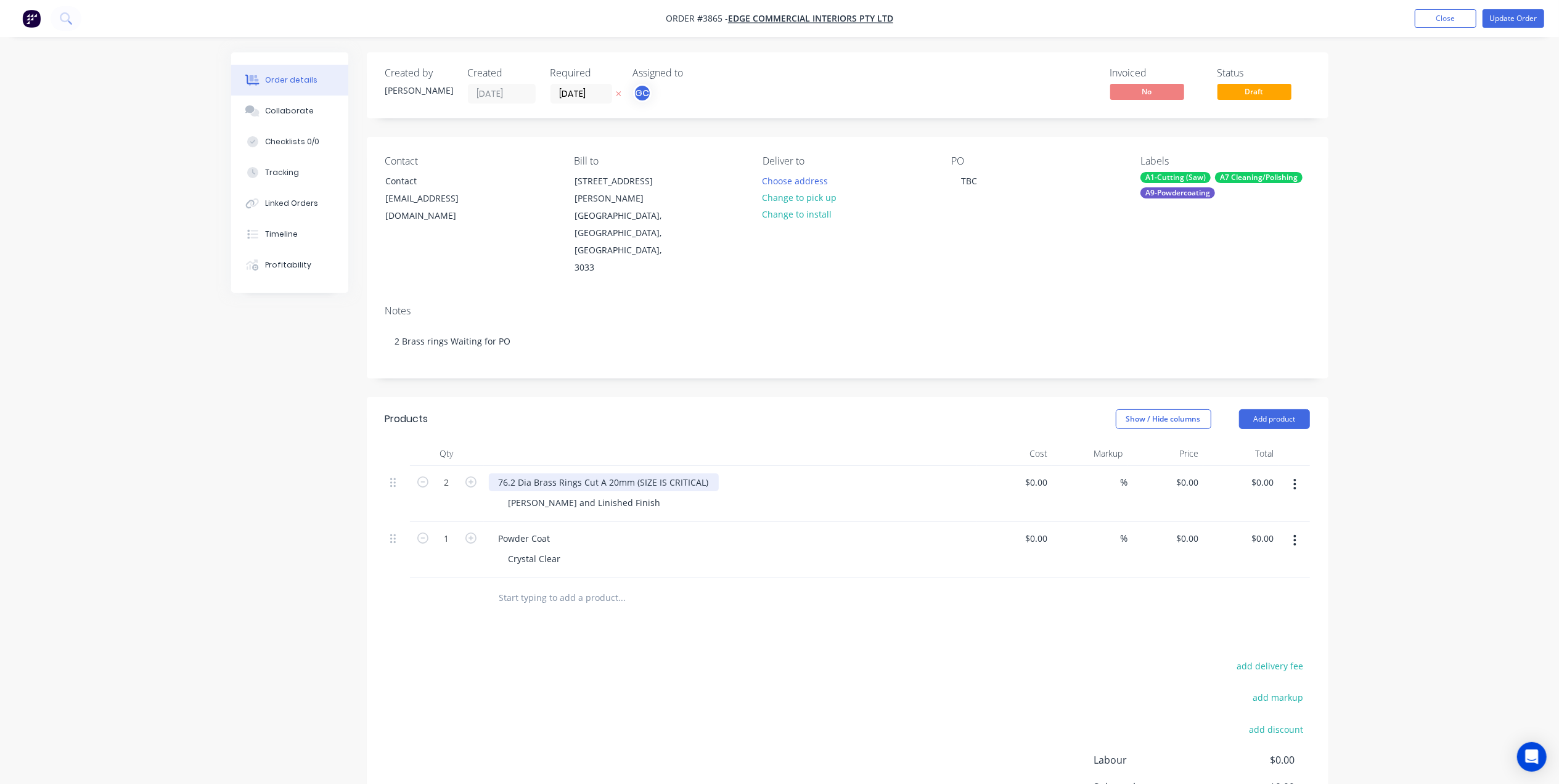
click at [602, 473] on div "76.2 Dia Brass Rings Cut A 20mm (SIZE IS CRITICAL)" at bounding box center [604, 482] width 230 height 18
click at [713, 337] on div "Created by Gino Created 29/08/25 Required 03/09/25 Assigned to GC Invoiced No S…" at bounding box center [847, 483] width 962 height 861
click at [1497, 18] on button "Update Order" at bounding box center [1513, 18] width 62 height 18
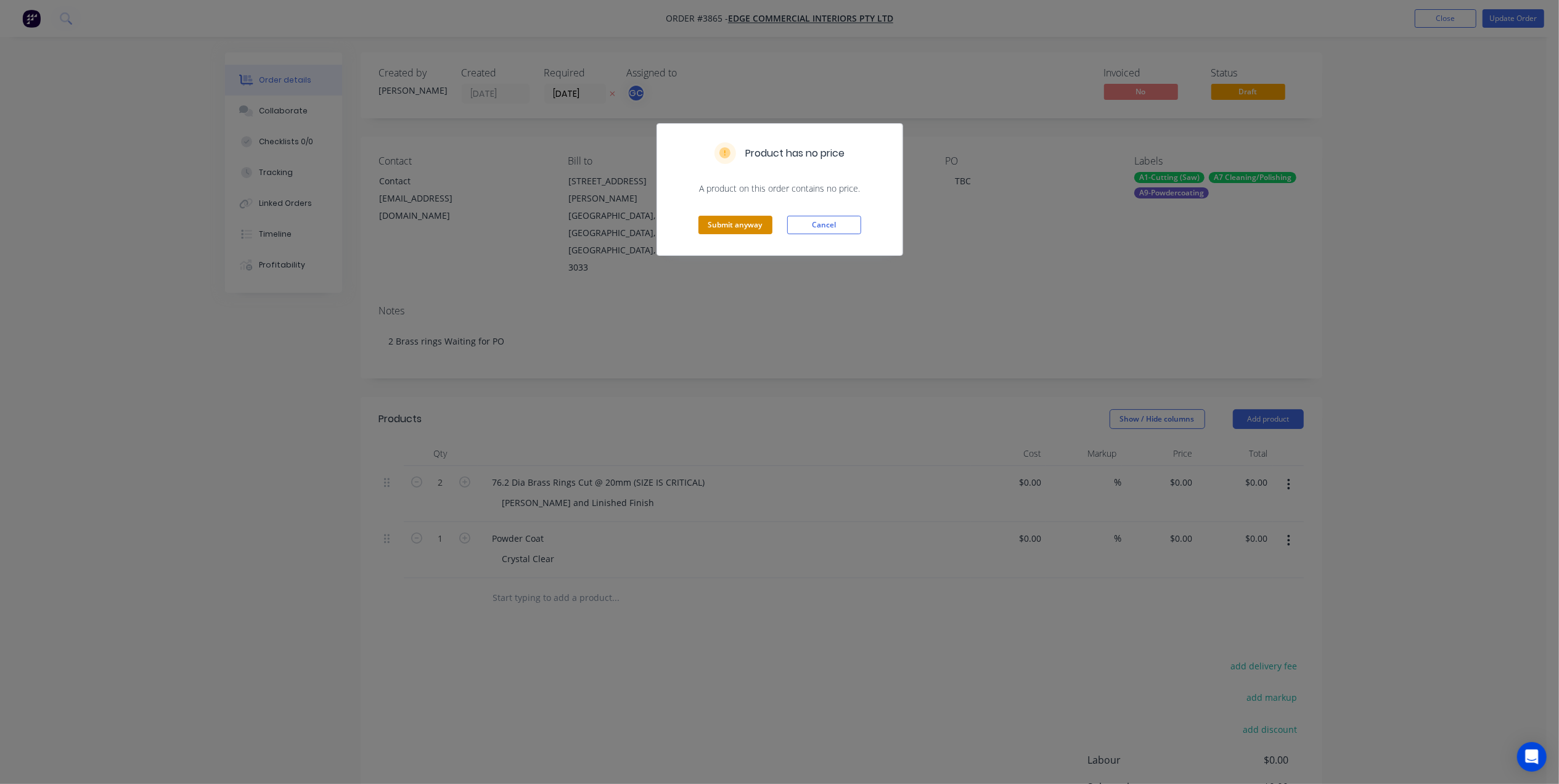
click at [770, 224] on button "Submit anyway" at bounding box center [735, 225] width 74 height 18
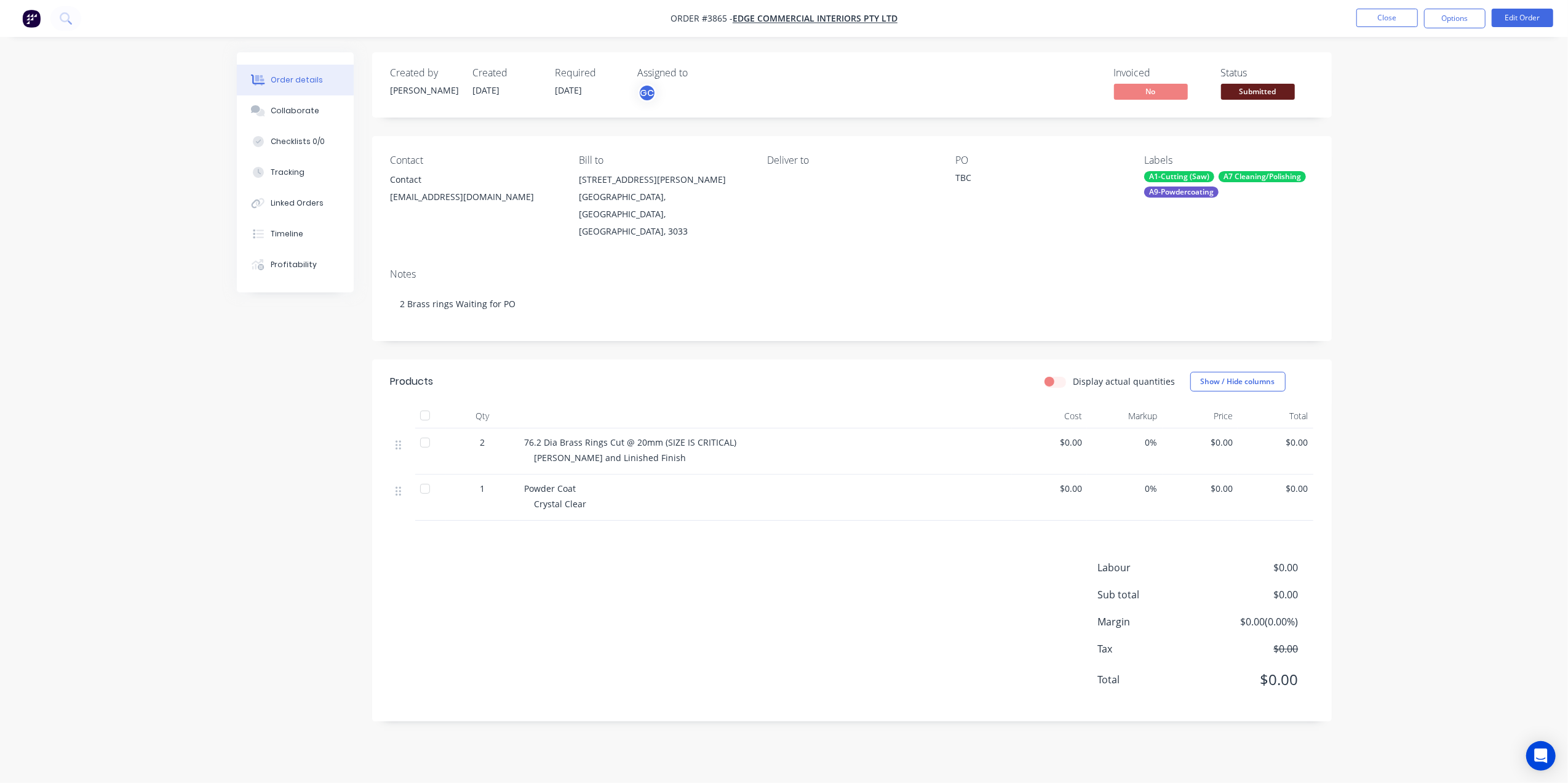
click at [1235, 95] on span "Submitted" at bounding box center [1258, 92] width 74 height 15
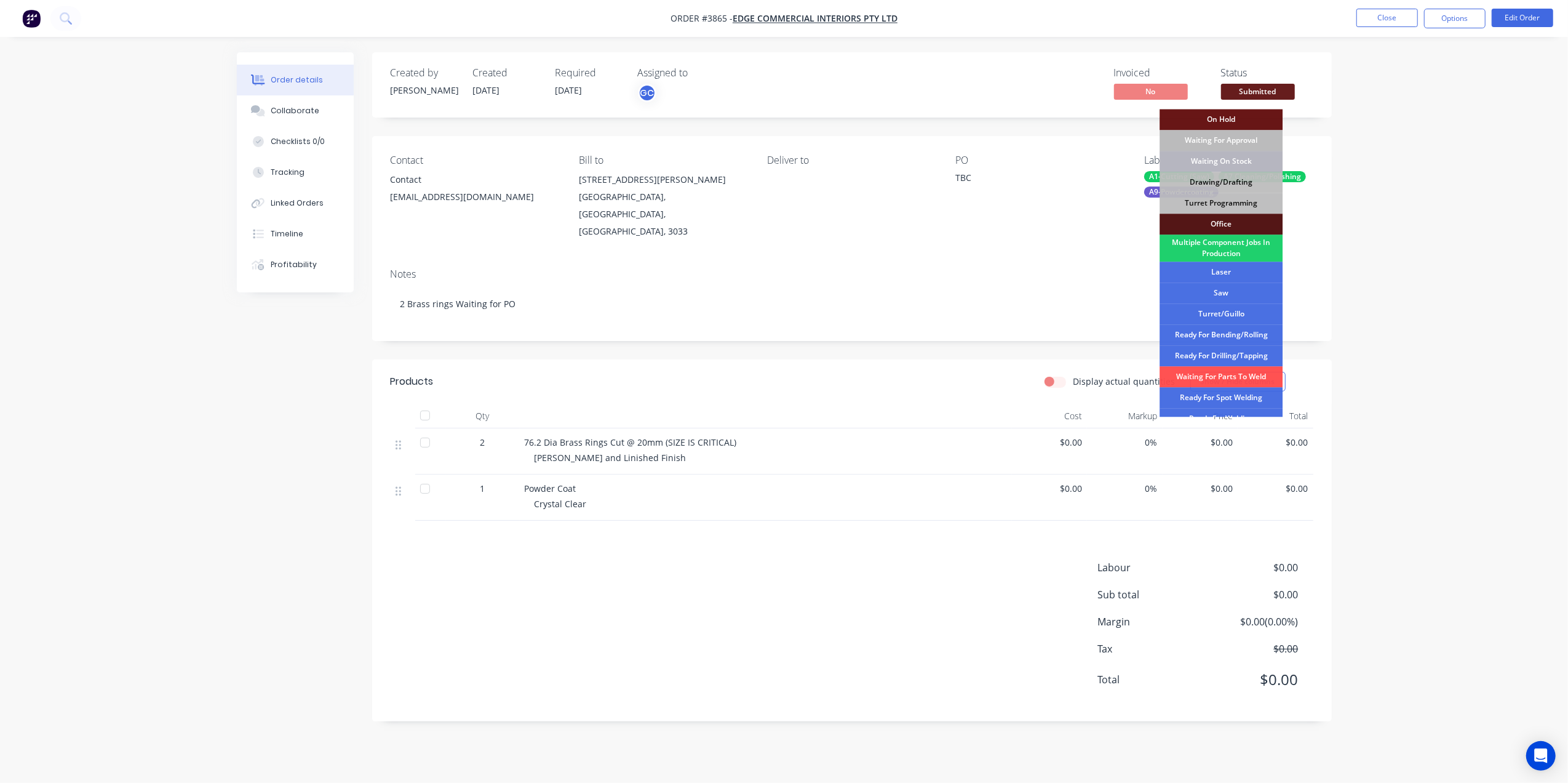
click at [1242, 155] on div "Waiting On Stock" at bounding box center [1221, 161] width 123 height 21
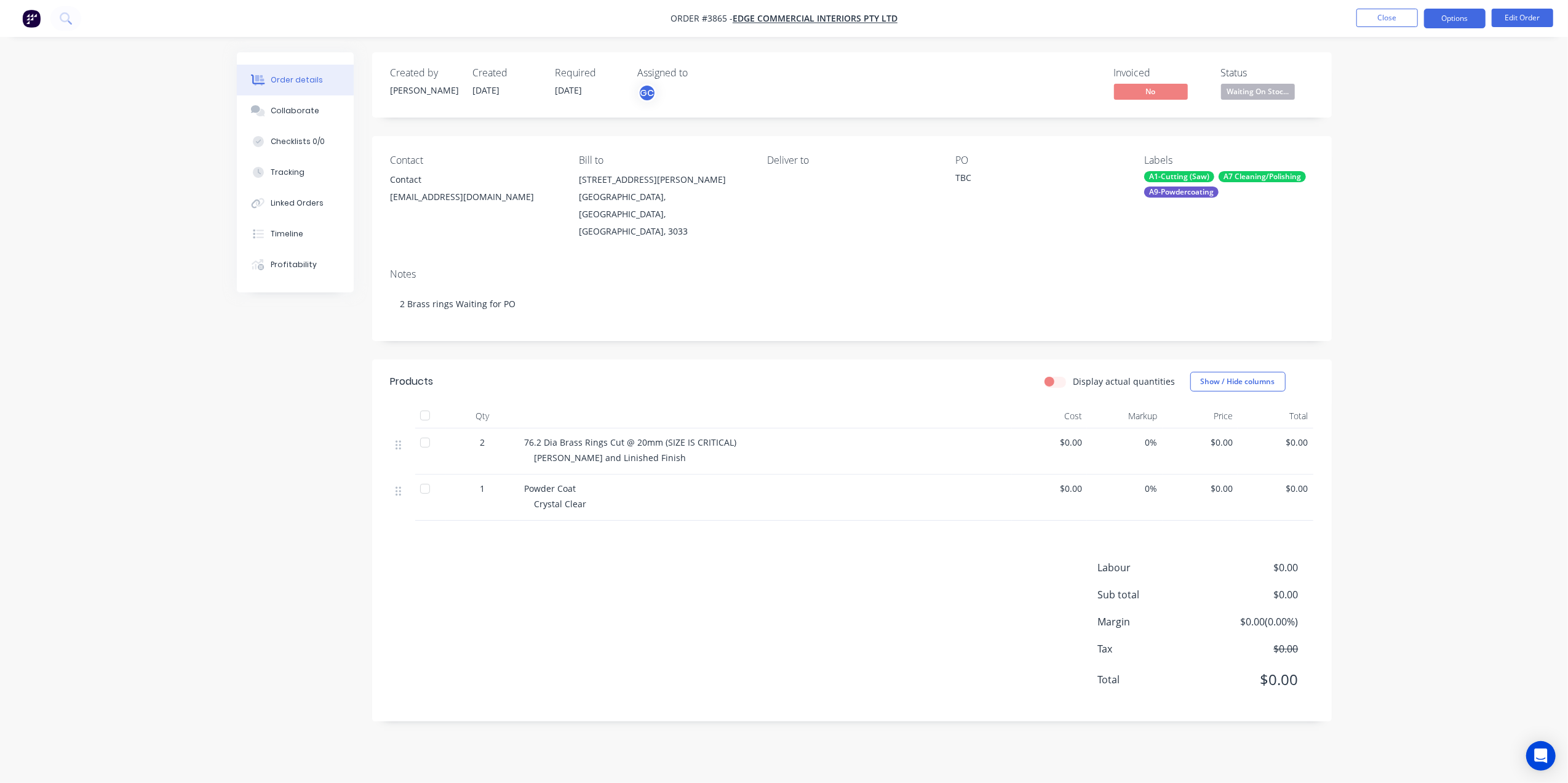
click at [1467, 16] on button "Options" at bounding box center [1455, 18] width 61 height 20
click at [1396, 149] on div "Work Order" at bounding box center [1418, 149] width 113 height 18
click at [1393, 118] on div "Without pricing" at bounding box center [1418, 124] width 113 height 18
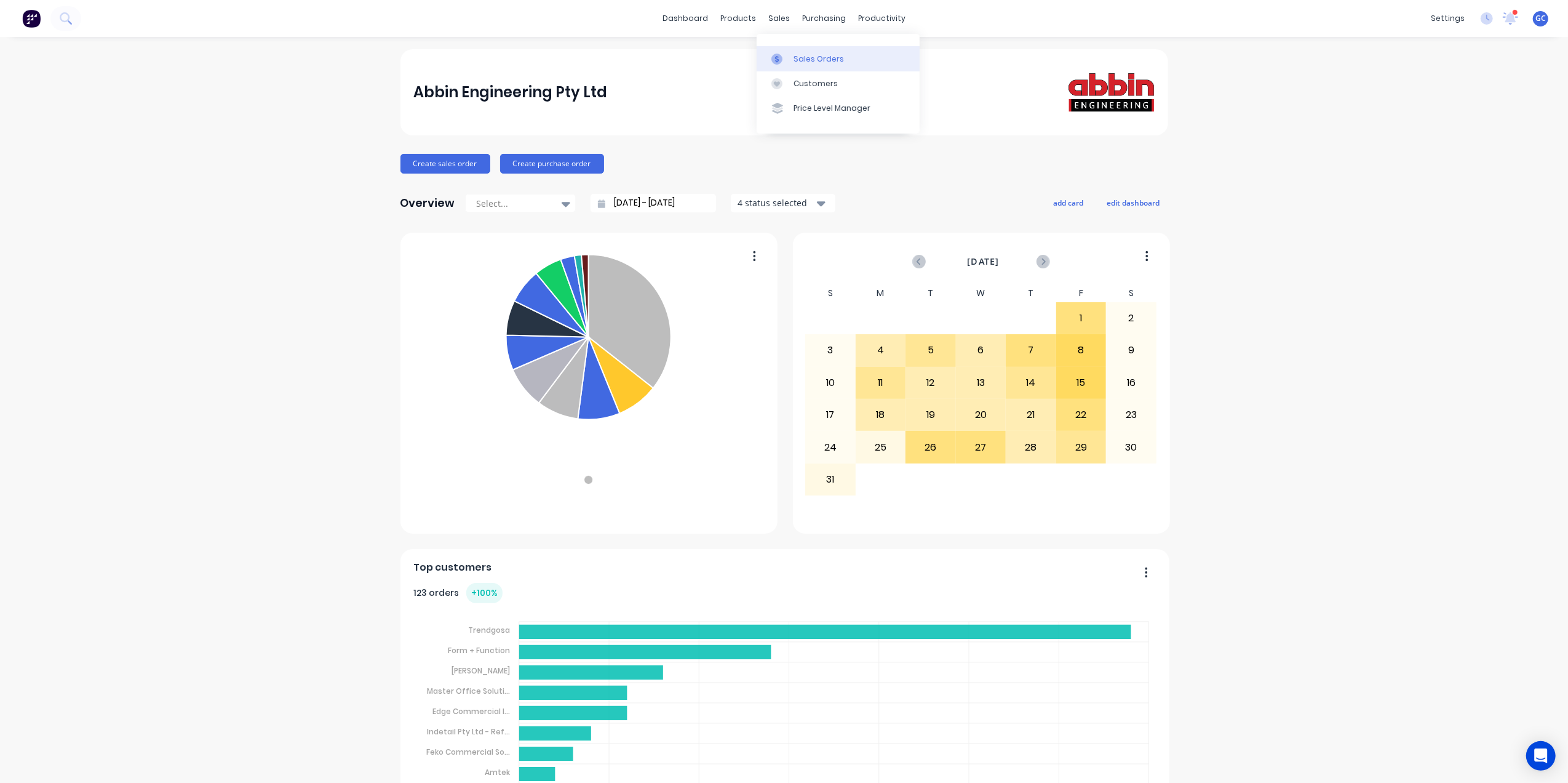
click at [785, 55] on div at bounding box center [781, 59] width 18 height 11
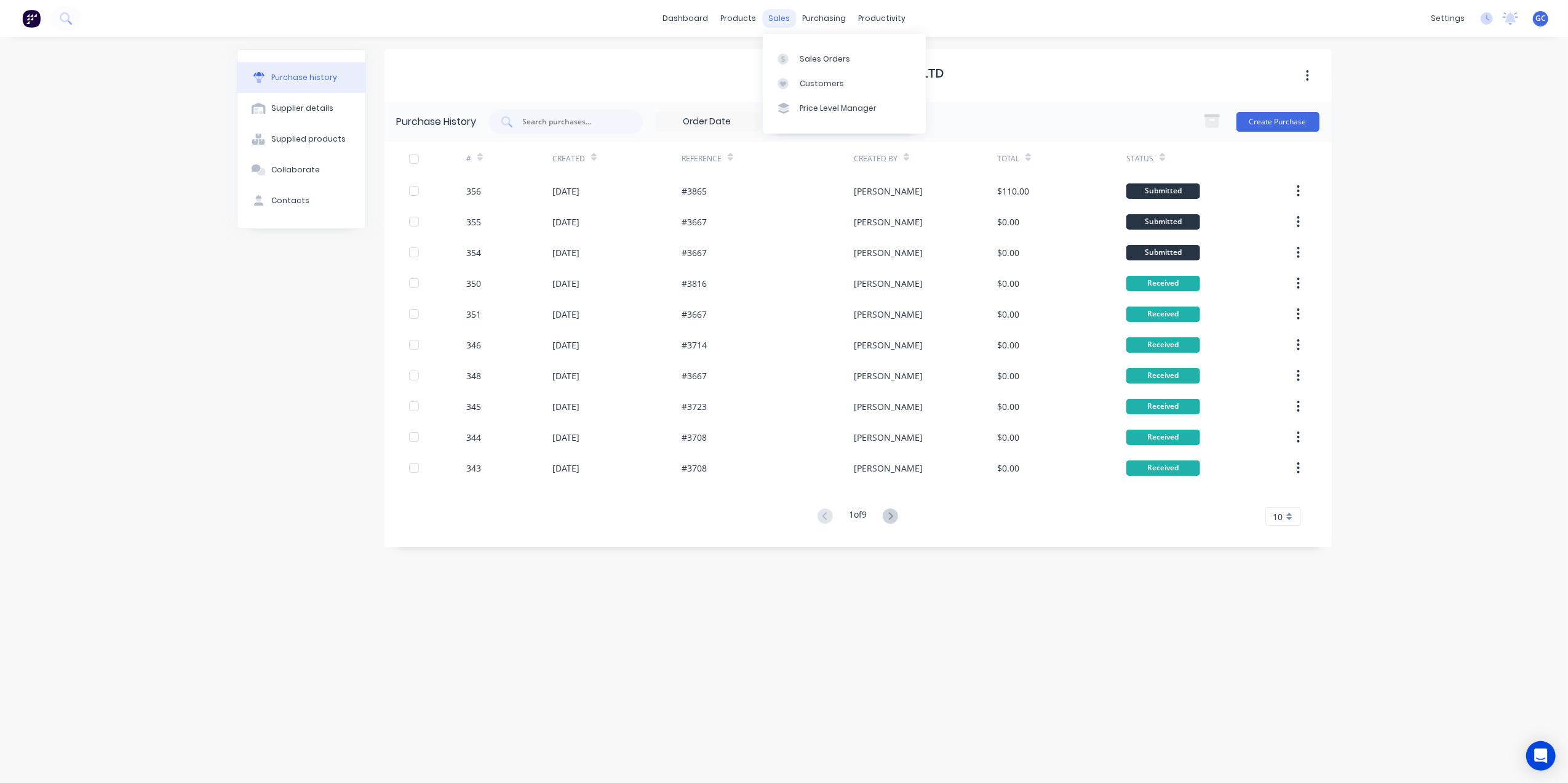
click at [780, 15] on div "sales" at bounding box center [779, 18] width 34 height 18
click at [802, 65] on link "Sales Orders" at bounding box center [843, 58] width 163 height 24
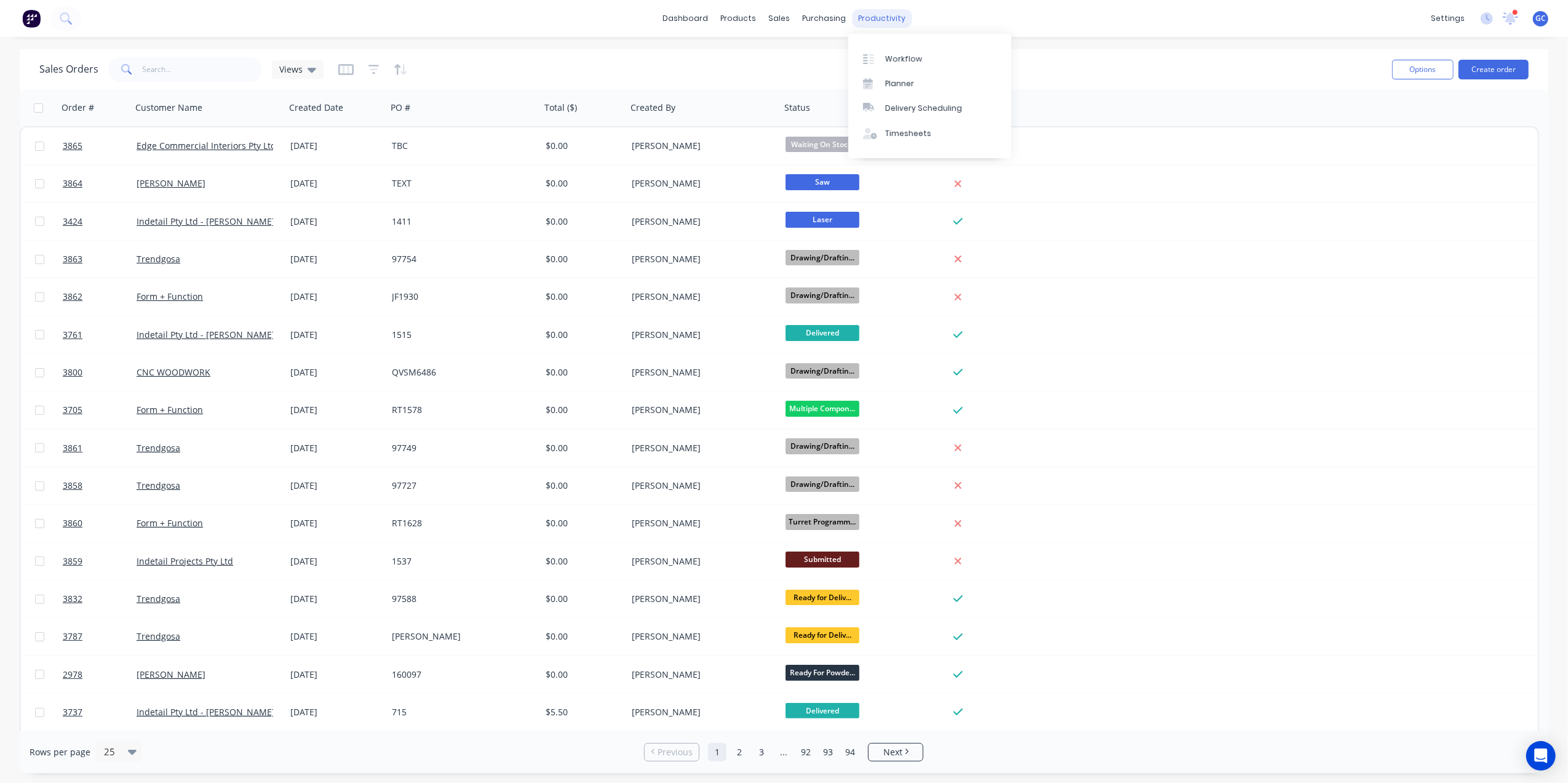
click at [893, 21] on div "productivity" at bounding box center [881, 18] width 59 height 18
click at [899, 54] on div "Workflow" at bounding box center [903, 59] width 37 height 11
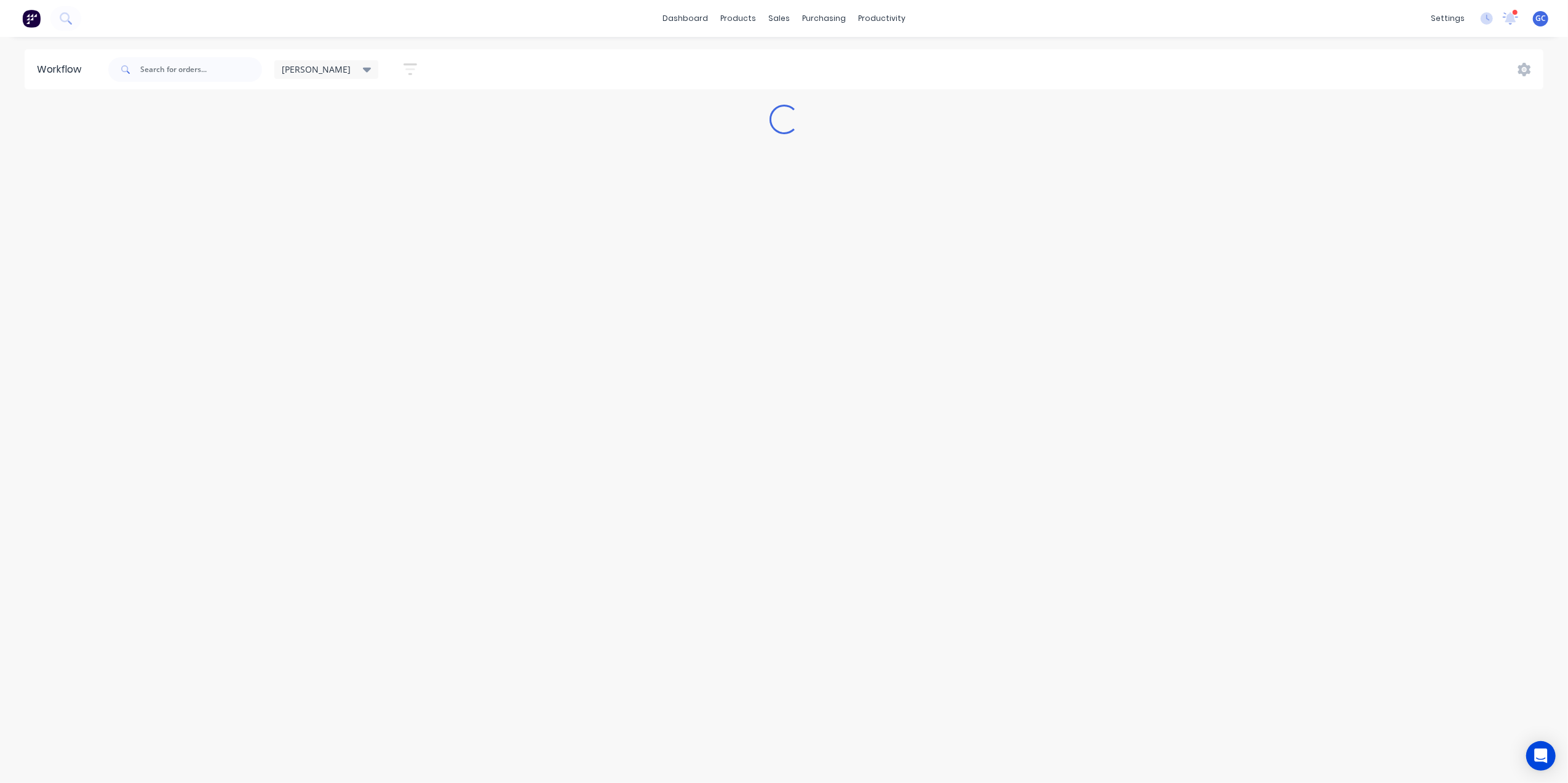
click at [391, 70] on button "button" at bounding box center [410, 69] width 39 height 24
click at [315, 145] on span "Show line item cards" at bounding box center [340, 146] width 86 height 13
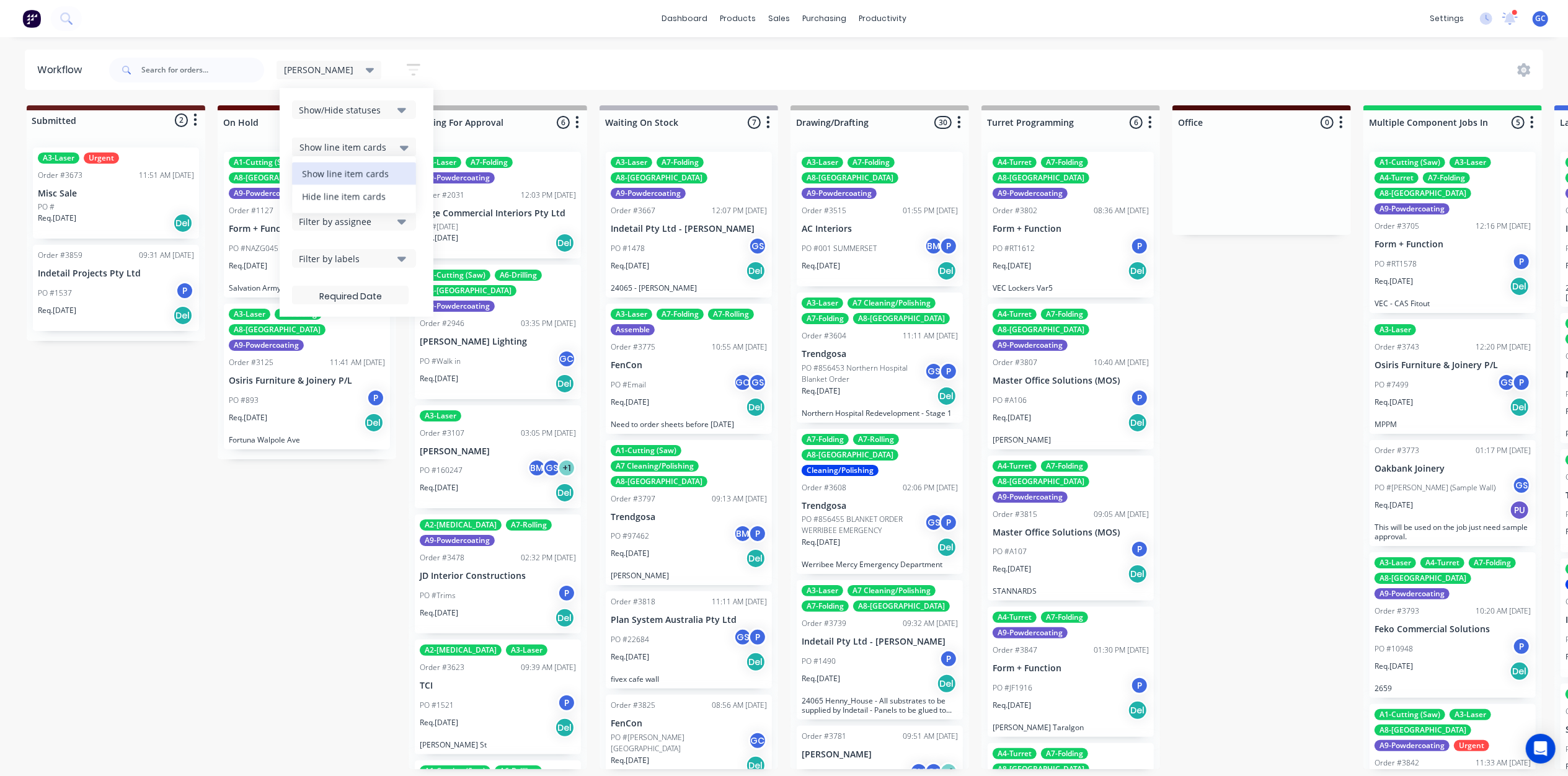
click at [323, 194] on div "Hide line item cards" at bounding box center [354, 196] width 124 height 23
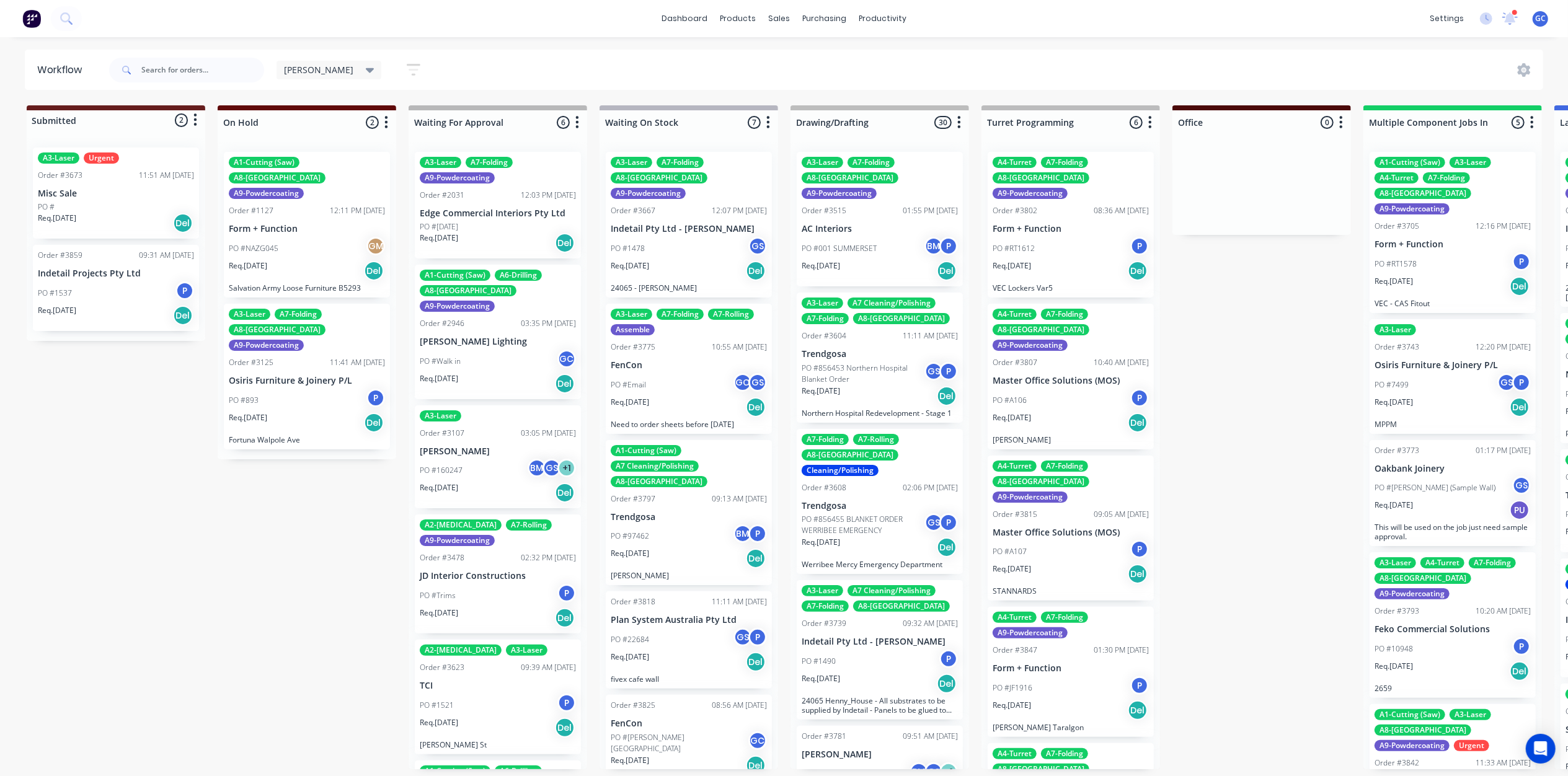
click at [187, 58] on input "text" at bounding box center [203, 70] width 123 height 25
type input "j"
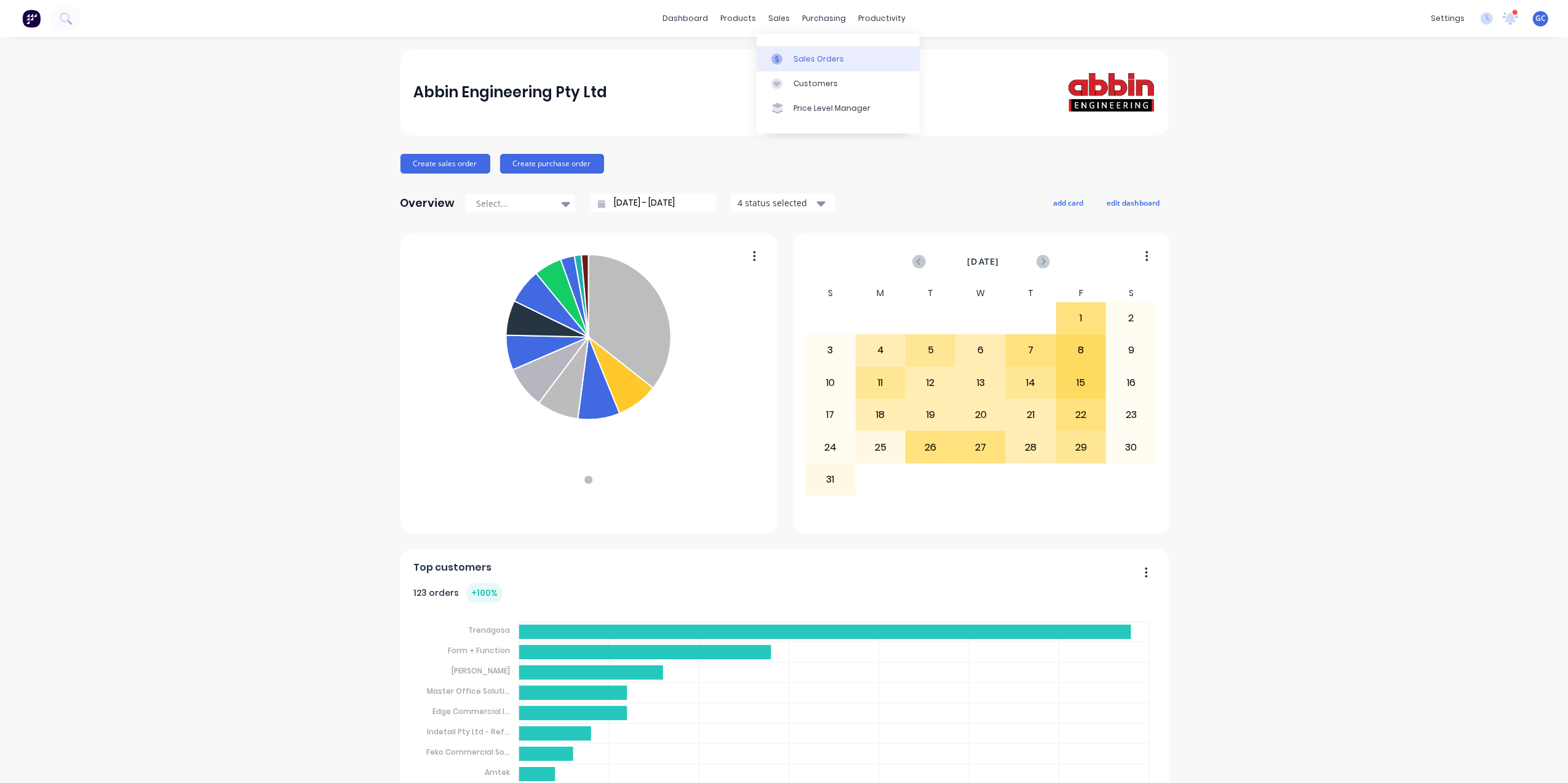
click at [794, 54] on div "Sales Orders" at bounding box center [818, 59] width 50 height 11
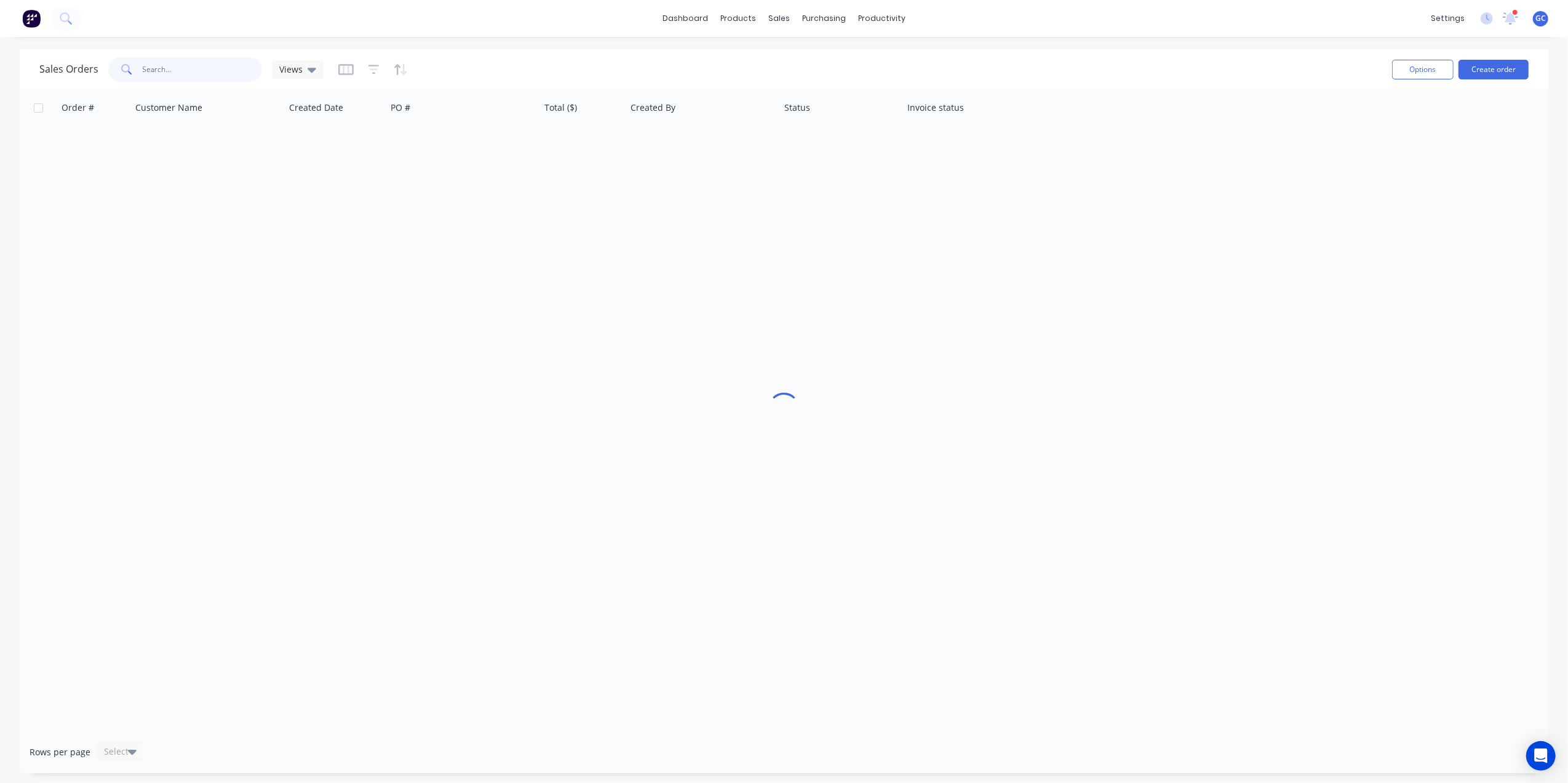
click at [198, 76] on input "text" at bounding box center [203, 69] width 120 height 24
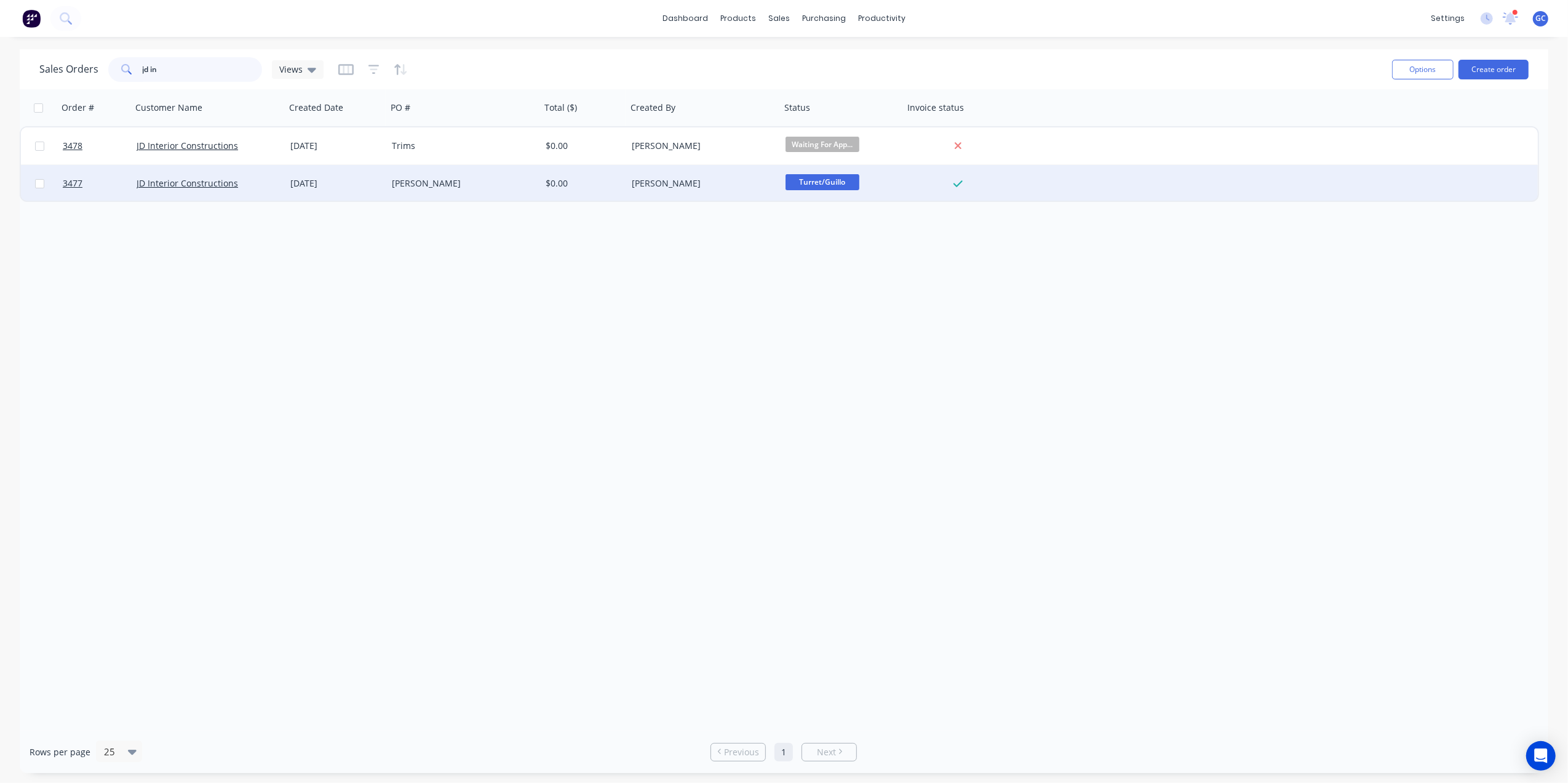
type input "jd in"
click at [527, 192] on div "[PERSON_NAME]" at bounding box center [464, 183] width 154 height 37
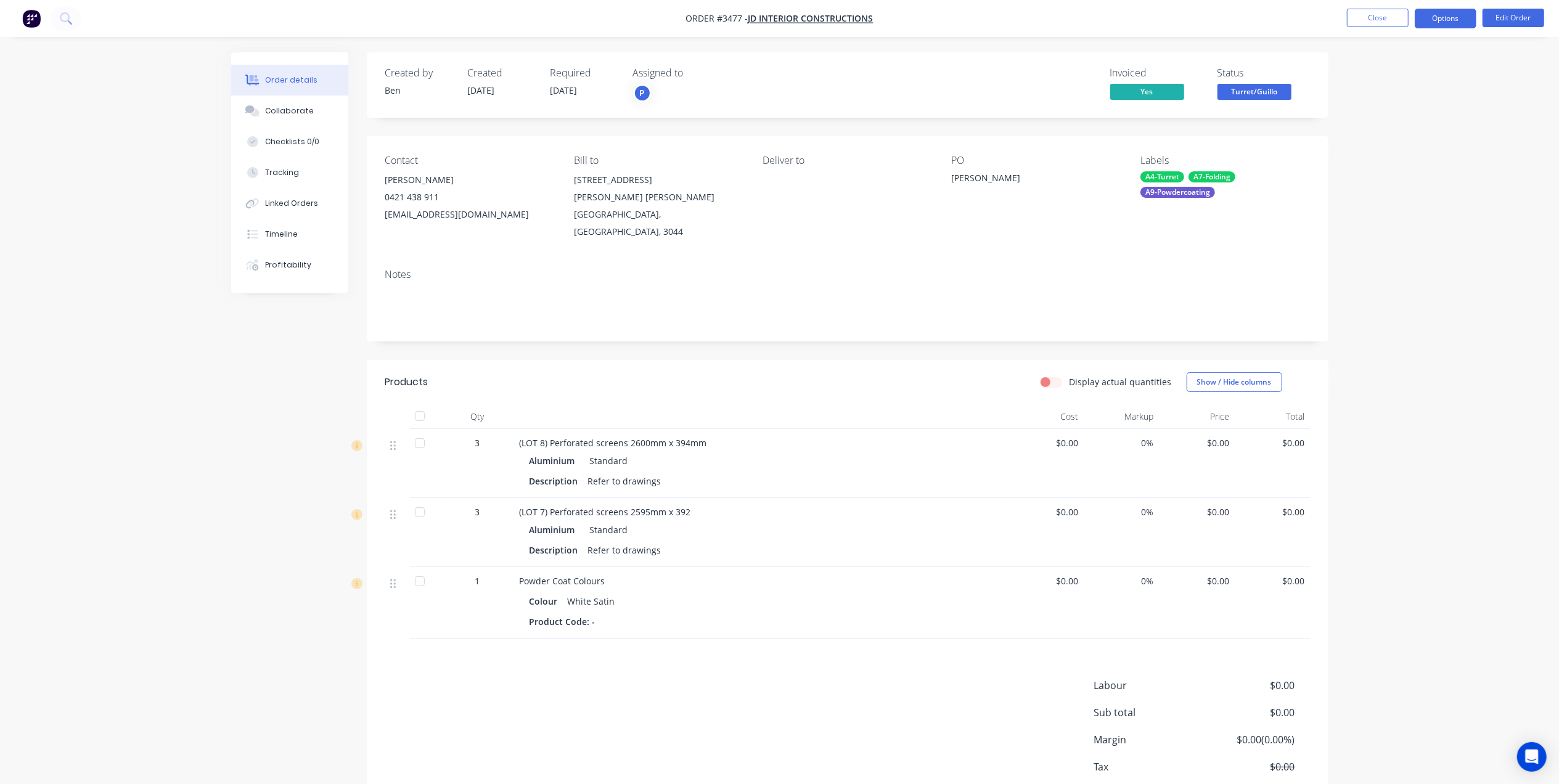
click at [1443, 13] on button "Options" at bounding box center [1446, 18] width 62 height 20
click at [1376, 146] on div "Work Order" at bounding box center [1408, 149] width 113 height 18
click at [1388, 126] on div "Without pricing" at bounding box center [1408, 125] width 113 height 18
click at [889, 328] on div "Created by Ben Created 19/05/25 Required 02/06/25 Assigned to P Invoiced Yes St…" at bounding box center [847, 446] width 962 height 787
click at [649, 437] on span "(LOT 8) Perforated screens 2600mm x 394mm" at bounding box center [614, 442] width 188 height 12
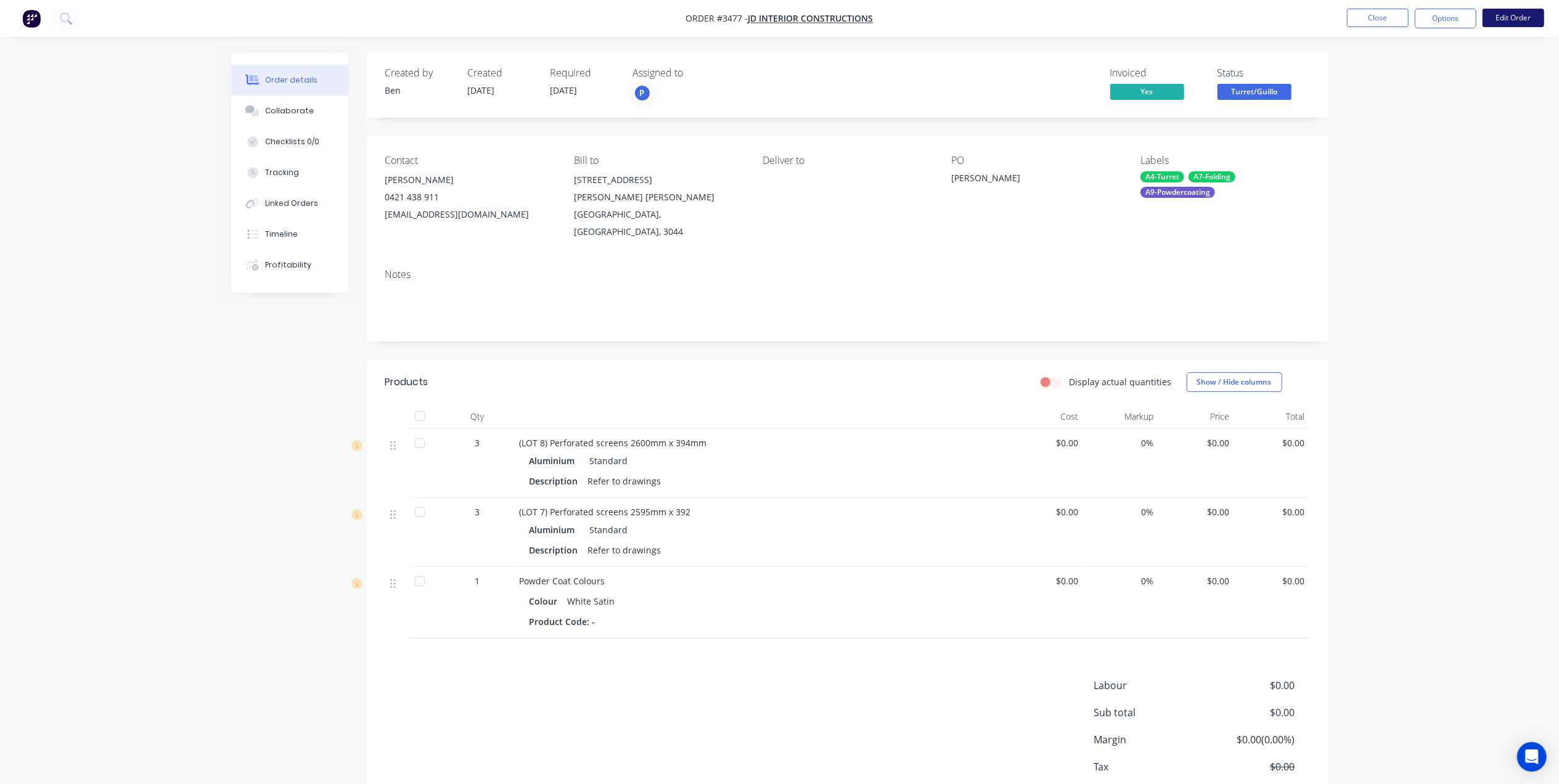
click at [1517, 21] on button "Edit Order" at bounding box center [1513, 18] width 62 height 18
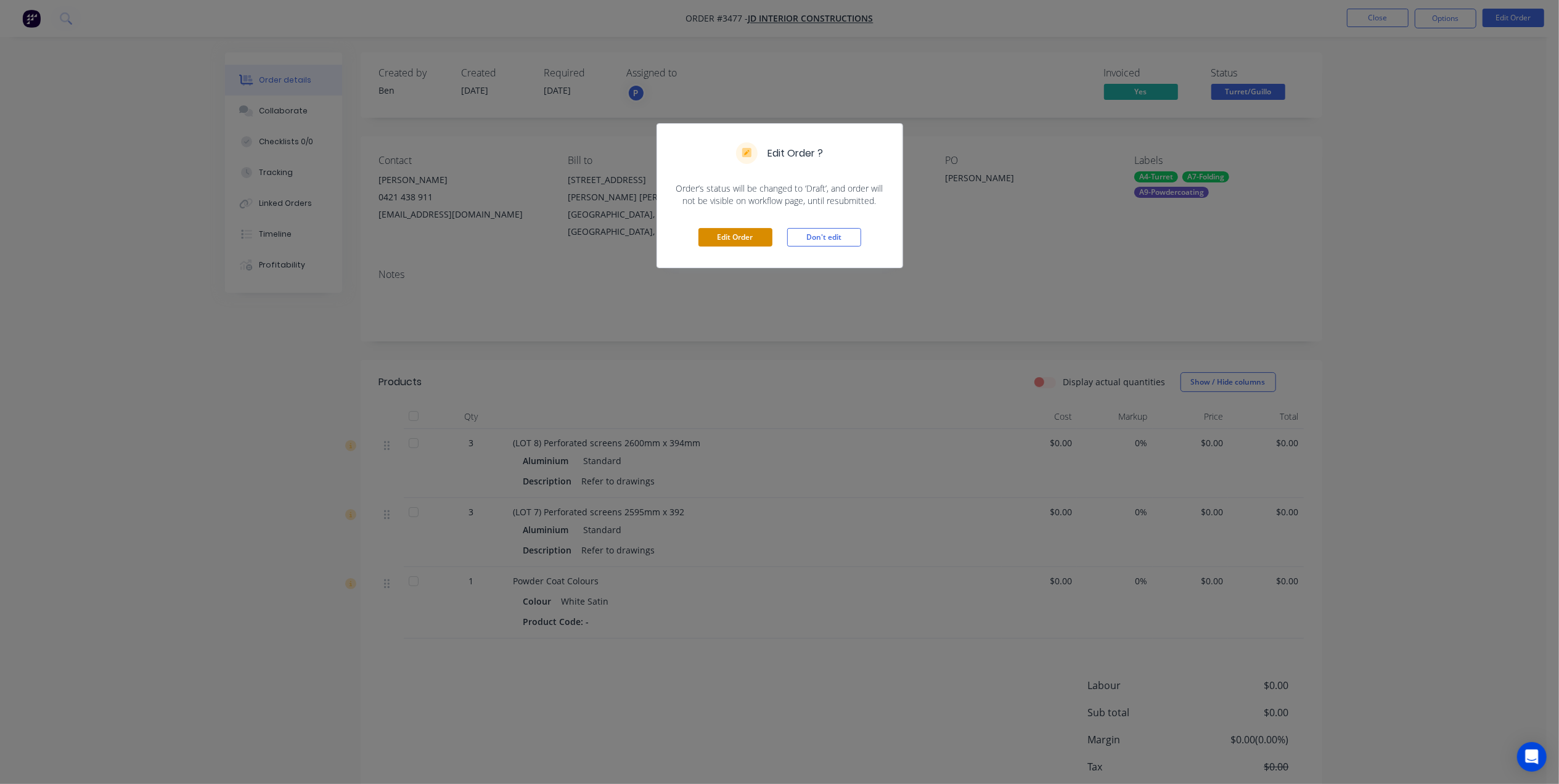
click at [740, 237] on button "Edit Order" at bounding box center [735, 237] width 74 height 18
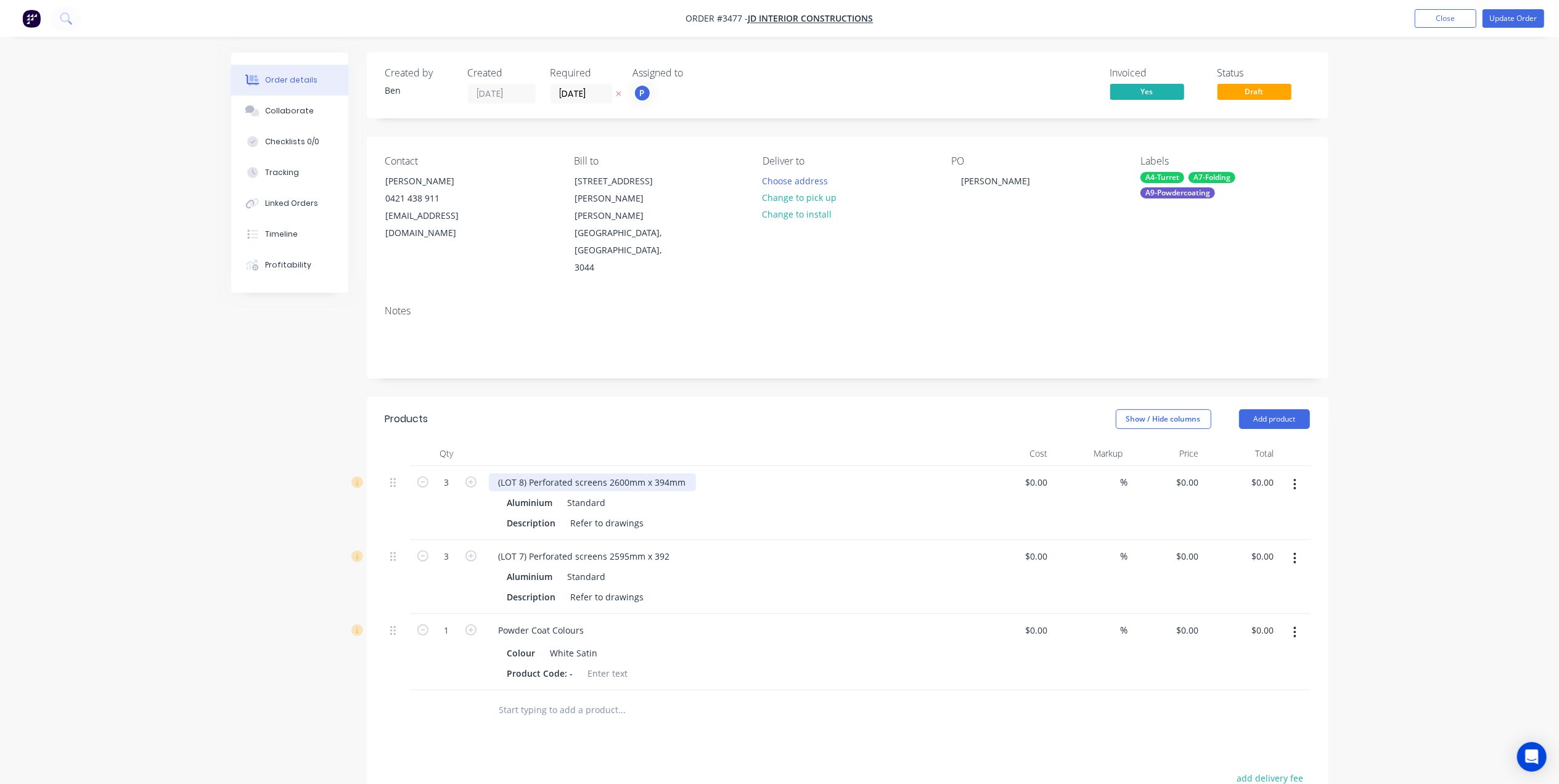
click at [630, 473] on div "(LOT 8) Perforated screens 2600mm x 394mm" at bounding box center [593, 482] width 207 height 18
click at [666, 473] on div "(LOT 8) Perforated screens 2598mm x 394mm" at bounding box center [593, 482] width 207 height 18
click at [791, 409] on div "Show / Hide columns Add product" at bounding box center [945, 419] width 728 height 20
click at [623, 547] on div "(LOT 7) Perforated screens 2595mm x 392" at bounding box center [584, 556] width 191 height 18
click at [666, 547] on div "(LOT 7) Perforated screens 2594mm x 392" at bounding box center [584, 556] width 191 height 18
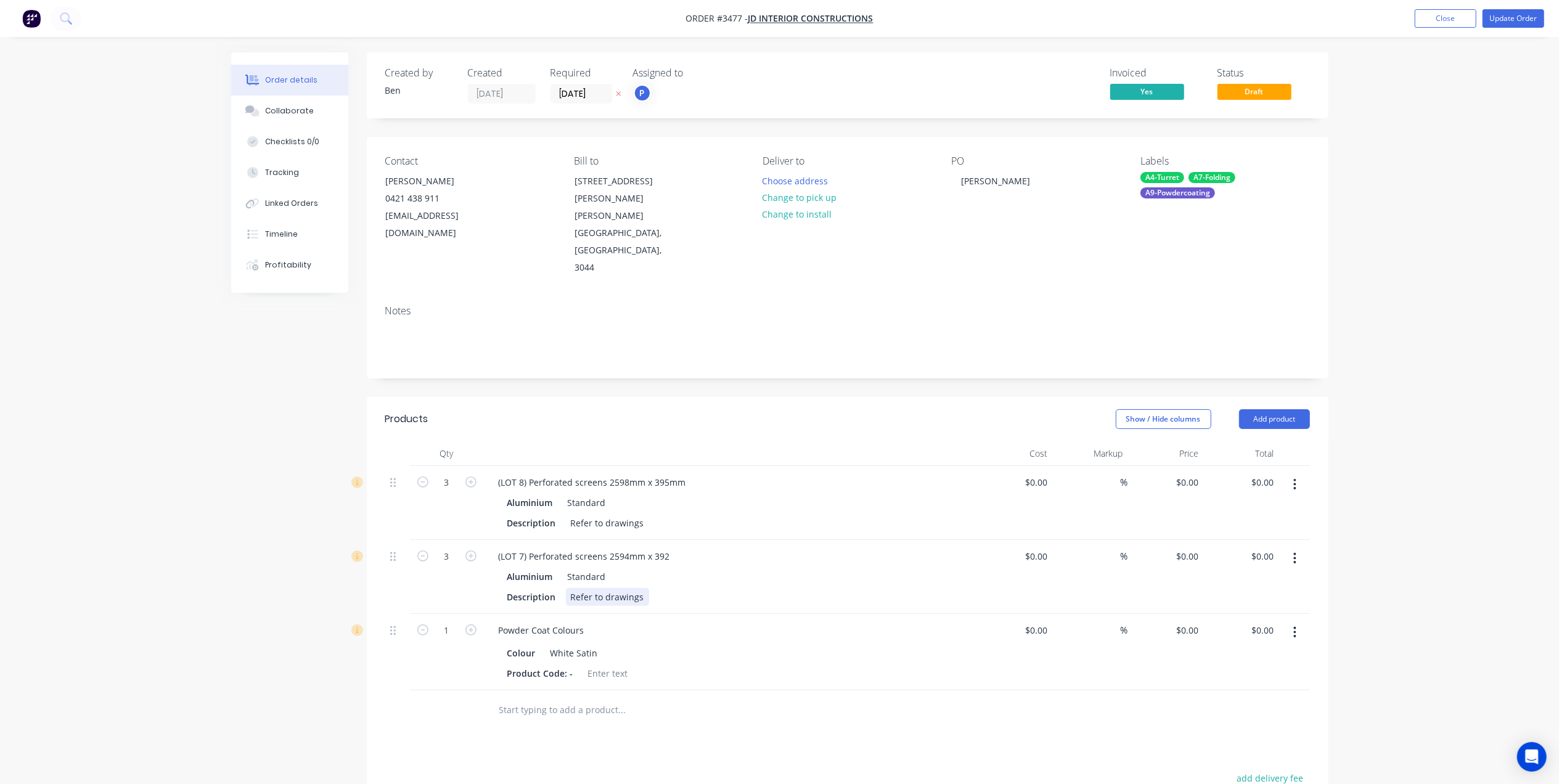
click at [753, 568] on div "Aluminium Standard Description Refer to drawings" at bounding box center [730, 587] width 483 height 38
click at [774, 621] on div "Powder Coat Colours" at bounding box center [730, 630] width 483 height 18
click at [787, 397] on header "Products Show / Hide columns Add product" at bounding box center [847, 419] width 962 height 44
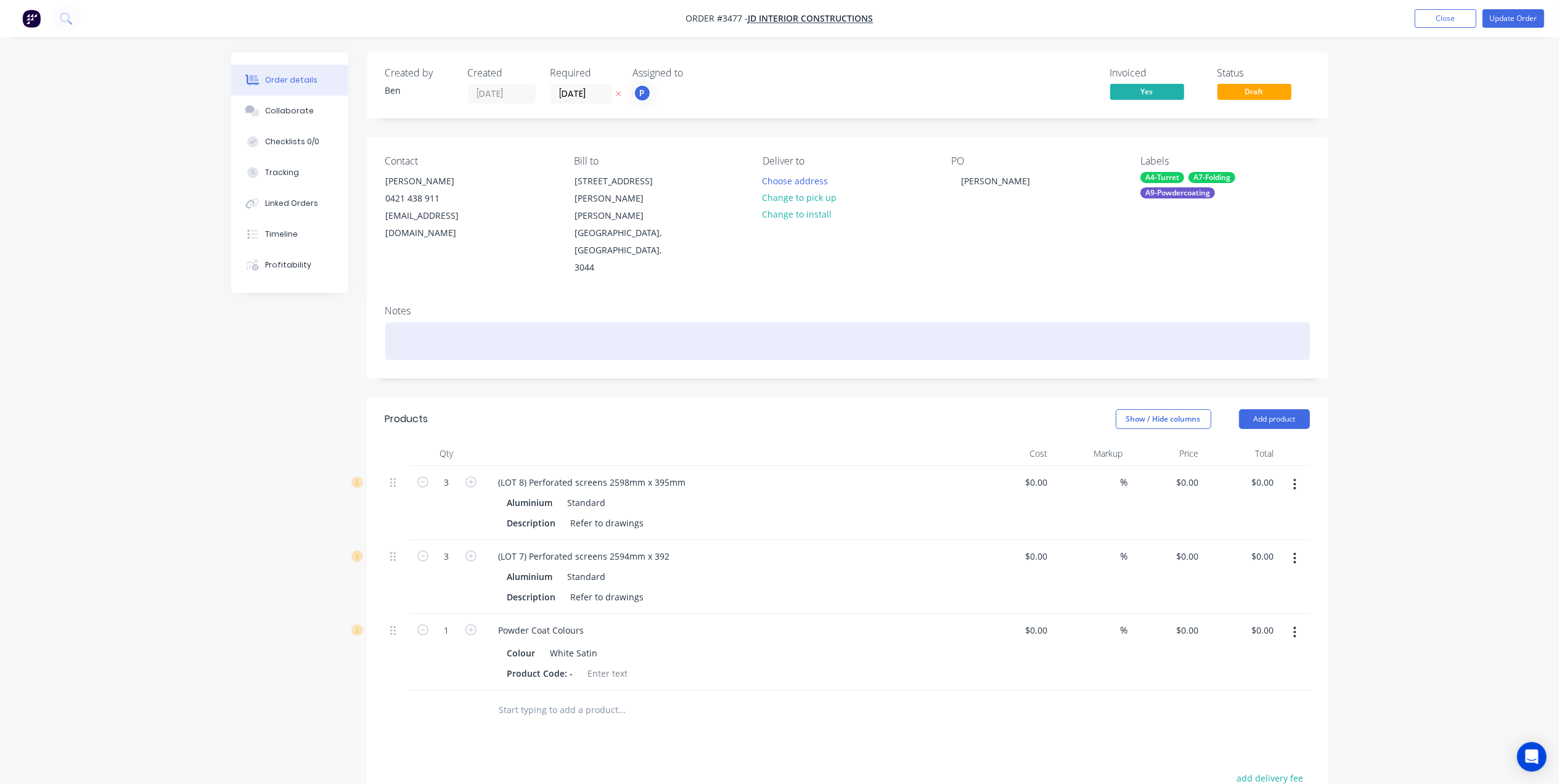
click at [496, 322] on div at bounding box center [847, 341] width 924 height 38
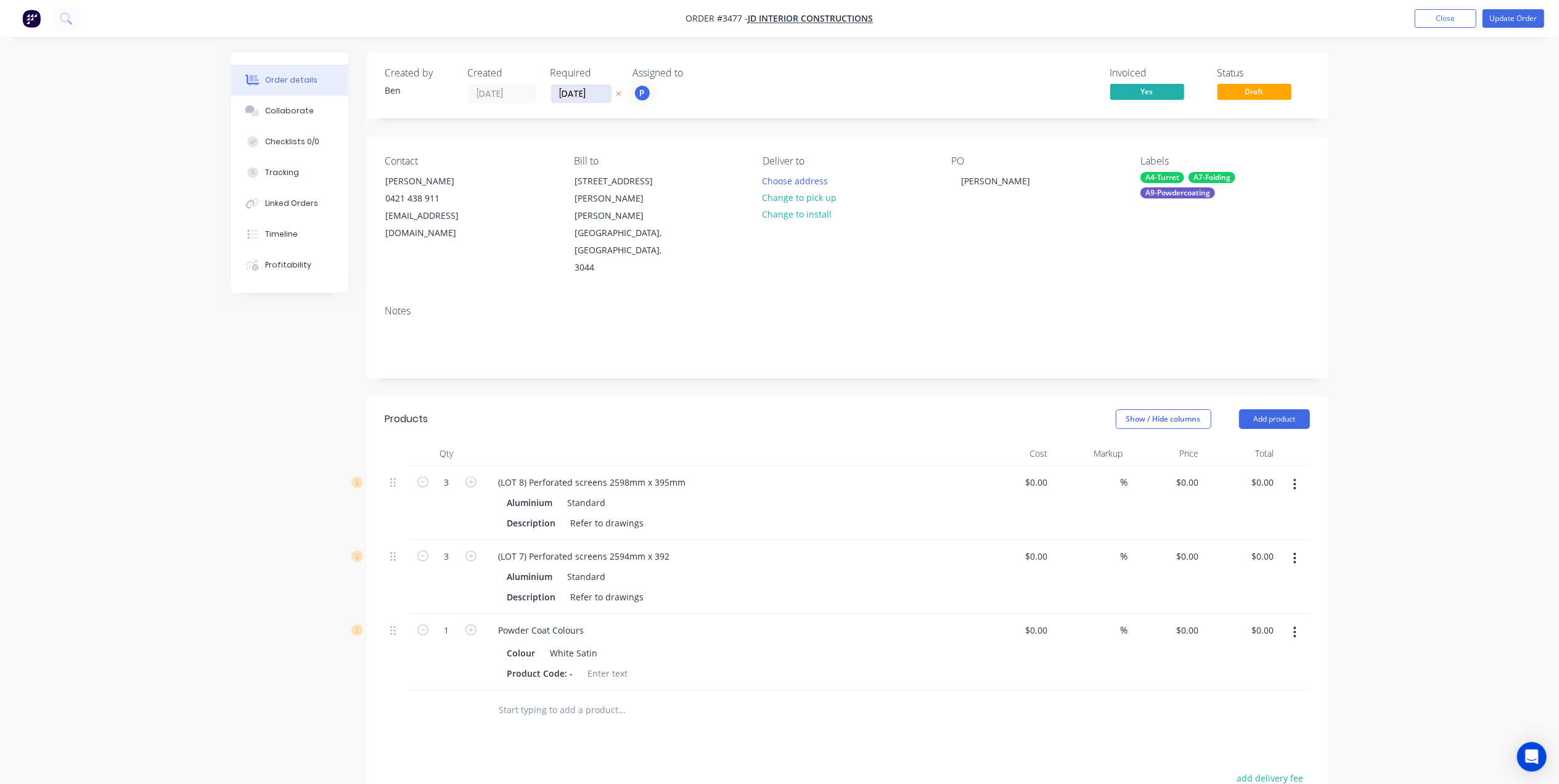
click at [578, 94] on input "02/06/25" at bounding box center [581, 94] width 60 height 18
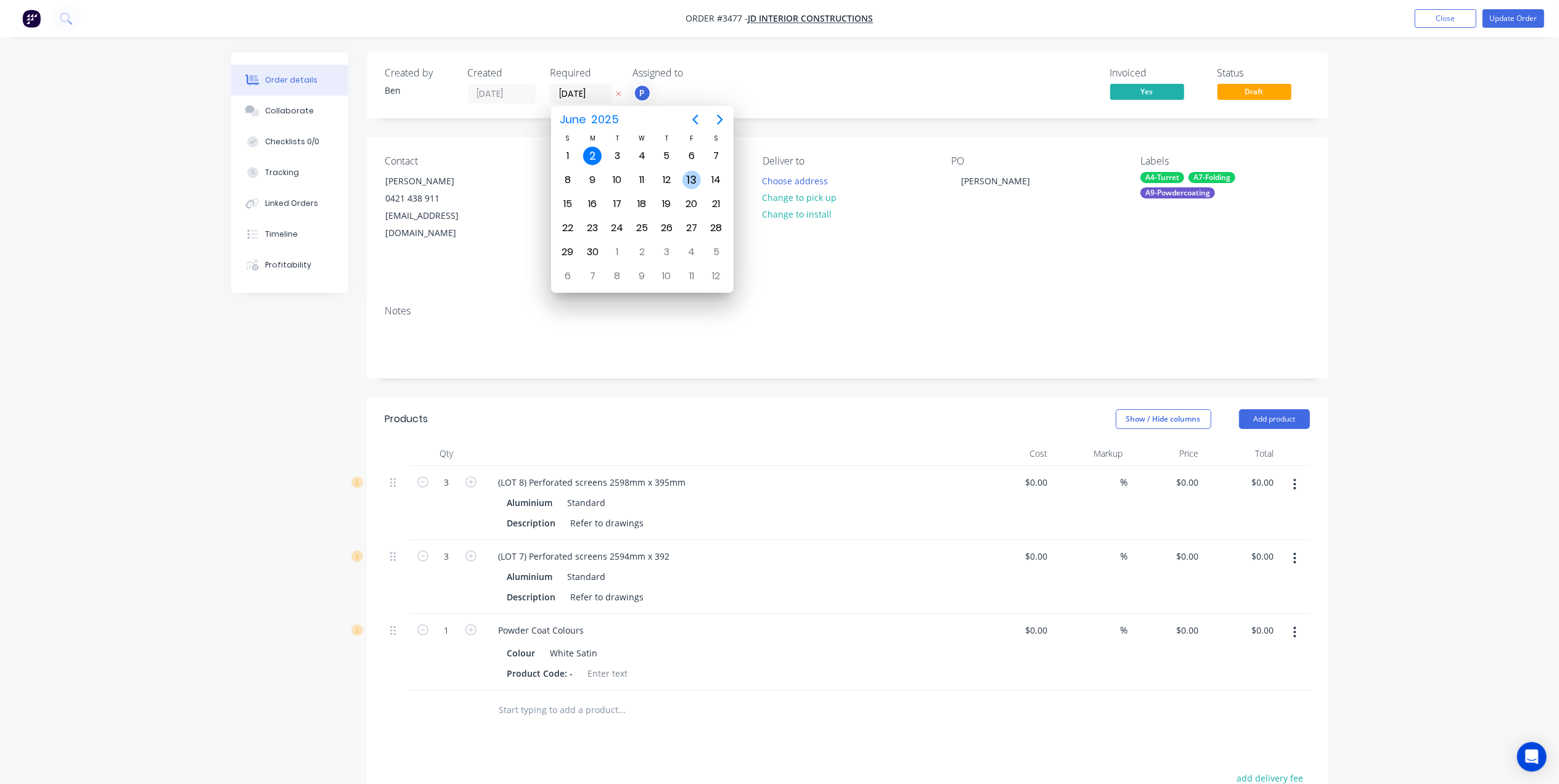
click at [693, 176] on div "13" at bounding box center [691, 180] width 18 height 18
type input "13/06/25"
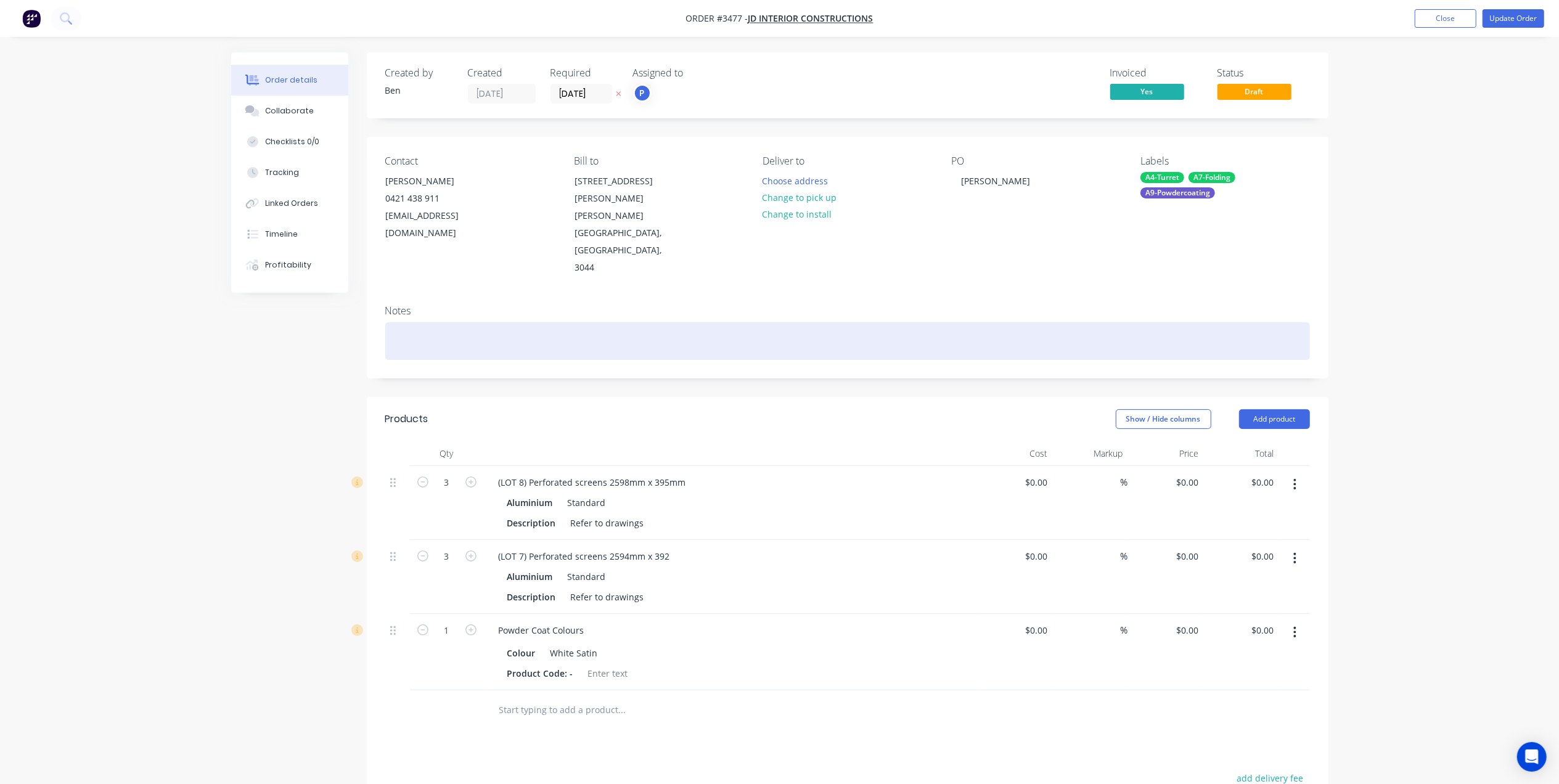
click at [460, 322] on div at bounding box center [847, 341] width 924 height 38
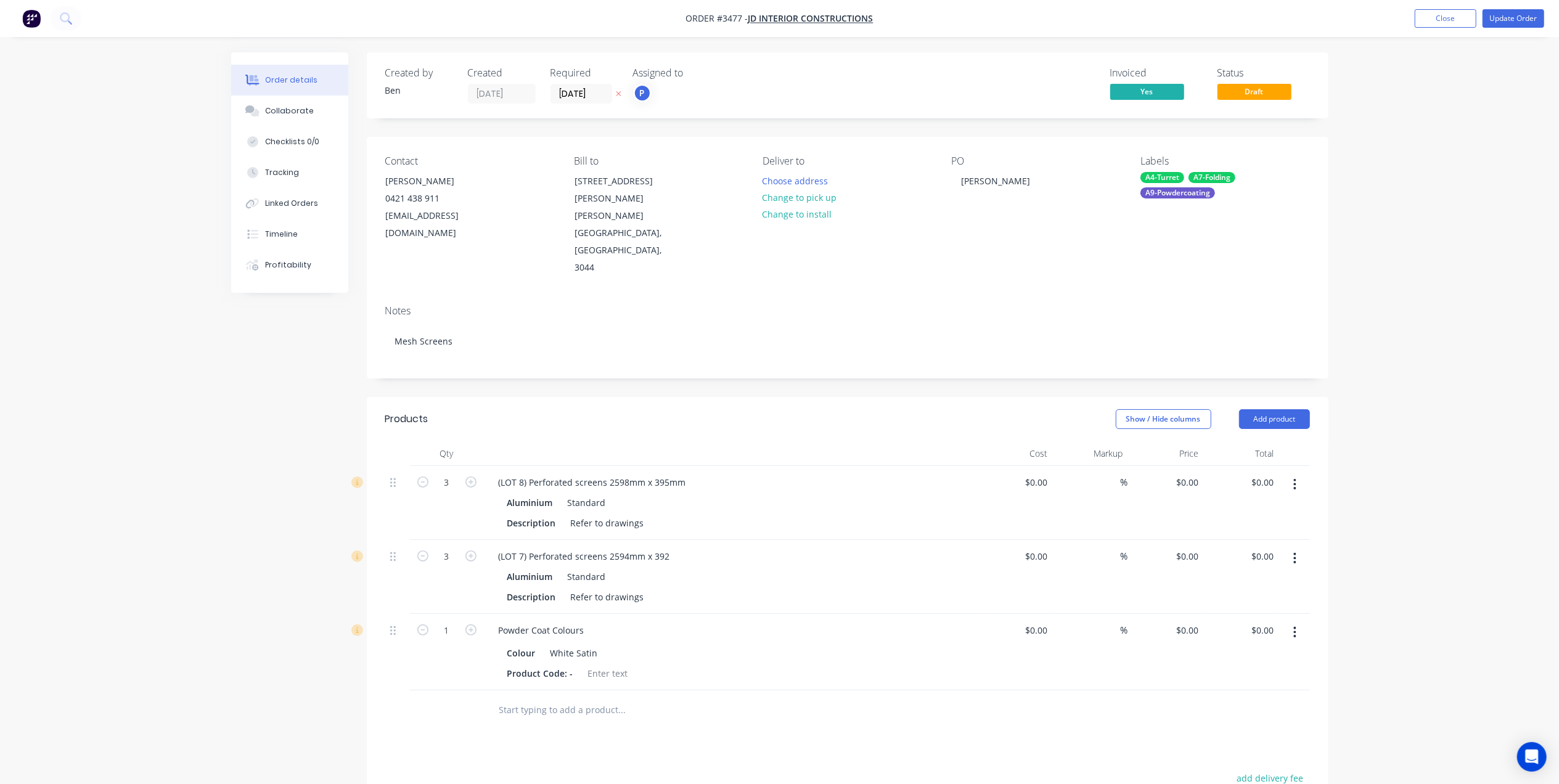
click at [655, 340] on div "Created by Ben Created 19/05/25 Required 13/06/25 Assigned to P Invoiced Yes St…" at bounding box center [847, 539] width 962 height 974
click at [1519, 23] on button "Update Order" at bounding box center [1513, 18] width 62 height 18
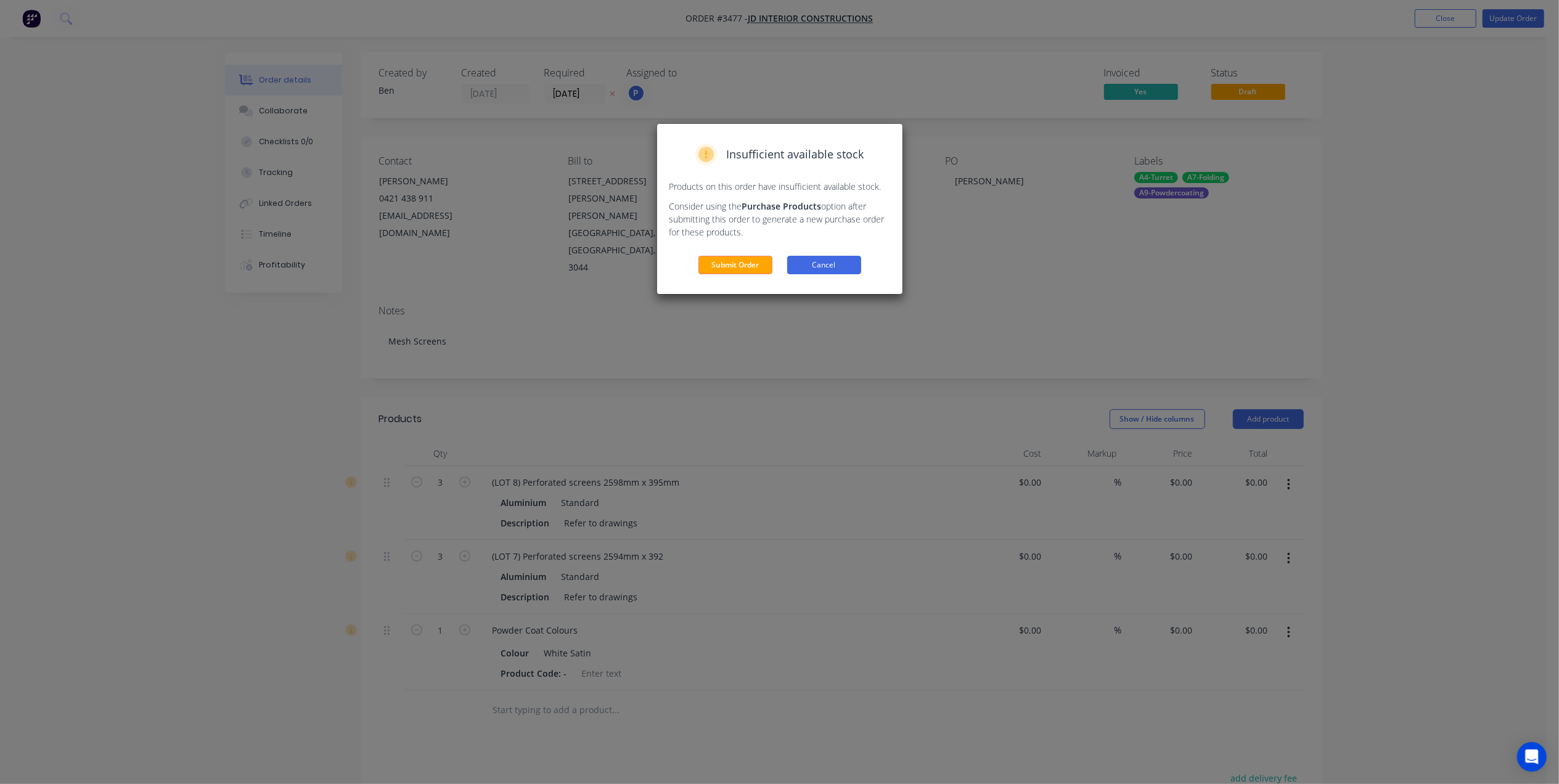
click at [812, 274] on button "Cancel" at bounding box center [824, 265] width 74 height 18
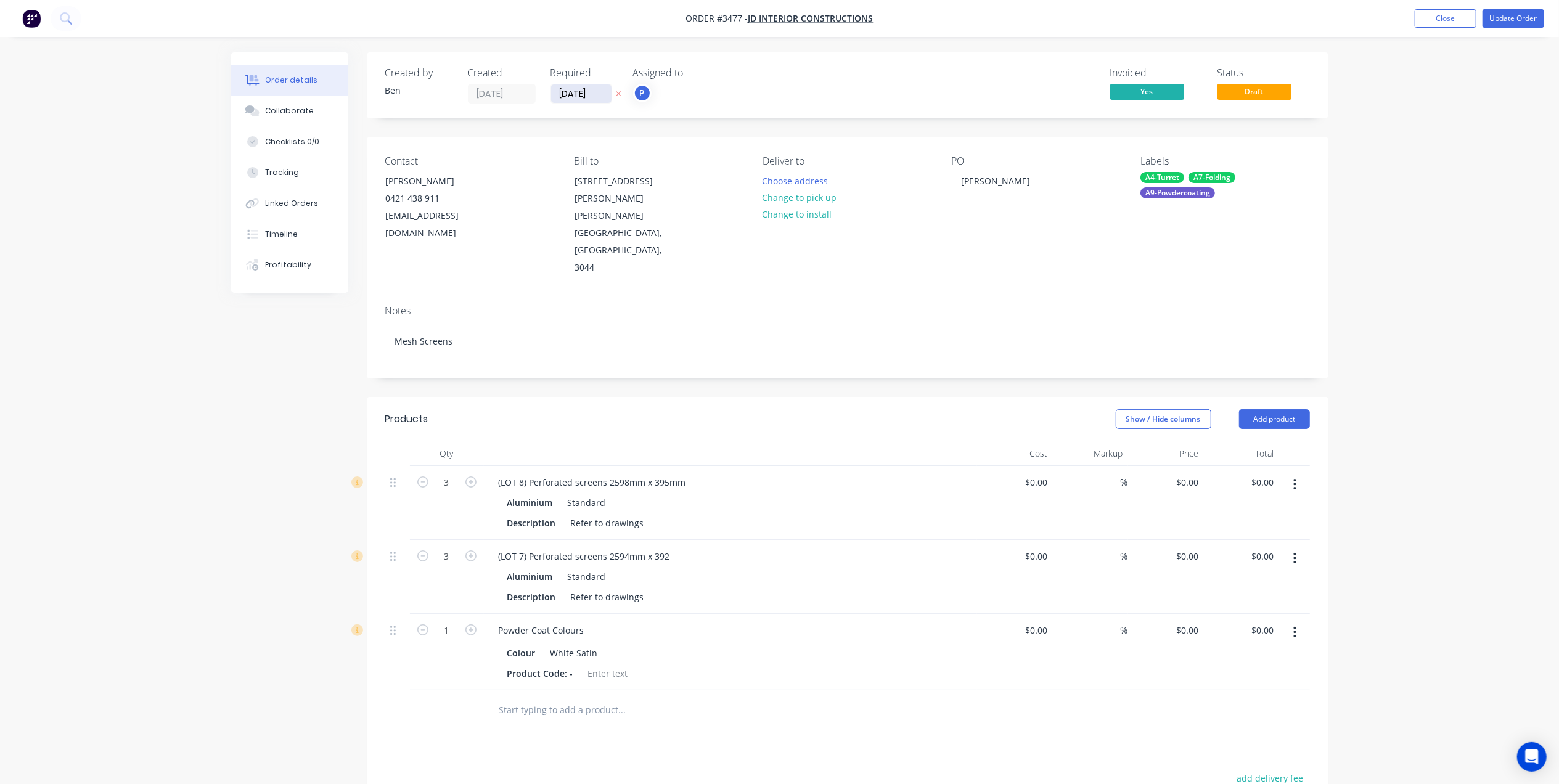
click at [578, 94] on input "13/06/25" at bounding box center [581, 94] width 60 height 18
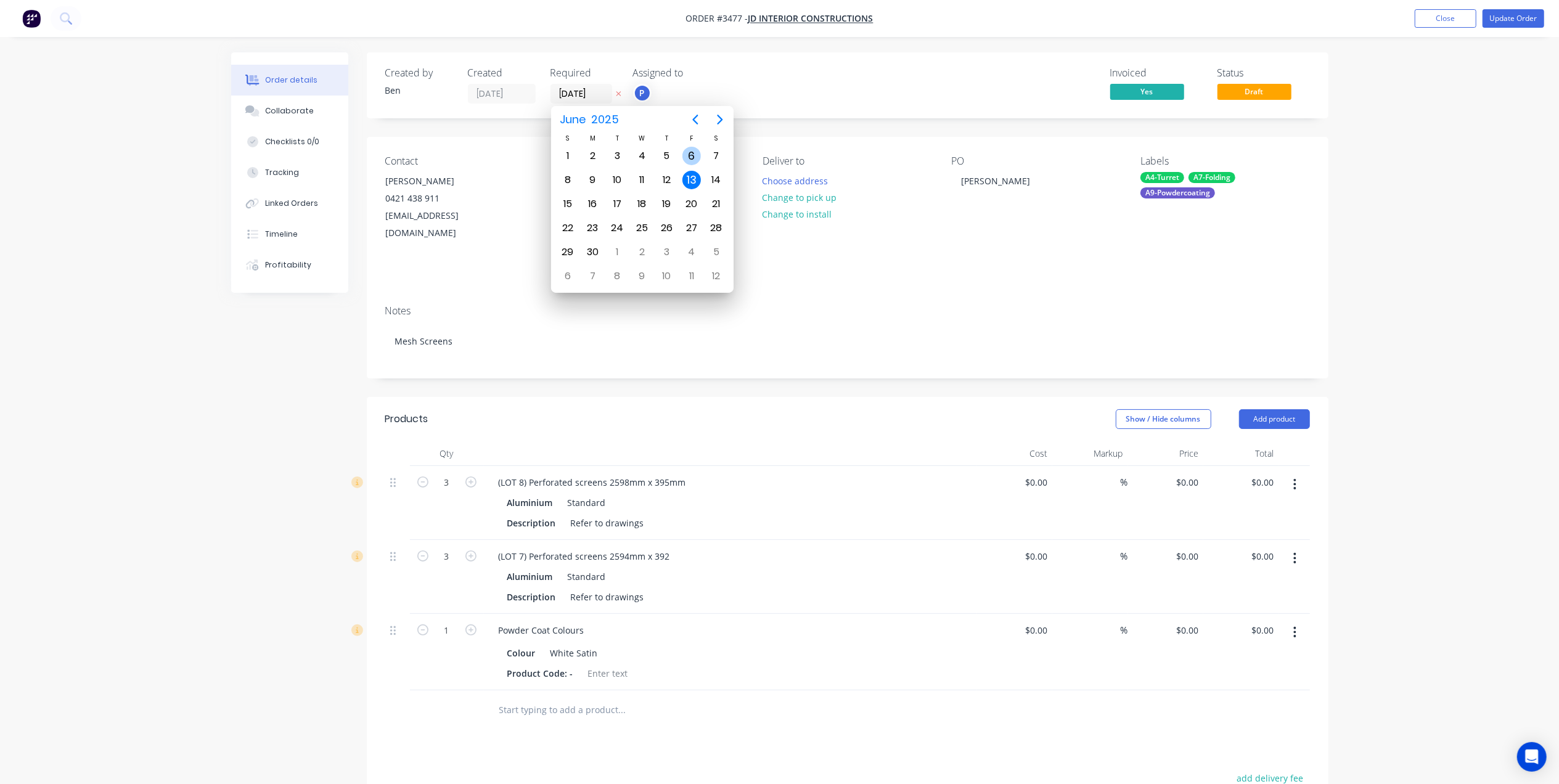
click at [697, 153] on div "6" at bounding box center [691, 155] width 18 height 18
type input "06/06/25"
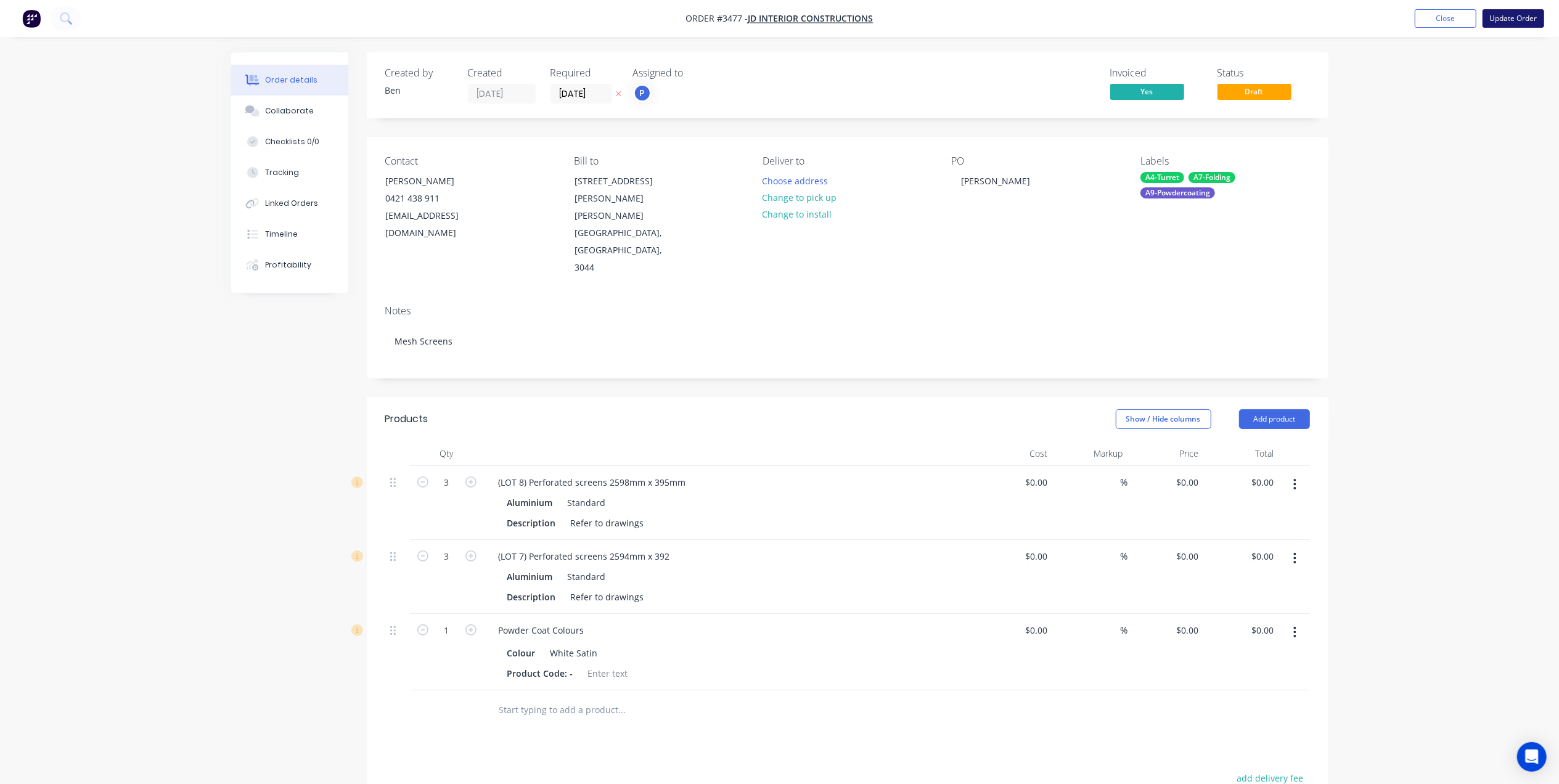
click at [1522, 22] on button "Update Order" at bounding box center [1513, 18] width 62 height 18
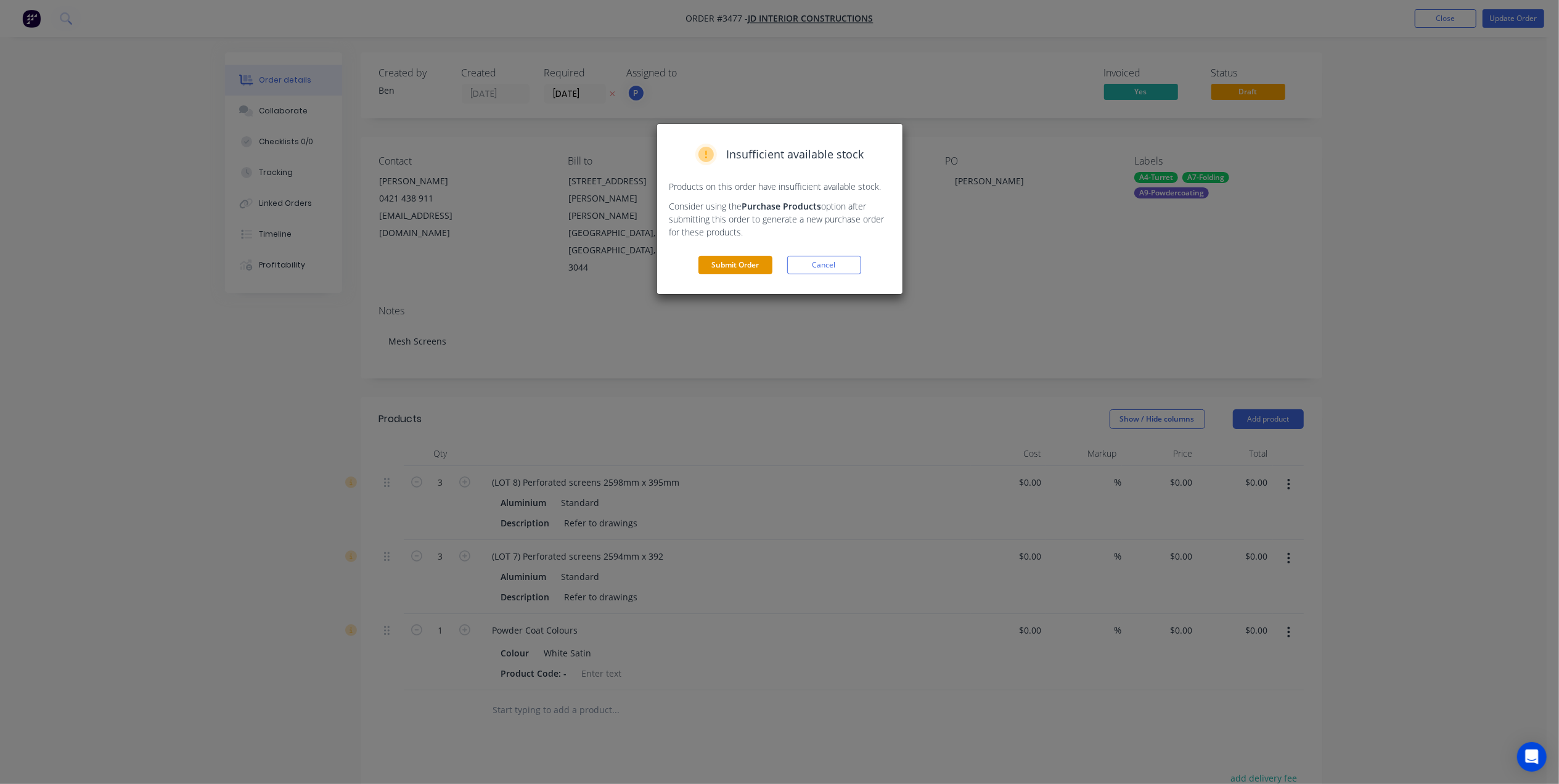
click at [740, 264] on button "Submit Order" at bounding box center [735, 265] width 74 height 18
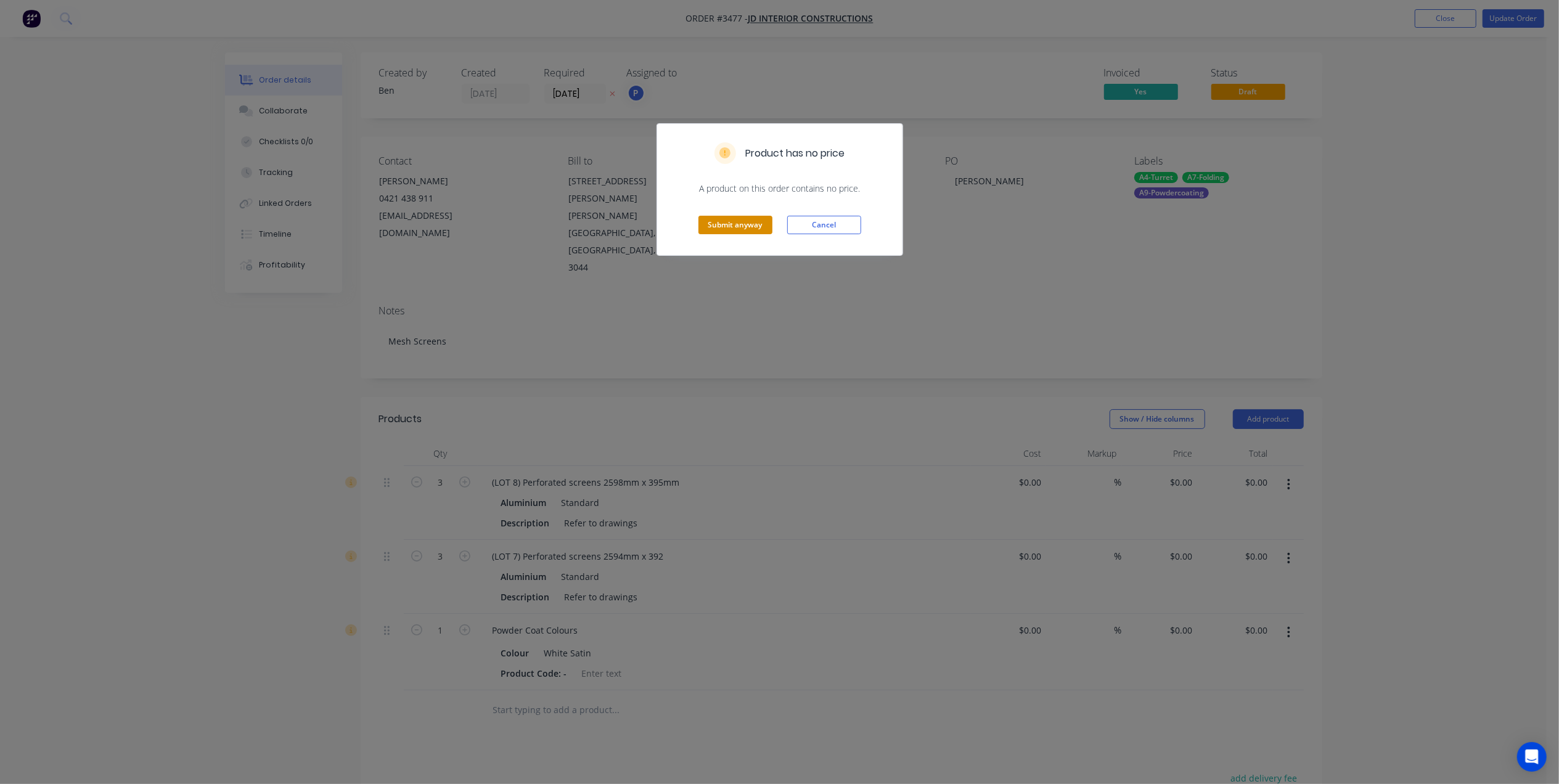
click at [744, 222] on button "Submit anyway" at bounding box center [735, 225] width 74 height 18
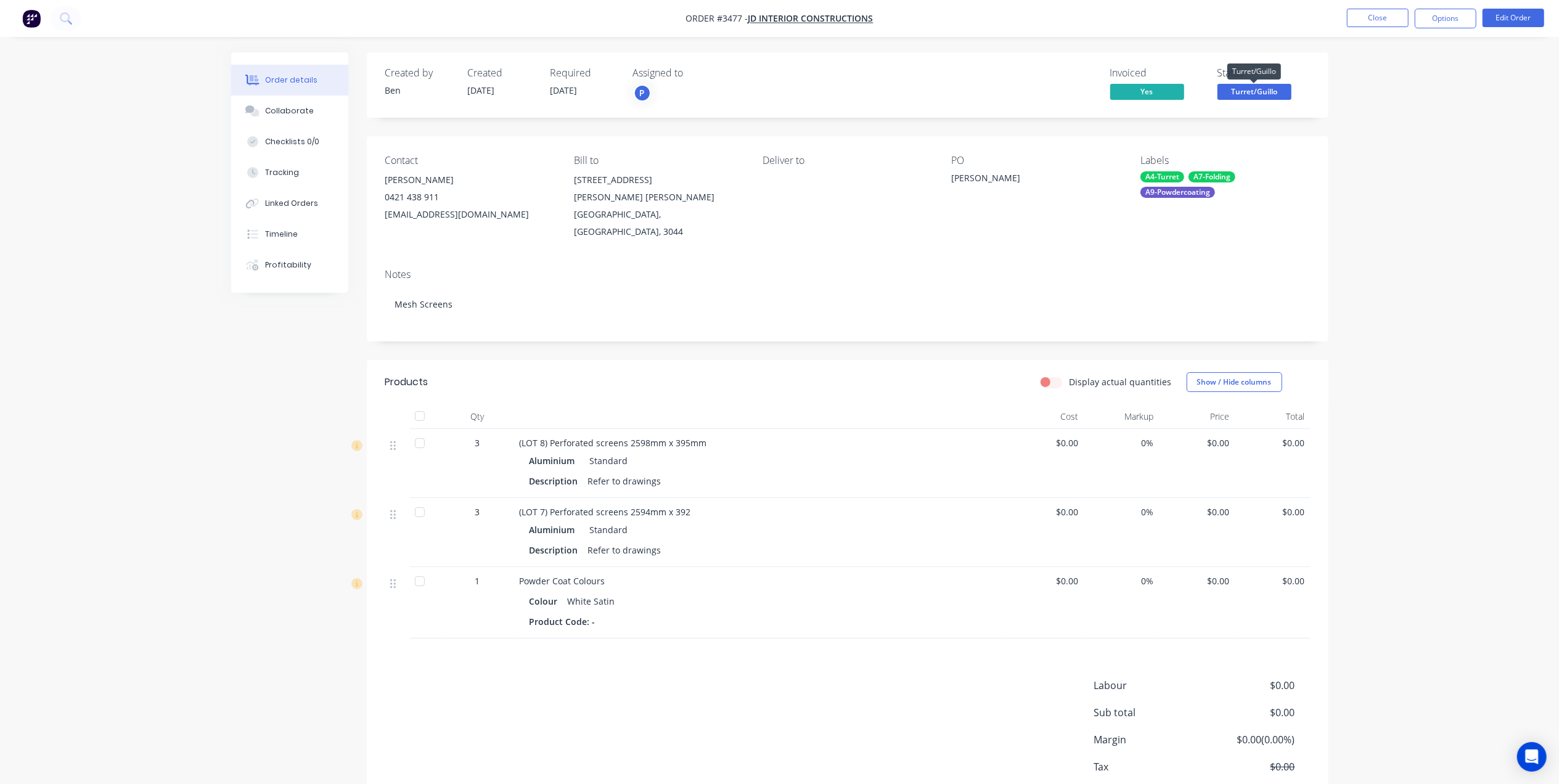
click at [1268, 88] on span "Turret/Guillo" at bounding box center [1254, 92] width 74 height 15
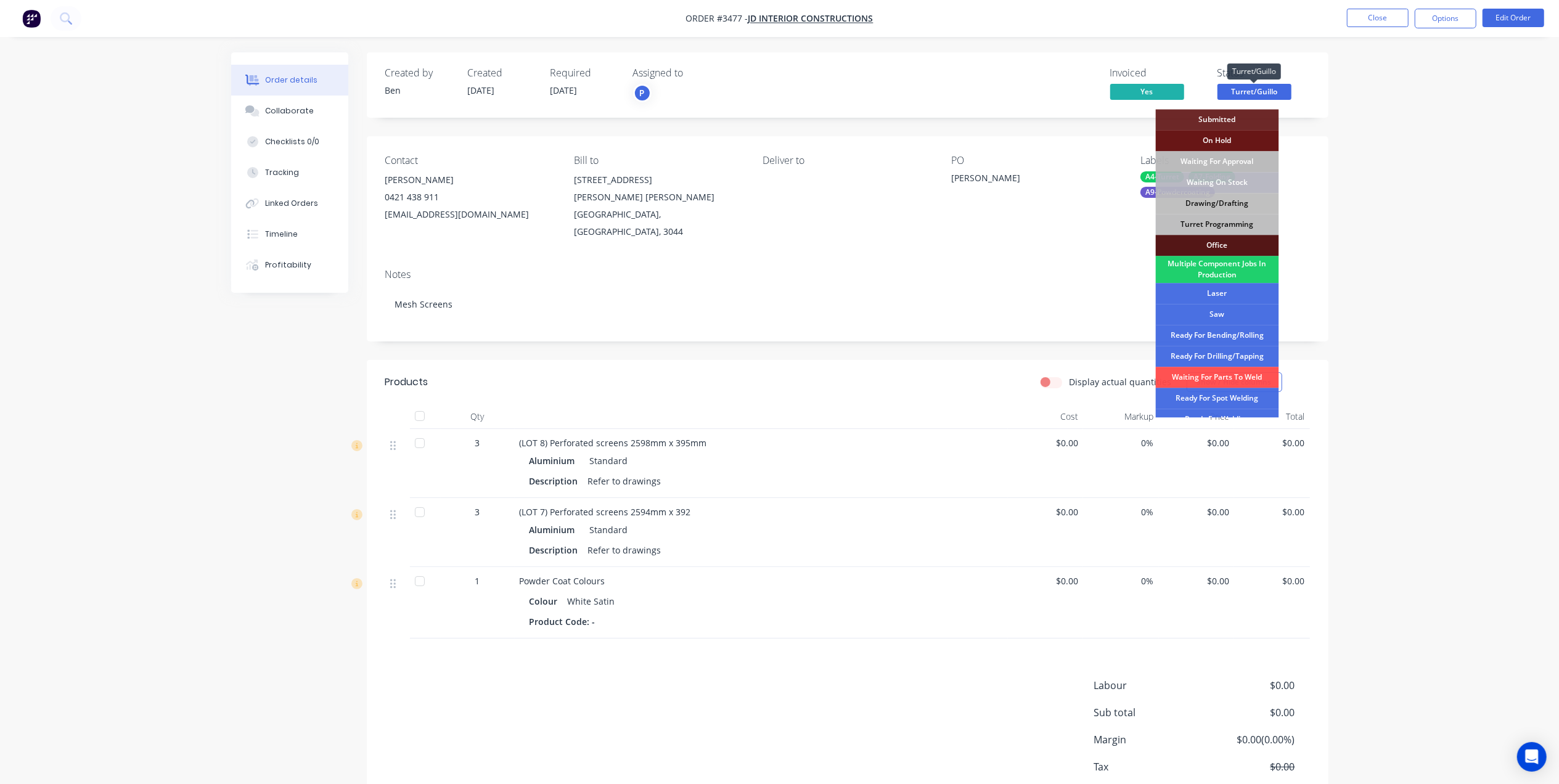
click at [1268, 88] on span "Turret/Guillo" at bounding box center [1254, 92] width 74 height 15
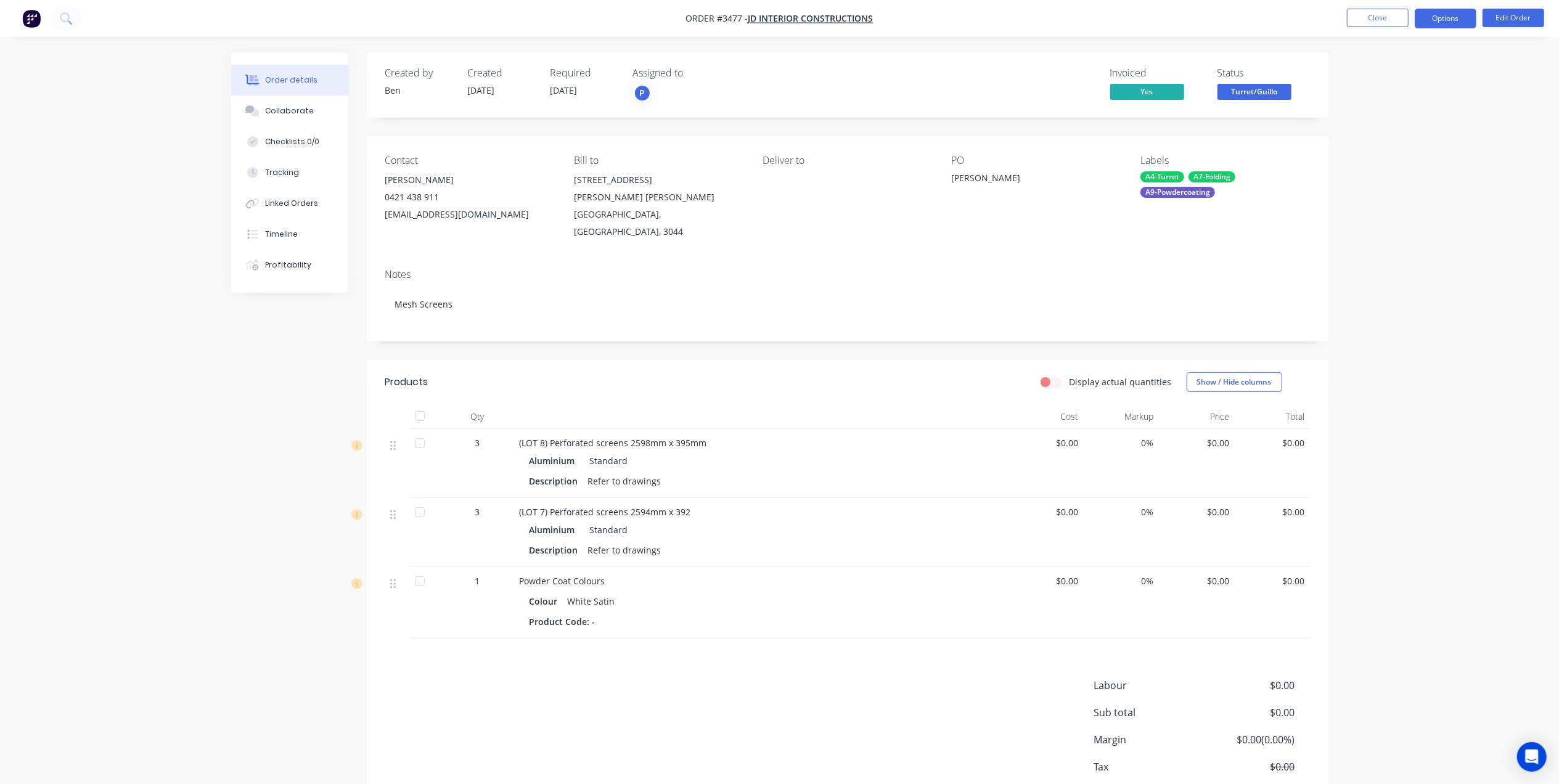
click at [1446, 13] on button "Options" at bounding box center [1446, 18] width 62 height 20
click at [1388, 150] on div "Work Order" at bounding box center [1408, 149] width 113 height 18
click at [1391, 128] on div "Without pricing" at bounding box center [1408, 125] width 113 height 18
click at [1359, 15] on button "Close" at bounding box center [1378, 18] width 62 height 18
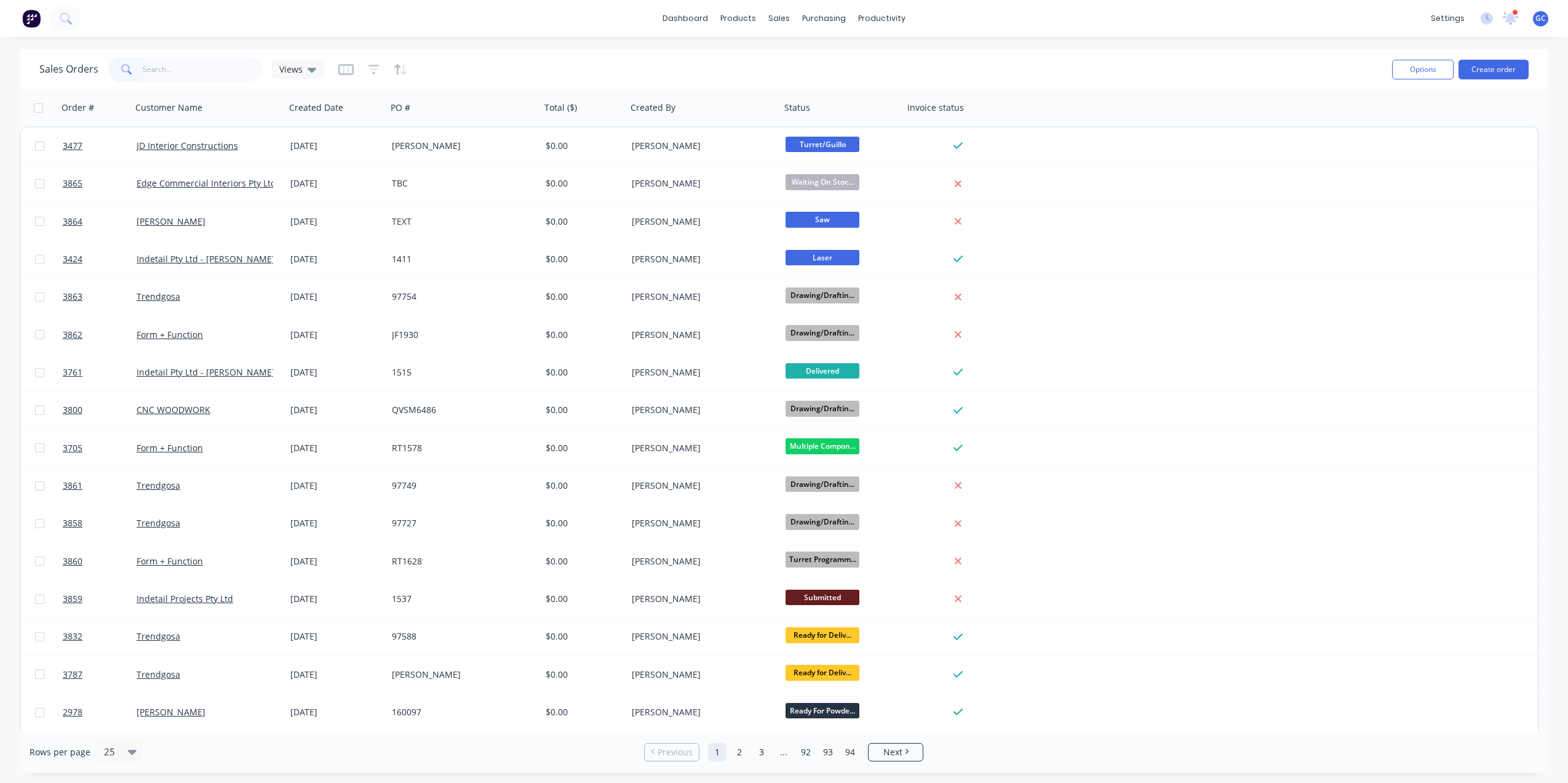
click at [226, 69] on input "text" at bounding box center [203, 69] width 120 height 24
click at [187, 66] on input "text" at bounding box center [203, 69] width 120 height 24
click at [1465, 64] on button "Create order" at bounding box center [1493, 69] width 70 height 20
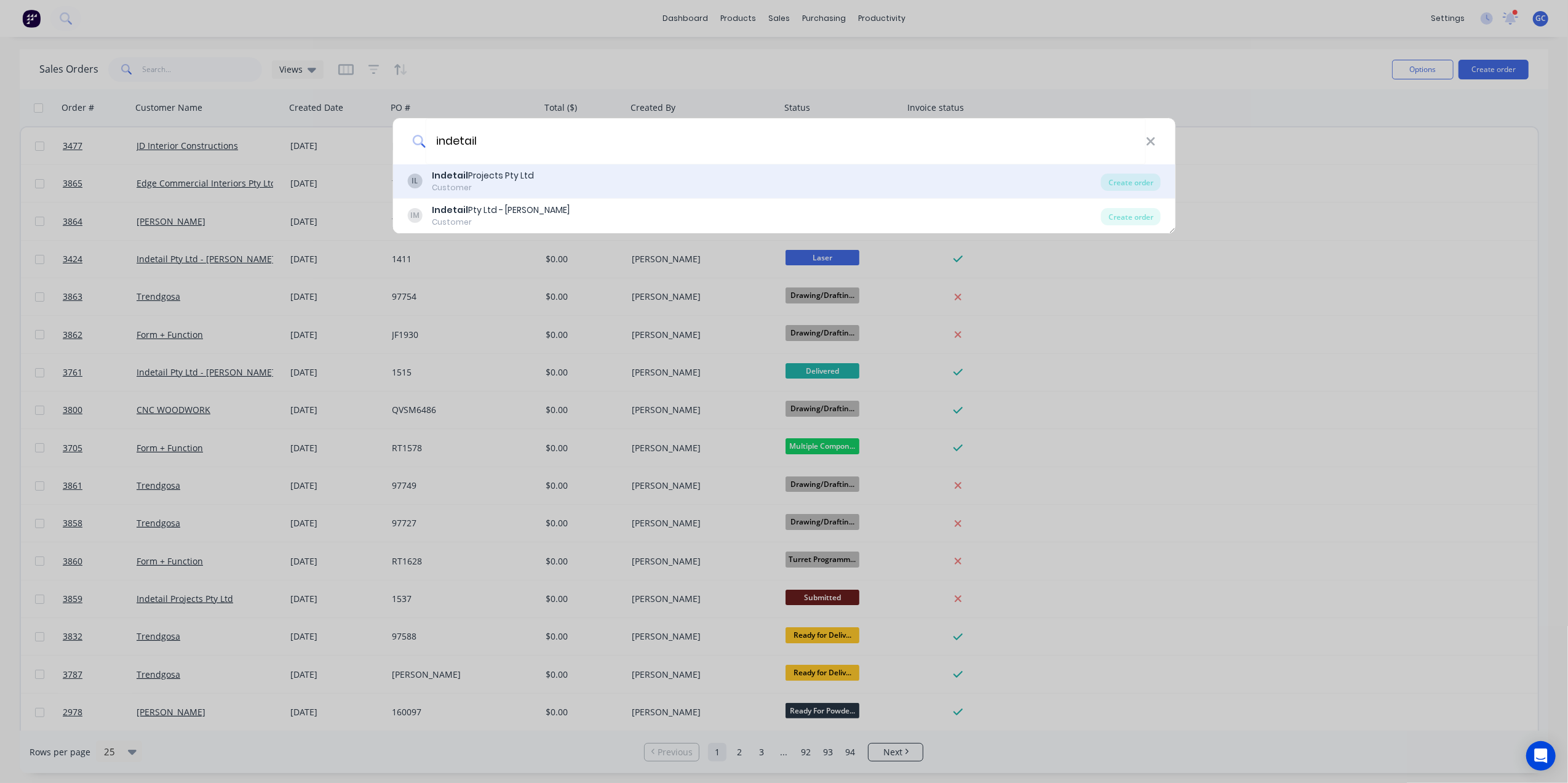
type input "indetail"
click at [516, 182] on div "Customer" at bounding box center [483, 188] width 102 height 11
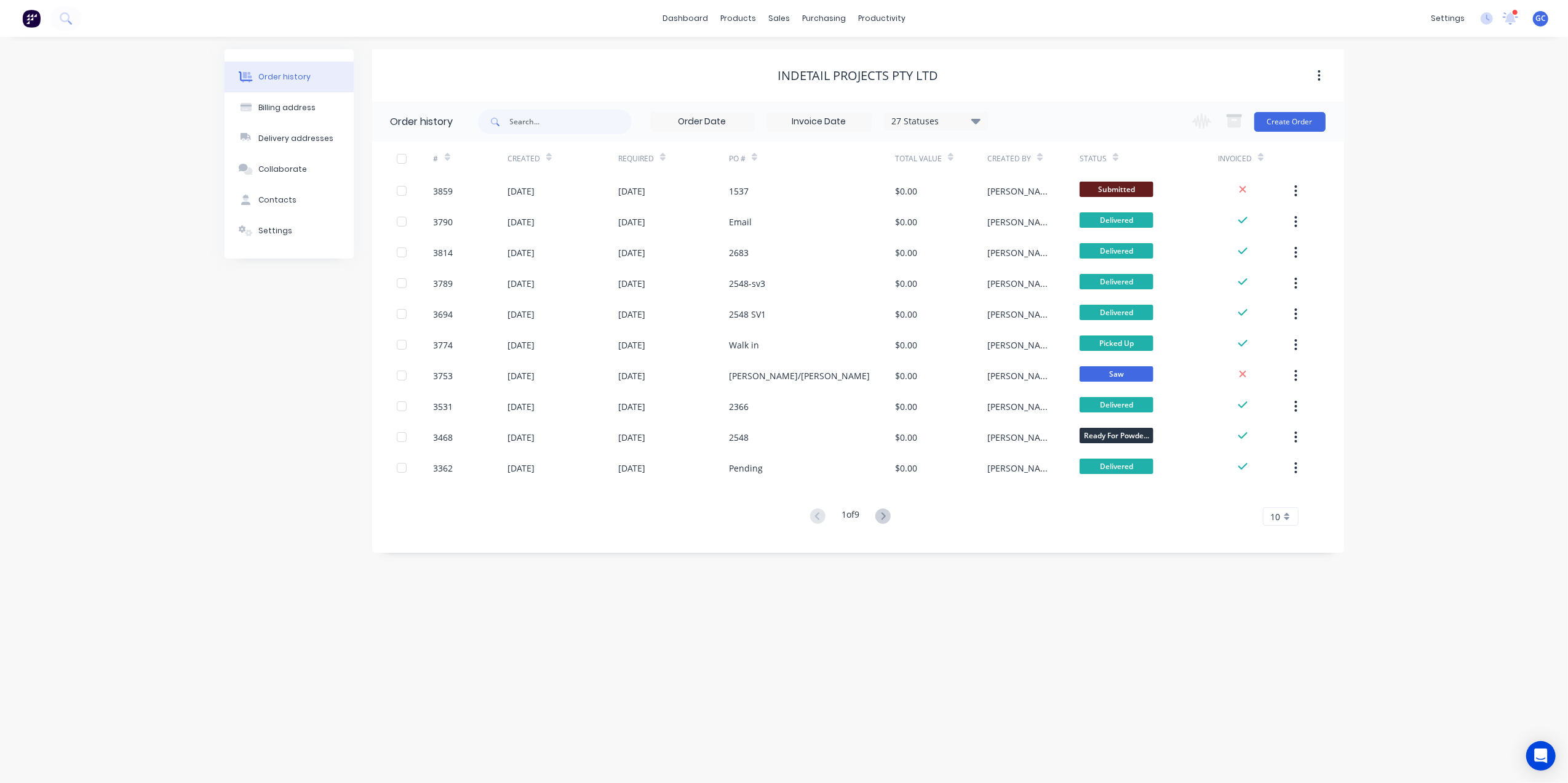
click at [1290, 107] on div "Change order status Submitted On Hold Waiting For Approval Waiting On Stock Dra…" at bounding box center [1254, 121] width 140 height 40
click at [1291, 129] on button "Create Order" at bounding box center [1290, 122] width 71 height 20
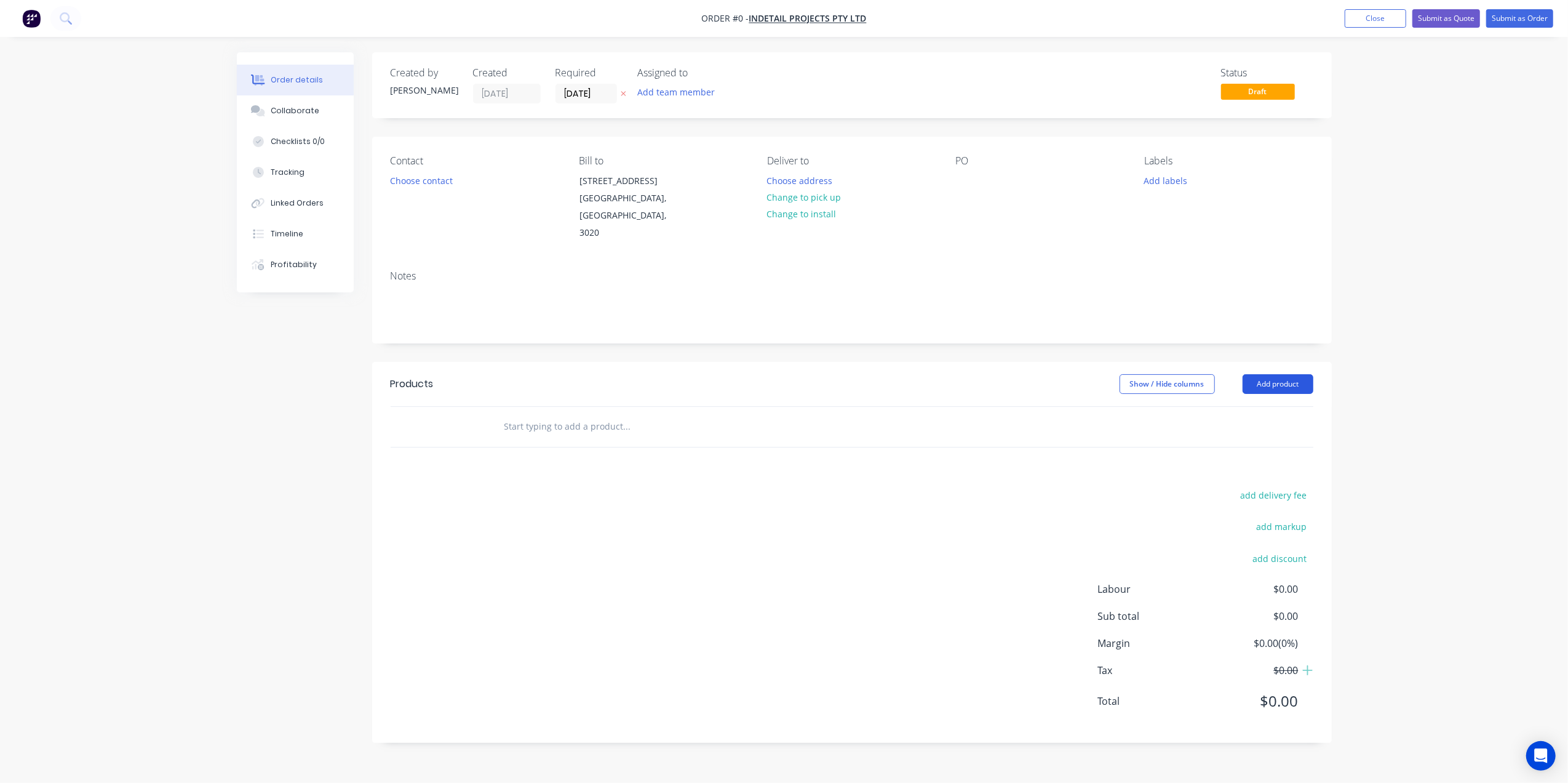
click at [1300, 374] on button "Add product" at bounding box center [1277, 384] width 71 height 20
click at [1268, 431] on div "Basic product" at bounding box center [1255, 440] width 95 height 18
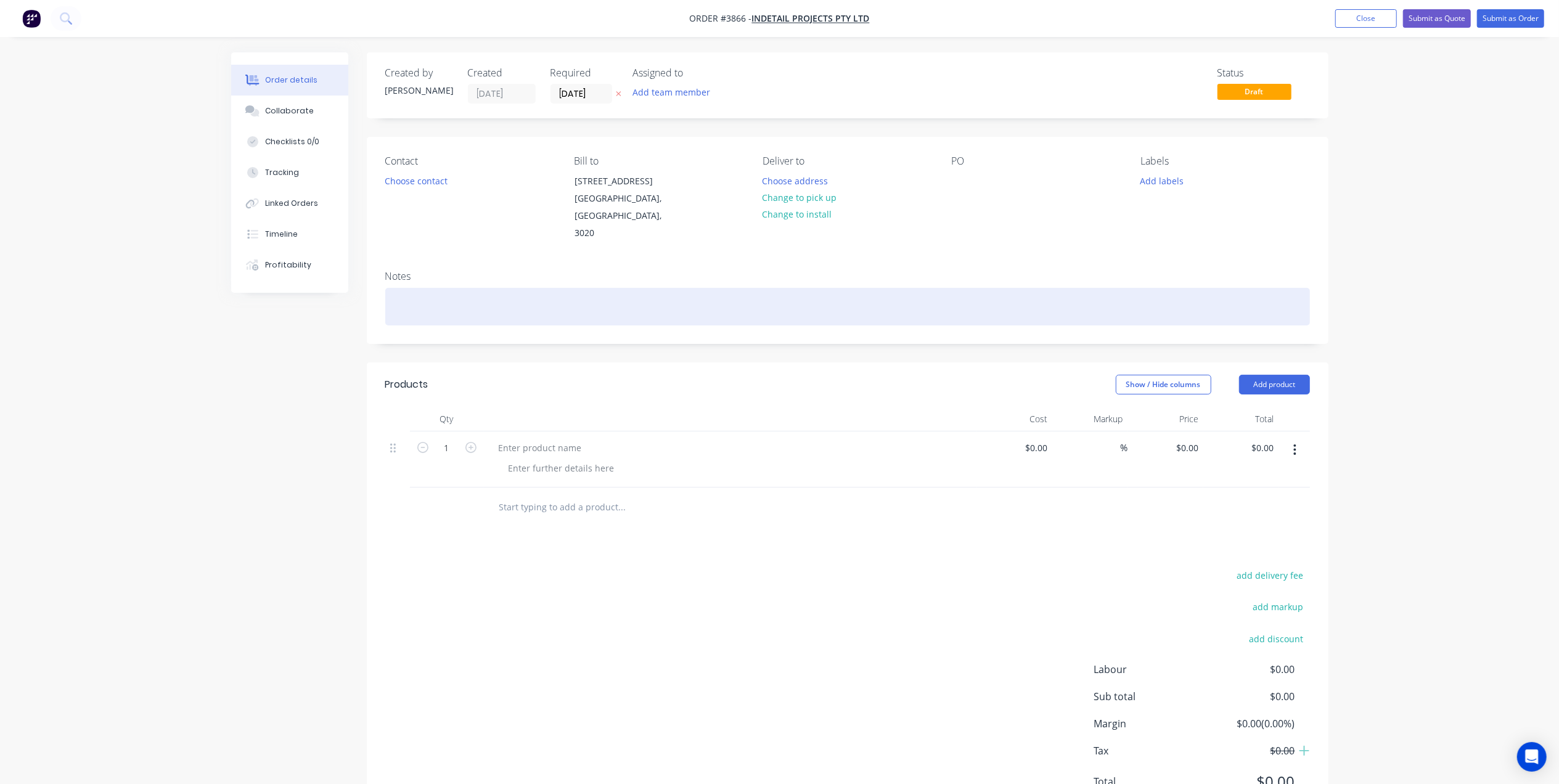
click at [433, 288] on div at bounding box center [847, 307] width 924 height 38
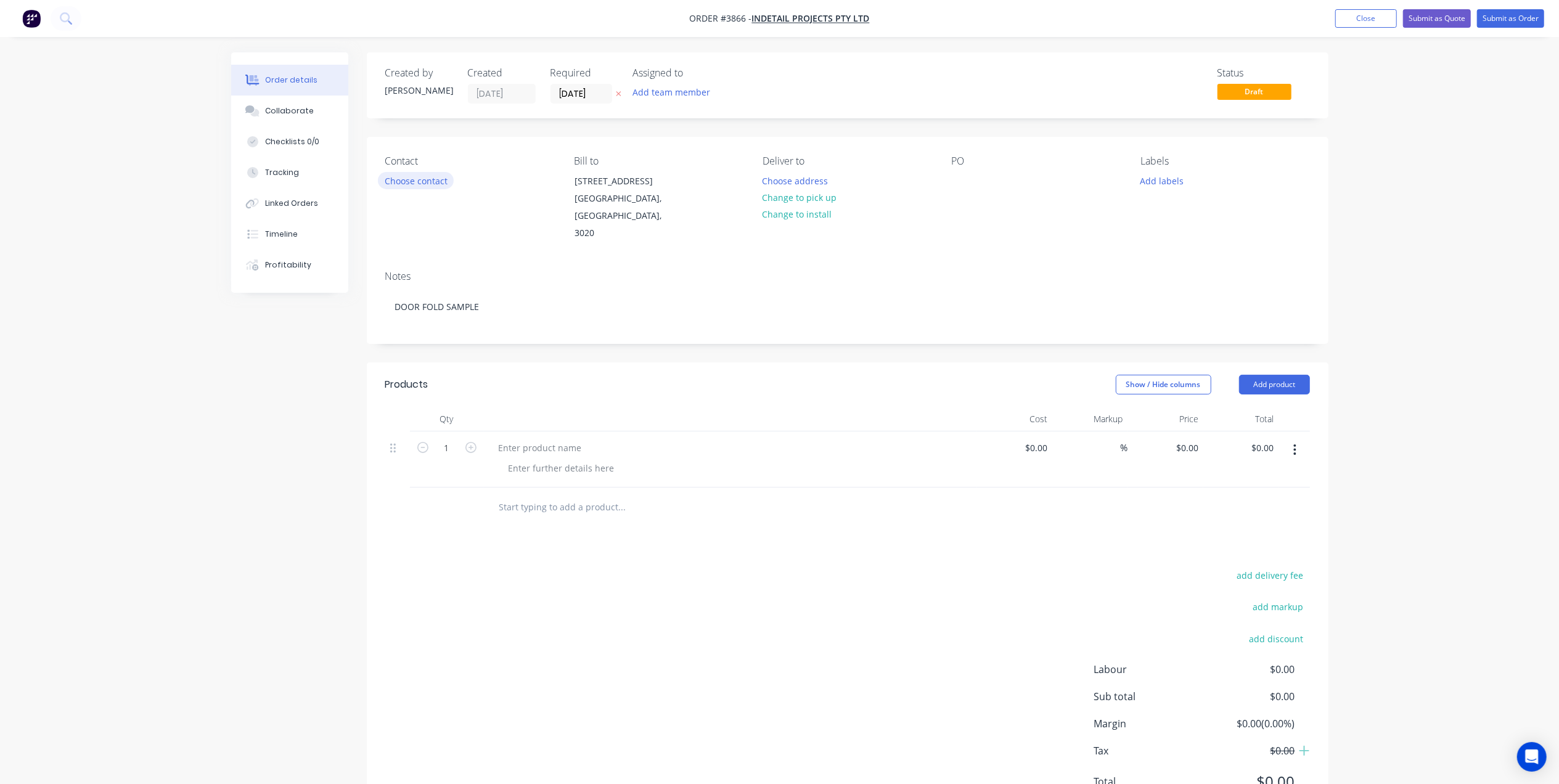
click at [431, 186] on button "Choose contact" at bounding box center [416, 181] width 76 height 17
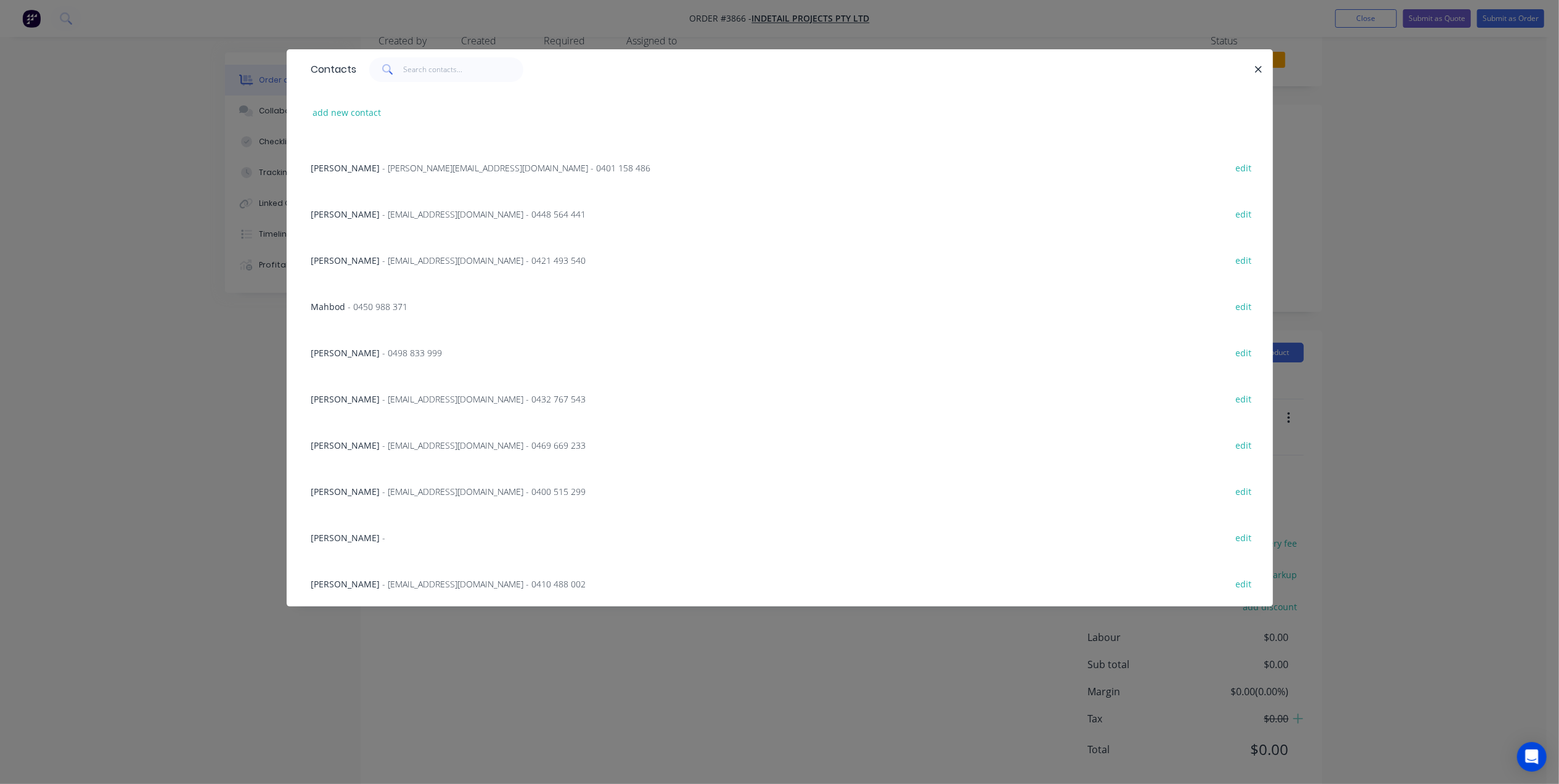
scroll to position [42, 0]
click at [368, 584] on span "[PERSON_NAME]" at bounding box center [345, 584] width 69 height 12
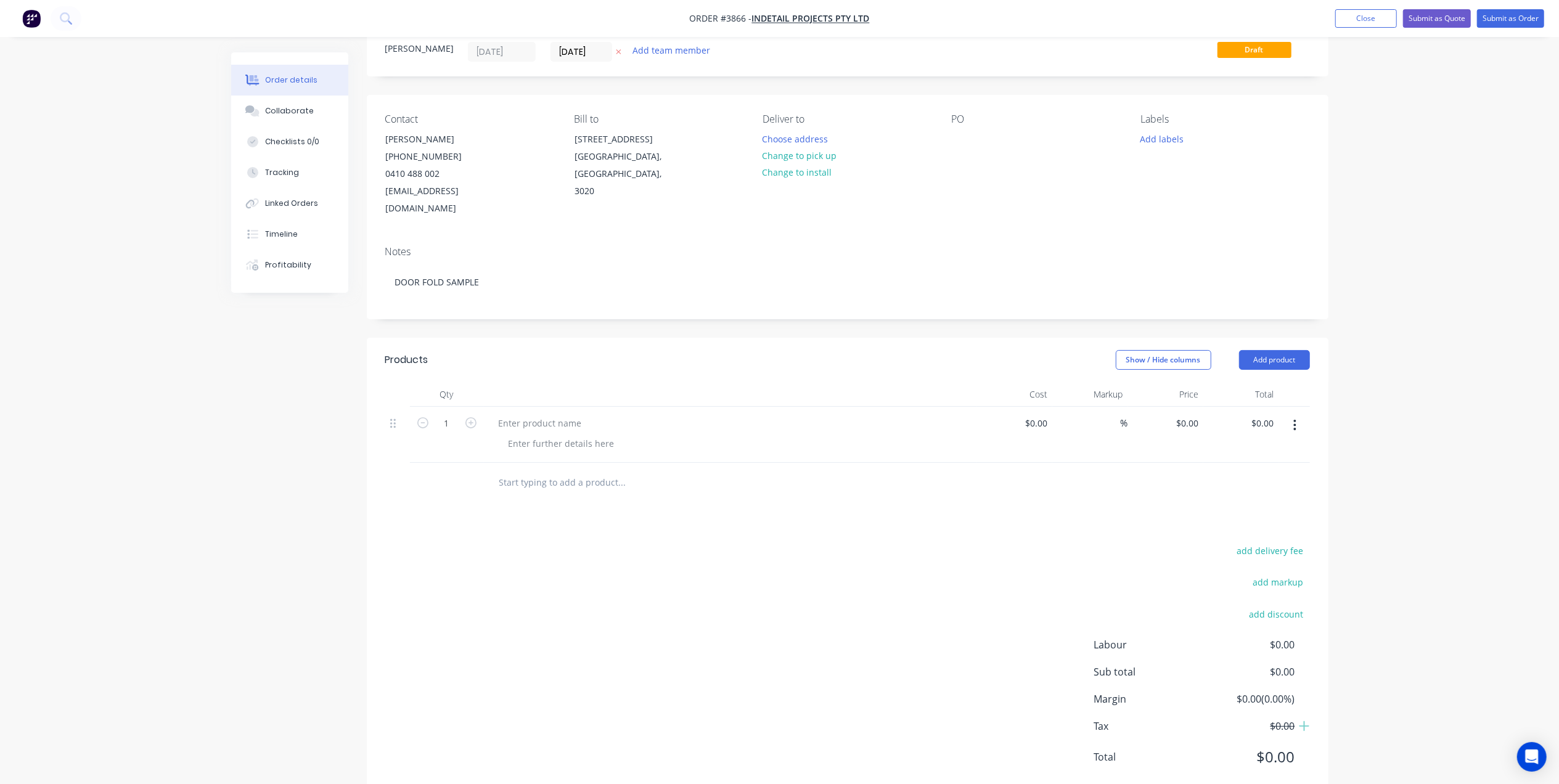
click at [982, 146] on div "PO" at bounding box center [1036, 165] width 169 height 104
click at [963, 134] on div at bounding box center [962, 139] width 20 height 18
click at [969, 246] on div "Notes" at bounding box center [847, 251] width 924 height 12
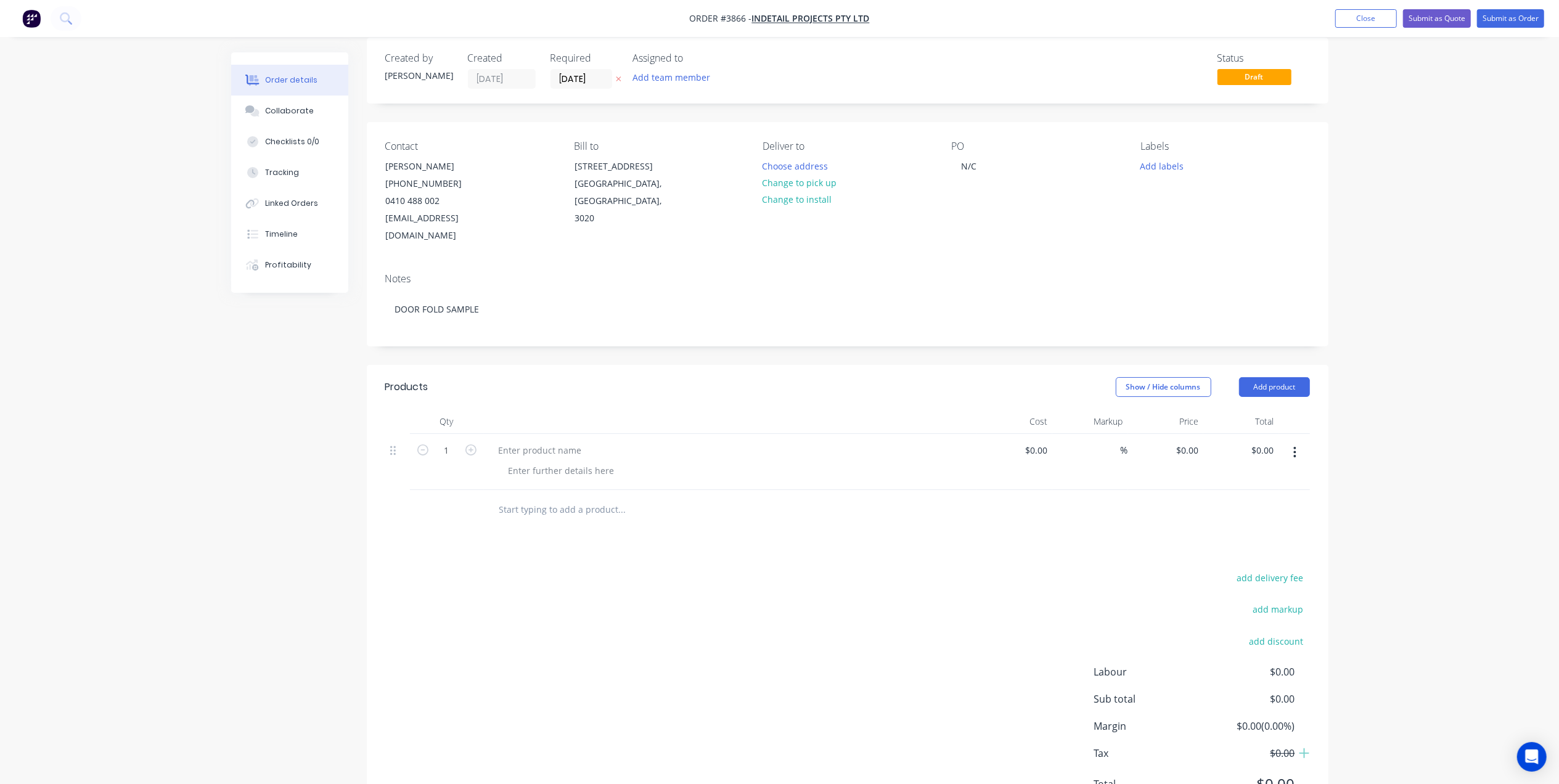
scroll to position [0, 0]
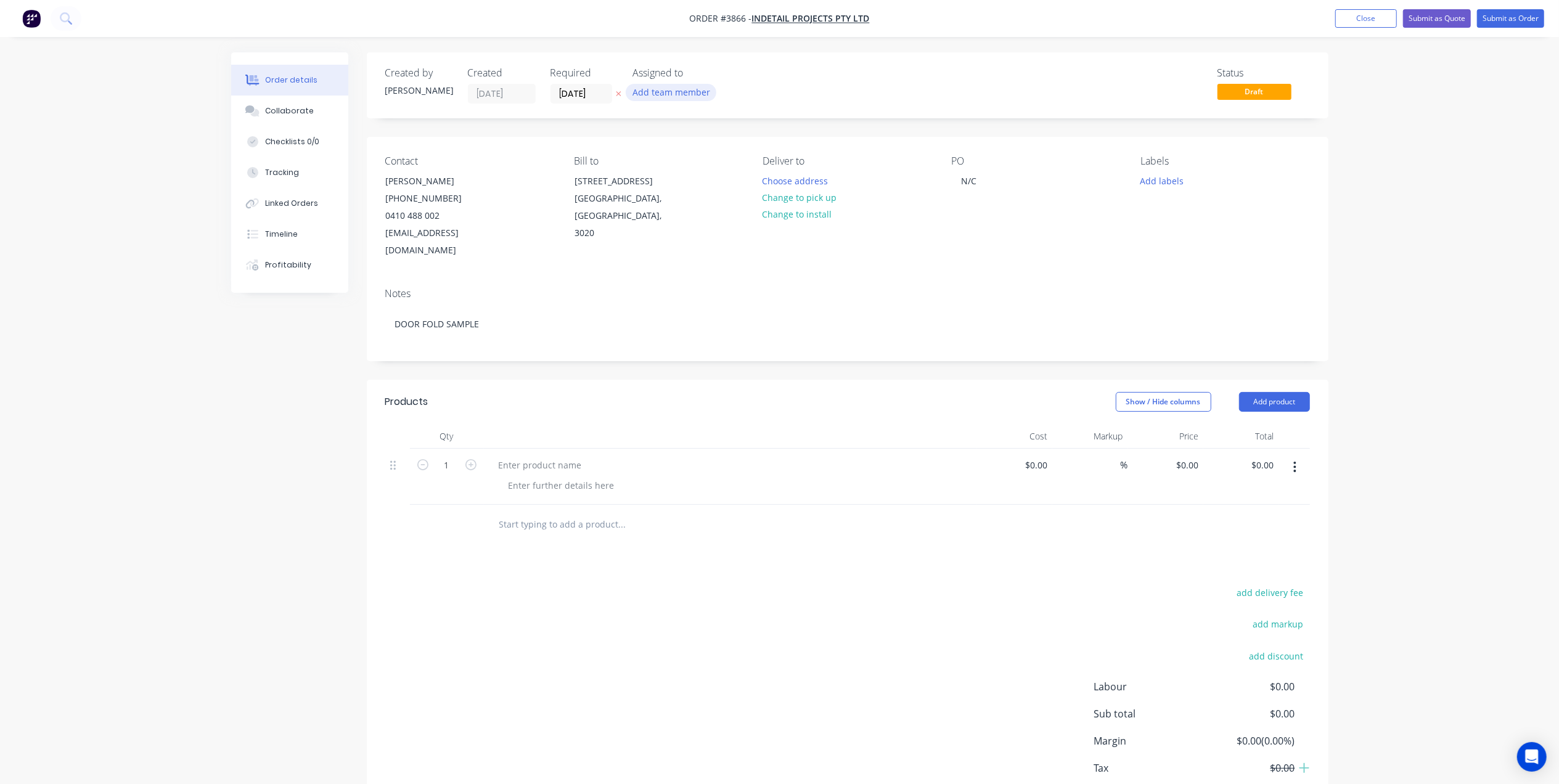
click at [671, 95] on button "Add team member" at bounding box center [670, 92] width 90 height 17
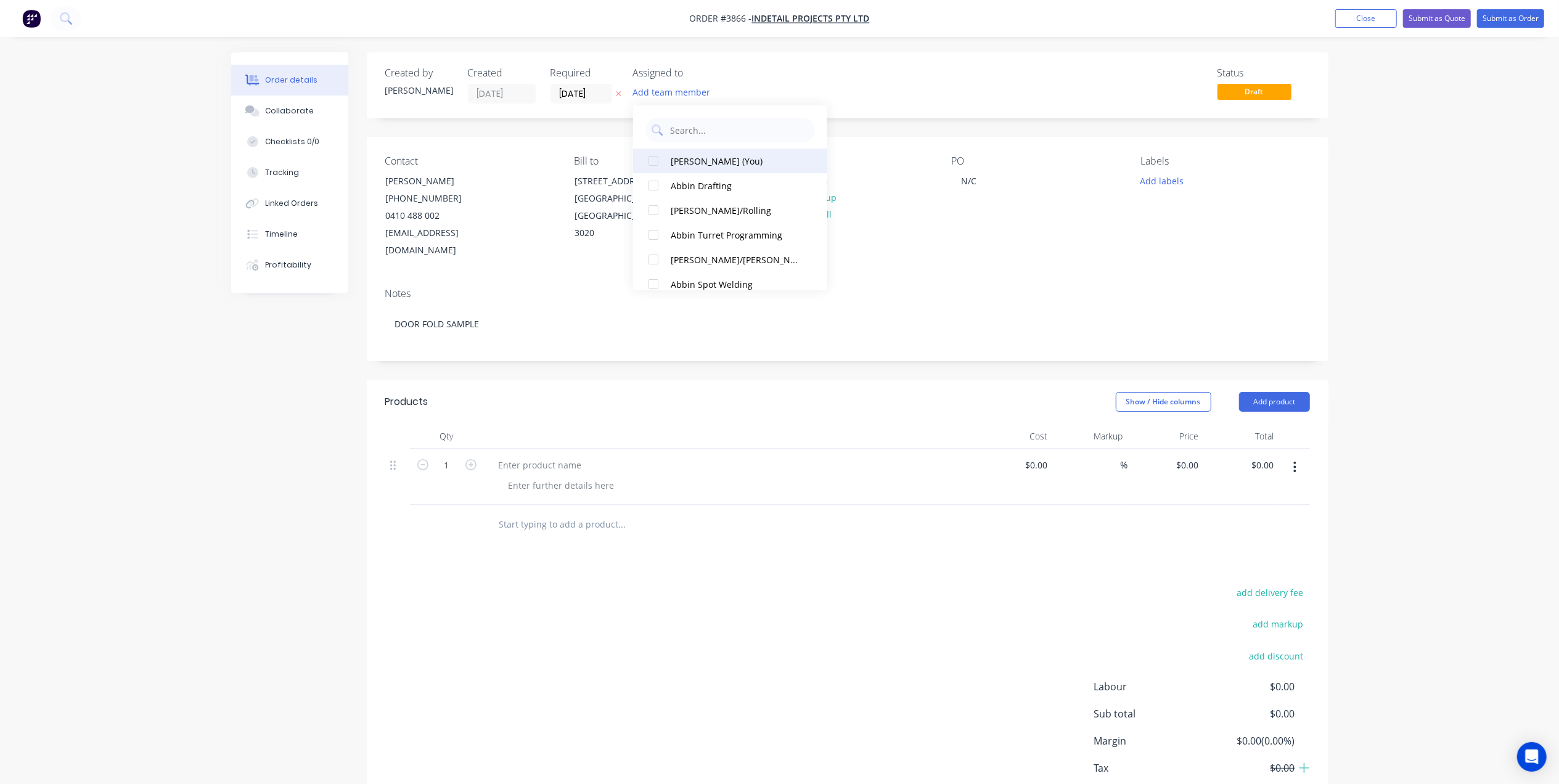
click at [688, 153] on button "[PERSON_NAME] (You)" at bounding box center [730, 160] width 194 height 24
click at [580, 100] on input "[DATE]" at bounding box center [581, 94] width 60 height 18
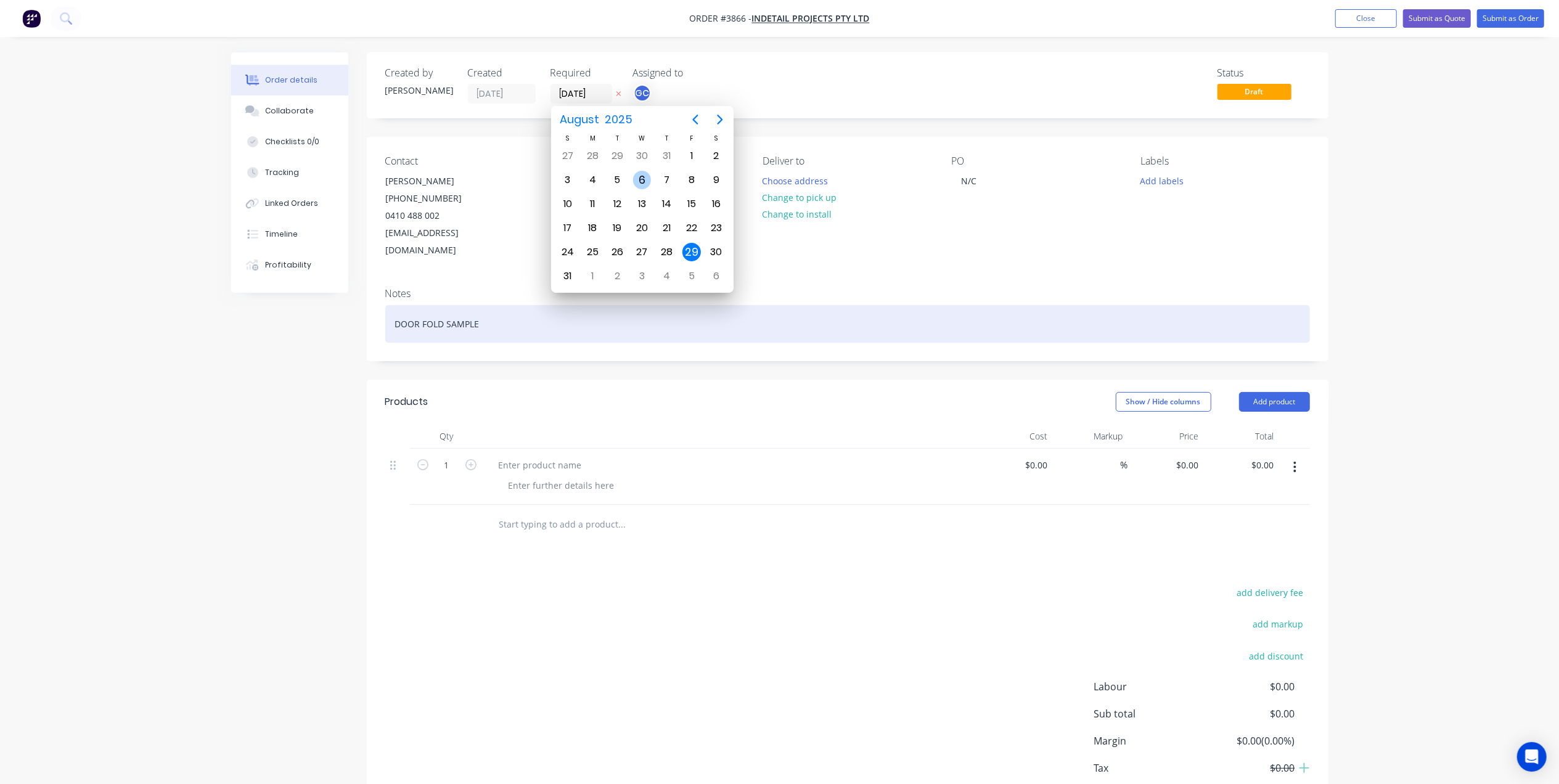
click at [866, 305] on div "DOOR FOLD SAMPLE" at bounding box center [847, 324] width 924 height 38
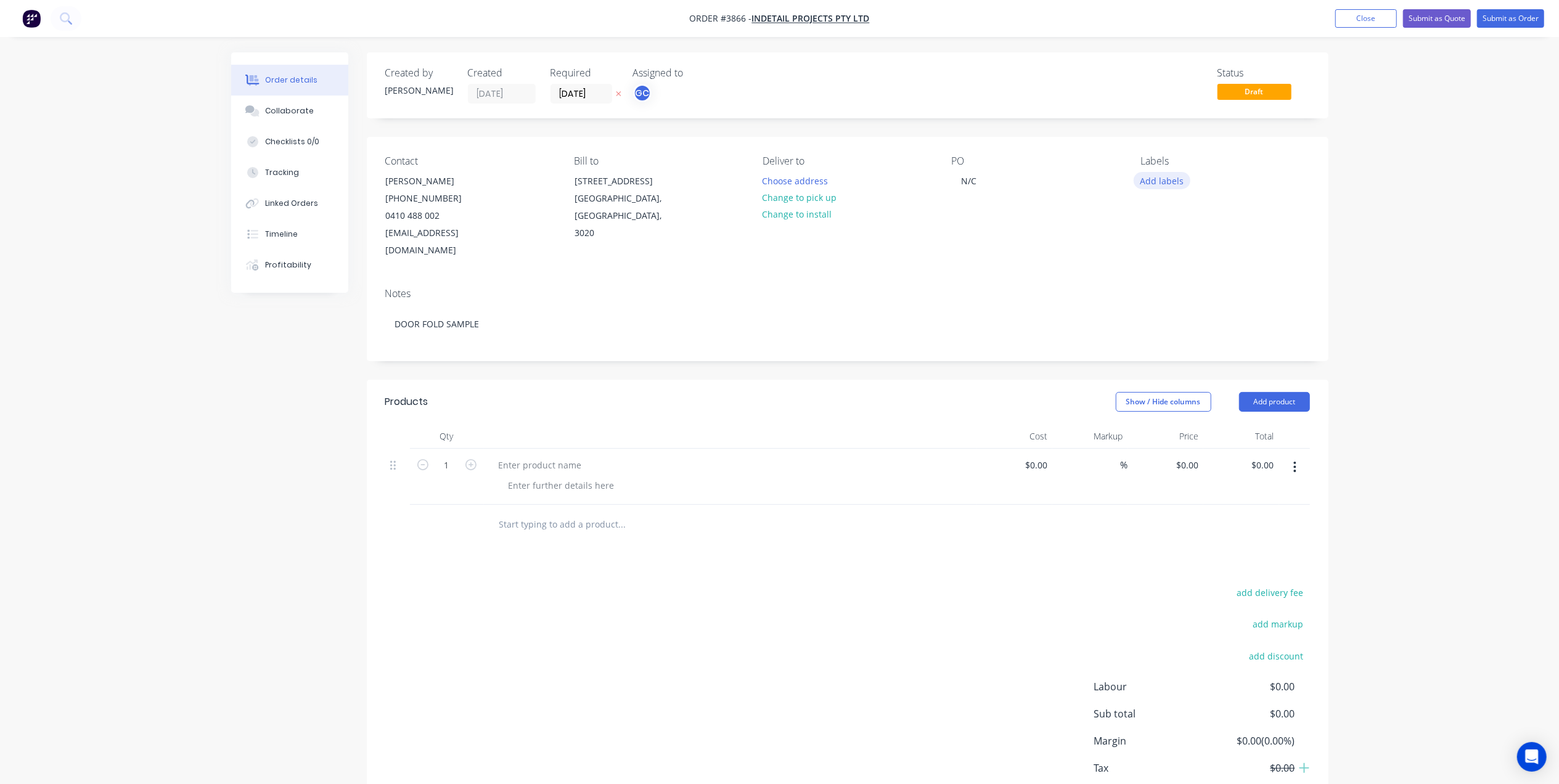
click at [1170, 185] on button "Add labels" at bounding box center [1162, 181] width 57 height 17
click at [1197, 365] on div "A3-Laser" at bounding box center [1195, 364] width 41 height 13
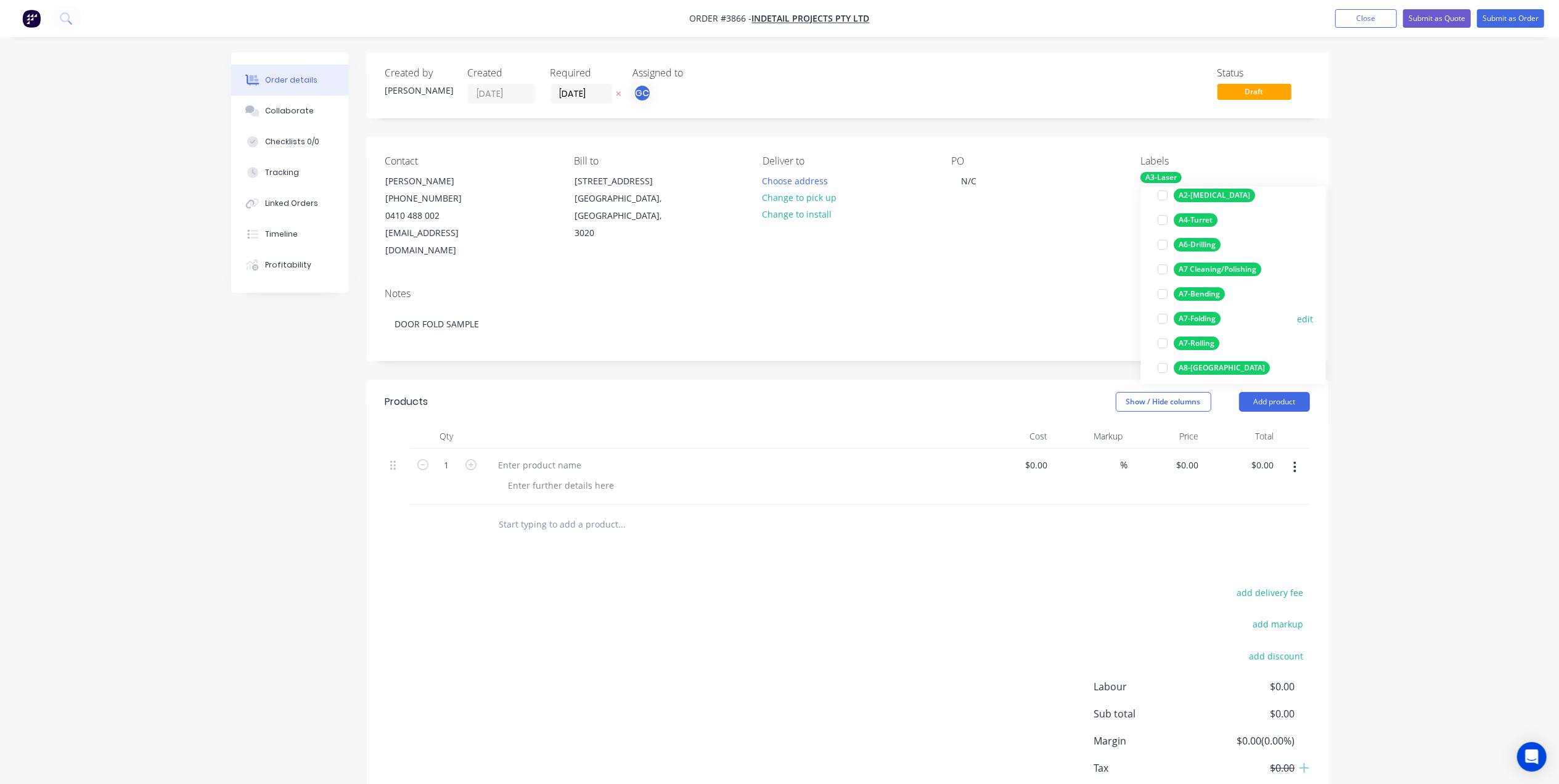
click at [1201, 316] on div "A7-Folding" at bounding box center [1198, 318] width 47 height 13
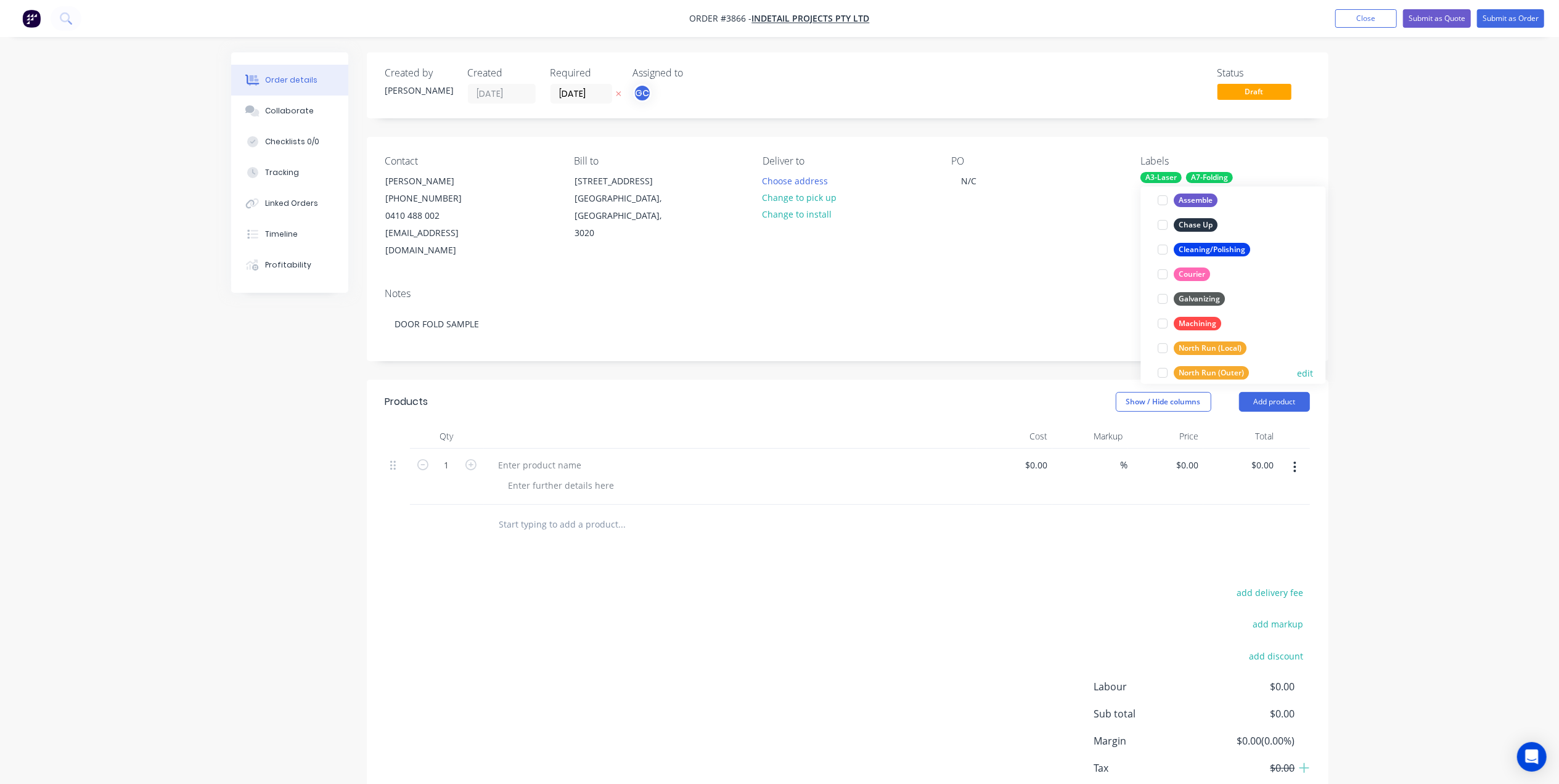
scroll to position [568, 0]
click at [1185, 358] on div "Urgent" at bounding box center [1192, 358] width 35 height 13
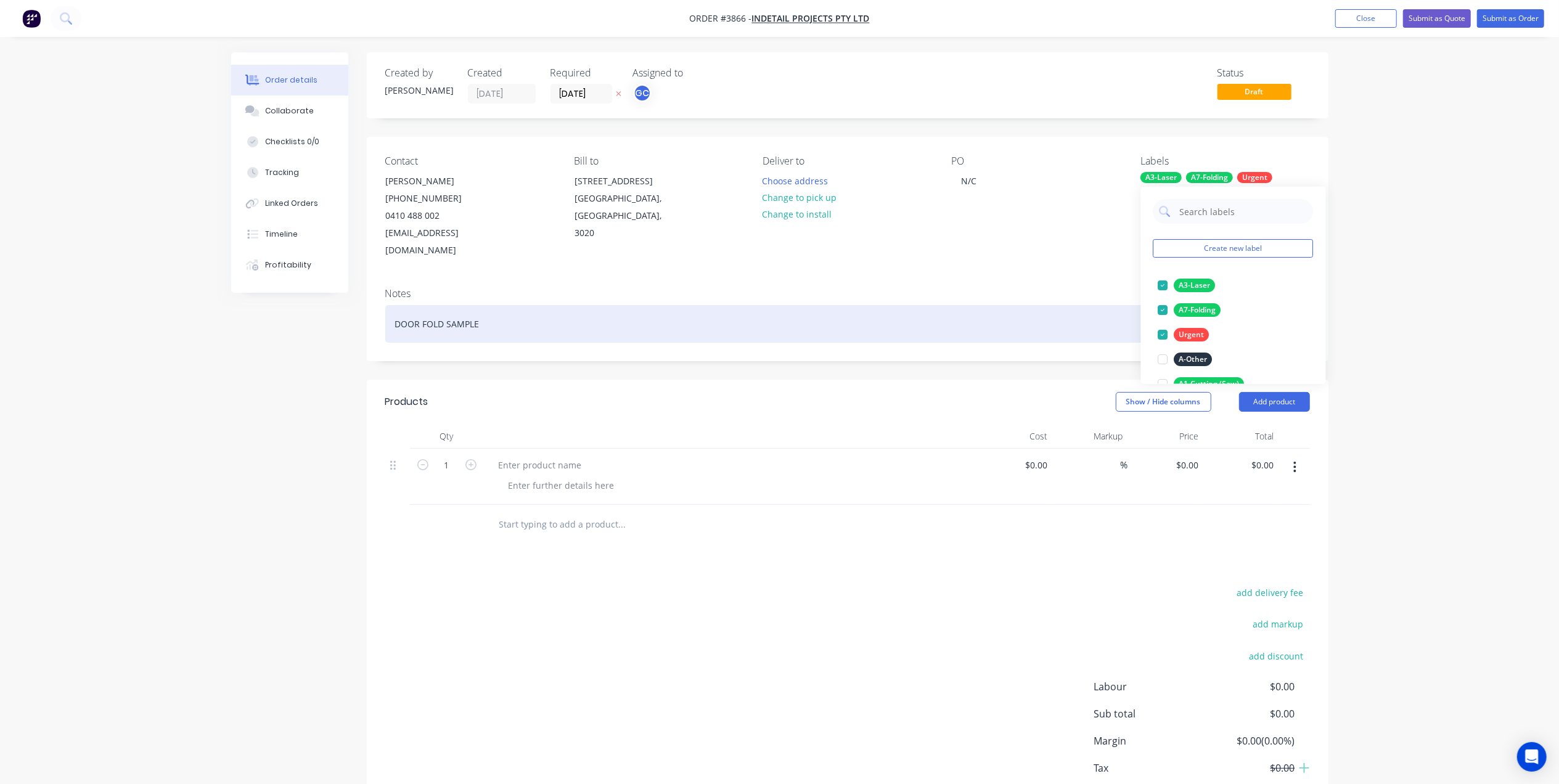
click at [894, 305] on div "DOOR FOLD SAMPLE" at bounding box center [847, 324] width 924 height 38
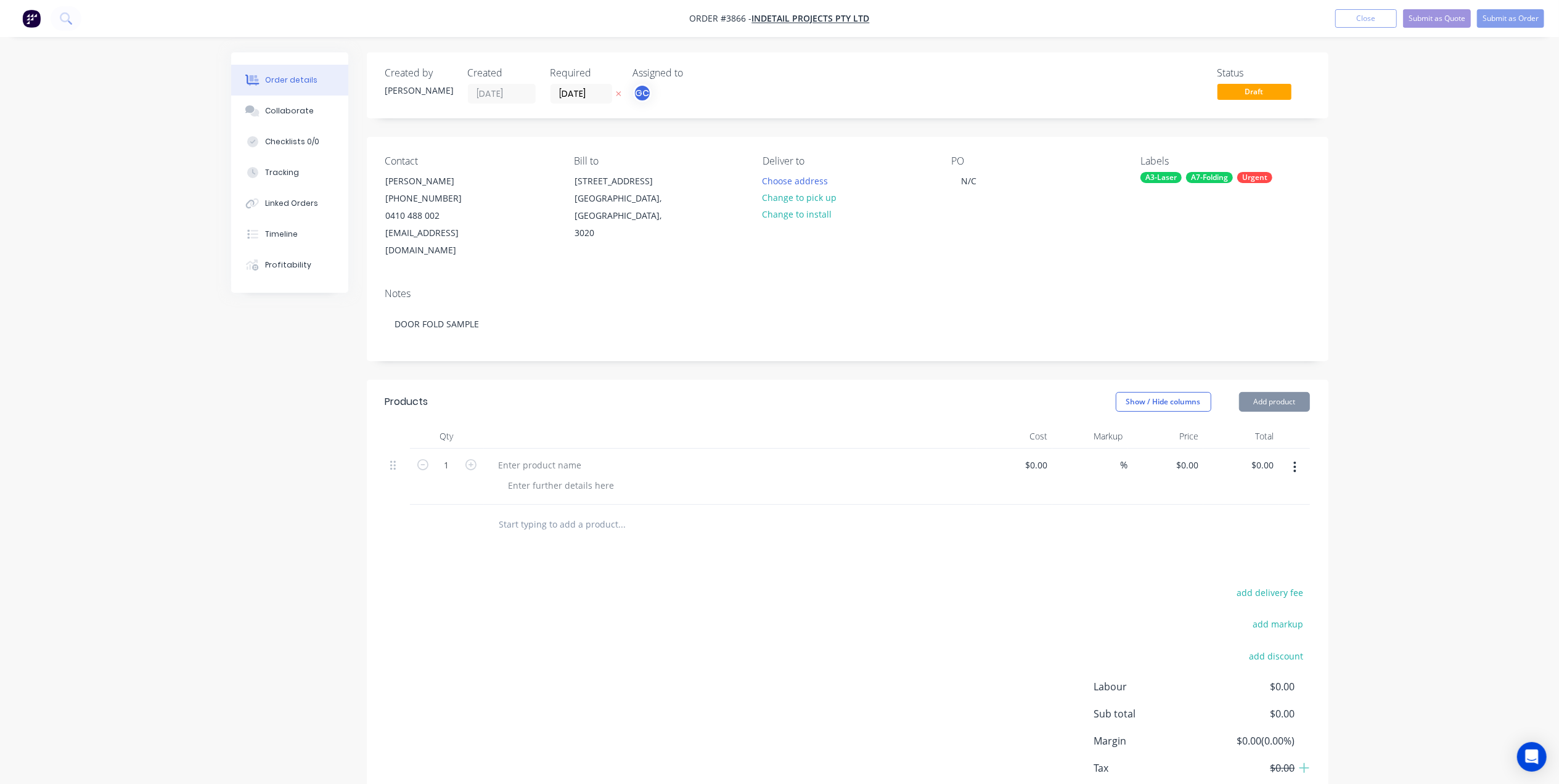
click at [730, 584] on div "add delivery fee add markup add discount Labour $0.00 Sub total $0.00 Margin $0…" at bounding box center [847, 703] width 924 height 238
click at [543, 456] on div at bounding box center [540, 465] width 103 height 18
click at [595, 476] on div at bounding box center [562, 485] width 126 height 18
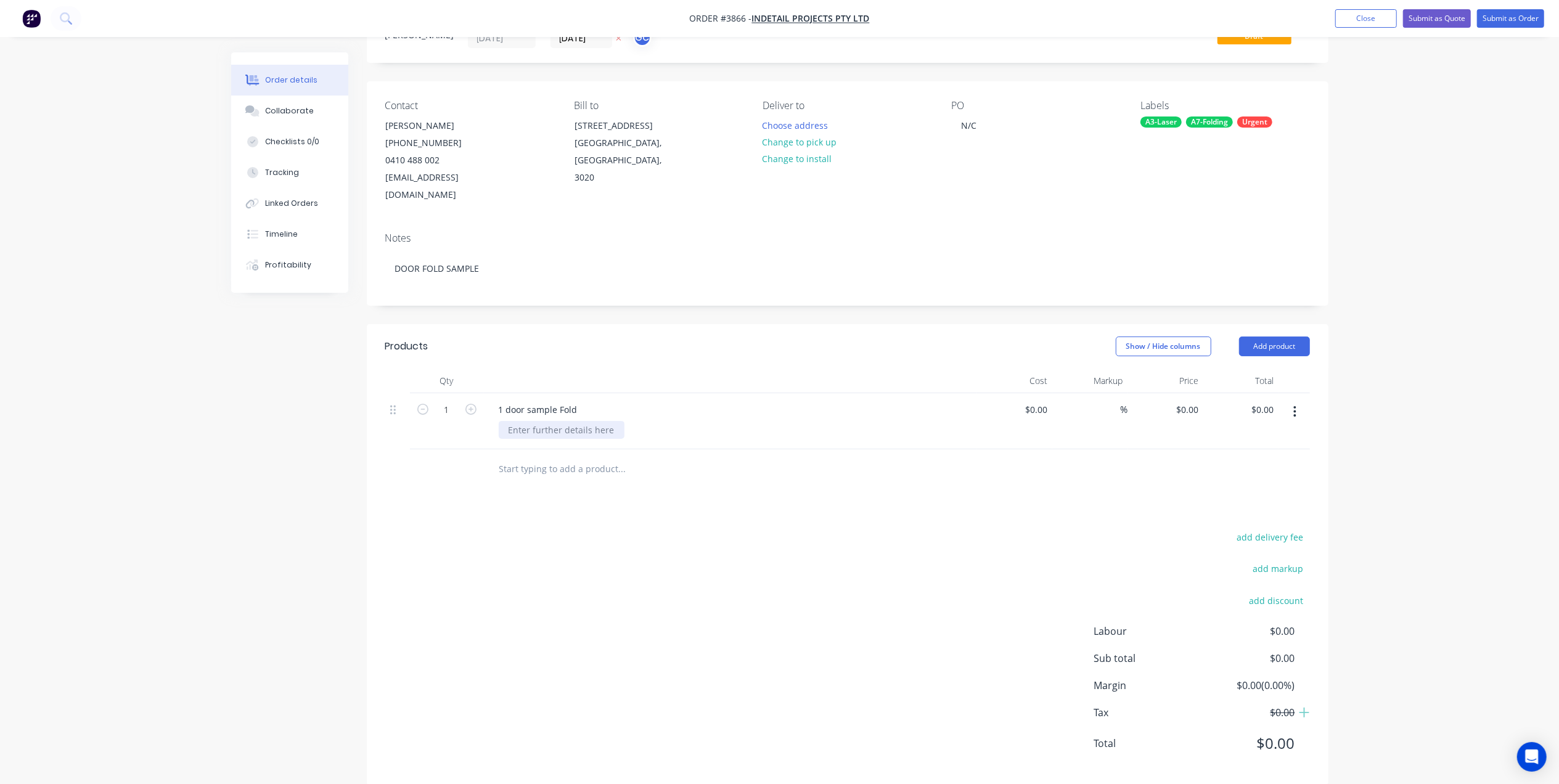
scroll to position [59, 0]
click at [593, 417] on div at bounding box center [562, 426] width 126 height 18
click at [698, 489] on div "Products Show / Hide columns Add product Qty Cost Markup Price Total 1 1 door s…" at bounding box center [847, 551] width 962 height 461
click at [513, 417] on div "1mm stainless" at bounding box center [539, 426] width 80 height 18
click at [516, 417] on div "09mm stainless" at bounding box center [541, 426] width 85 height 18
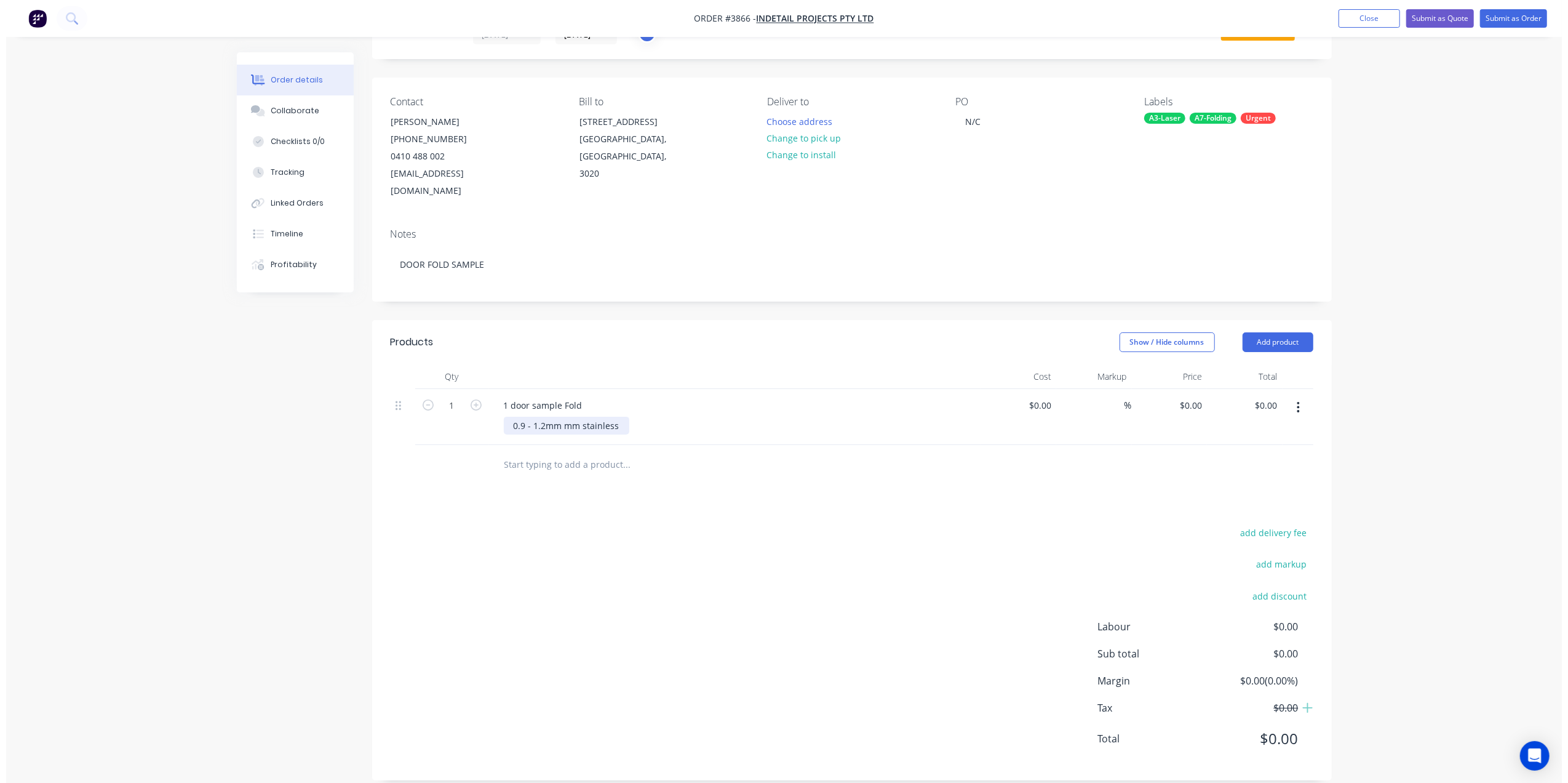
scroll to position [0, 0]
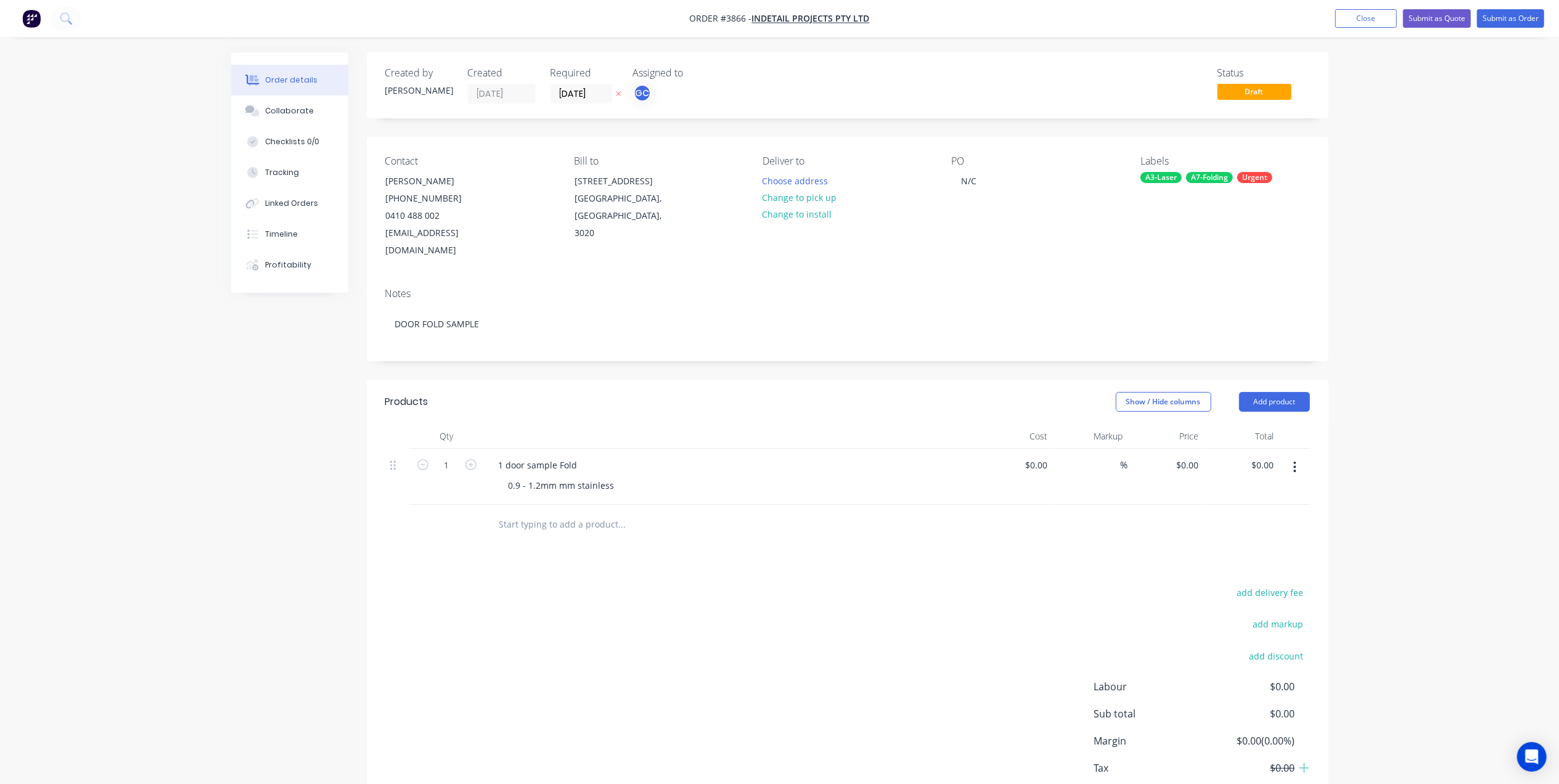
click at [686, 645] on div "add delivery fee add markup add discount Labour $0.00 Sub total $0.00 Margin $0…" at bounding box center [847, 703] width 924 height 238
click at [574, 476] on div "0.9 - 1.2mm mm stainless" at bounding box center [562, 485] width 126 height 18
click at [864, 612] on div "add delivery fee add markup add discount Labour $0.00 Sub total $0.00 Margin $0…" at bounding box center [847, 703] width 924 height 238
drag, startPoint x: 506, startPoint y: 446, endPoint x: 460, endPoint y: 447, distance: 46.0
click at [460, 449] on div "1 1 door sample Fold 0.9 - 1.2mm stainless $0.00 $0.00 % $0.00 $0.00 $0.00 $0.00" at bounding box center [847, 477] width 924 height 56
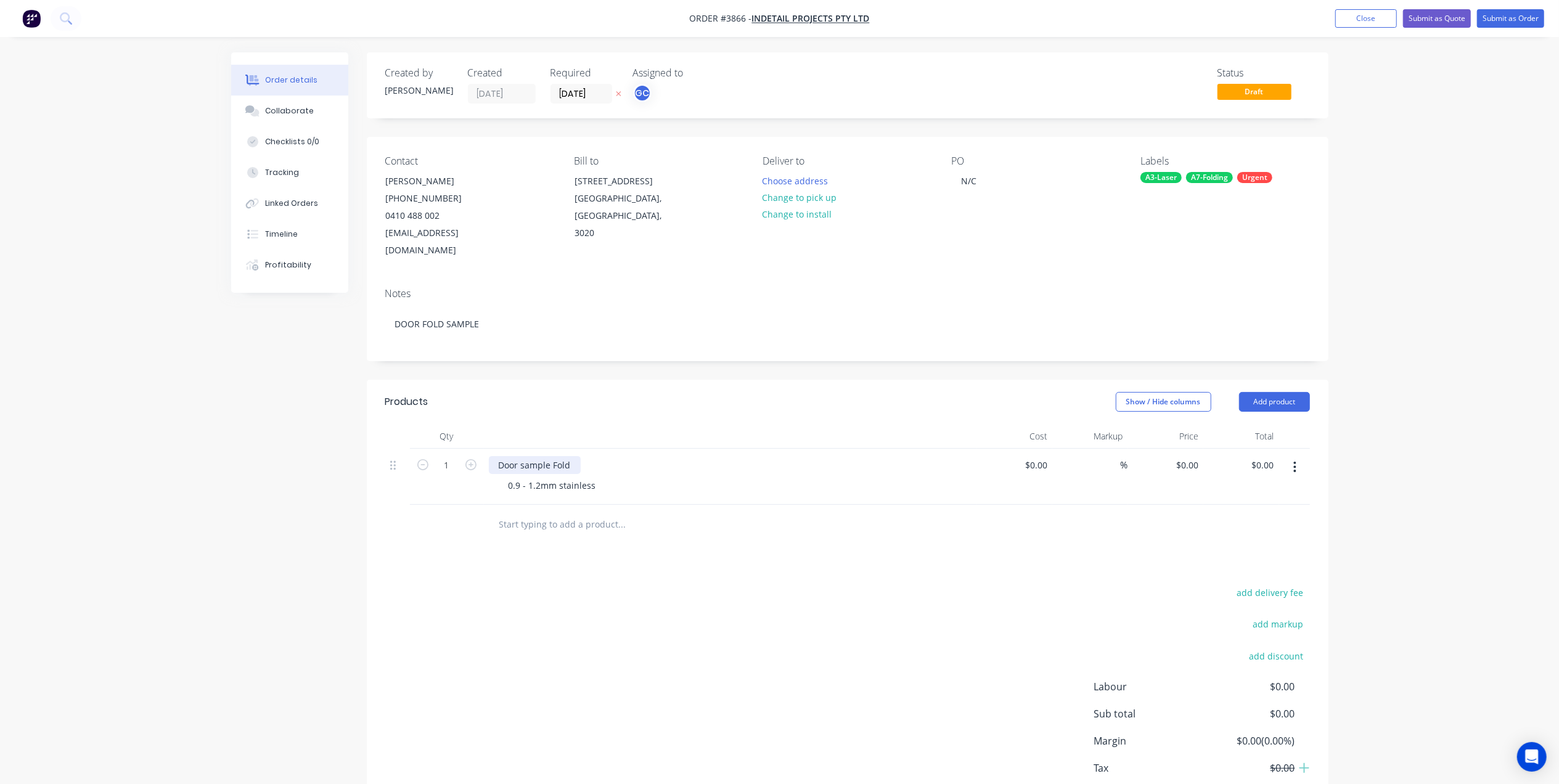
click at [522, 456] on div "Door sample Fold" at bounding box center [534, 465] width 92 height 18
click at [715, 476] on div "0.9 - 1.2mm stainless" at bounding box center [735, 485] width 473 height 18
click at [1502, 23] on button "Submit as Order" at bounding box center [1511, 18] width 67 height 18
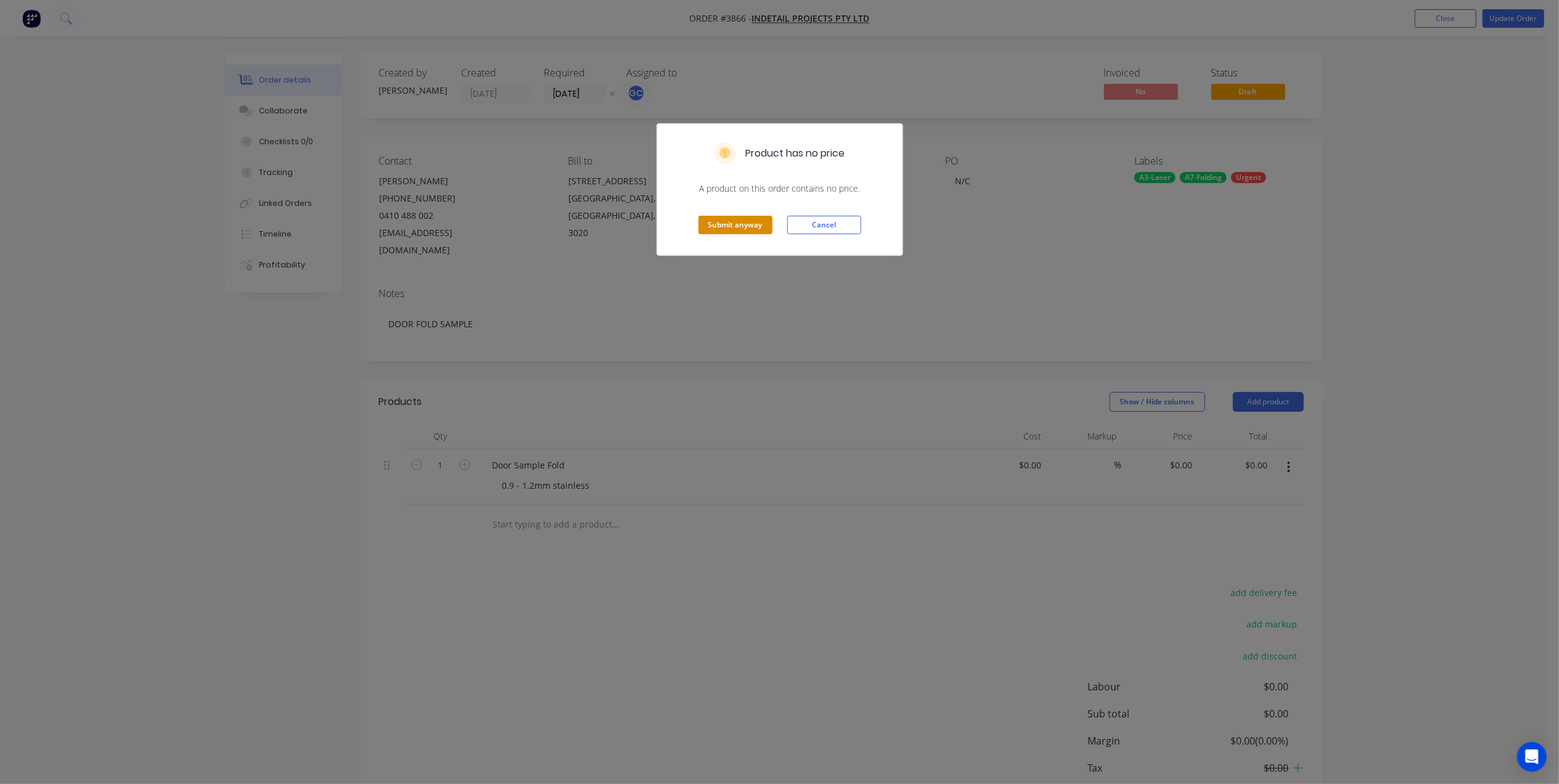
click at [746, 225] on button "Submit anyway" at bounding box center [735, 225] width 74 height 18
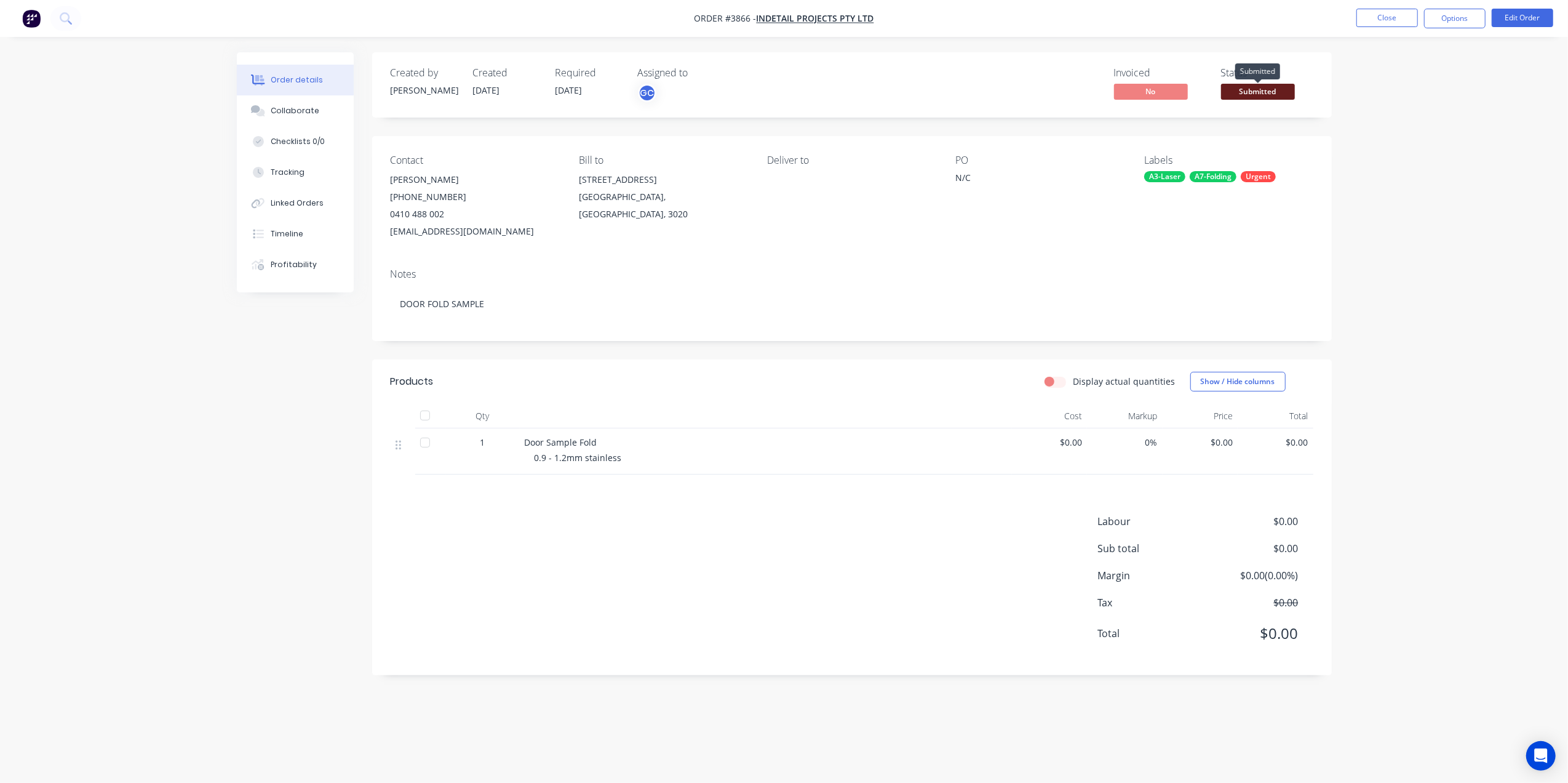
click at [1268, 89] on span "Submitted" at bounding box center [1258, 92] width 74 height 15
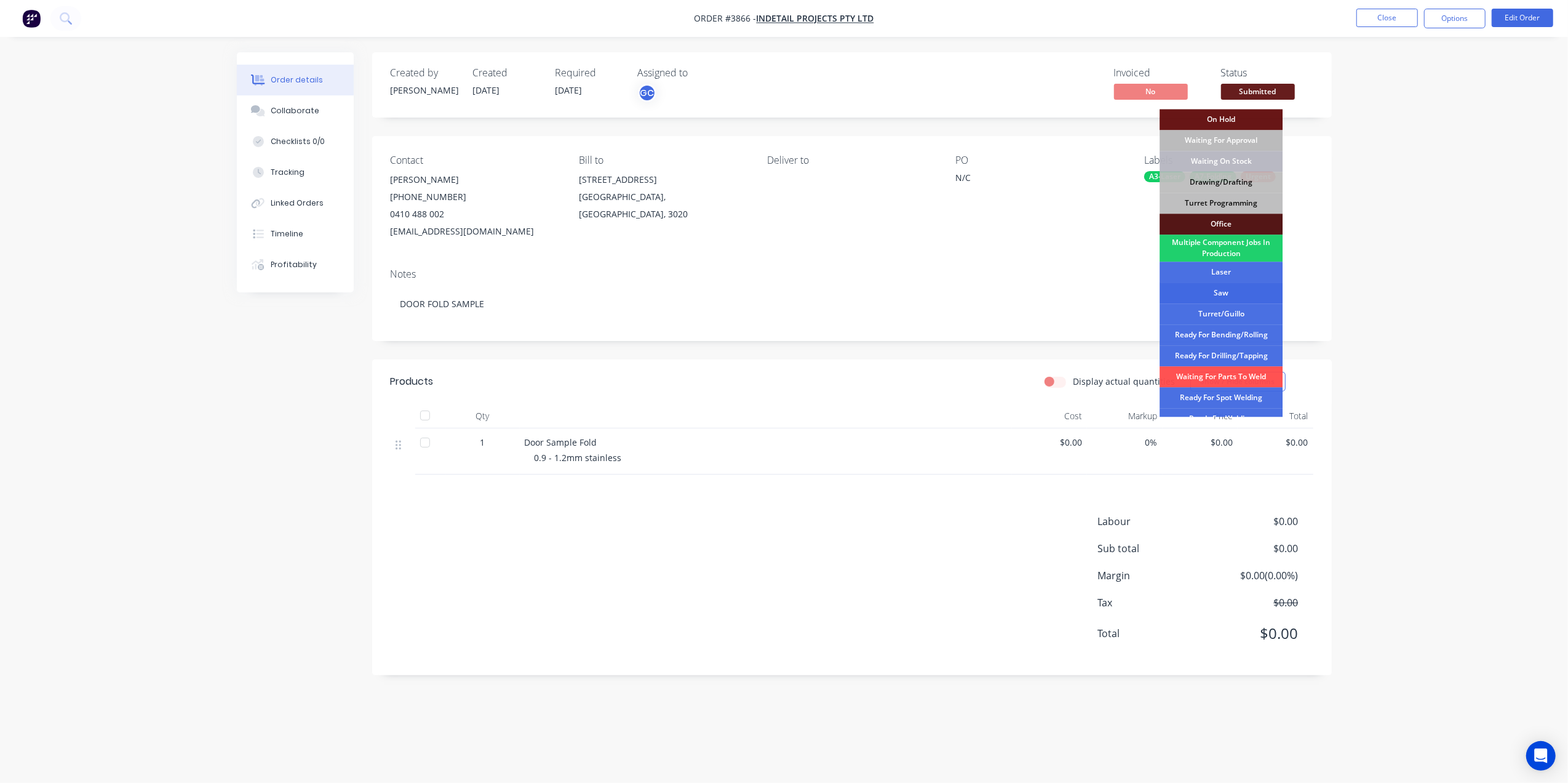
click at [1228, 283] on div "Saw" at bounding box center [1221, 293] width 123 height 21
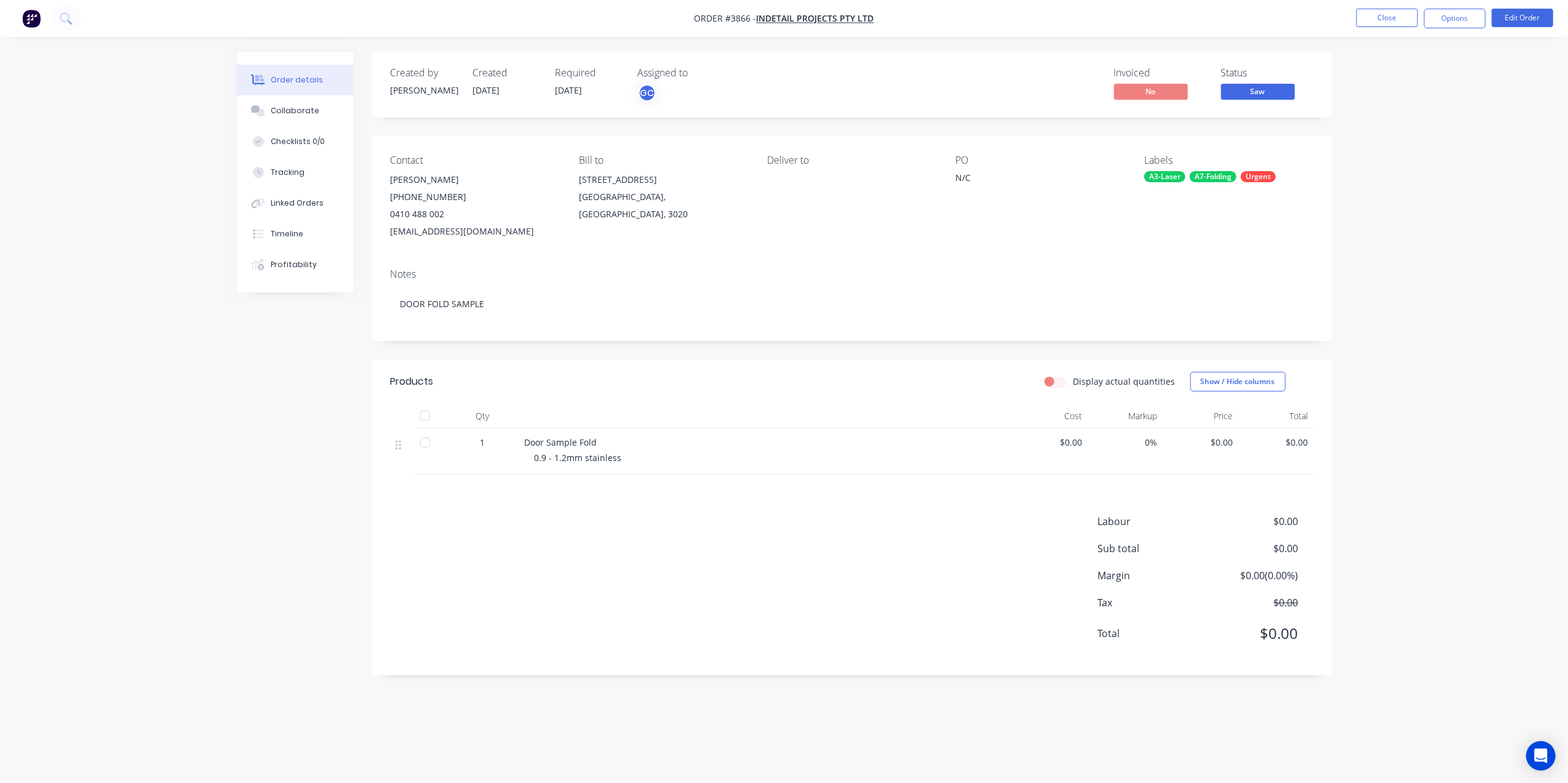
click at [1270, 91] on span "Saw" at bounding box center [1258, 92] width 74 height 15
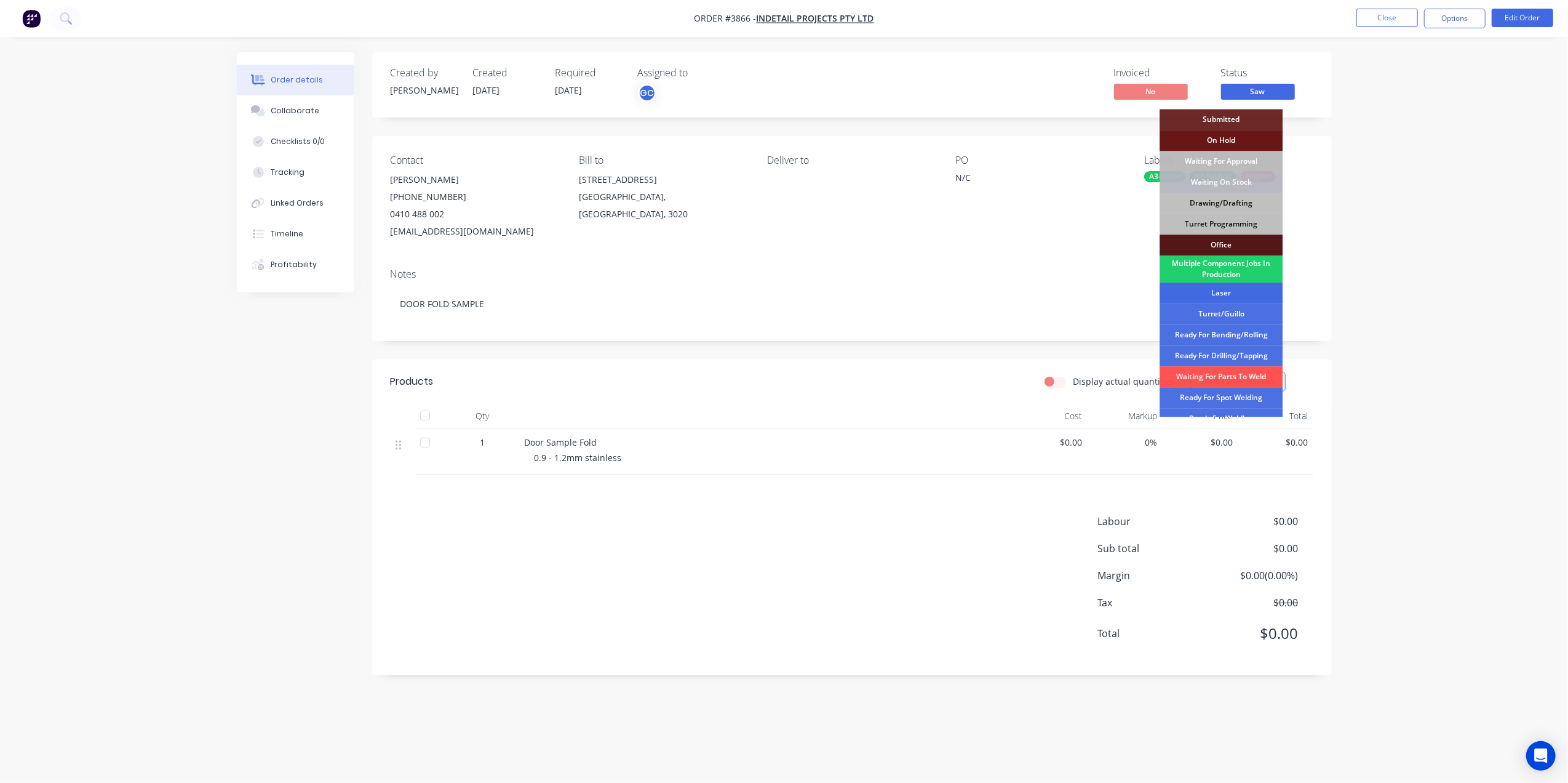
click at [1224, 293] on div "Laser" at bounding box center [1221, 293] width 123 height 21
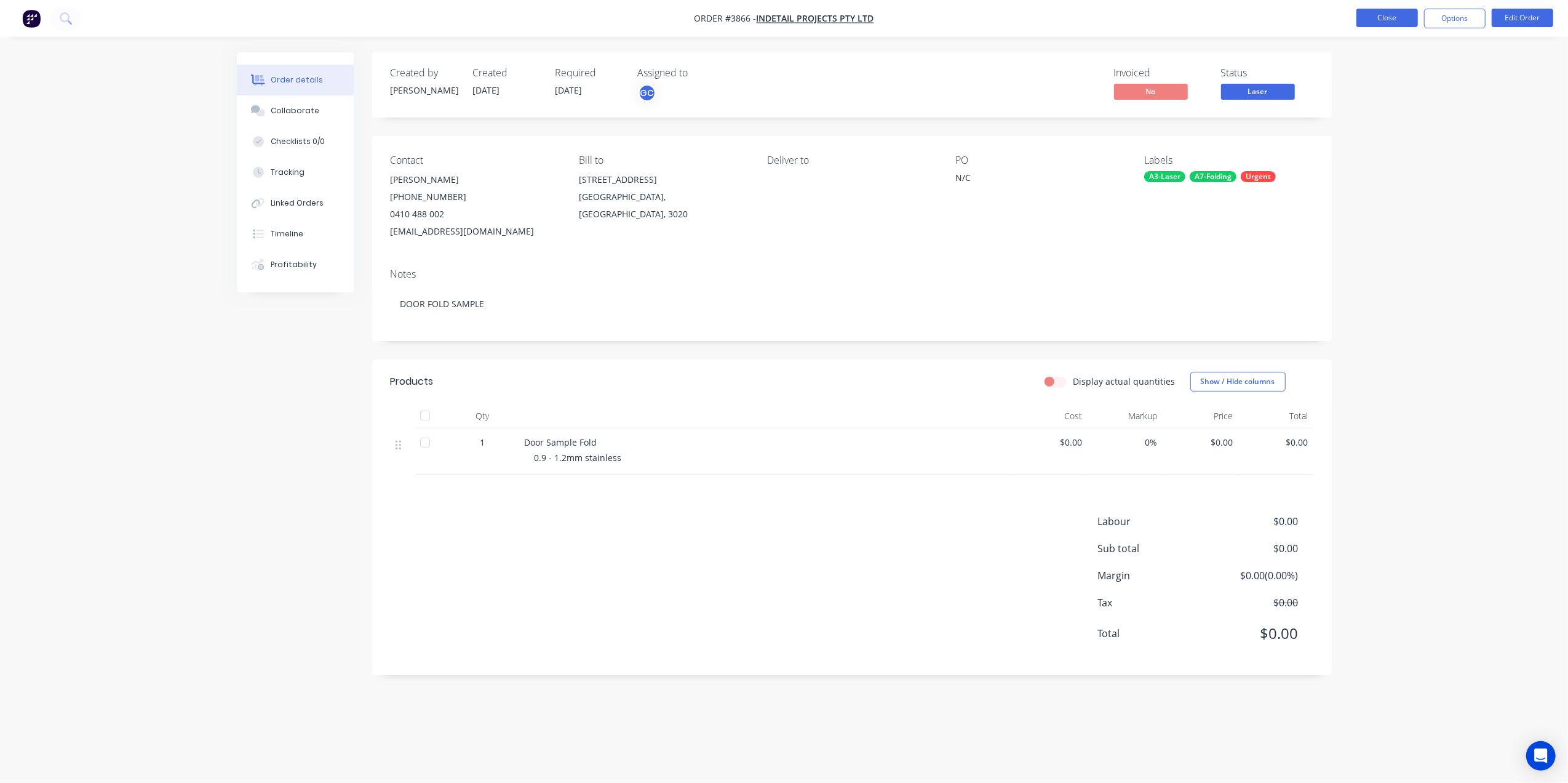
click at [1395, 22] on button "Close" at bounding box center [1387, 17] width 61 height 18
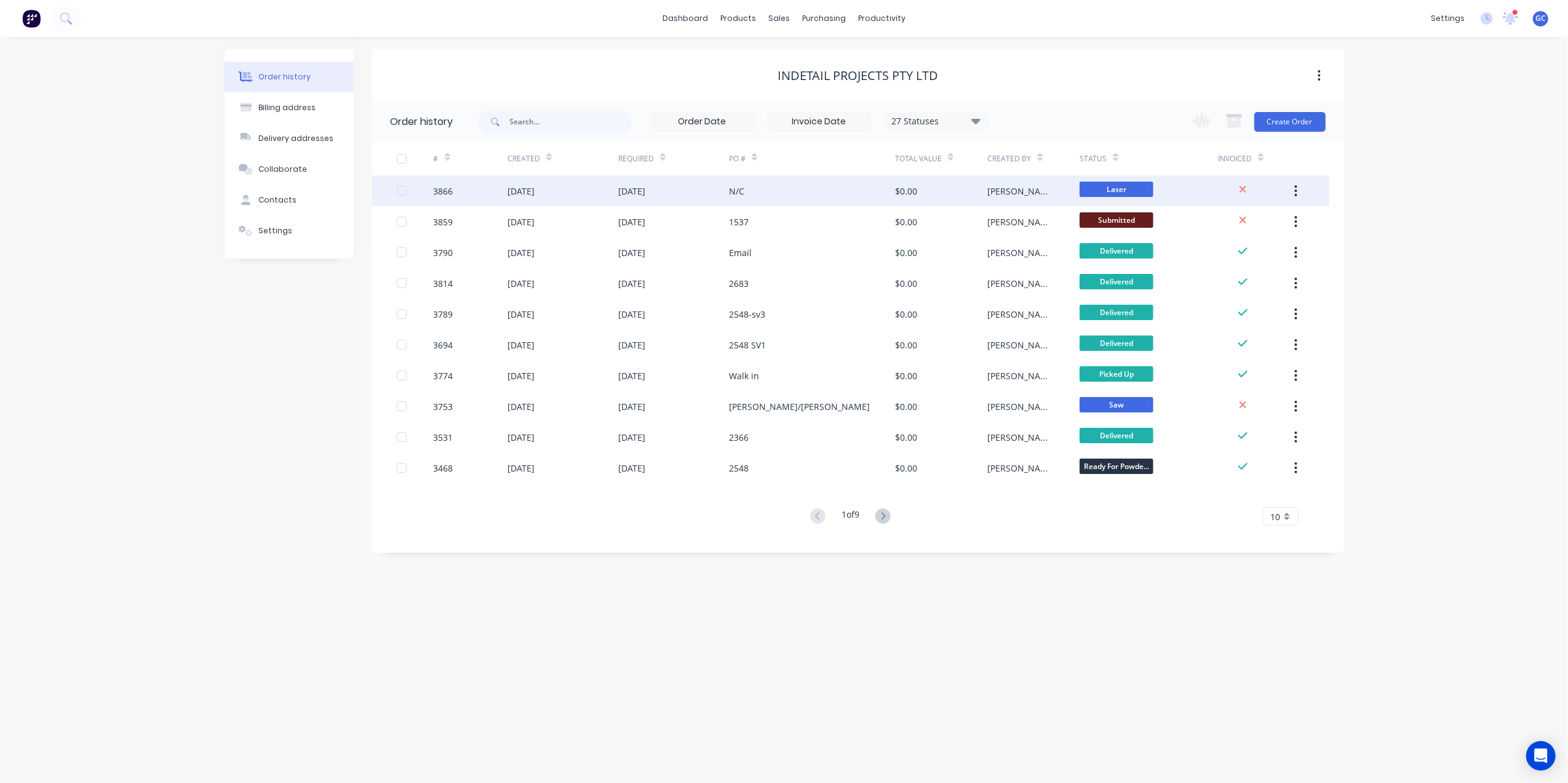
click at [855, 195] on div "N/C" at bounding box center [812, 191] width 166 height 31
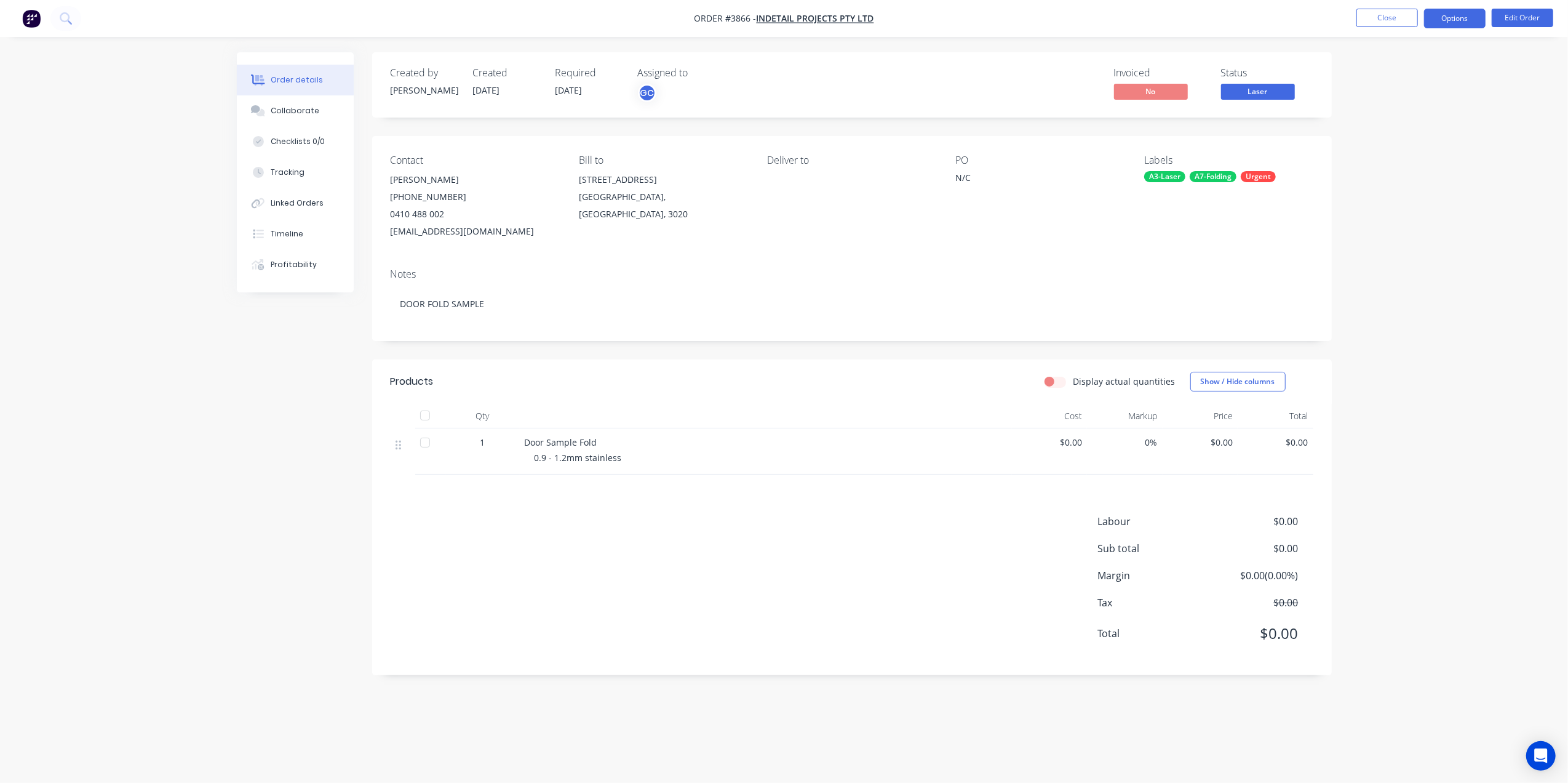
click at [1455, 18] on button "Options" at bounding box center [1455, 18] width 61 height 20
click at [1395, 150] on div "Work Order" at bounding box center [1418, 149] width 113 height 18
click at [1391, 126] on div "Without pricing" at bounding box center [1418, 124] width 113 height 18
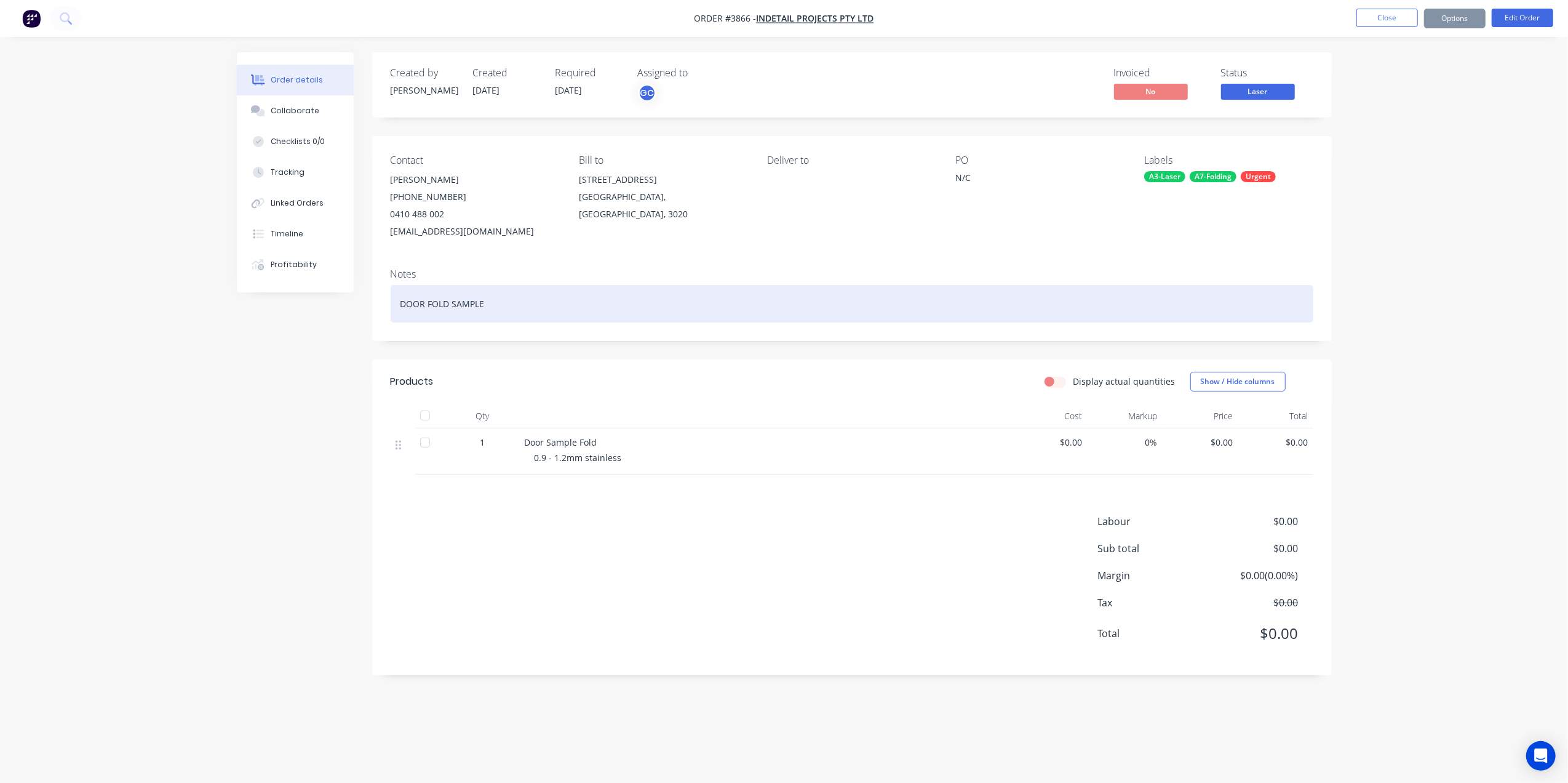
drag, startPoint x: 736, startPoint y: 365, endPoint x: 814, endPoint y: 313, distance: 93.7
click at [814, 313] on div "DOOR FOLD SAMPLE" at bounding box center [852, 304] width 922 height 38
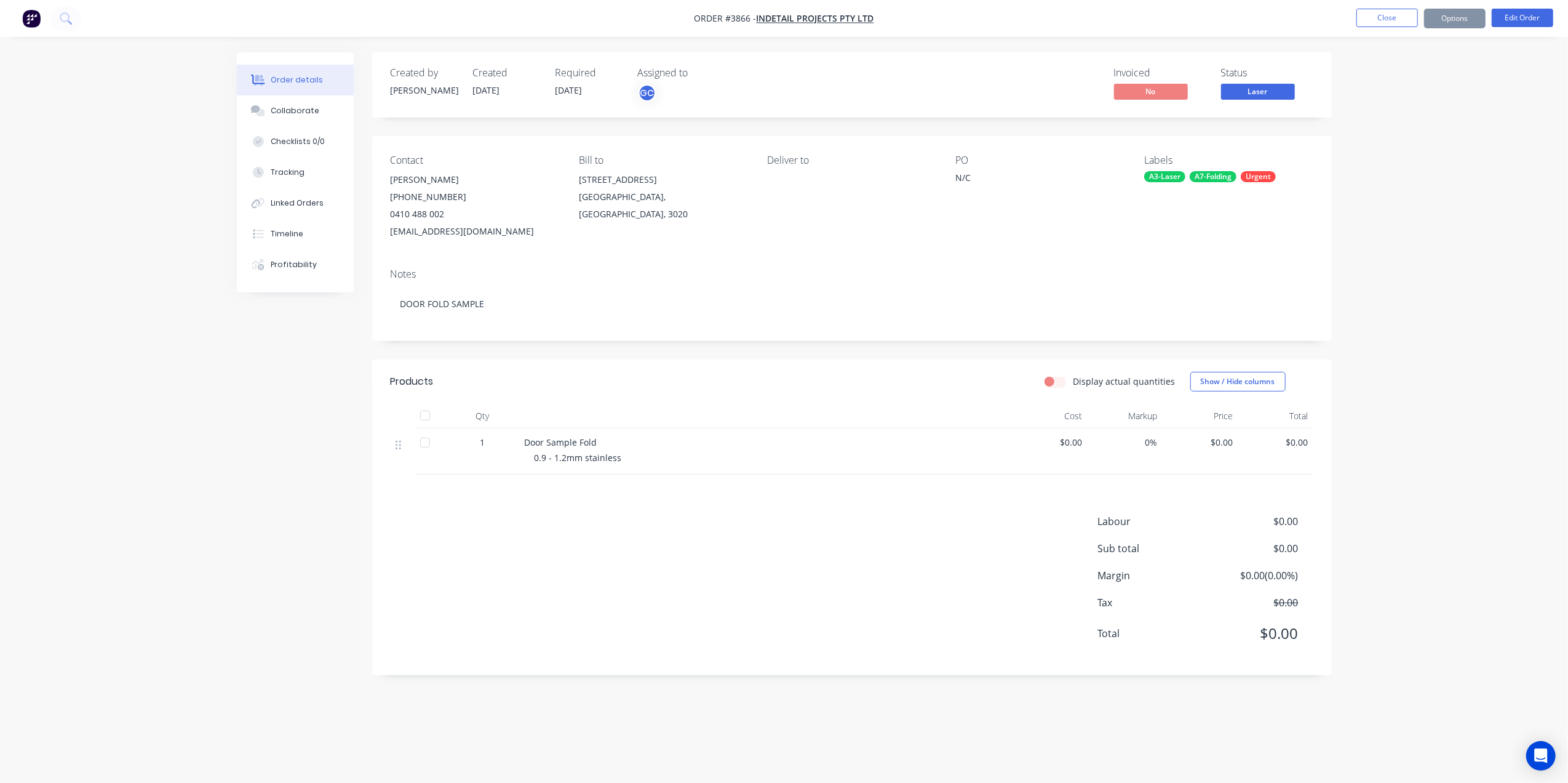
click at [790, 366] on header "Products Display actual quantities Show / Hide columns" at bounding box center [851, 381] width 959 height 44
